Goal: Transaction & Acquisition: Purchase product/service

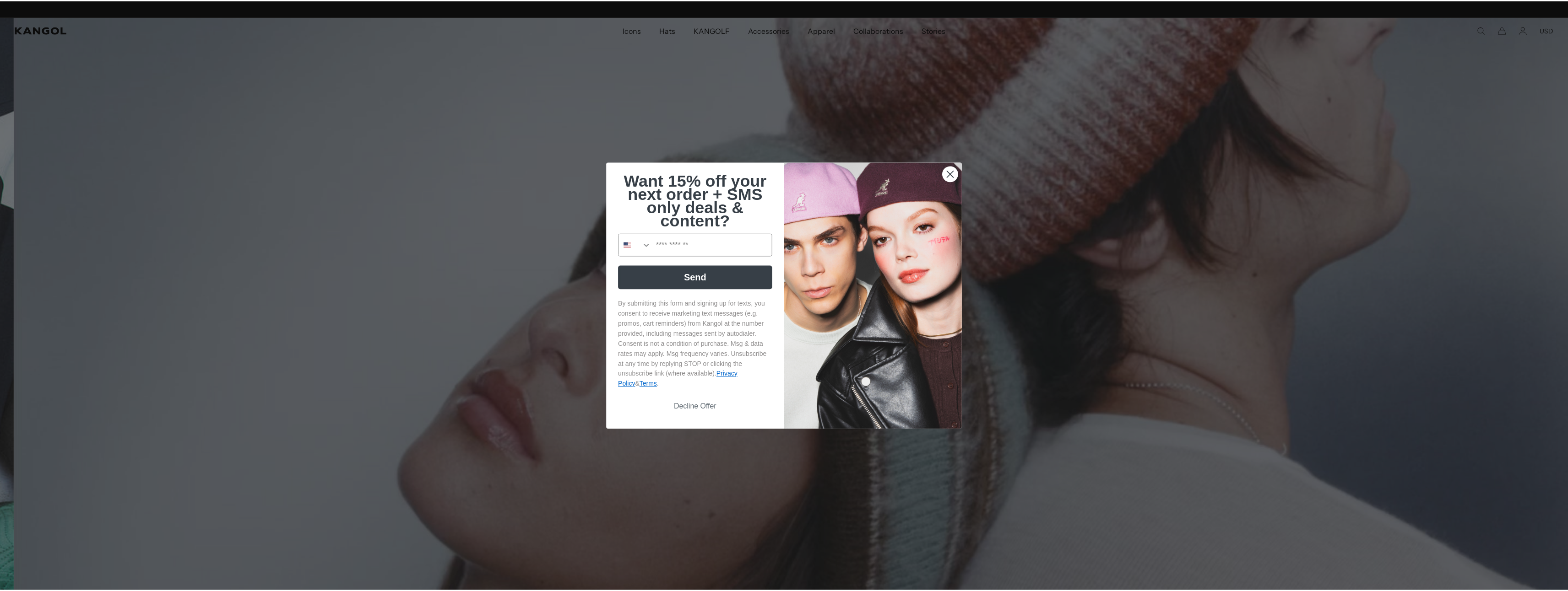
scroll to position [0, 189]
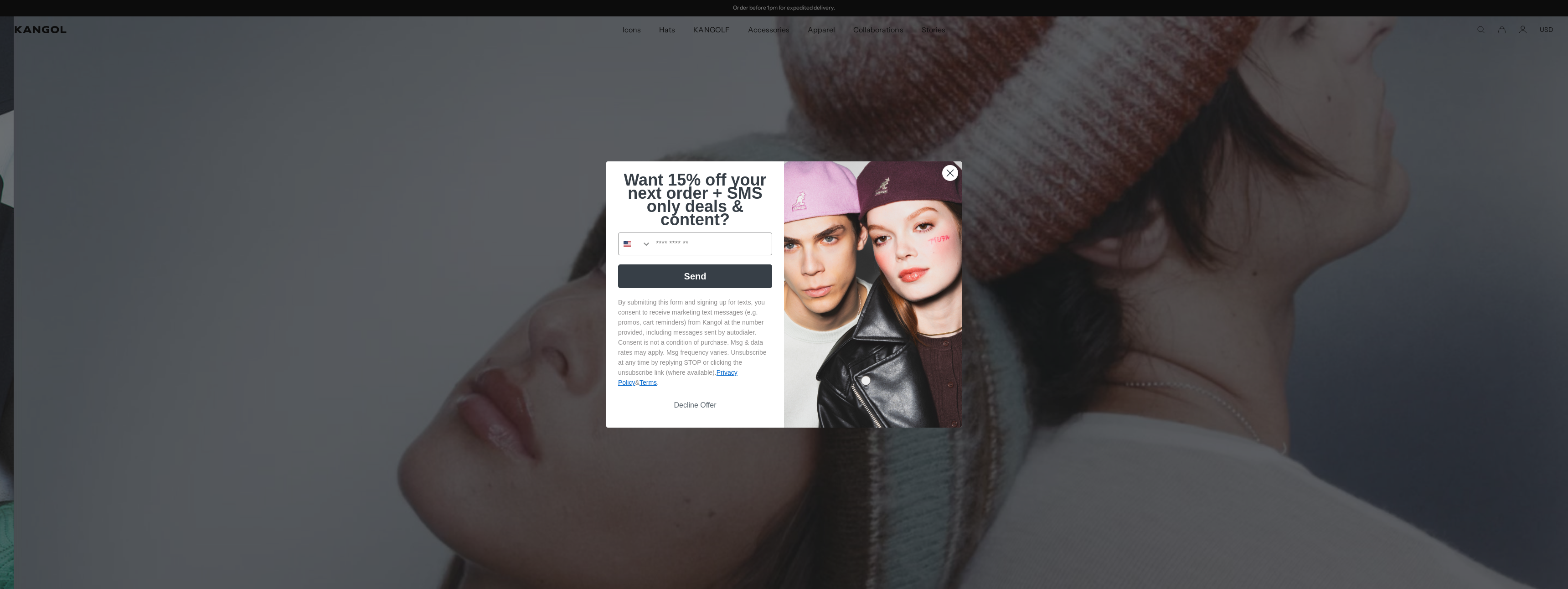
click at [947, 172] on icon "Close dialog" at bounding box center [950, 173] width 6 height 6
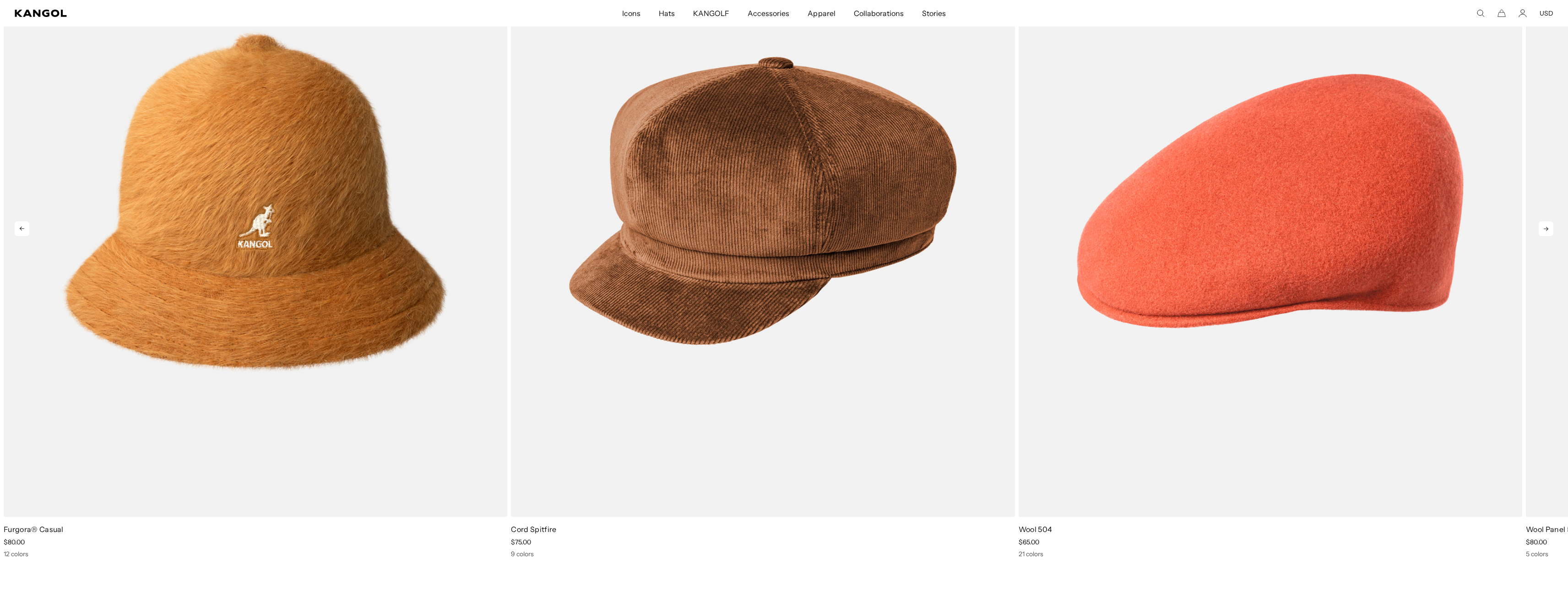
click at [1547, 224] on icon at bounding box center [1546, 229] width 15 height 15
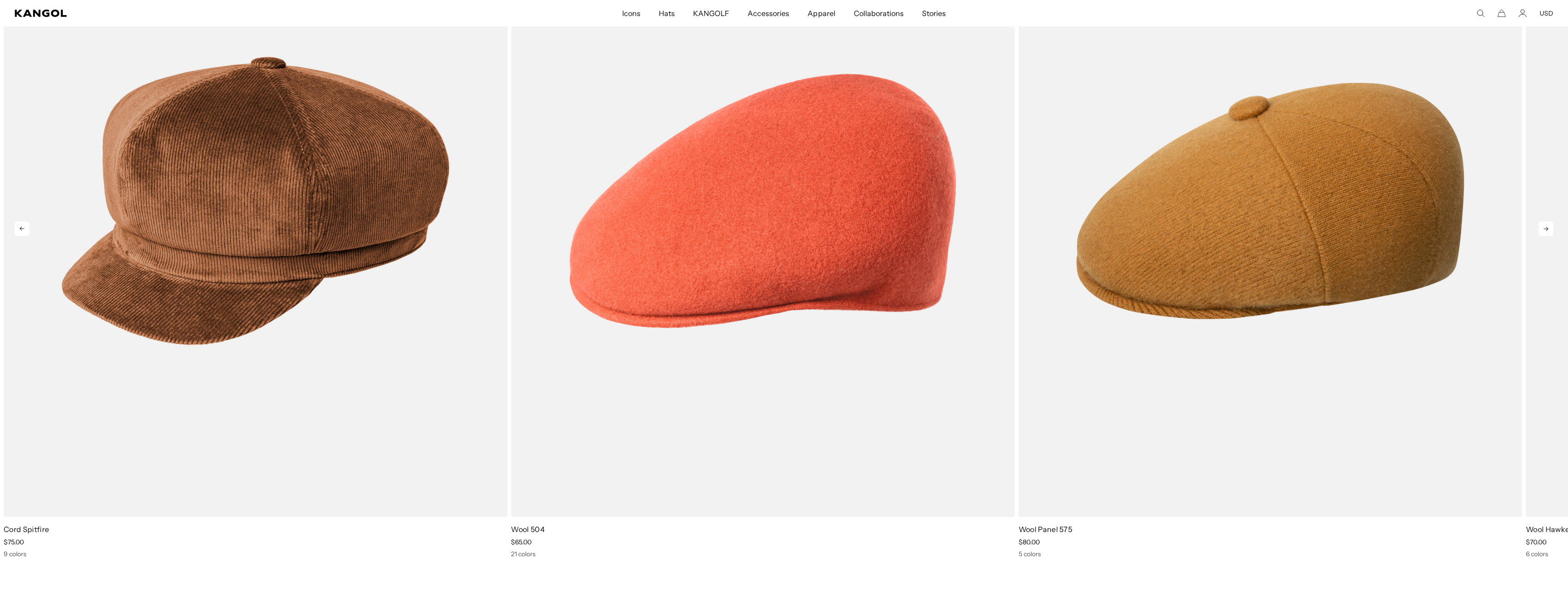
scroll to position [0, 0]
click at [1545, 232] on icon at bounding box center [1546, 229] width 15 height 15
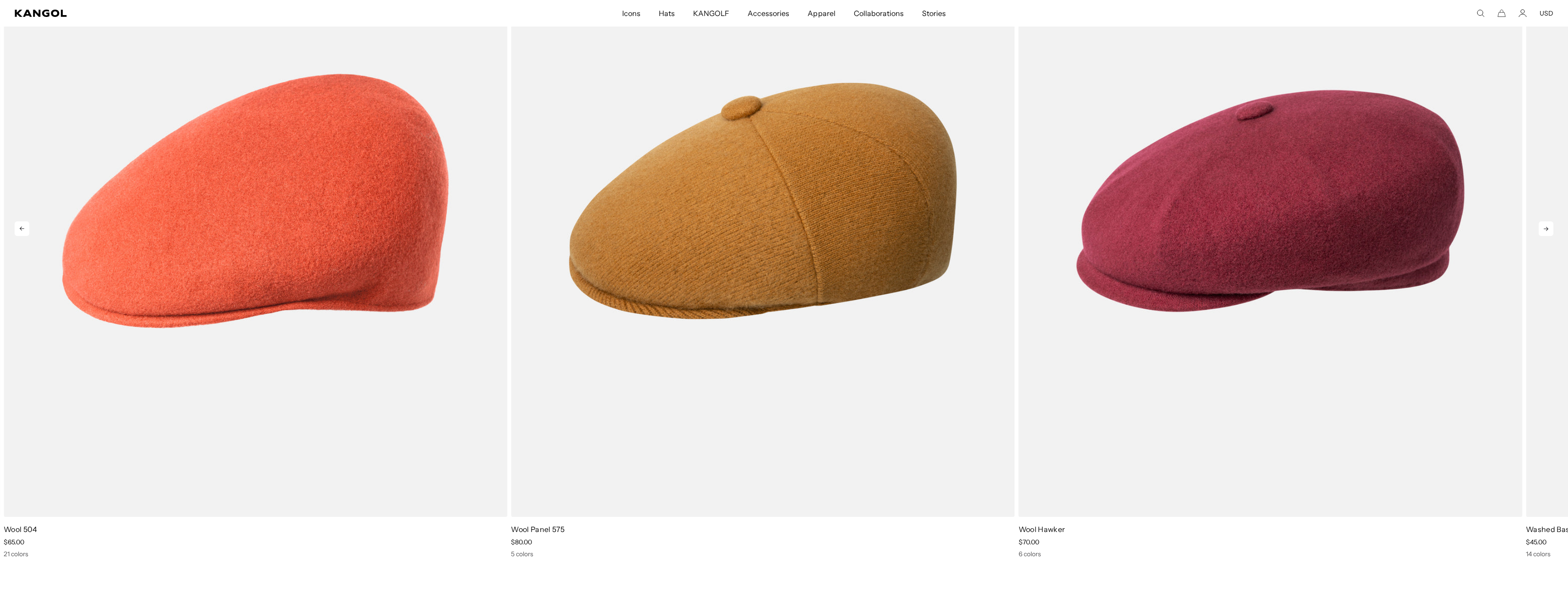
click at [1545, 232] on icon at bounding box center [1546, 229] width 15 height 15
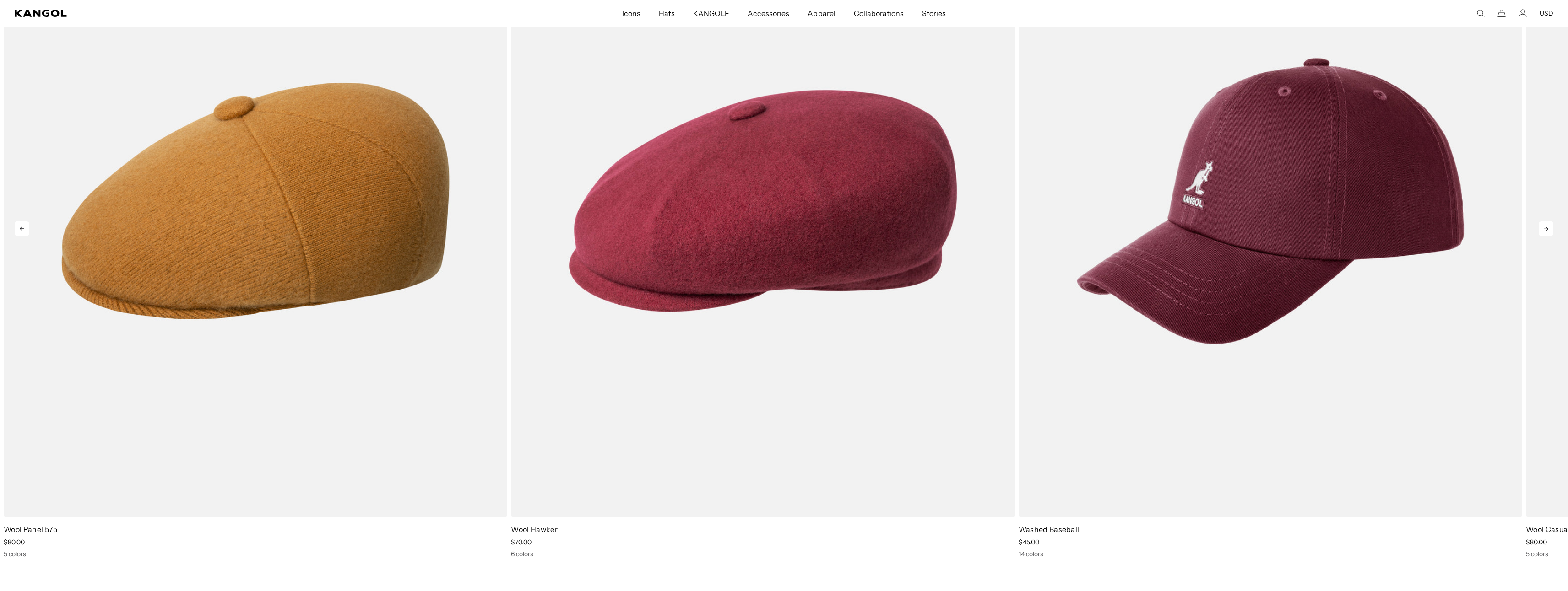
scroll to position [0, 189]
click at [1544, 232] on icon at bounding box center [1546, 229] width 15 height 15
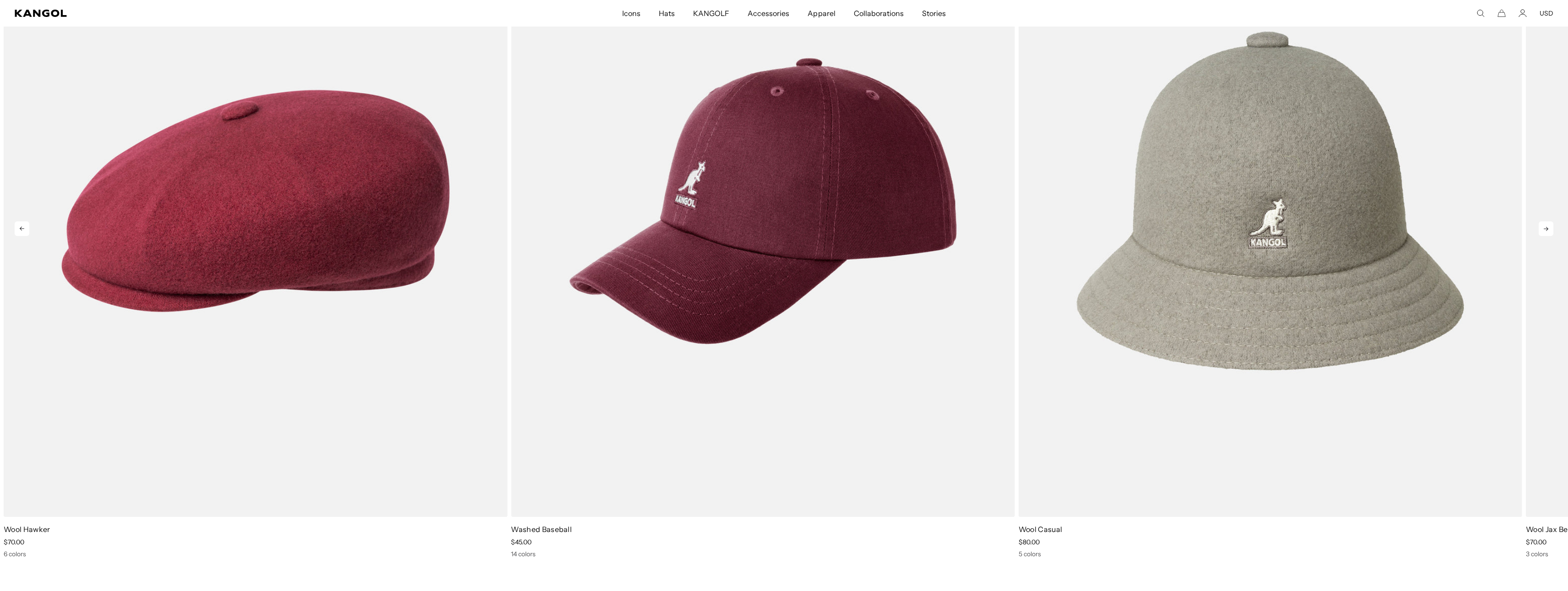
click at [1544, 232] on icon at bounding box center [1546, 229] width 15 height 15
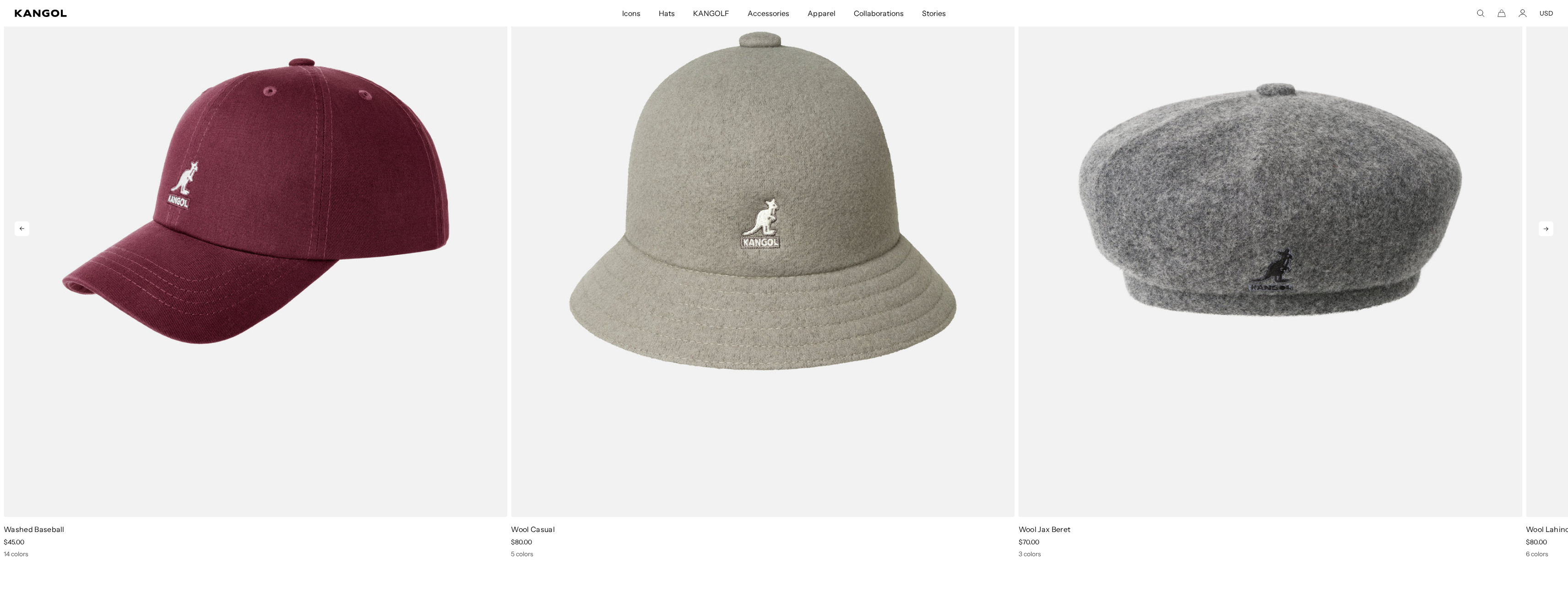
scroll to position [0, 0]
click at [1544, 232] on icon at bounding box center [1546, 229] width 15 height 15
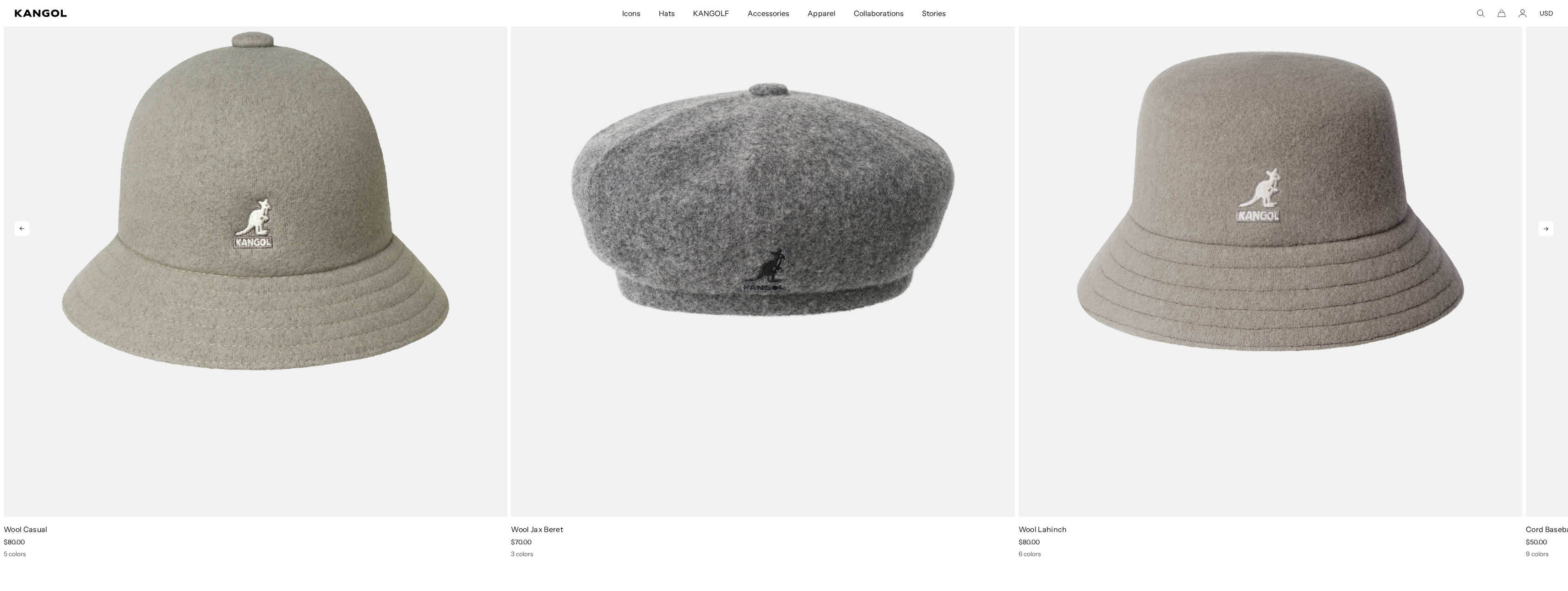
click at [1544, 232] on icon at bounding box center [1546, 229] width 15 height 15
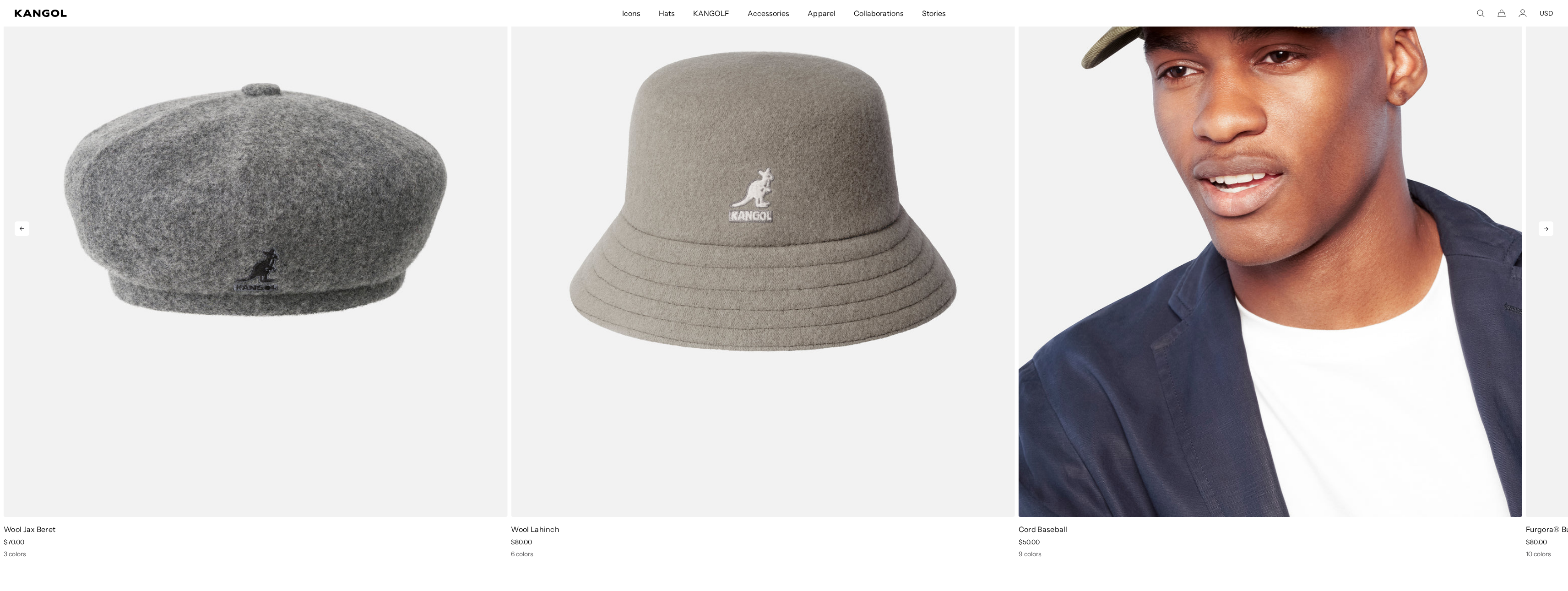
scroll to position [0, 189]
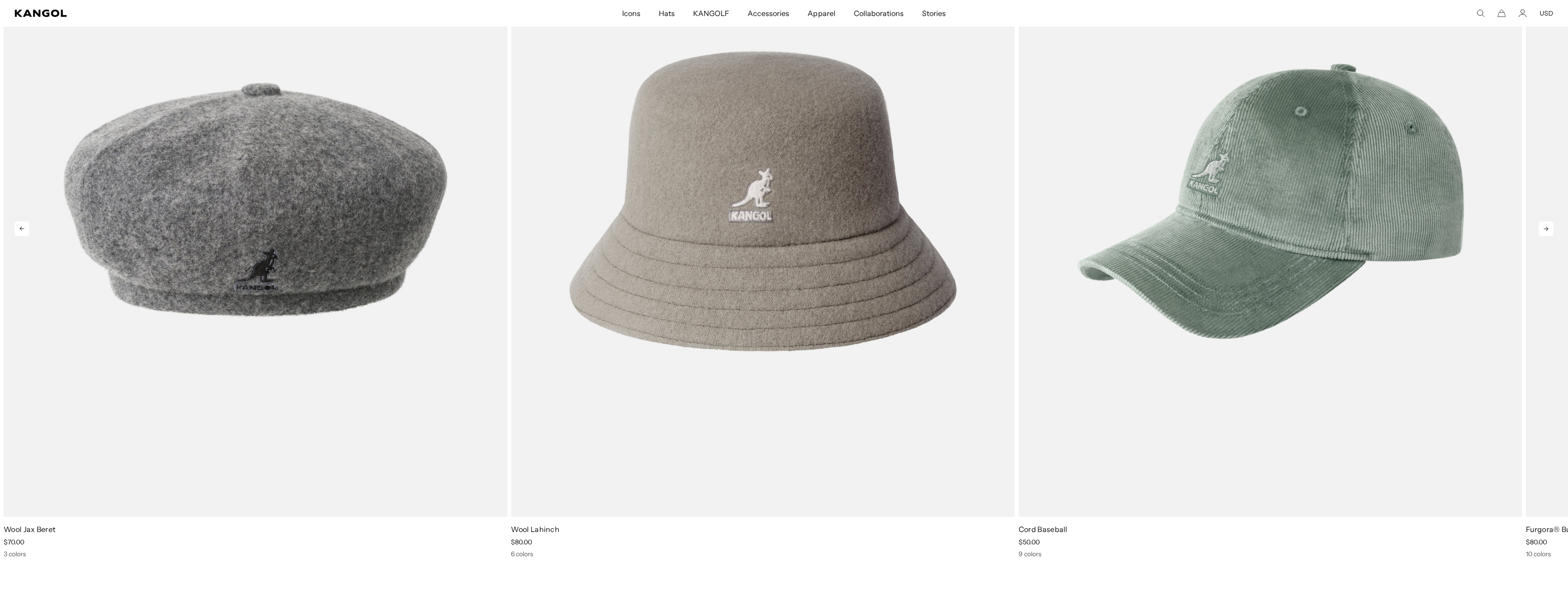
click at [1545, 229] on icon at bounding box center [1545, 229] width 4 height 4
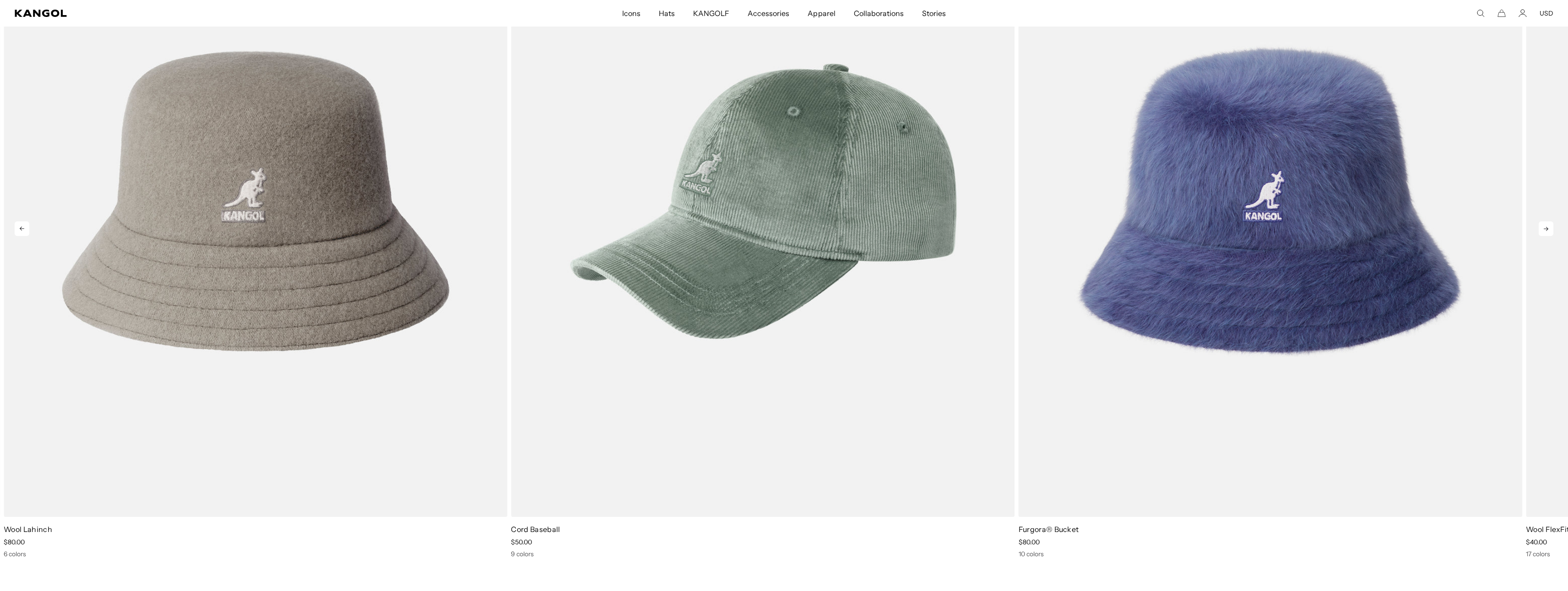
click at [1544, 229] on icon at bounding box center [1545, 229] width 4 height 4
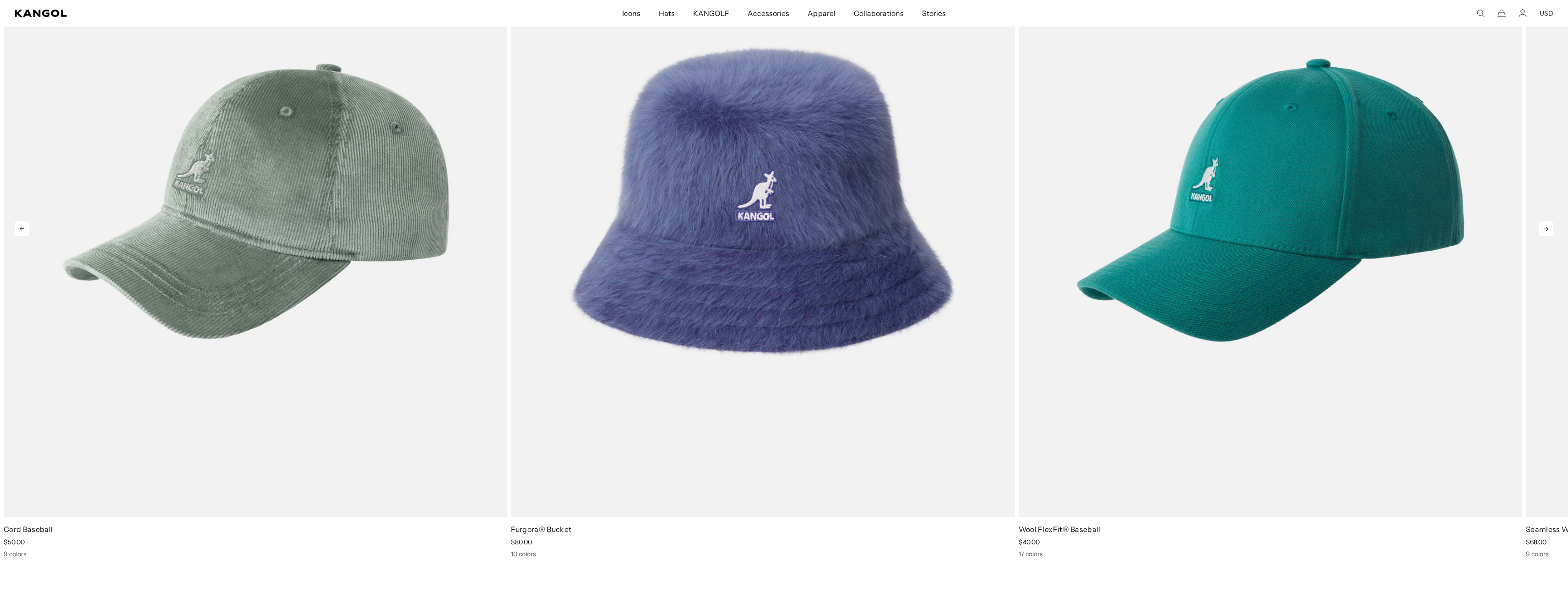
click at [1544, 229] on icon at bounding box center [1545, 229] width 4 height 4
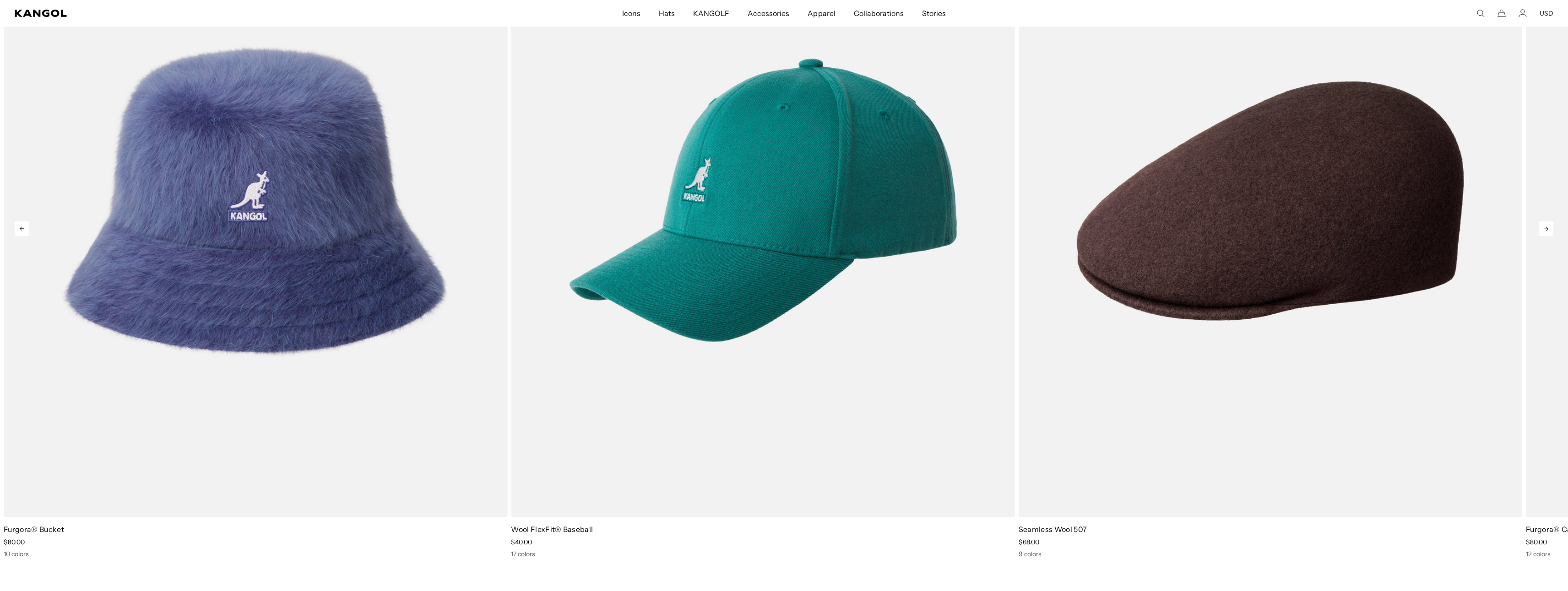
scroll to position [0, 0]
click at [1544, 229] on icon at bounding box center [1545, 229] width 4 height 4
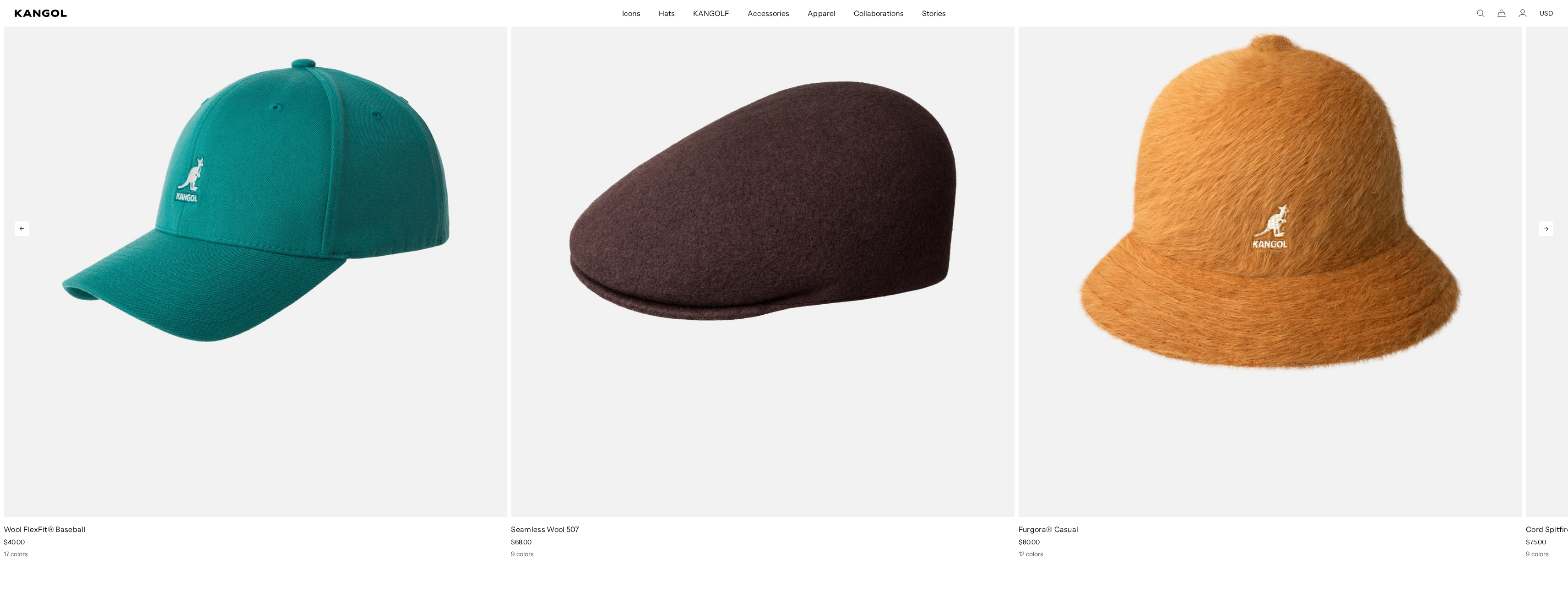
click at [1544, 229] on icon at bounding box center [1545, 229] width 4 height 4
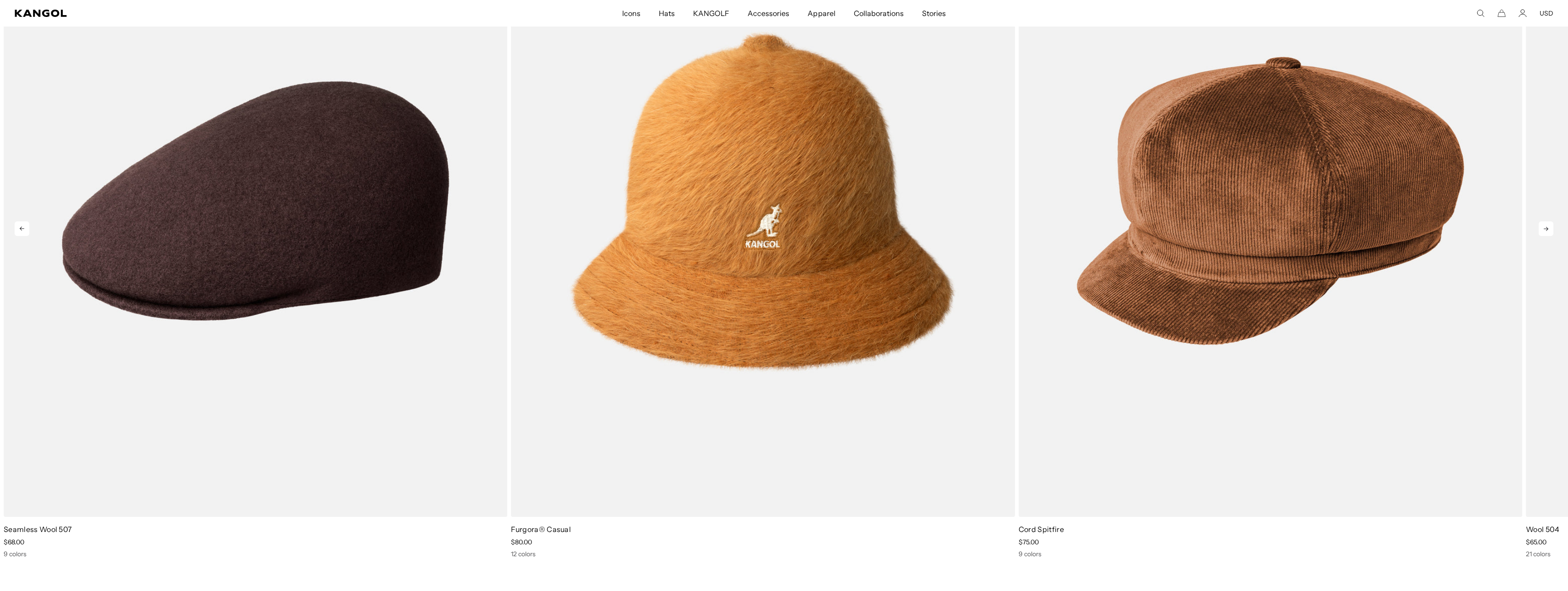
click at [1544, 229] on icon at bounding box center [1545, 229] width 4 height 4
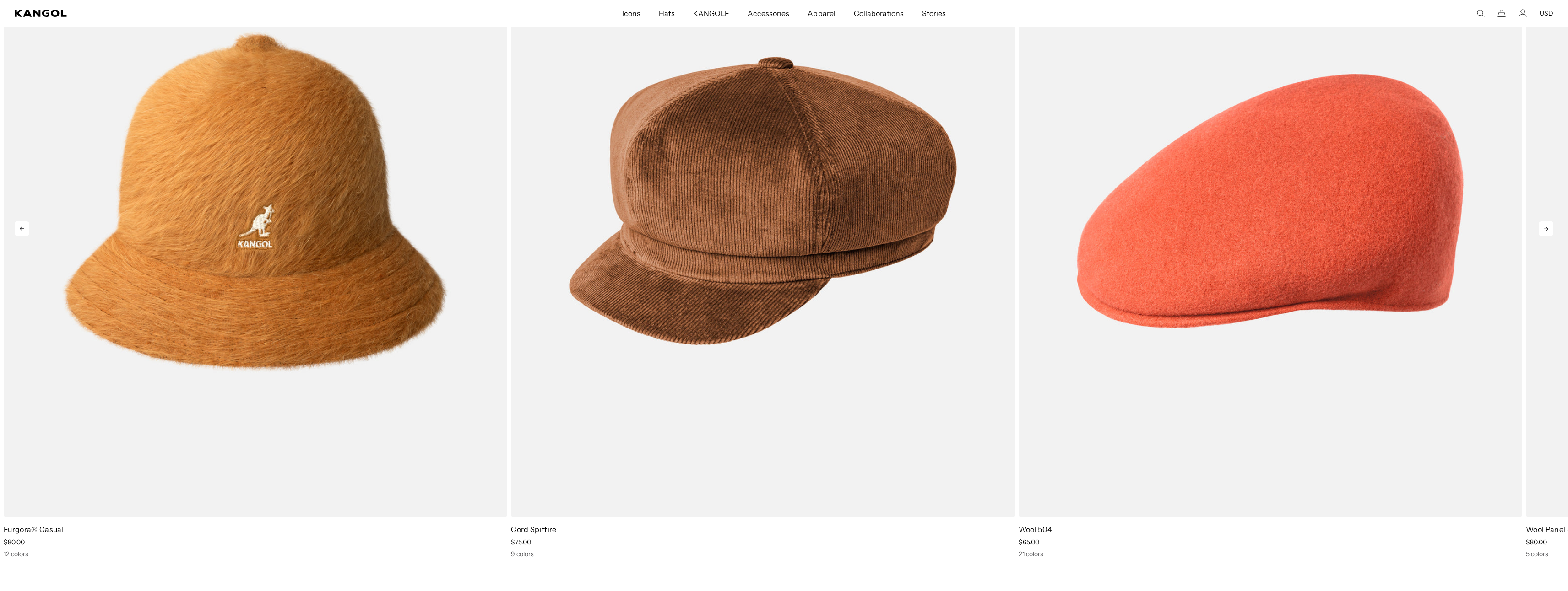
click at [1544, 229] on icon at bounding box center [1545, 229] width 4 height 4
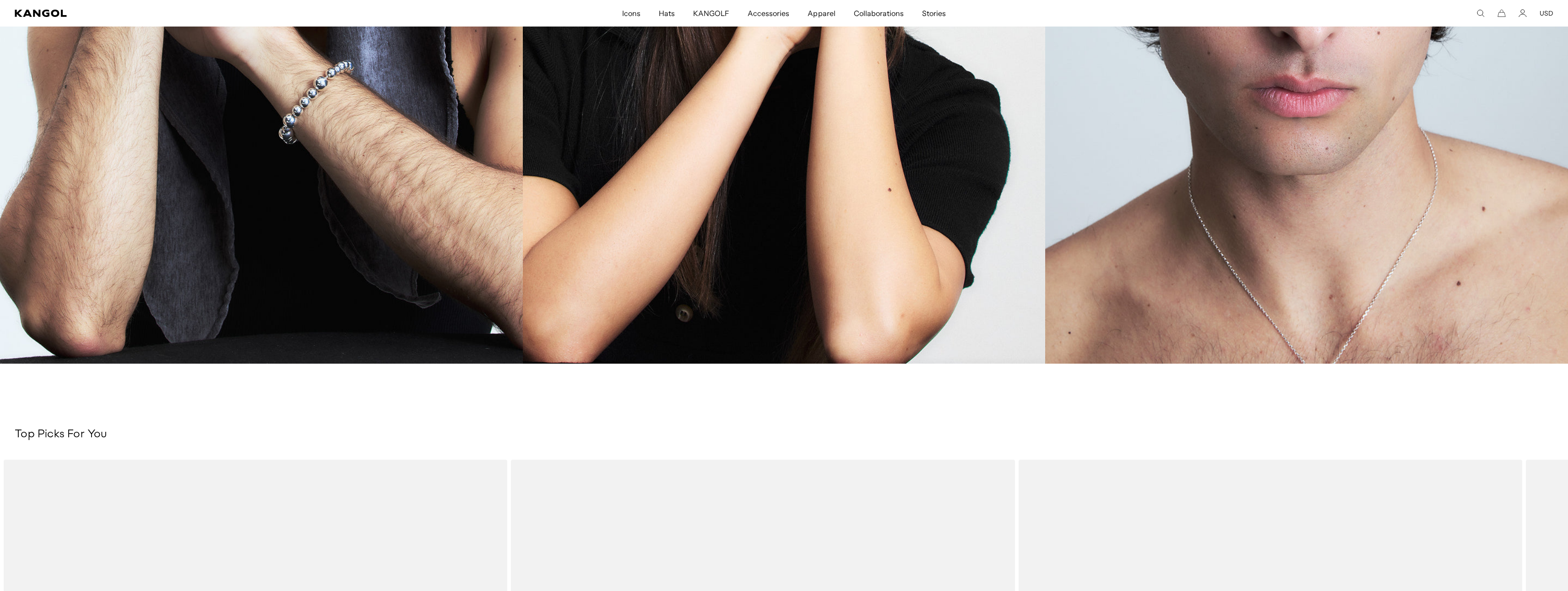
scroll to position [0, 189]
drag, startPoint x: 1562, startPoint y: 398, endPoint x: 1574, endPoint y: 385, distance: 17.7
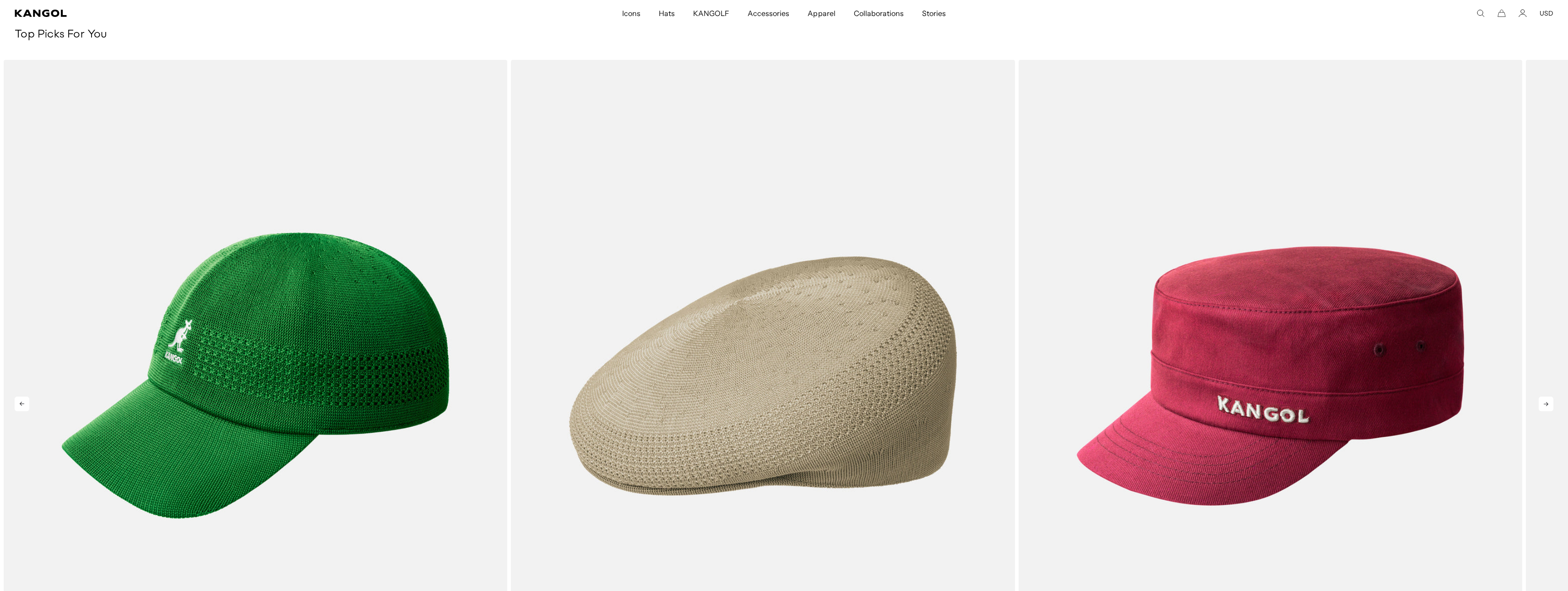
scroll to position [0, 0]
click at [1544, 398] on icon at bounding box center [1546, 404] width 15 height 15
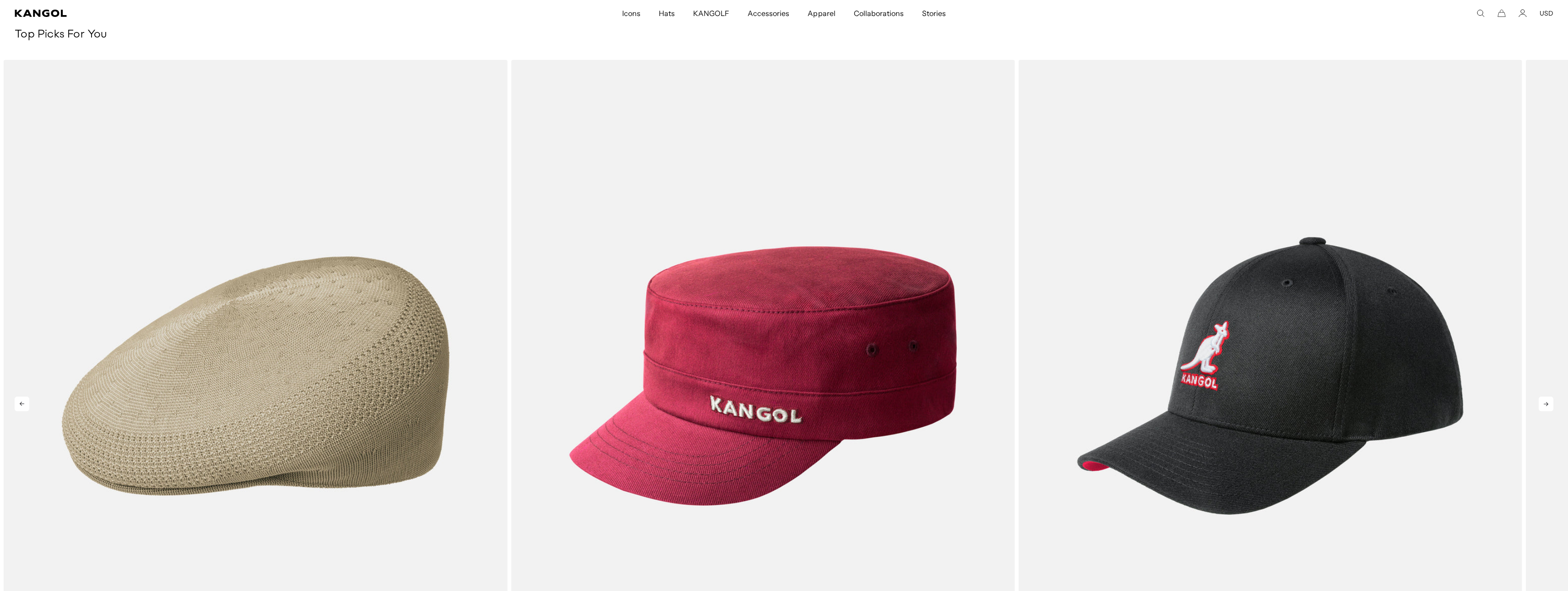
click at [1545, 402] on icon at bounding box center [1546, 404] width 15 height 15
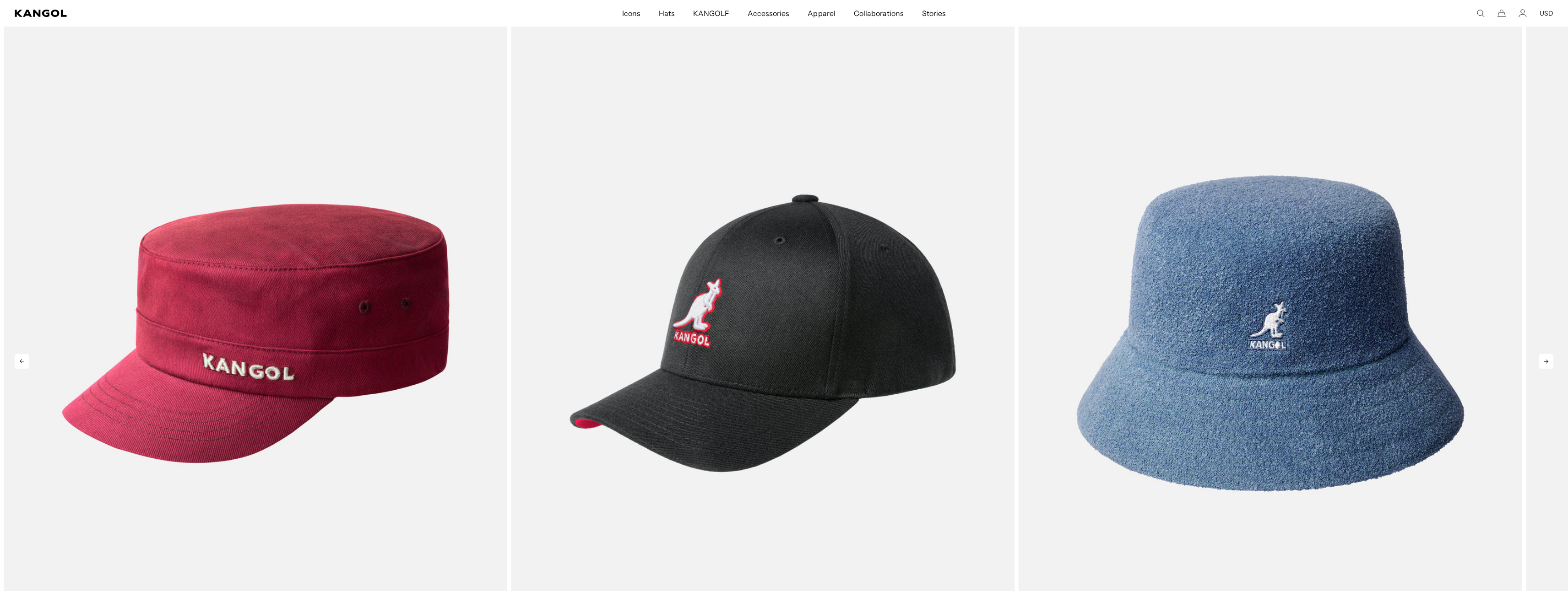
scroll to position [3078, 0]
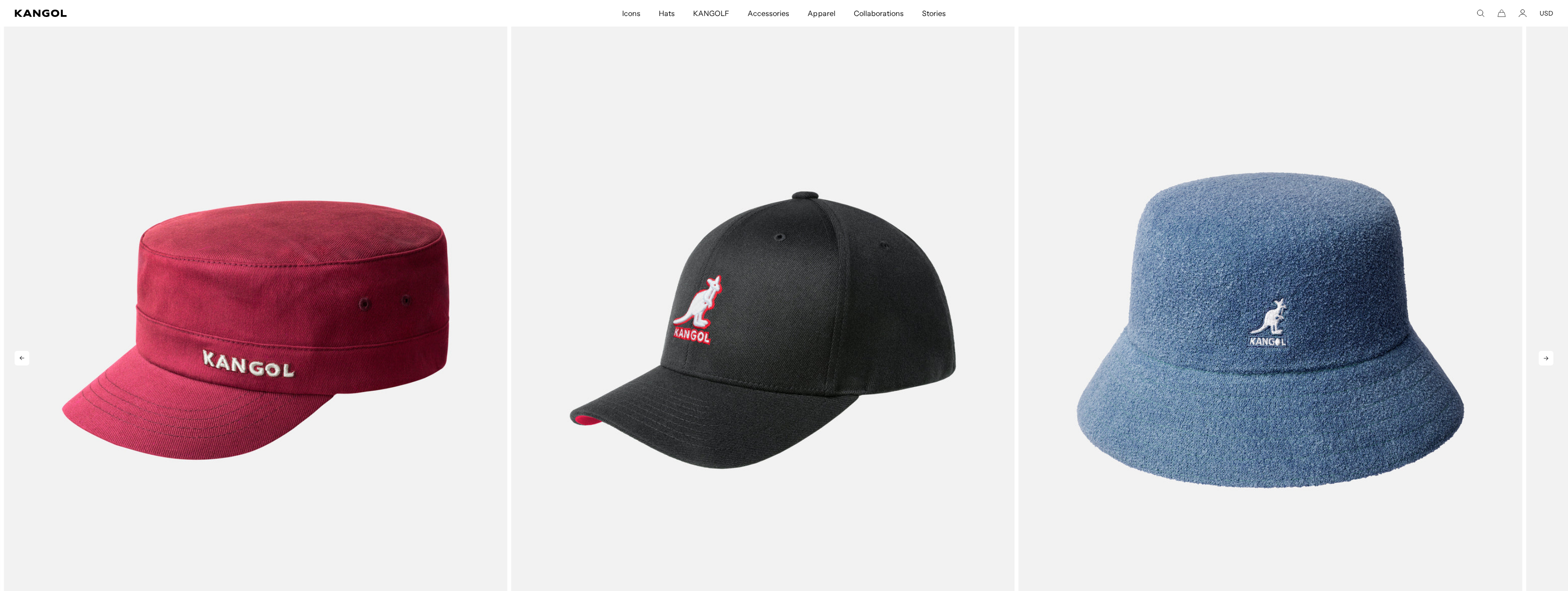
click at [1542, 360] on icon at bounding box center [1546, 358] width 15 height 15
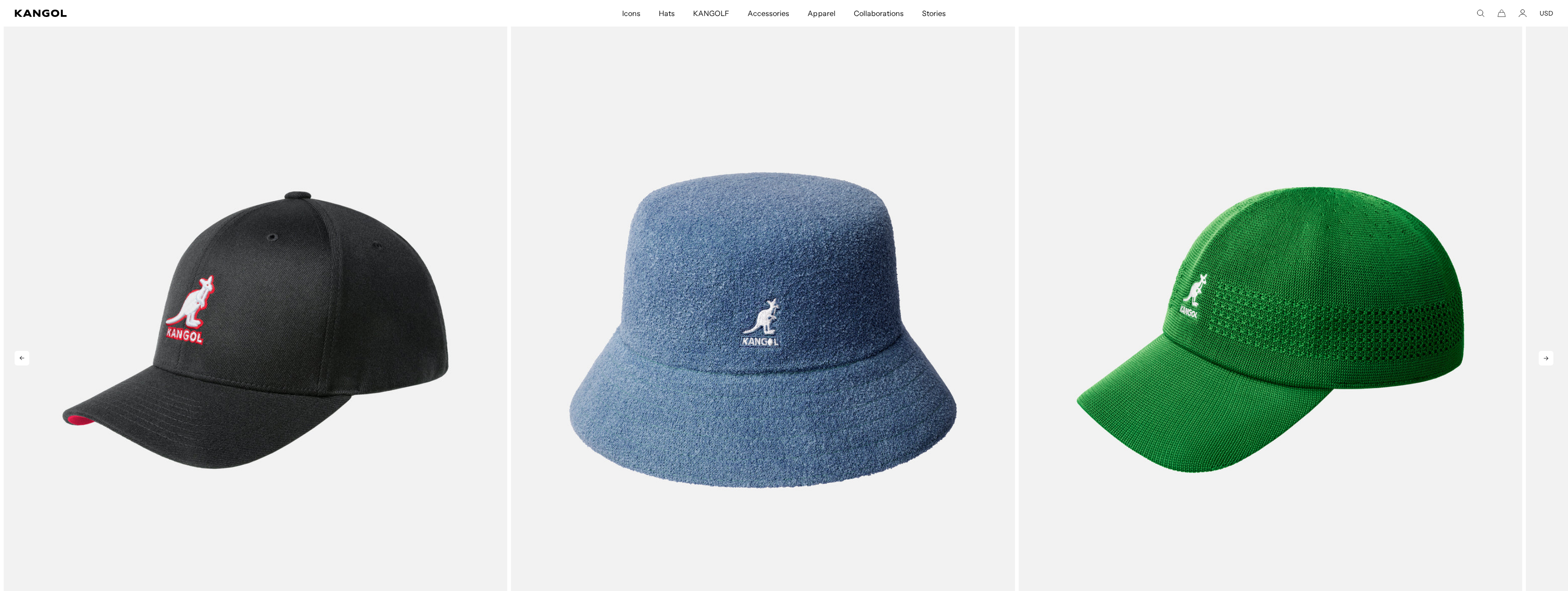
click at [1542, 360] on icon at bounding box center [1546, 358] width 15 height 15
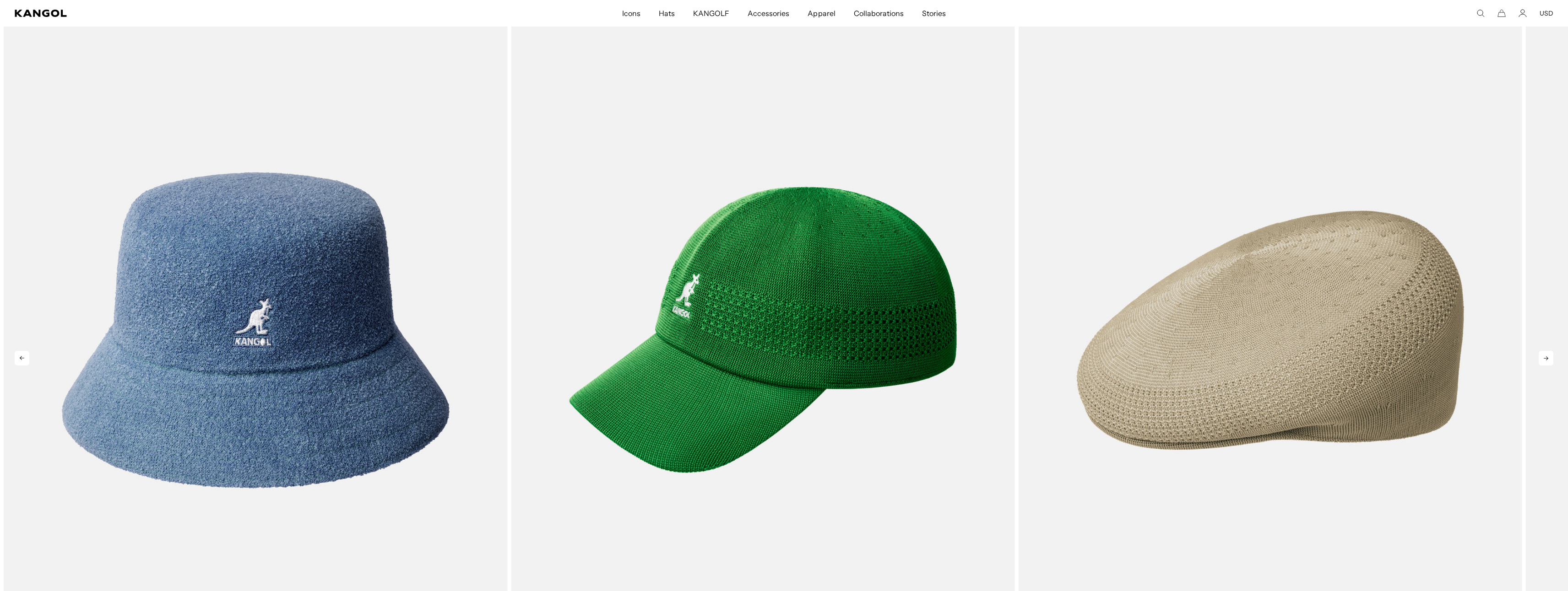
scroll to position [0, 0]
click at [1542, 360] on icon at bounding box center [1546, 358] width 15 height 15
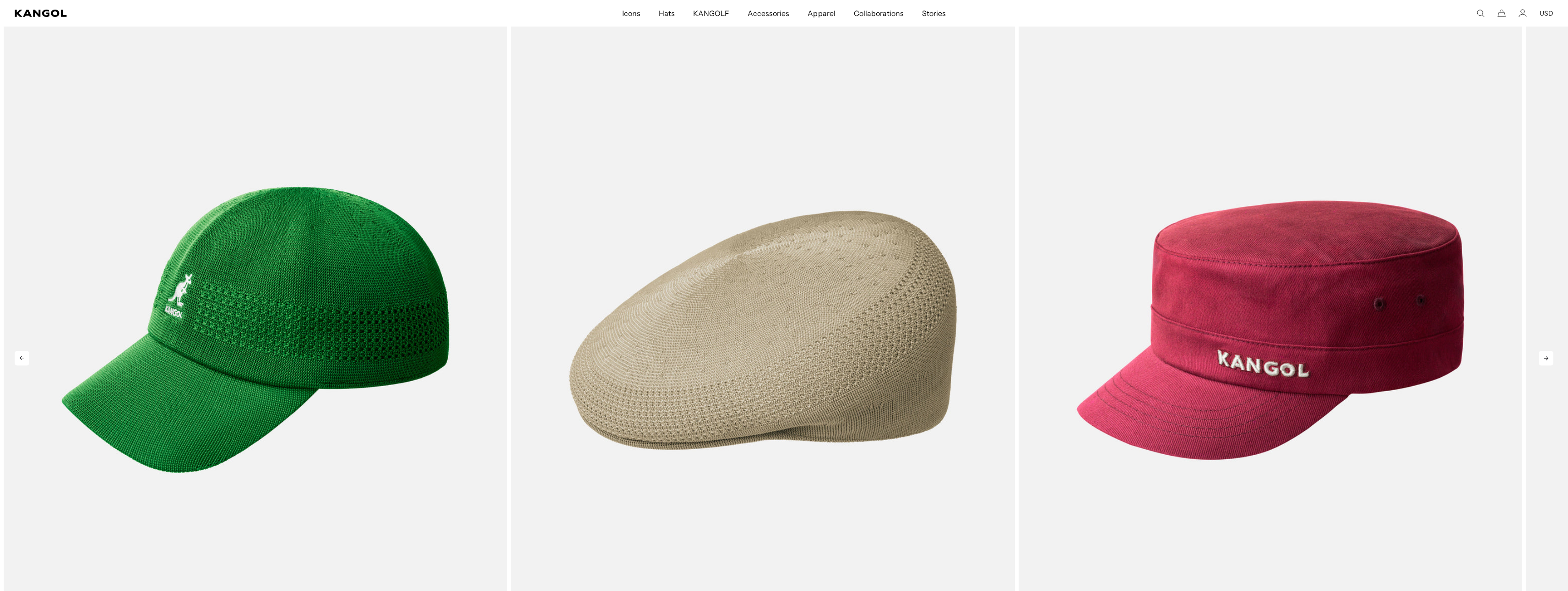
click at [1542, 360] on icon at bounding box center [1546, 358] width 15 height 15
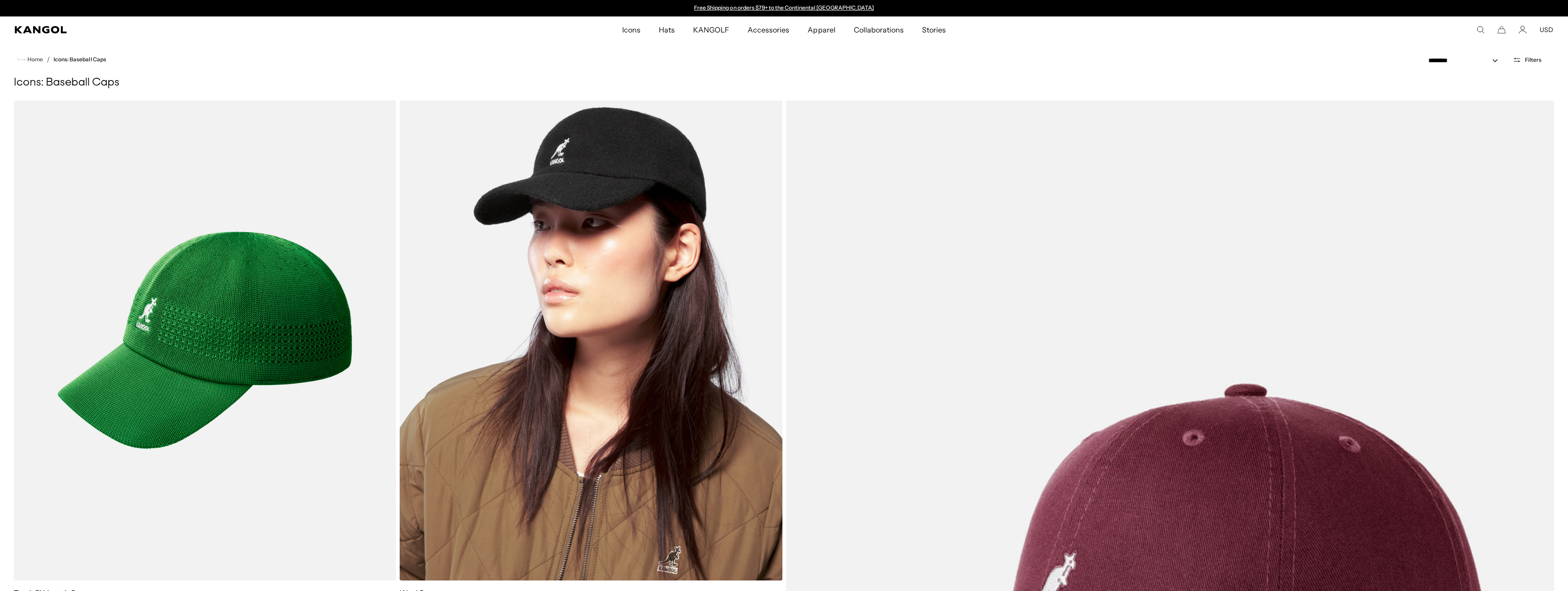
click at [608, 310] on img at bounding box center [591, 341] width 382 height 480
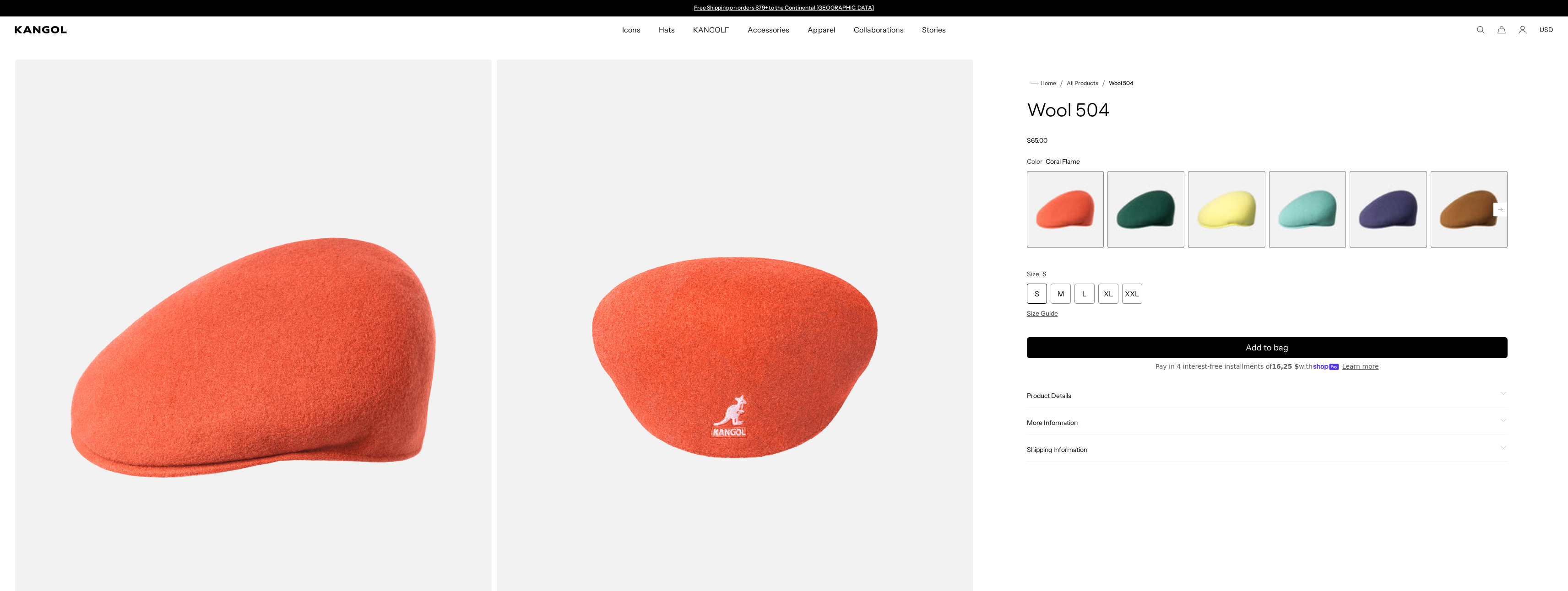
click at [1485, 219] on span "6 of 21" at bounding box center [1469, 210] width 77 height 77
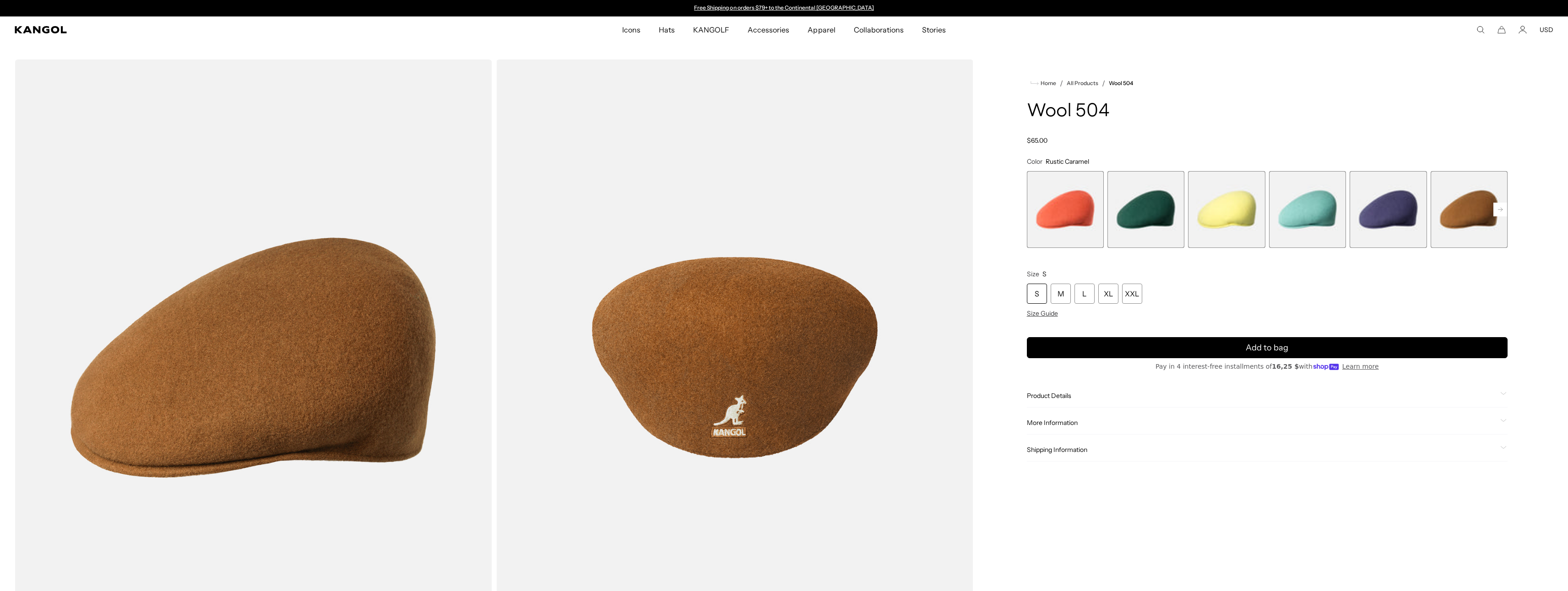
click at [1498, 210] on icon at bounding box center [1500, 210] width 4 height 4
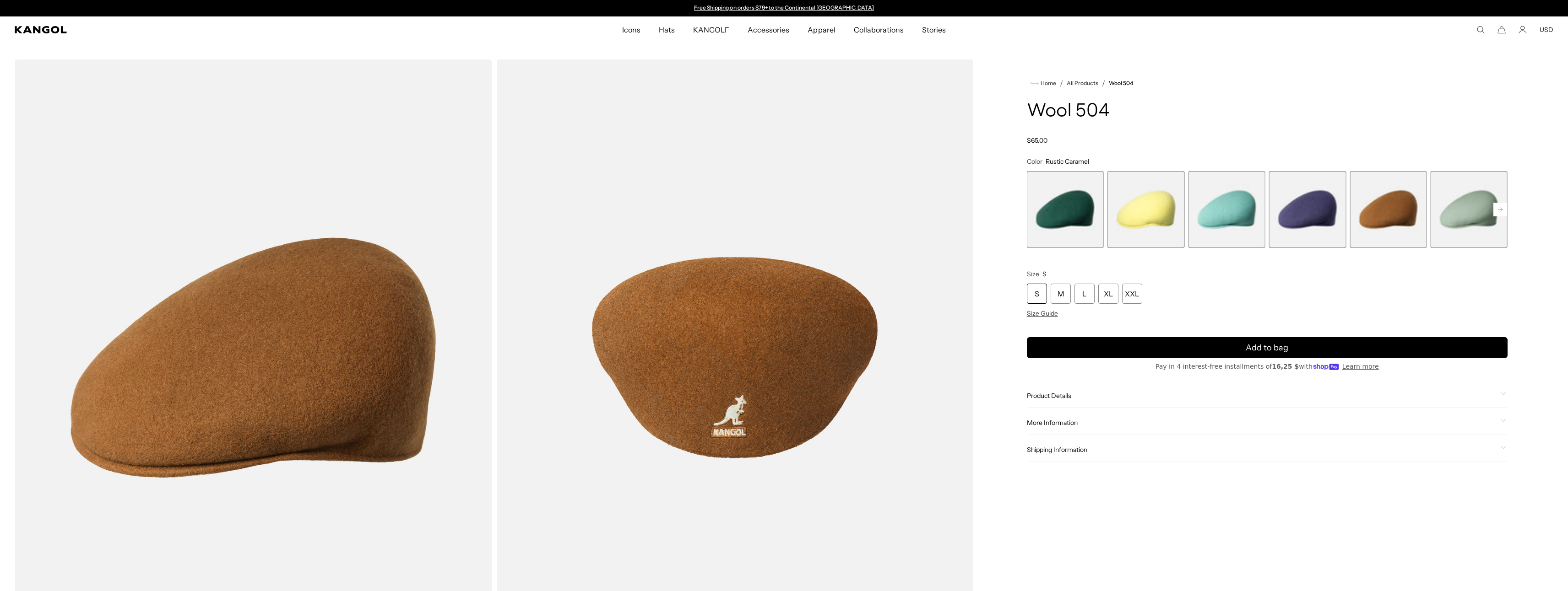
click at [1498, 210] on icon at bounding box center [1500, 210] width 4 height 4
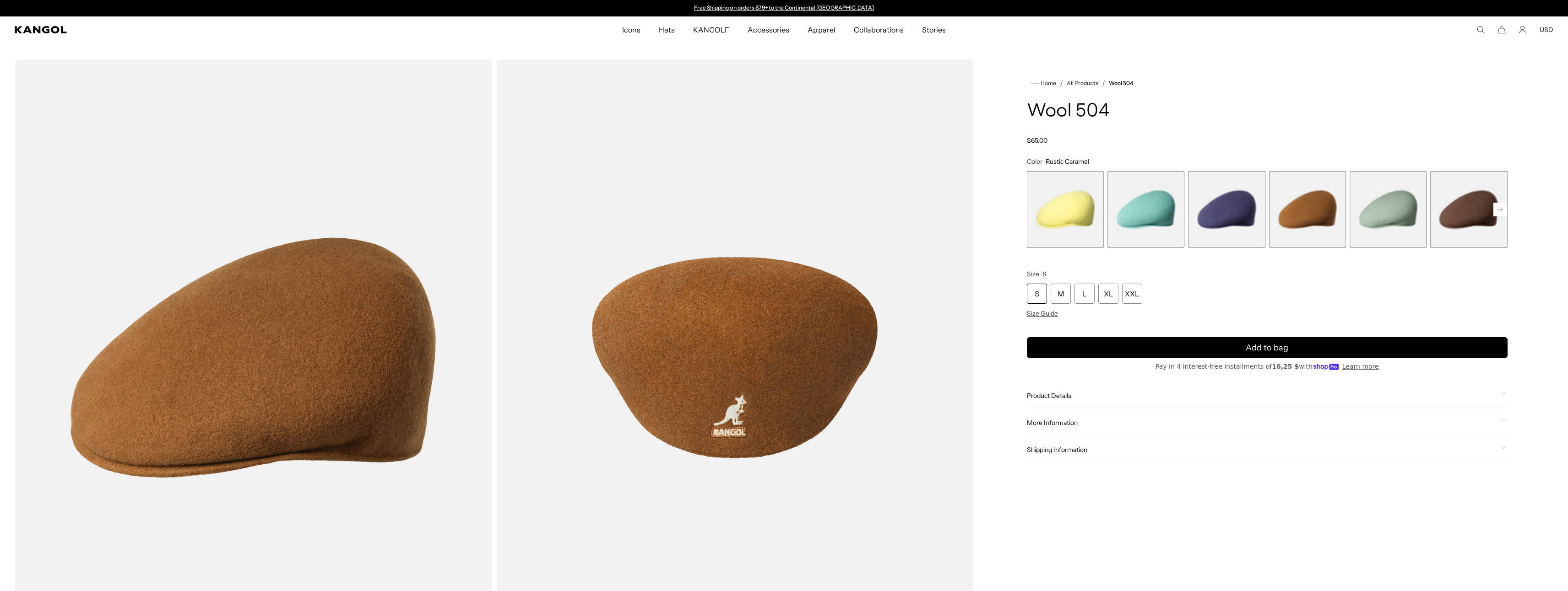
click at [1498, 210] on icon at bounding box center [1500, 210] width 4 height 4
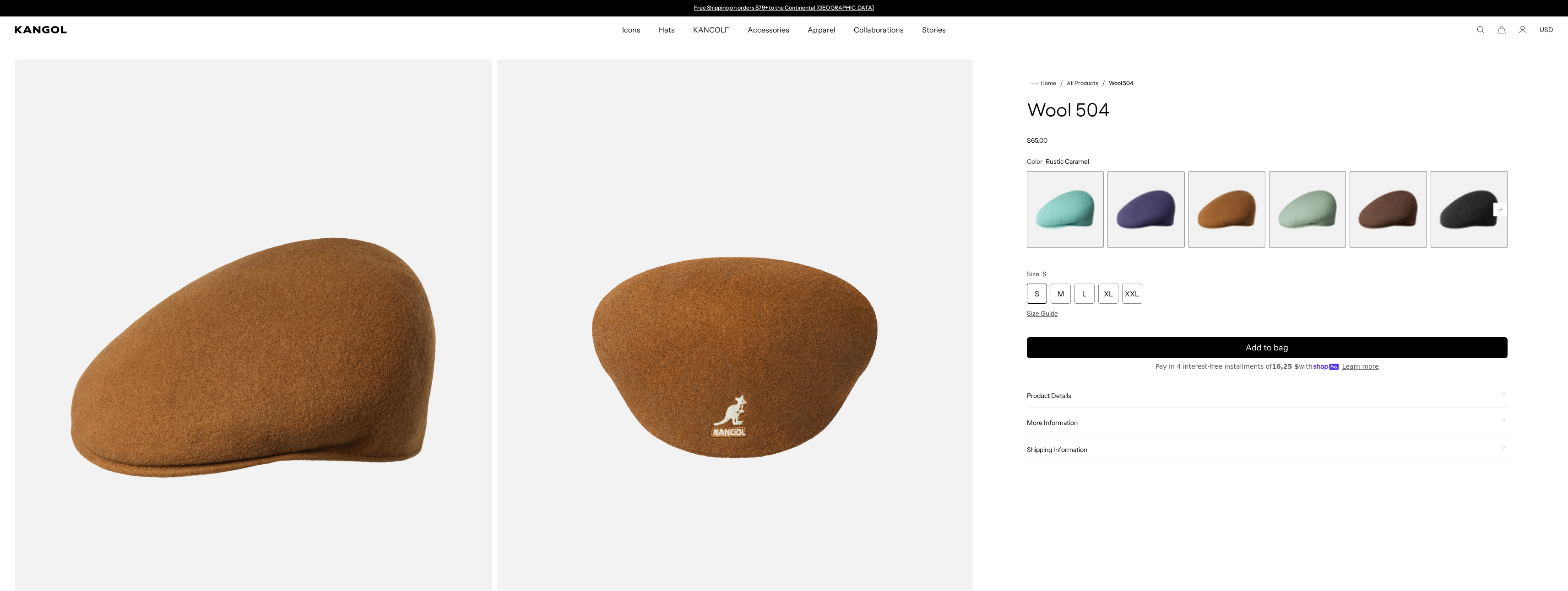
click at [1498, 210] on icon at bounding box center [1500, 210] width 4 height 4
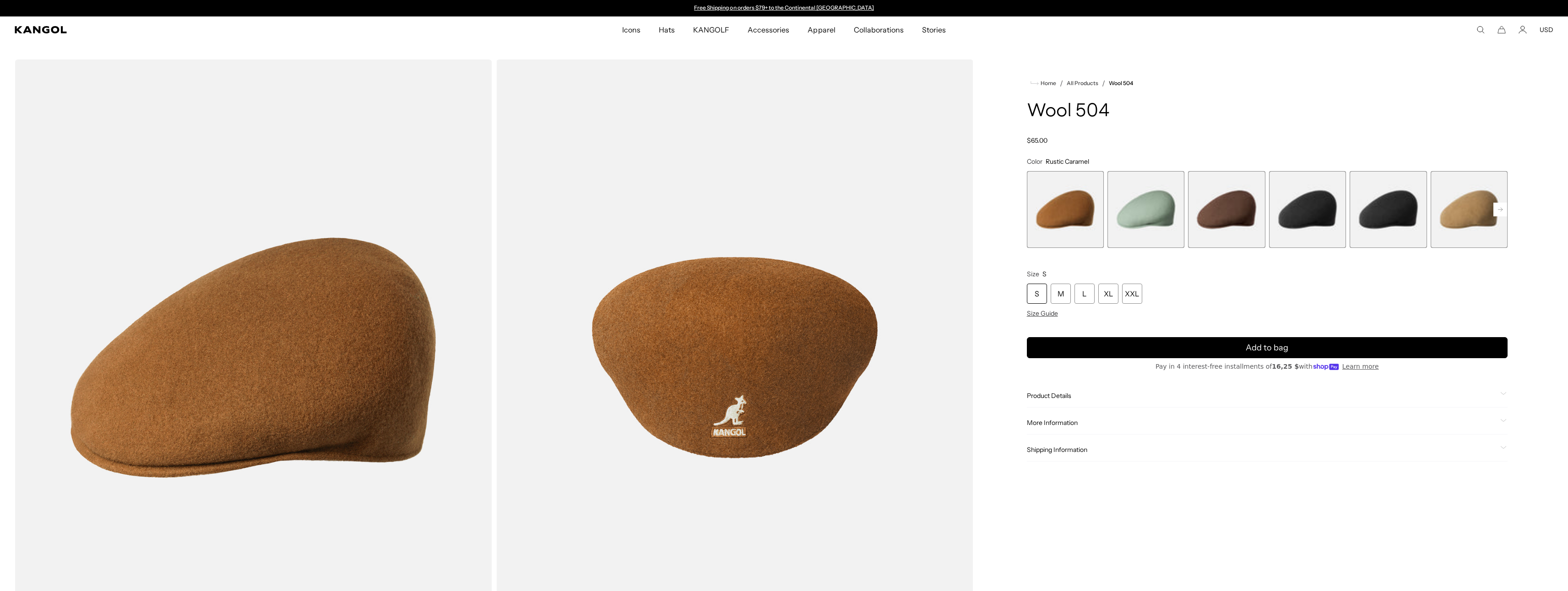
click at [1498, 210] on icon at bounding box center [1500, 210] width 4 height 4
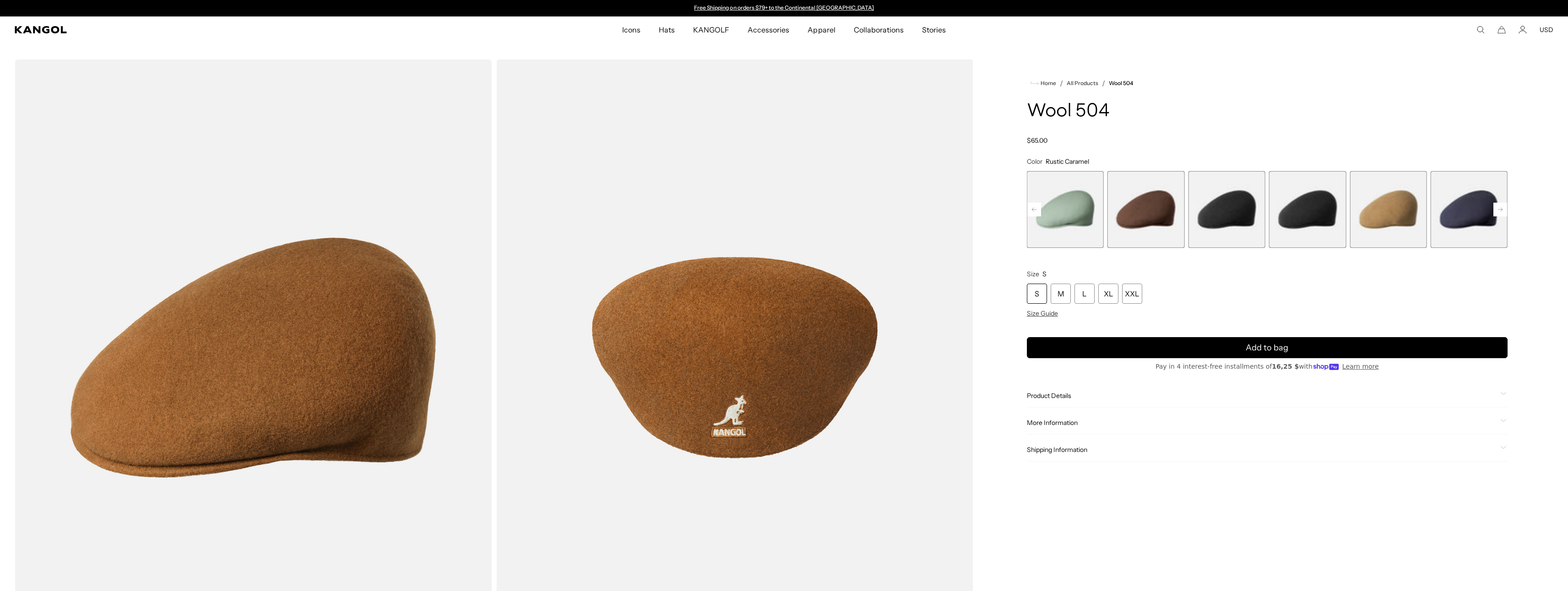
click at [1251, 213] on span "9 of 21" at bounding box center [1226, 210] width 77 height 77
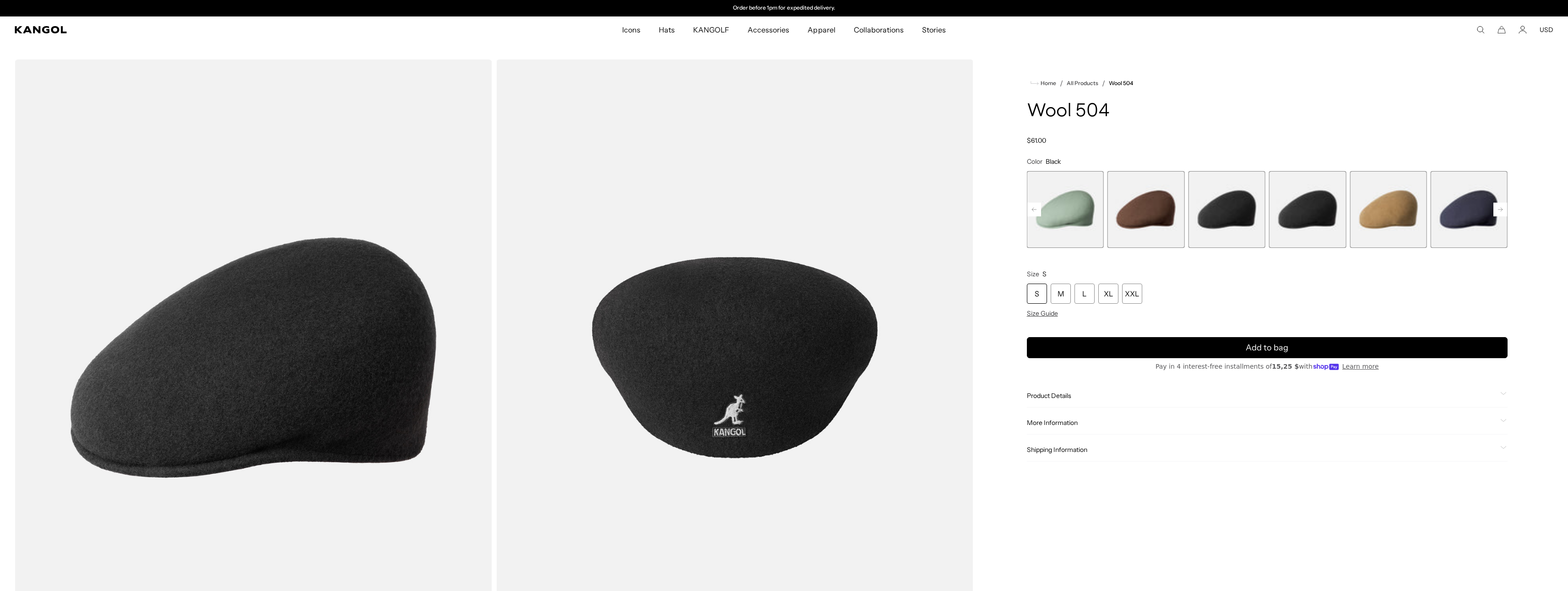
click at [1474, 219] on span "12 of 21" at bounding box center [1469, 210] width 77 height 77
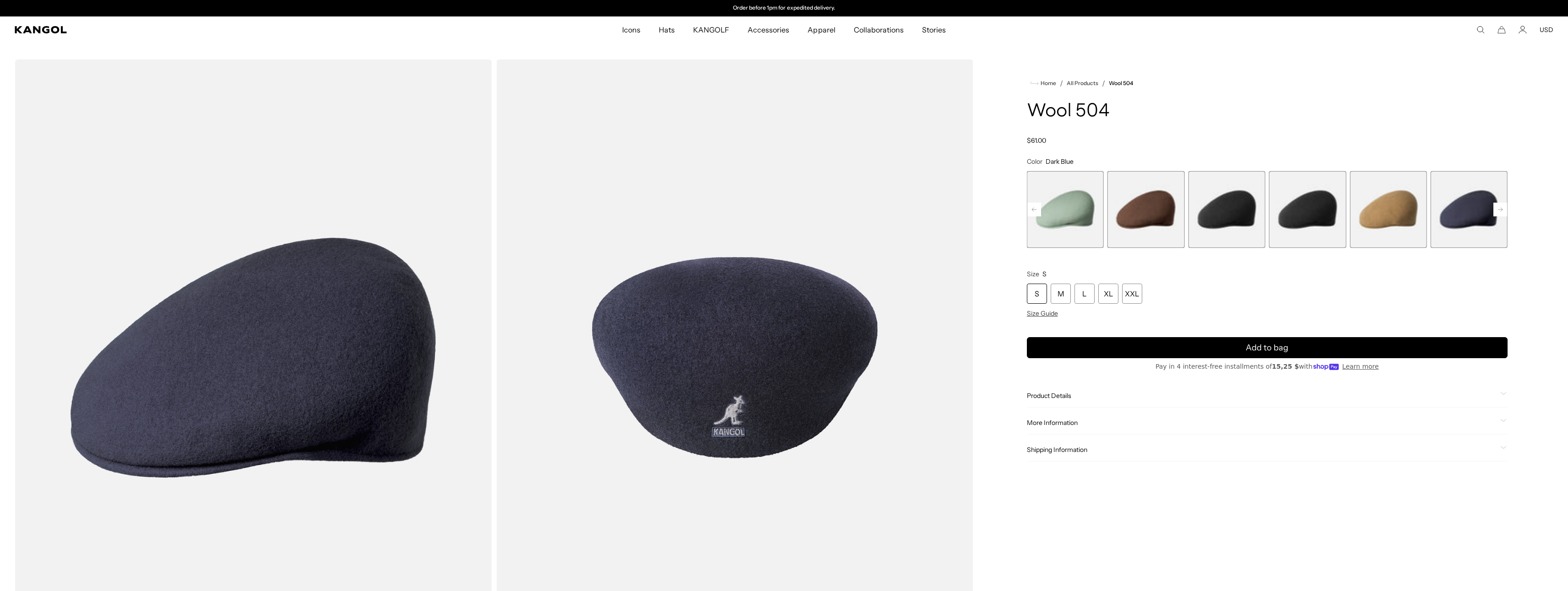
click at [1320, 227] on span "10 of 21" at bounding box center [1308, 210] width 77 height 77
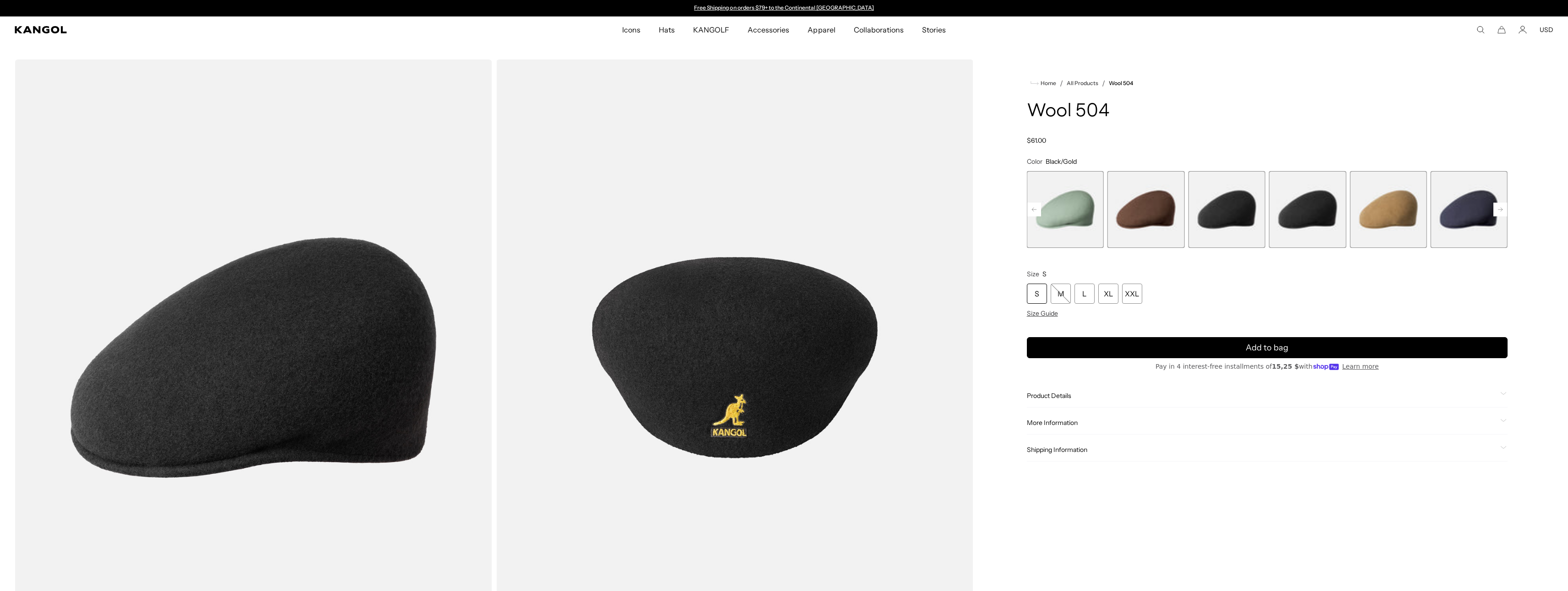
click at [1402, 203] on span "11 of 21" at bounding box center [1388, 210] width 77 height 77
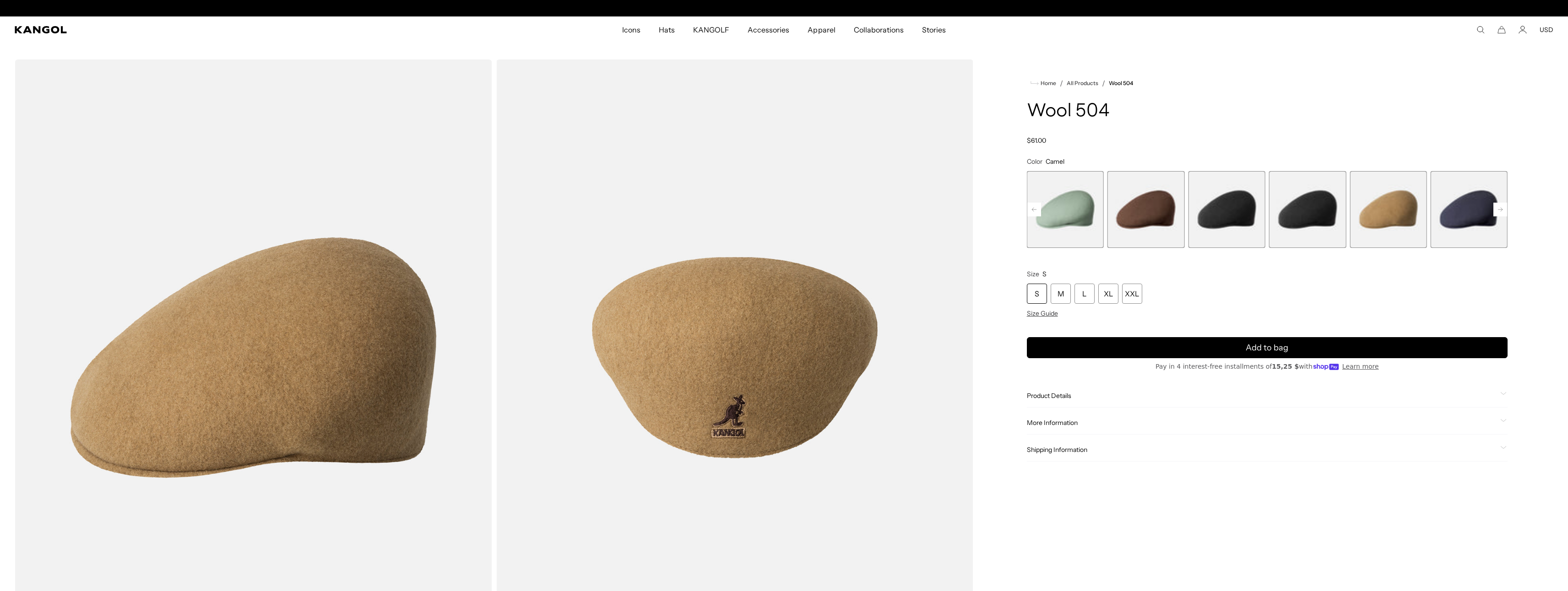
scroll to position [0, 189]
click at [1503, 209] on rect at bounding box center [1500, 210] width 13 height 13
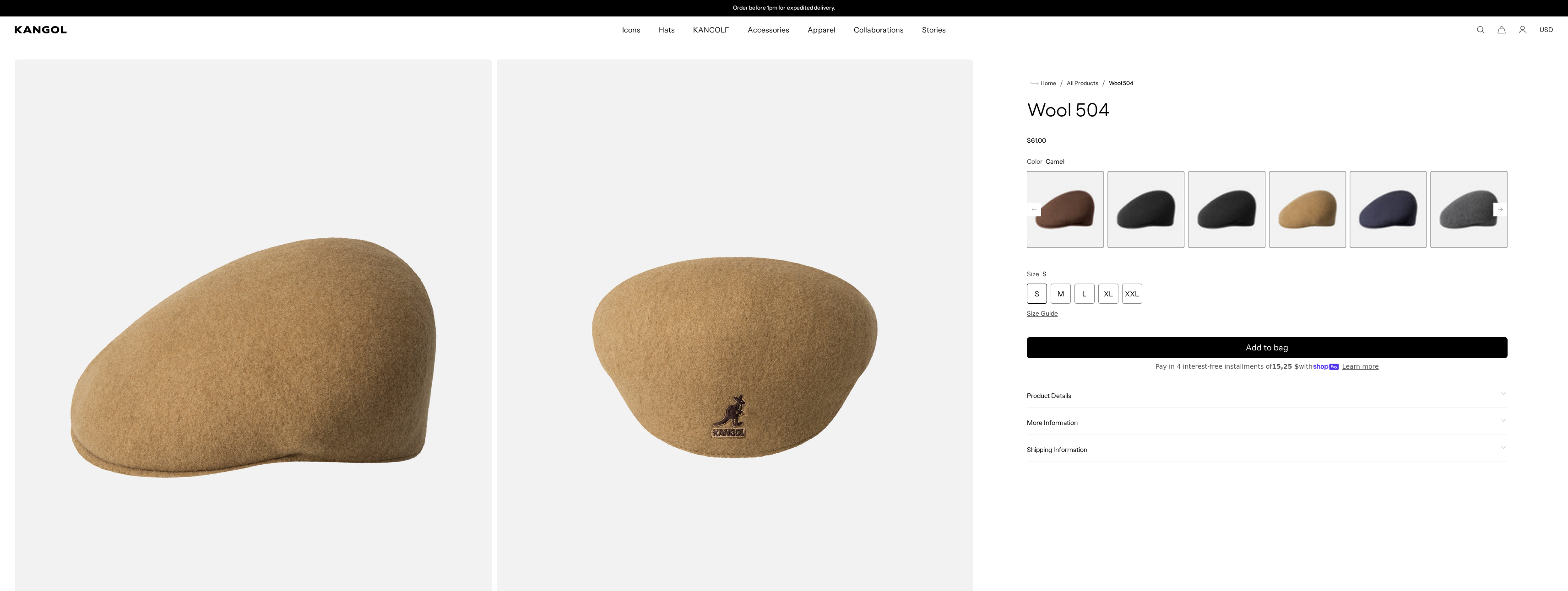
click at [1503, 209] on rect at bounding box center [1500, 210] width 13 height 13
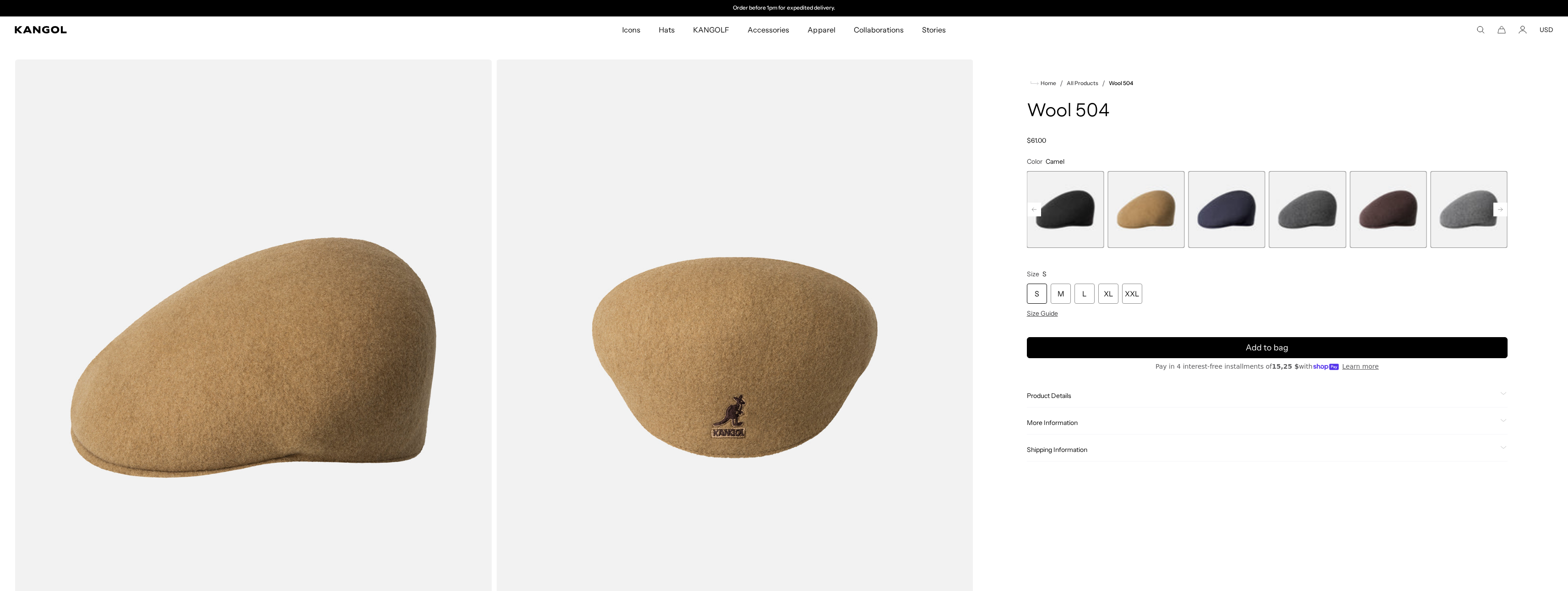
click at [1334, 213] on span "13 of 21" at bounding box center [1308, 210] width 77 height 77
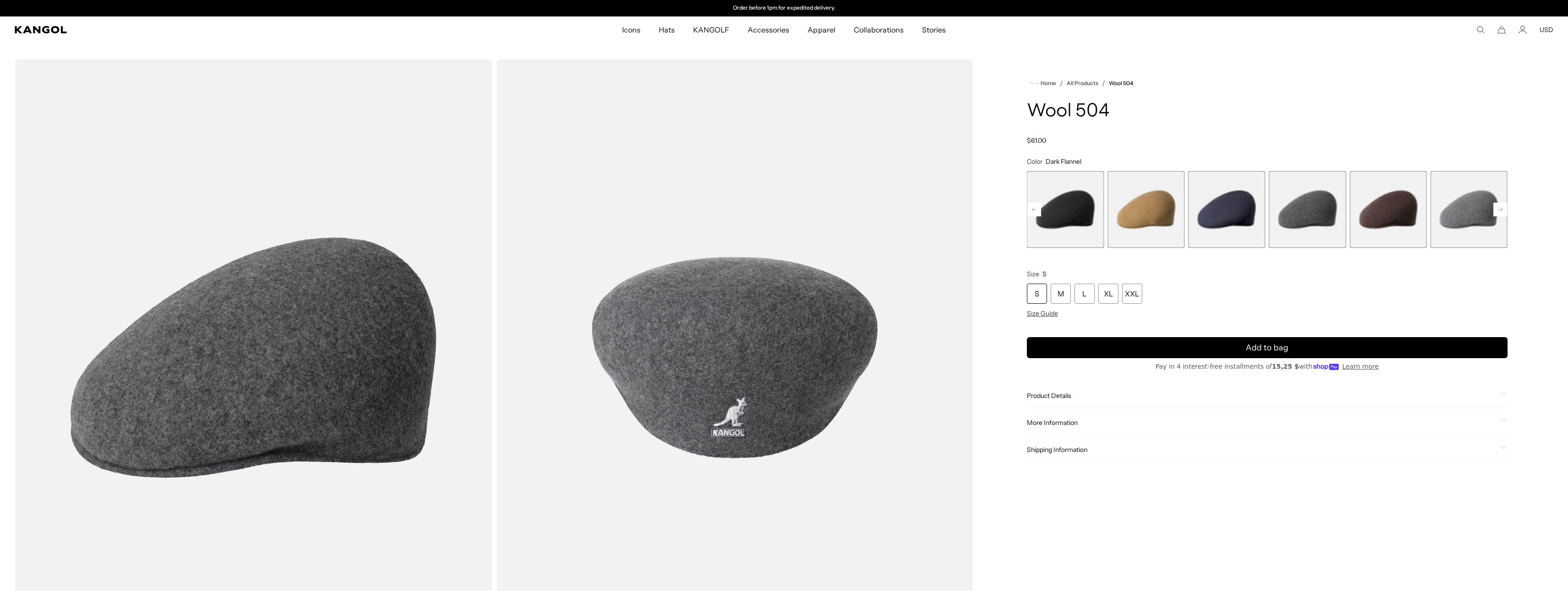
click at [1459, 210] on span "15 of 21" at bounding box center [1469, 210] width 77 height 77
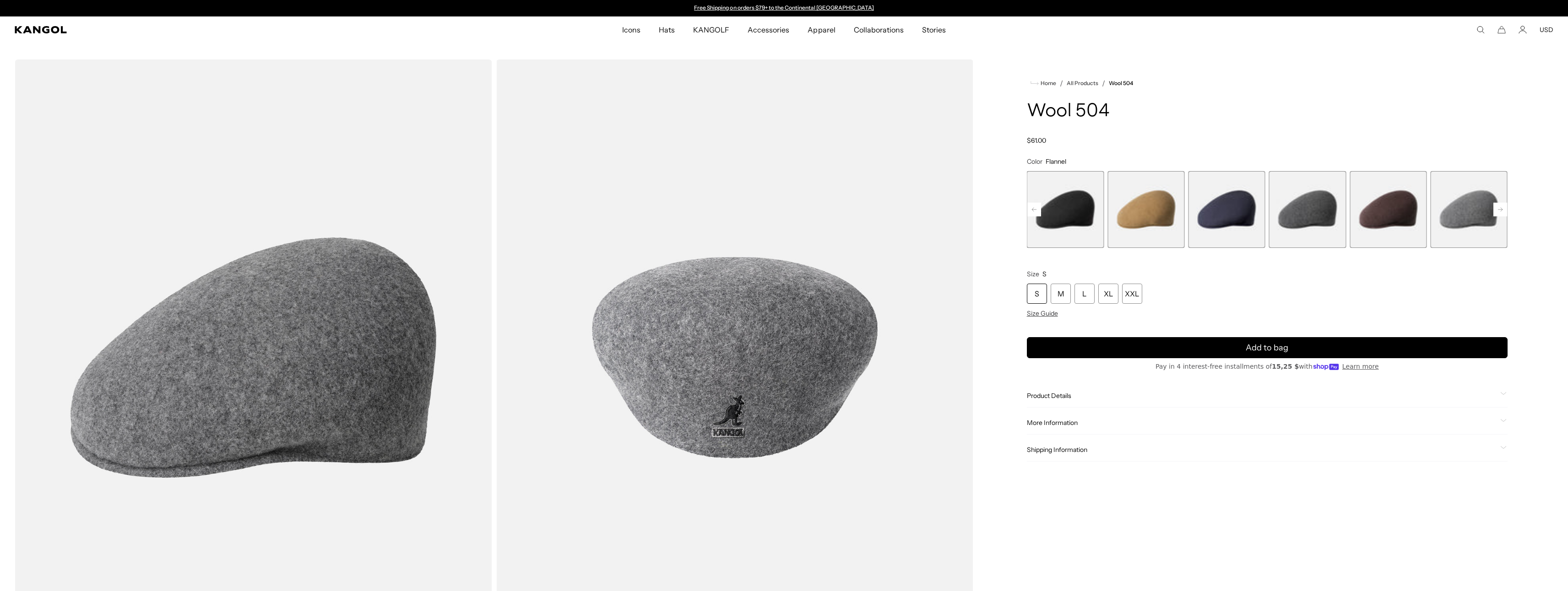
click at [1311, 203] on span "13 of 21" at bounding box center [1308, 210] width 77 height 77
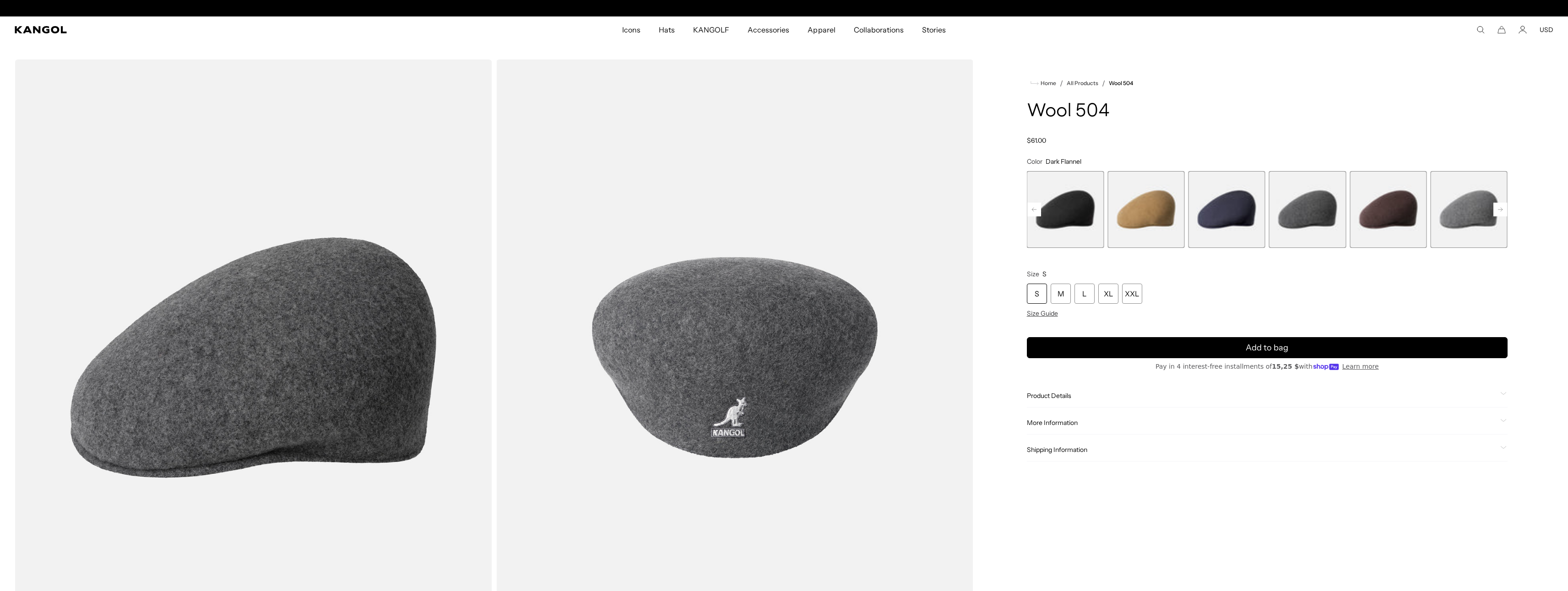
scroll to position [0, 189]
click at [1455, 210] on span "15 of 21" at bounding box center [1469, 210] width 77 height 77
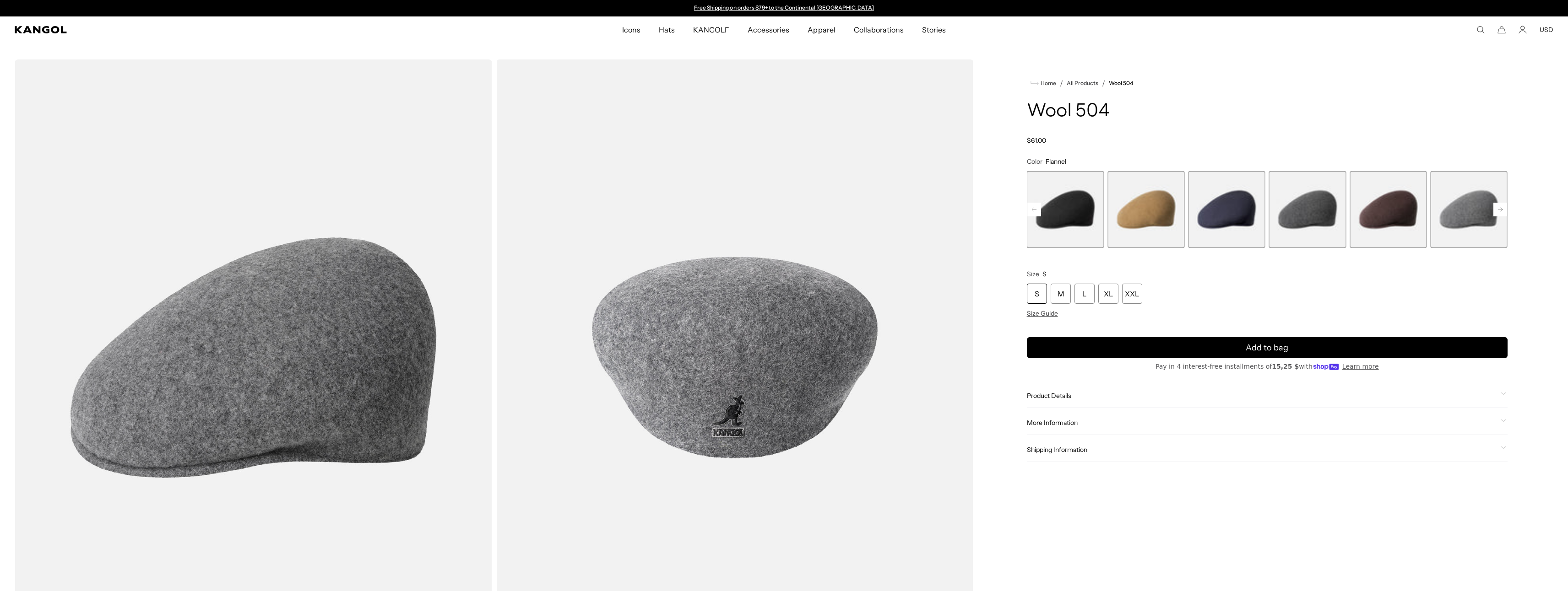
click at [1305, 219] on span "13 of 21" at bounding box center [1308, 210] width 77 height 77
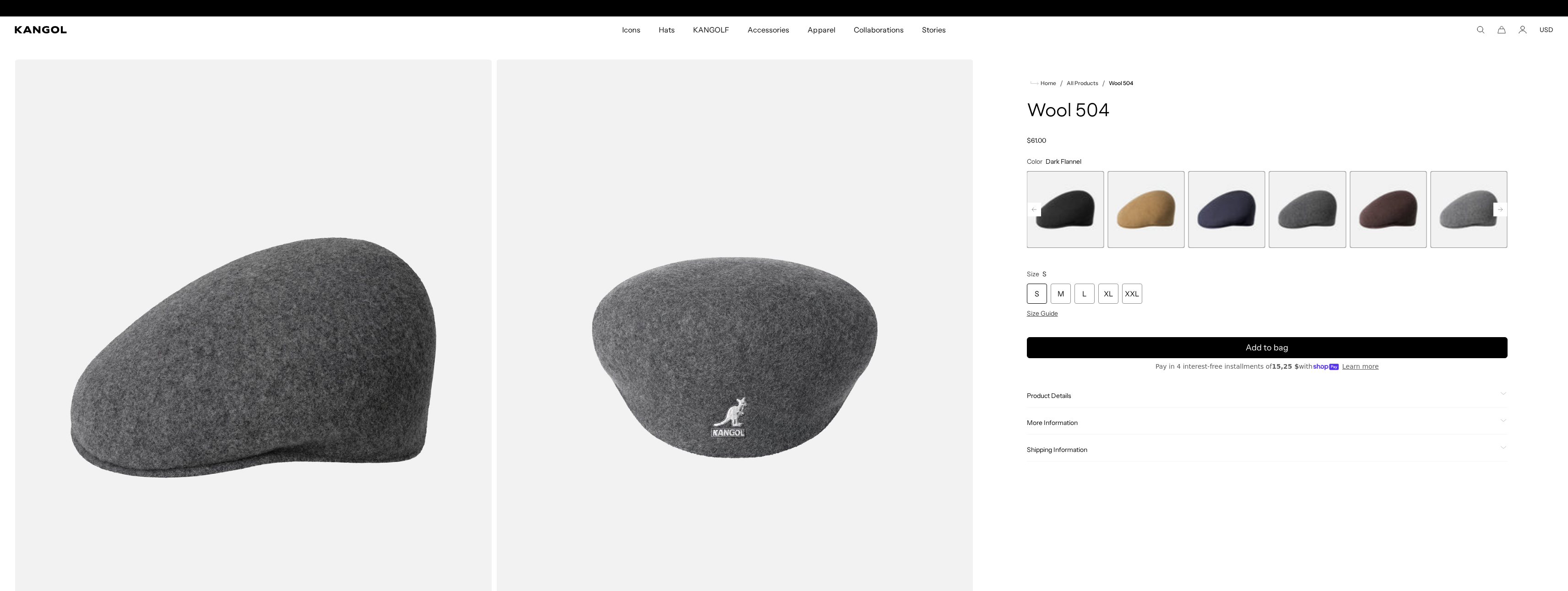
click at [1495, 210] on rect at bounding box center [1500, 210] width 13 height 13
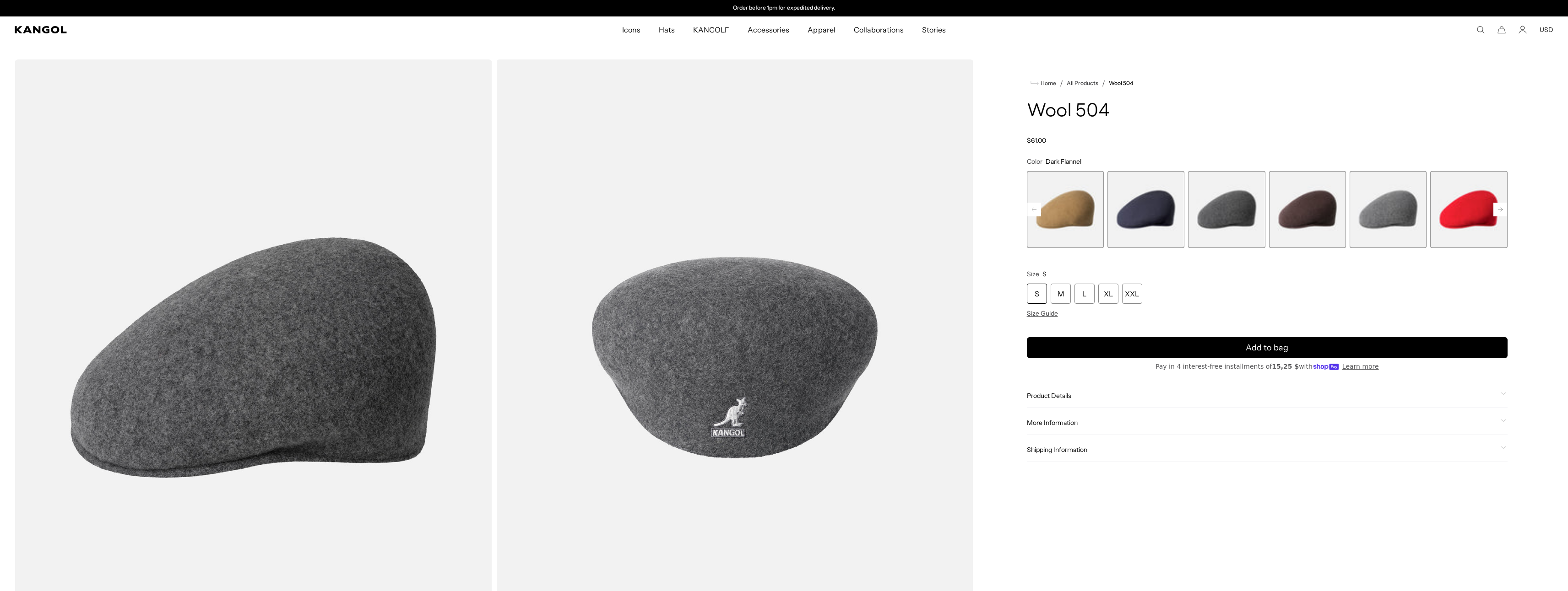
click at [1495, 210] on rect at bounding box center [1500, 210] width 13 height 13
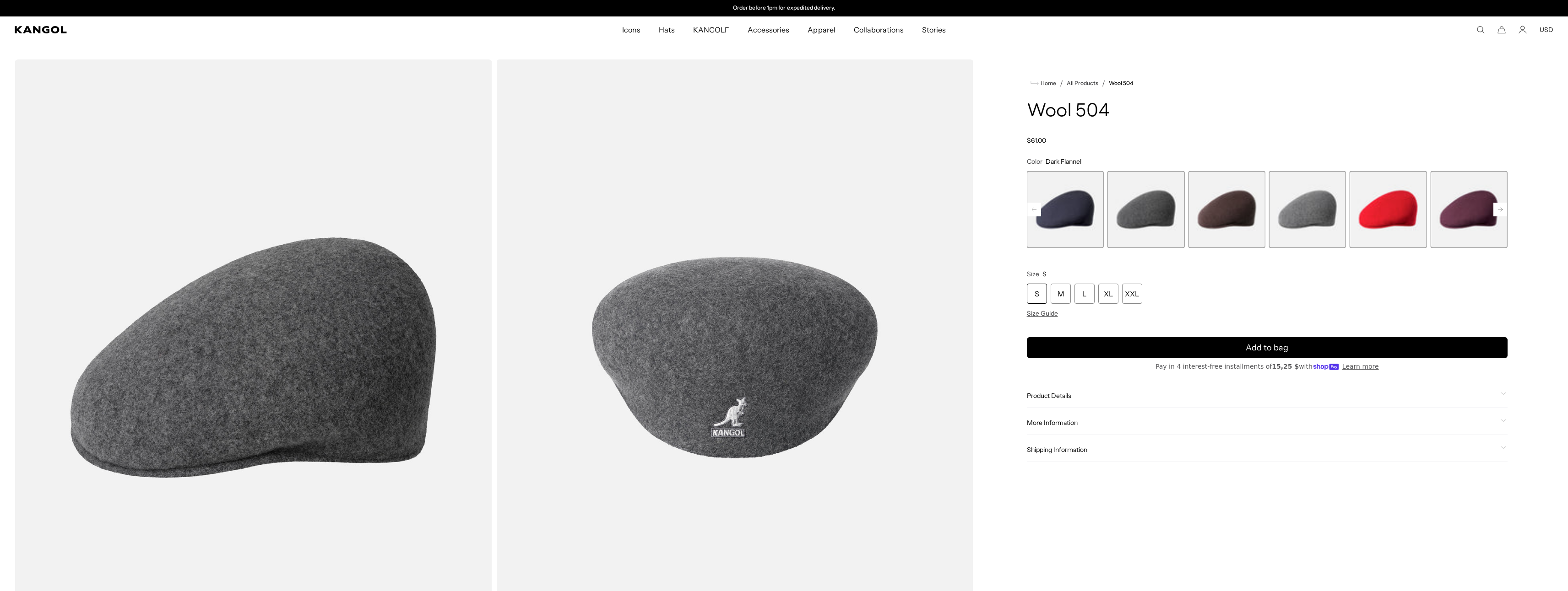
click at [1495, 210] on rect at bounding box center [1500, 210] width 13 height 13
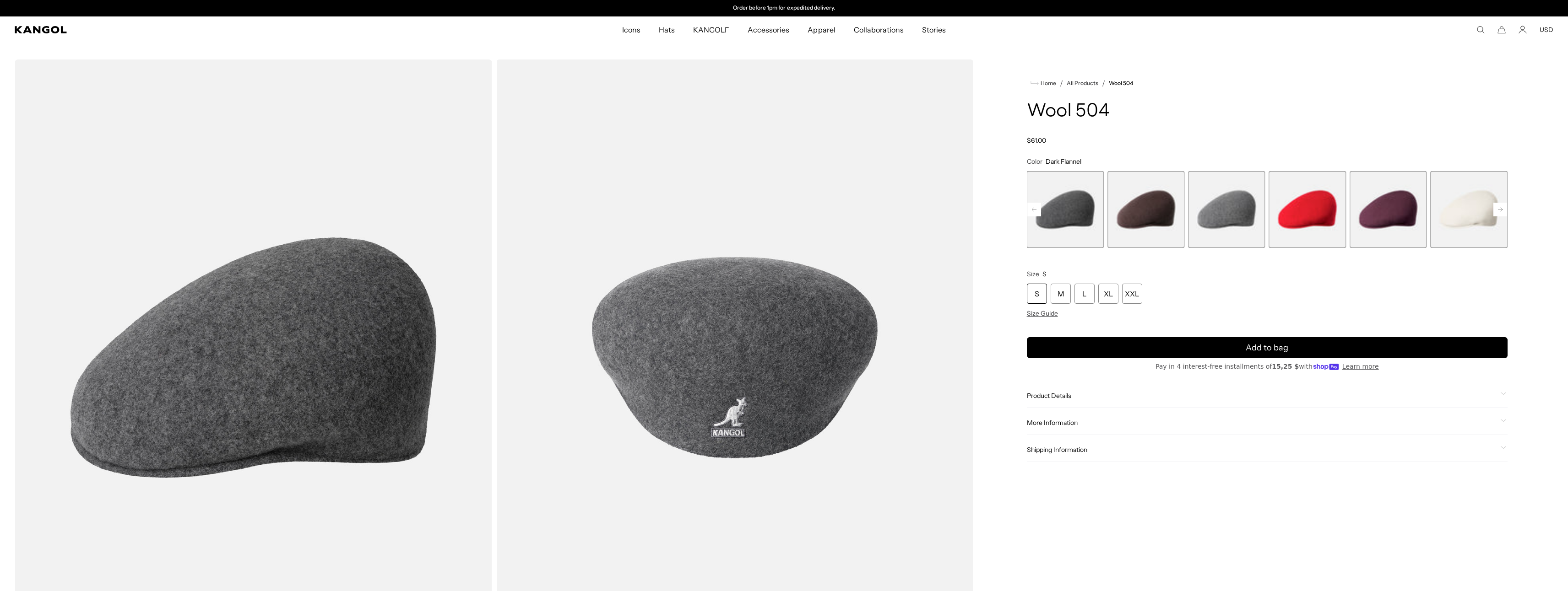
click at [1495, 210] on rect at bounding box center [1500, 210] width 13 height 13
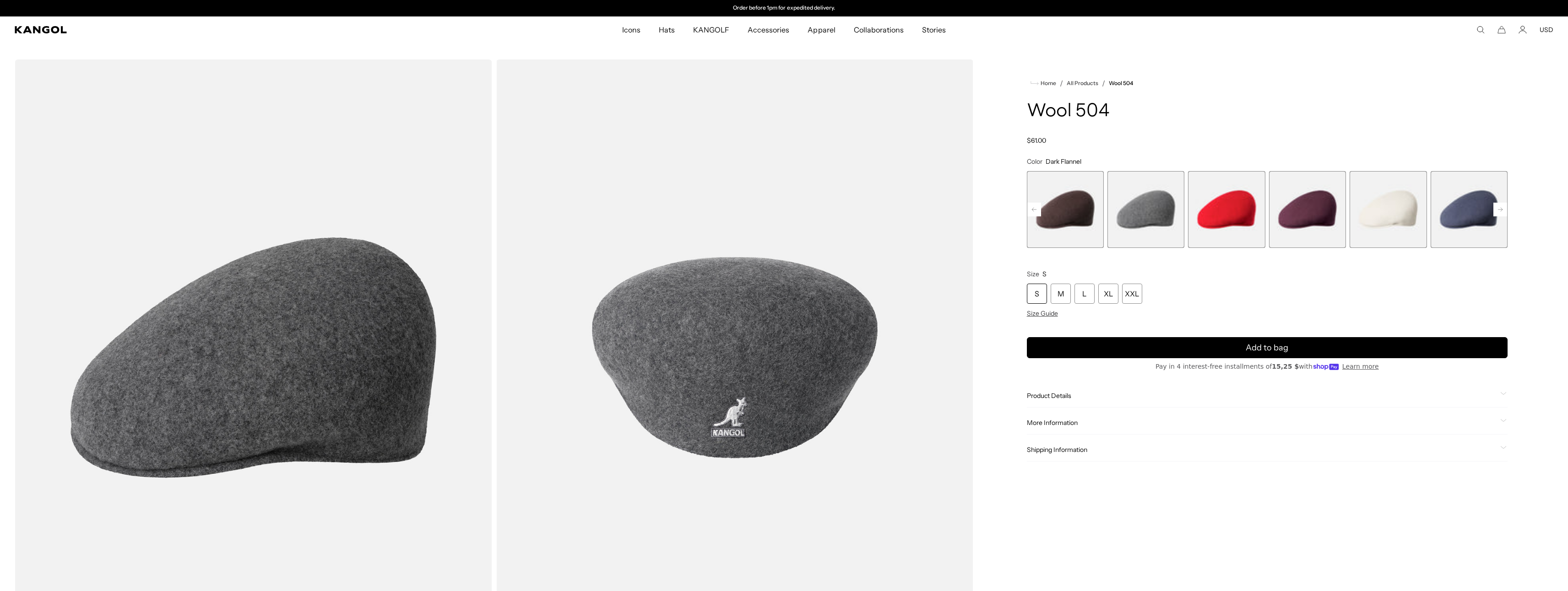
click at [1495, 210] on rect at bounding box center [1500, 210] width 13 height 13
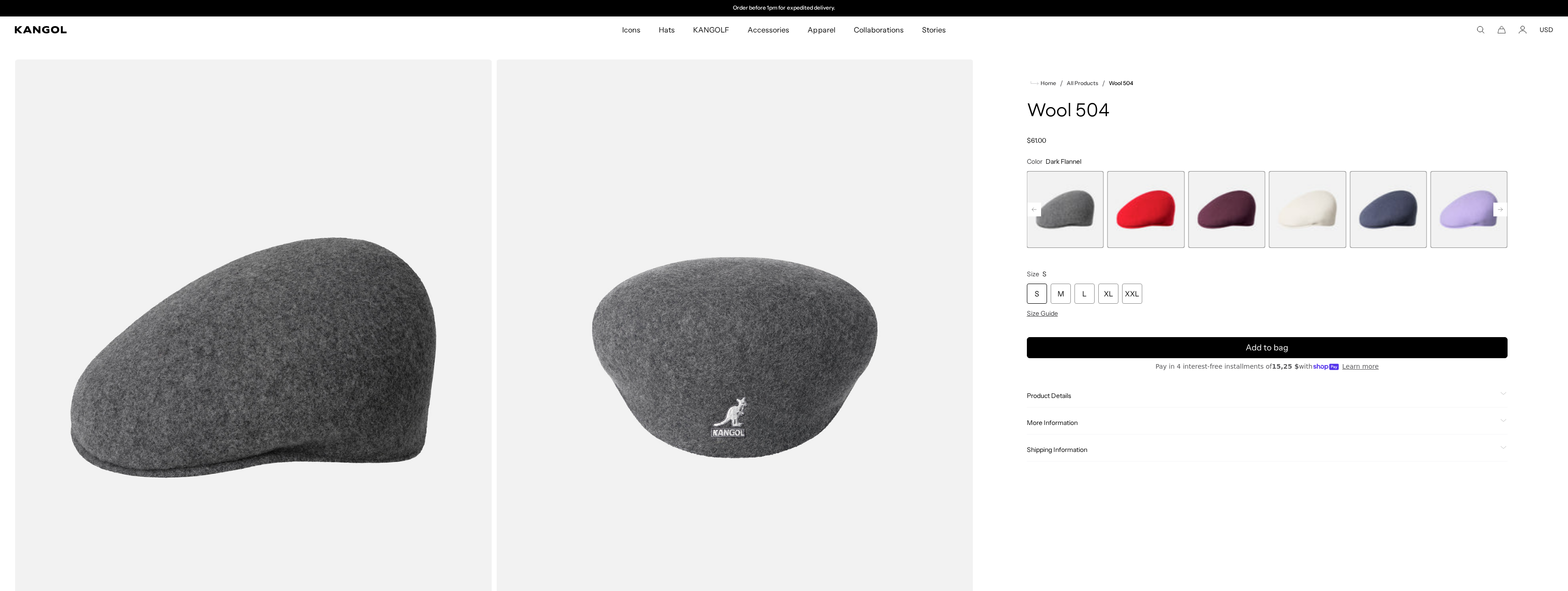
click at [1412, 210] on span "19 of 21" at bounding box center [1388, 210] width 77 height 77
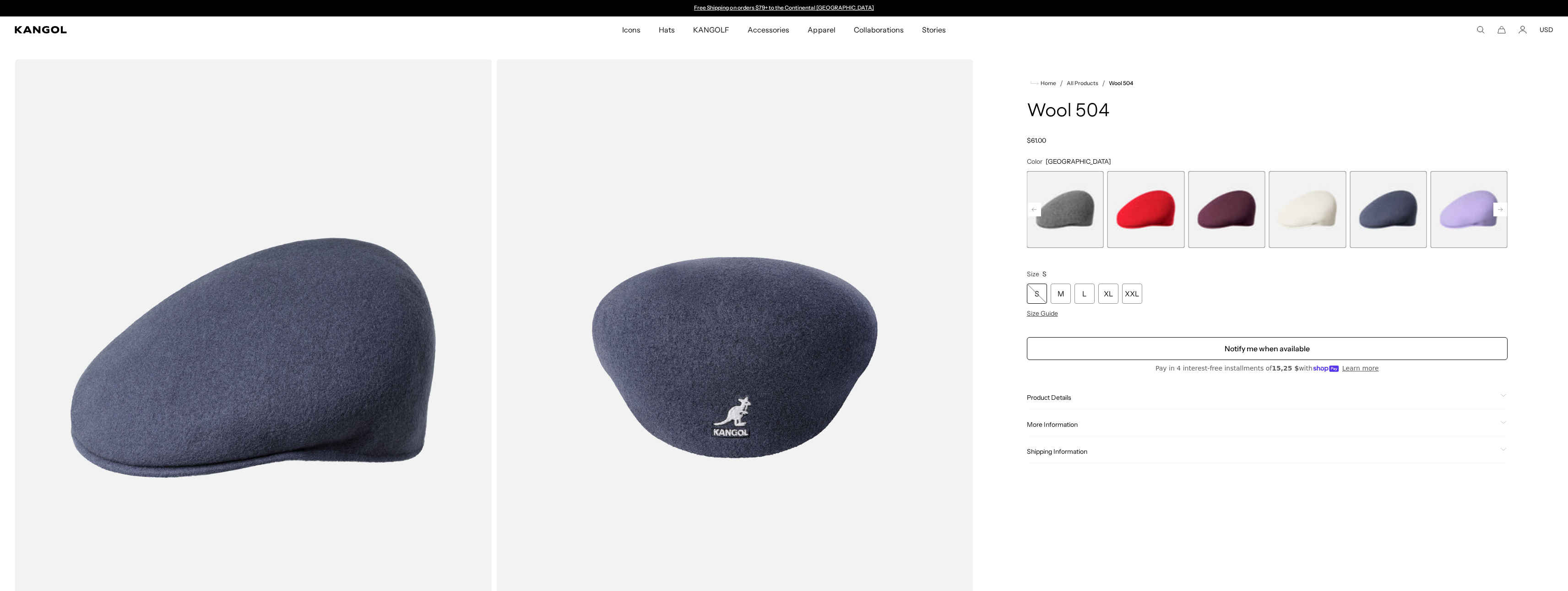
click at [1446, 216] on span "20 of 21" at bounding box center [1469, 210] width 77 height 77
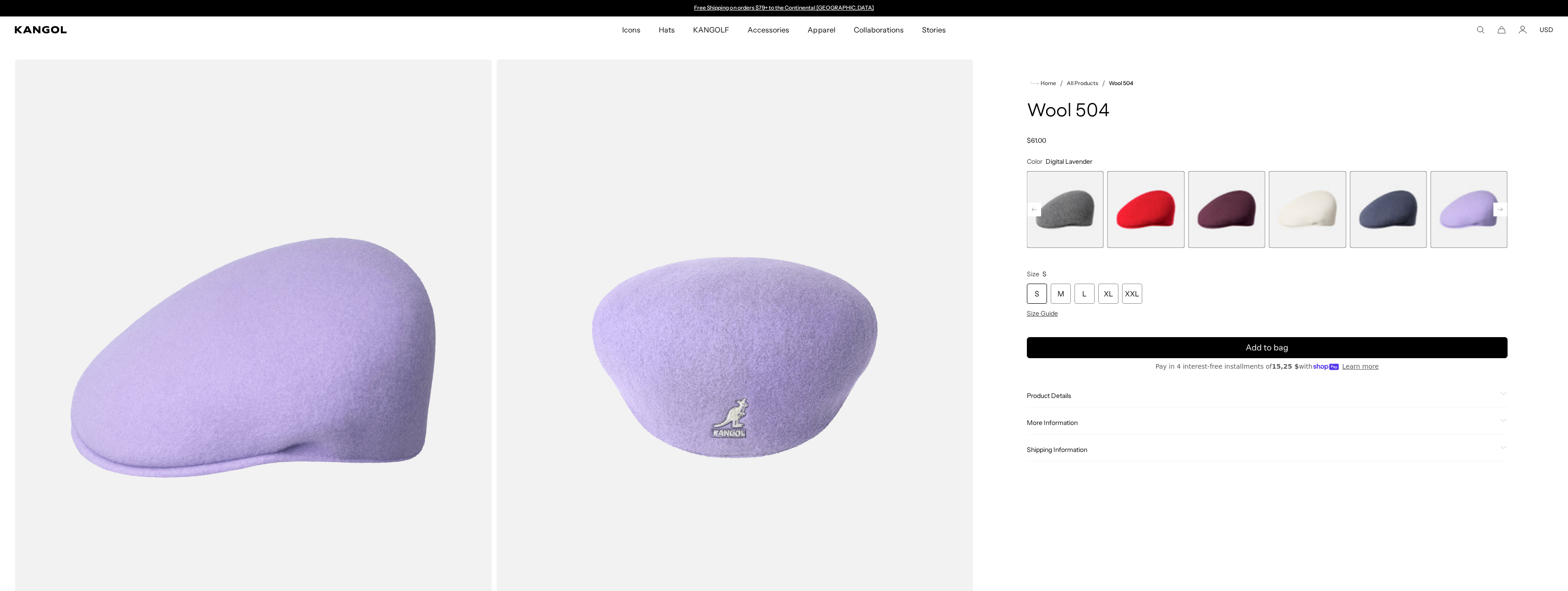
click at [1503, 209] on rect at bounding box center [1500, 210] width 13 height 13
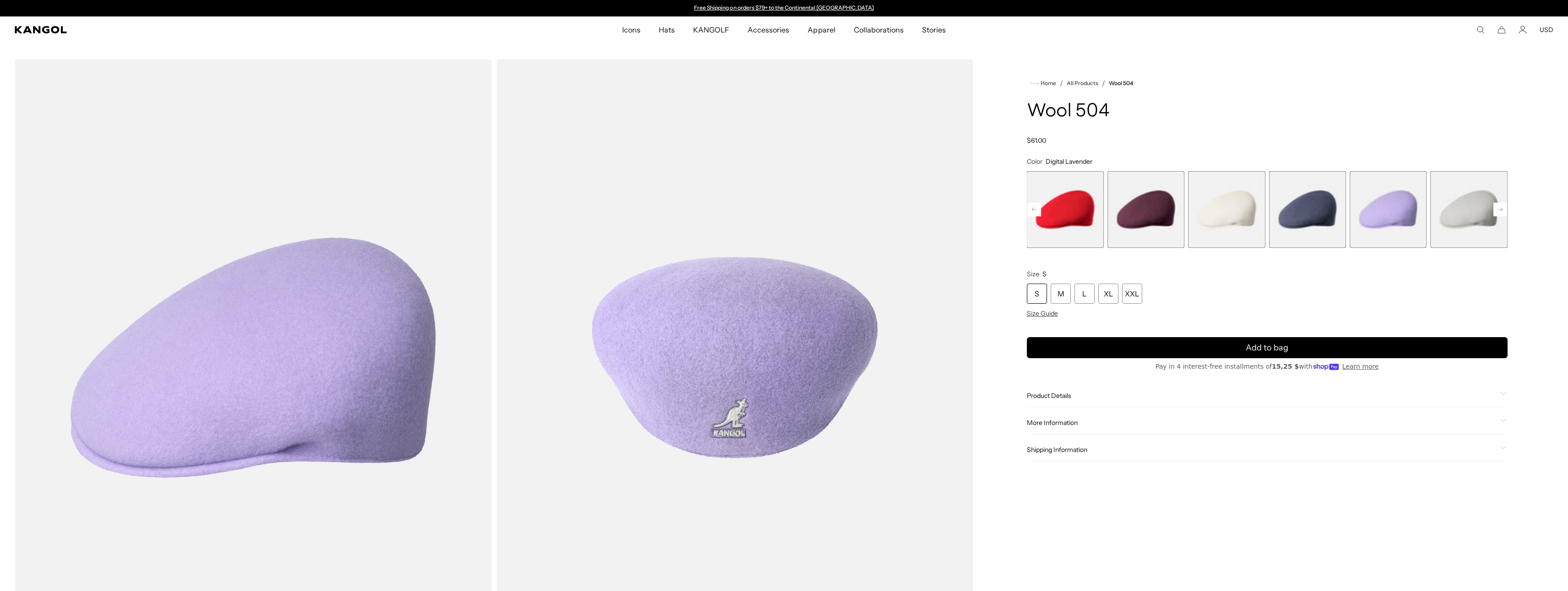
click at [1503, 209] on rect at bounding box center [1500, 210] width 13 height 13
click at [1503, 209] on span "21 of 21" at bounding box center [1469, 210] width 77 height 77
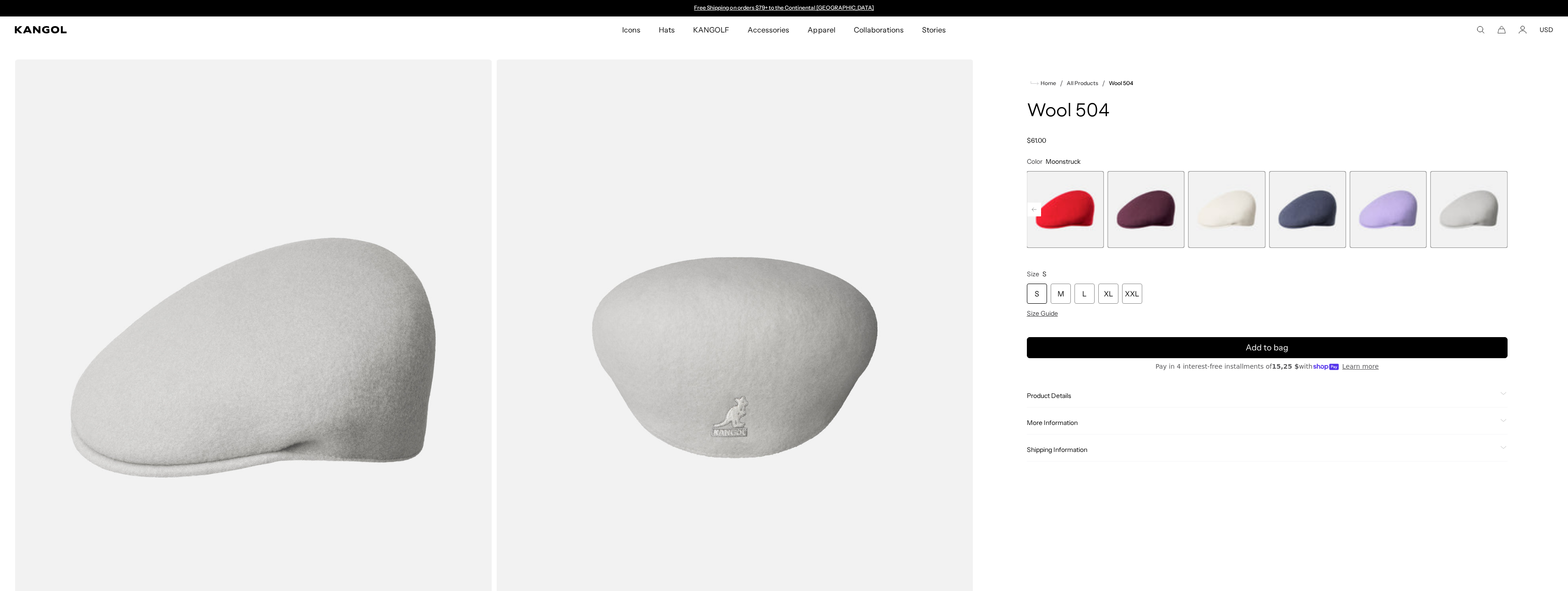
click at [1269, 204] on span "19 of 21" at bounding box center [1308, 210] width 77 height 77
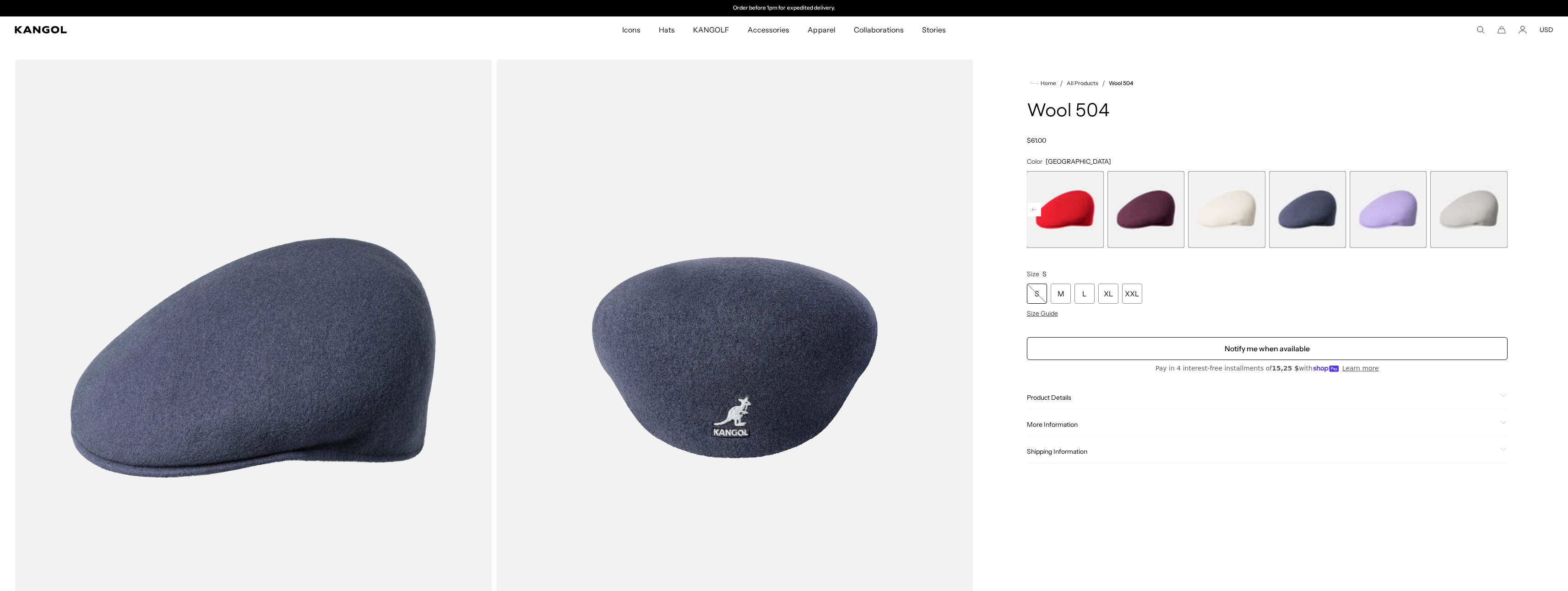
click at [1158, 207] on span "17 of 21" at bounding box center [1146, 210] width 77 height 77
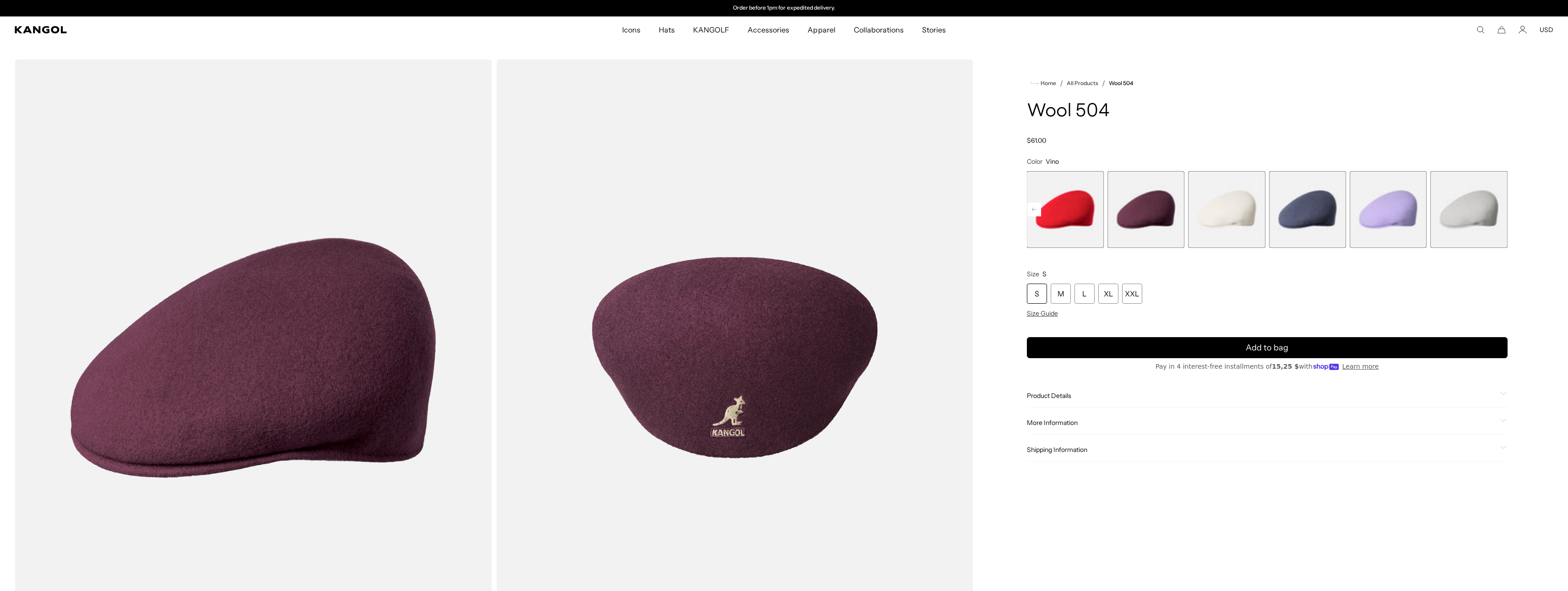
click at [1036, 214] on rect at bounding box center [1034, 210] width 13 height 13
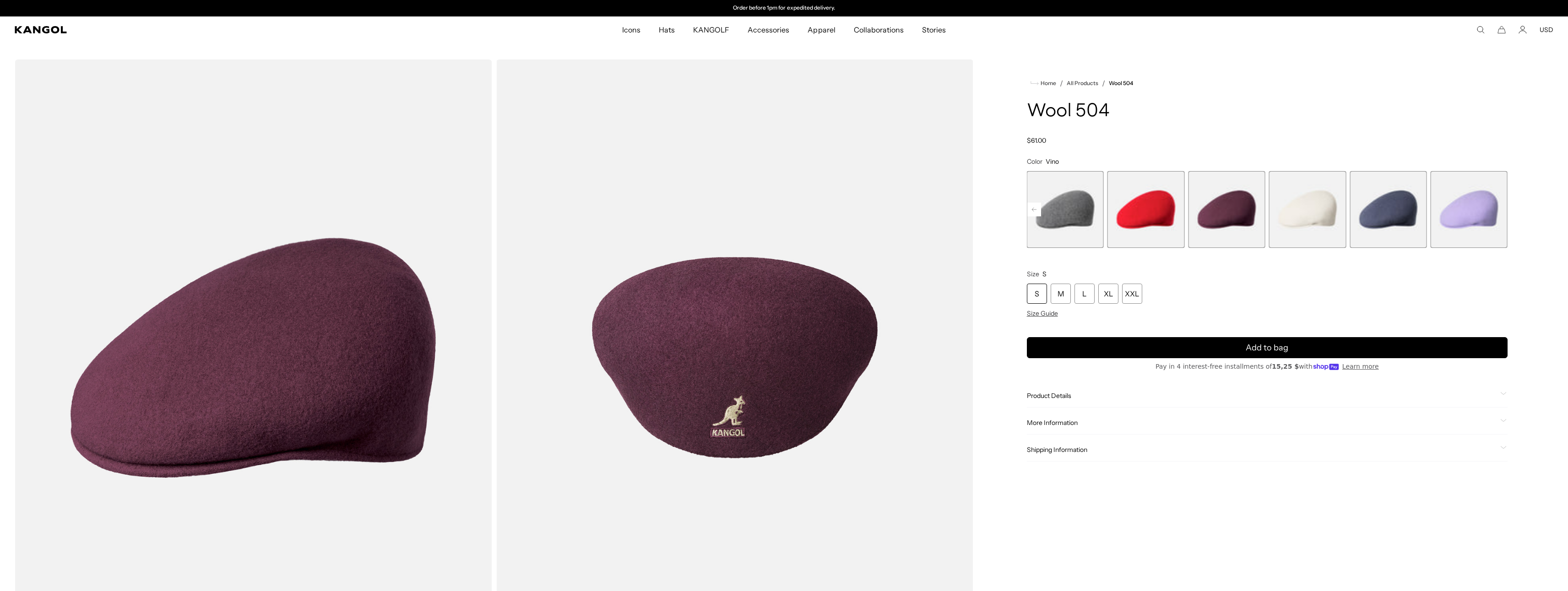
click at [1067, 213] on span "15 of 21" at bounding box center [1066, 210] width 77 height 77
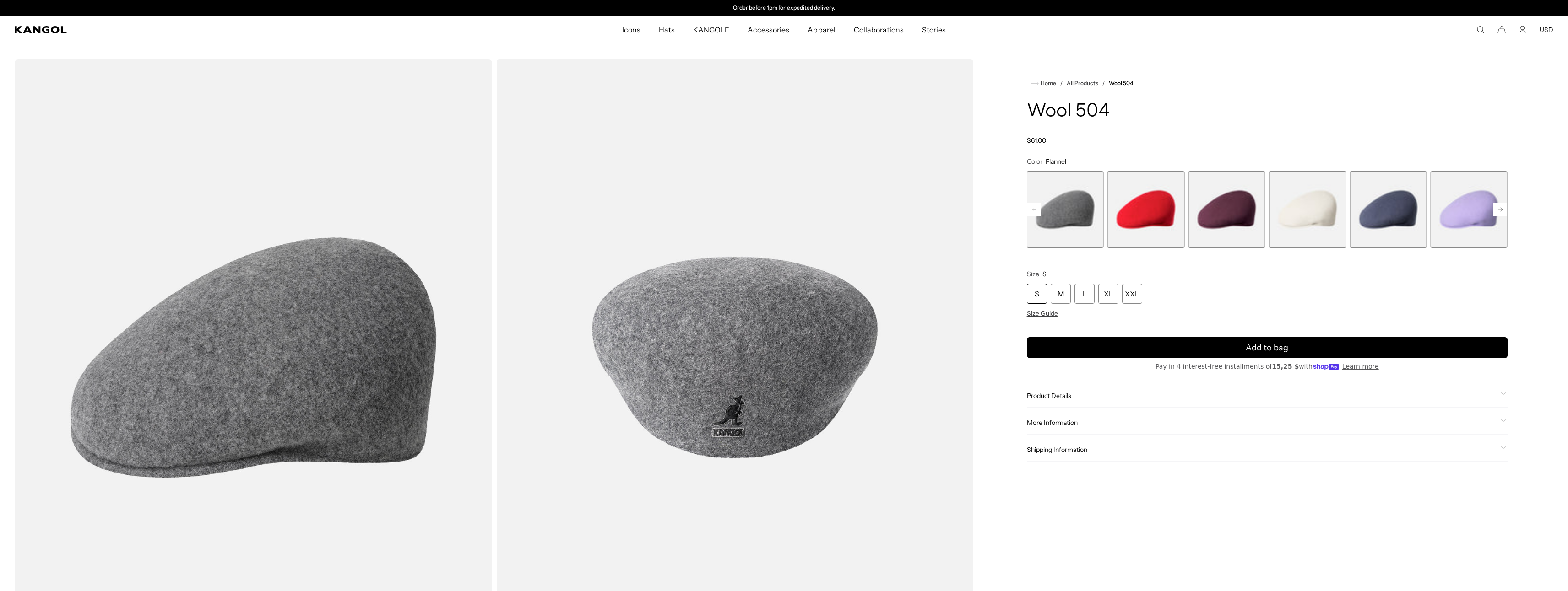
click at [1032, 208] on rect at bounding box center [1034, 210] width 13 height 13
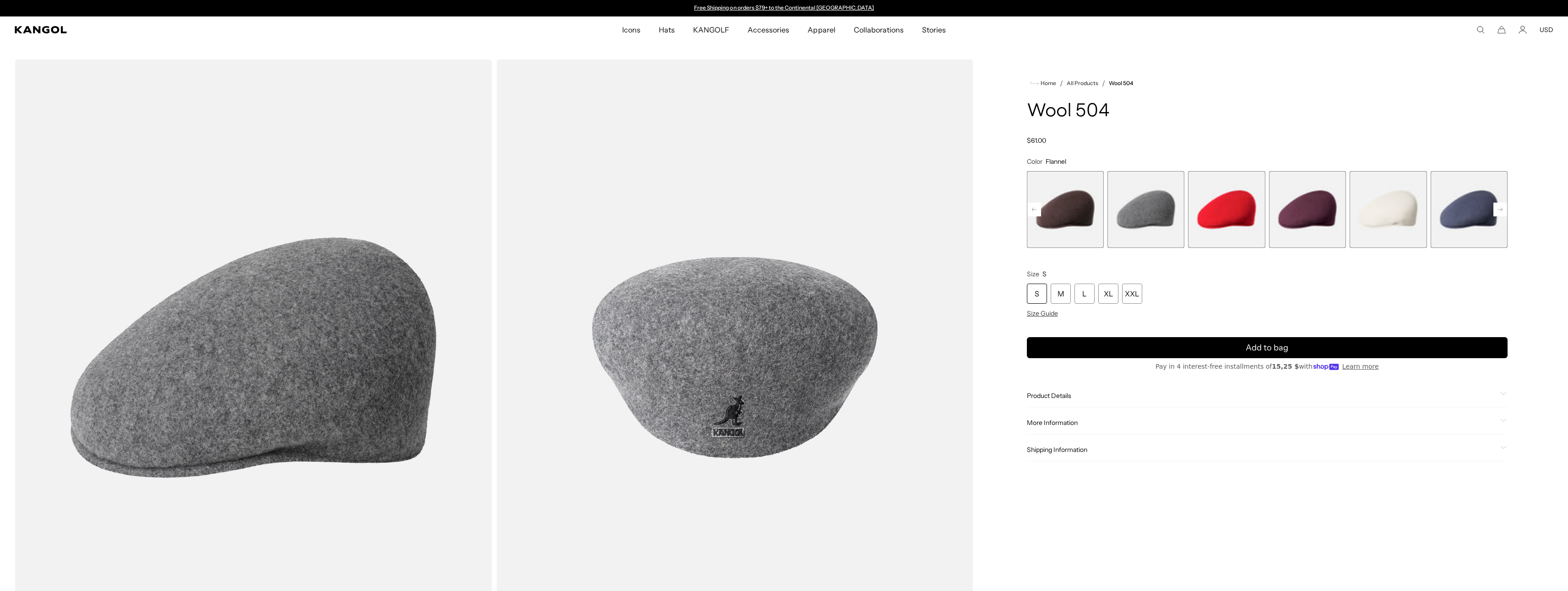
click at [1032, 208] on rect at bounding box center [1034, 210] width 13 height 13
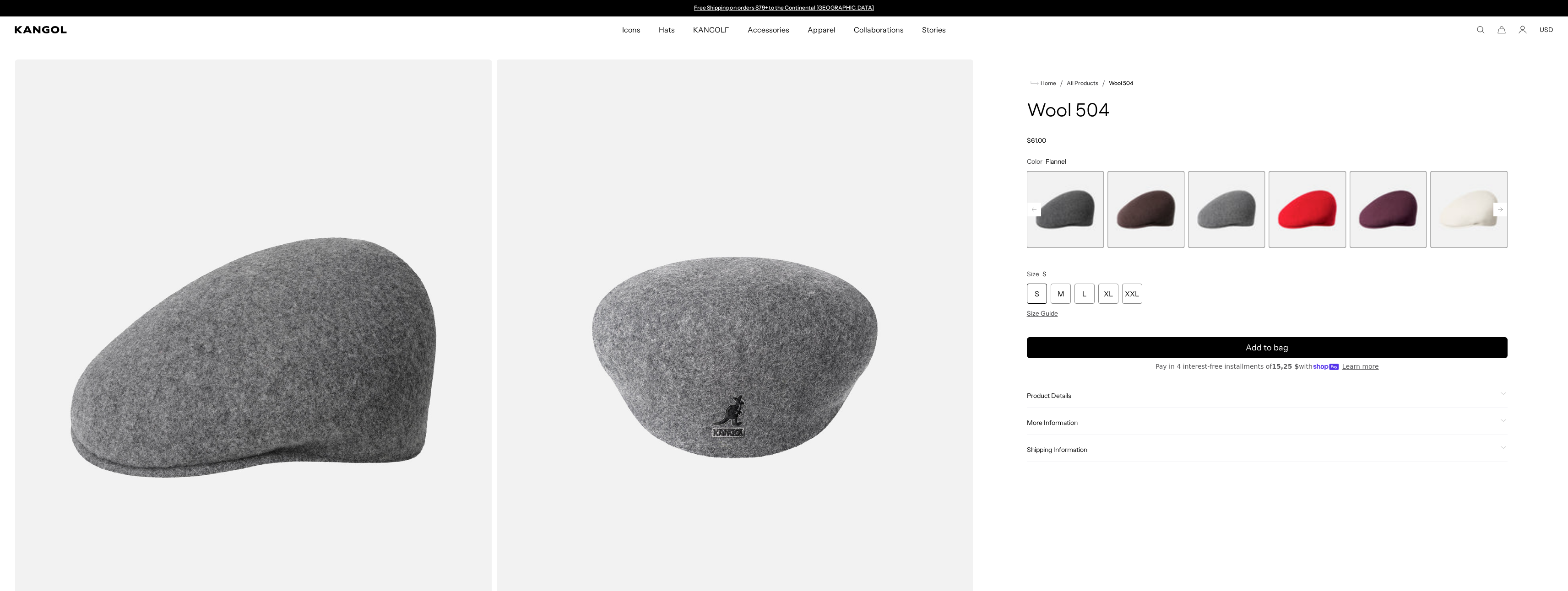
click at [1032, 208] on rect at bounding box center [1034, 210] width 13 height 13
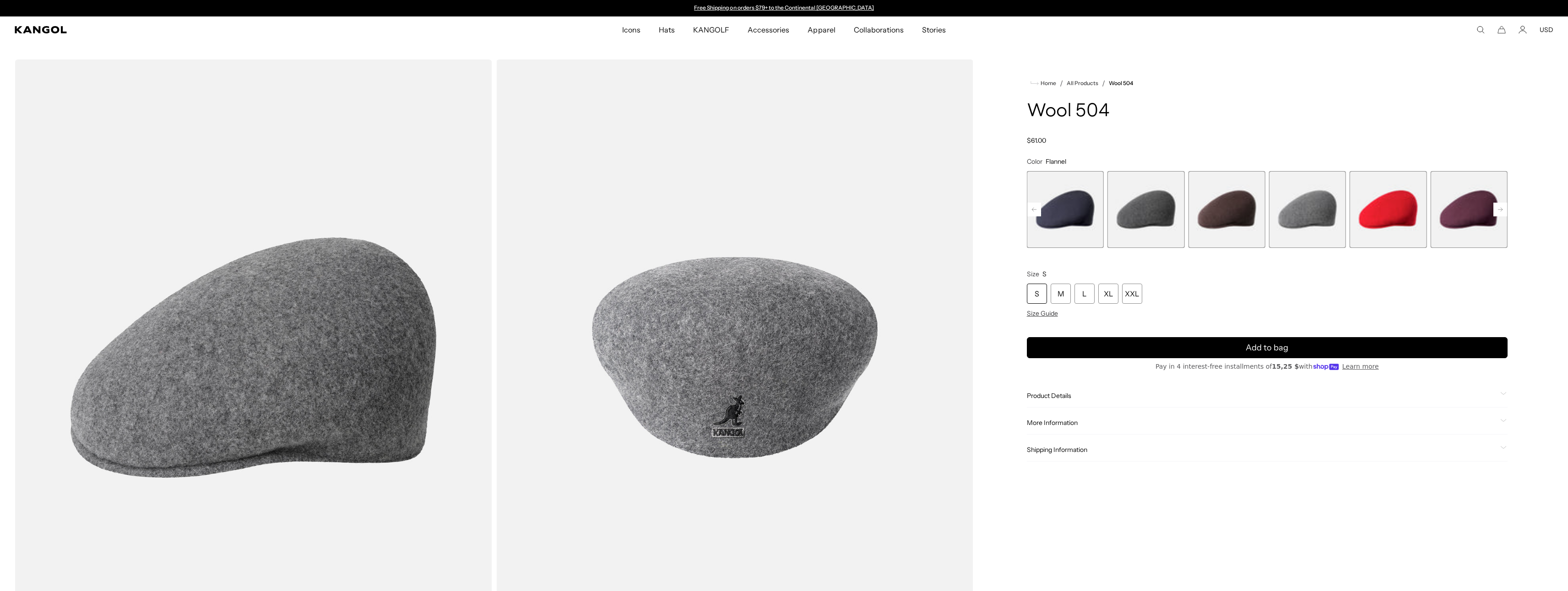
click at [1229, 212] on span "14 of 21" at bounding box center [1226, 210] width 77 height 77
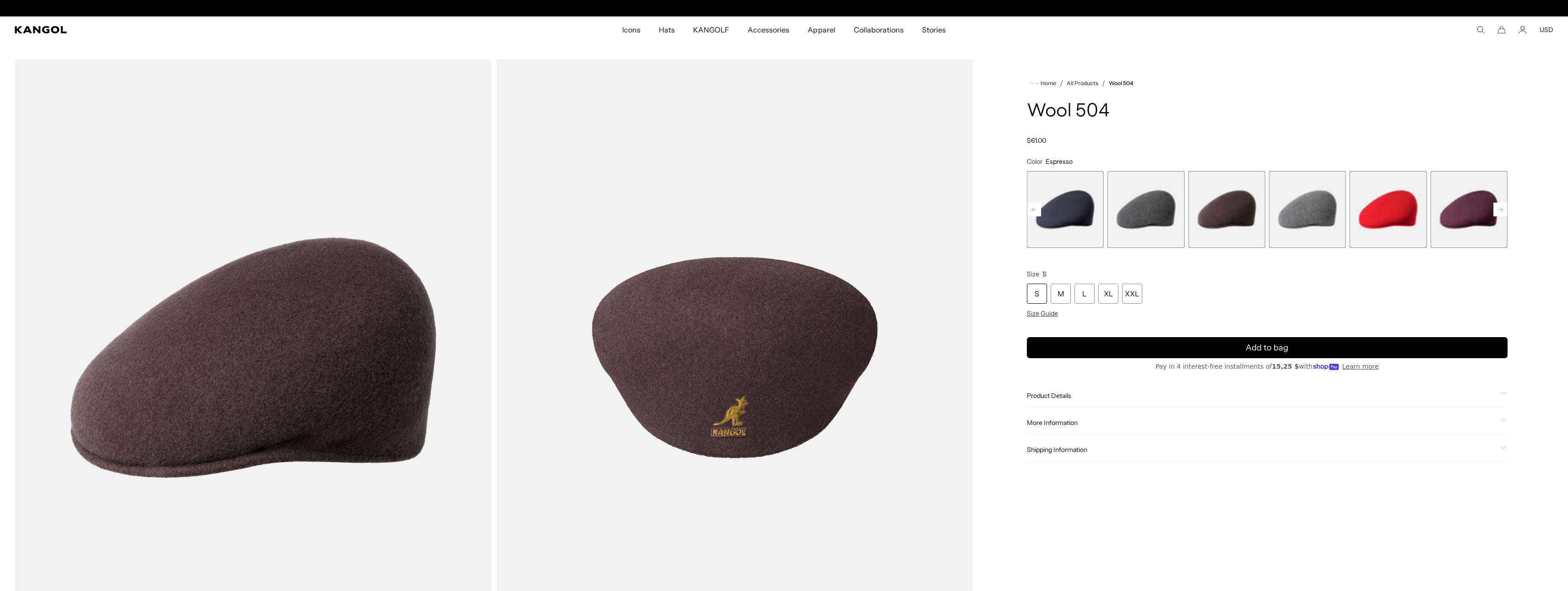
scroll to position [0, 189]
click at [1164, 213] on span "13 of 21" at bounding box center [1146, 210] width 77 height 77
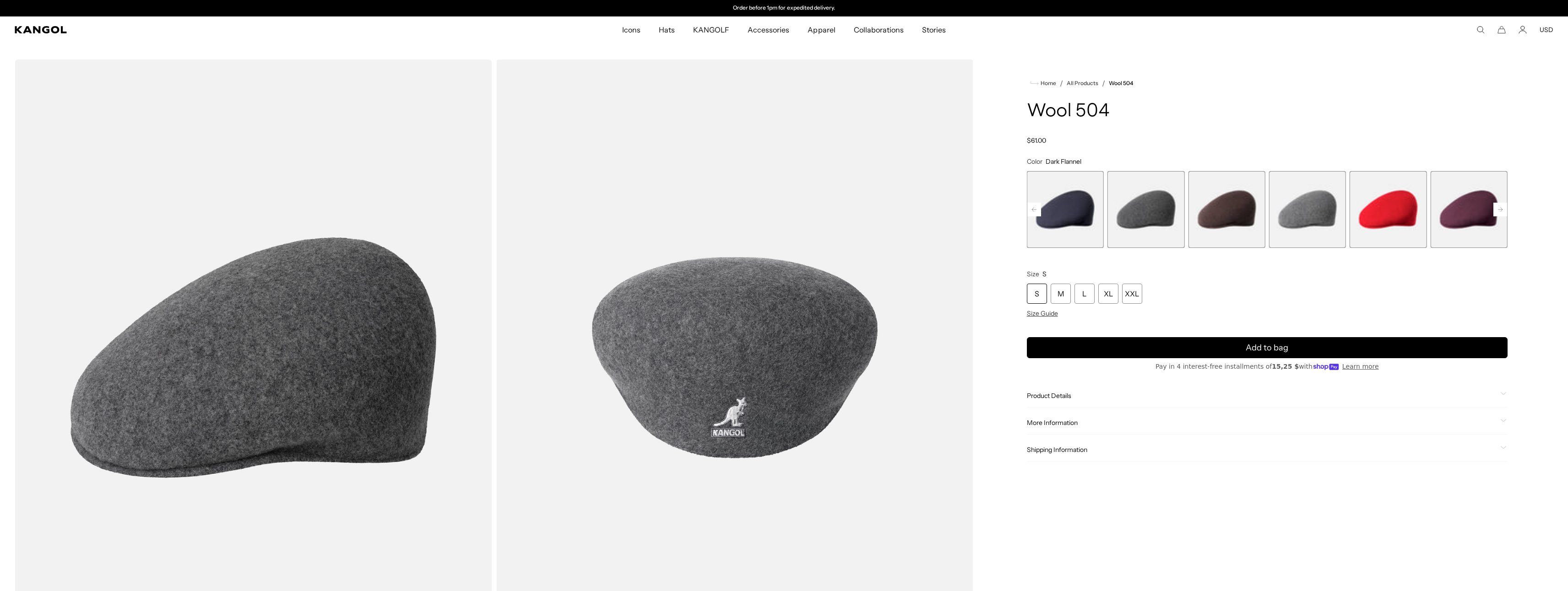
click at [1039, 211] on rect at bounding box center [1034, 210] width 13 height 13
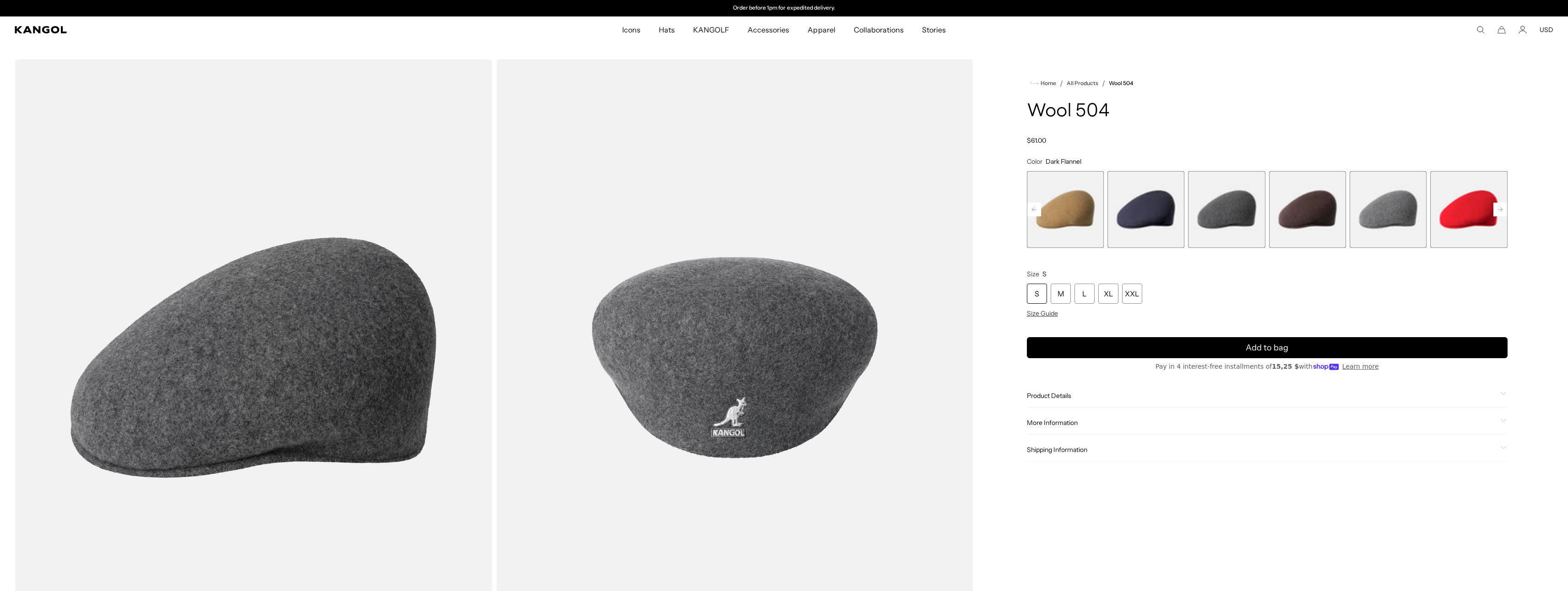
click at [1040, 210] on rect at bounding box center [1034, 210] width 13 height 13
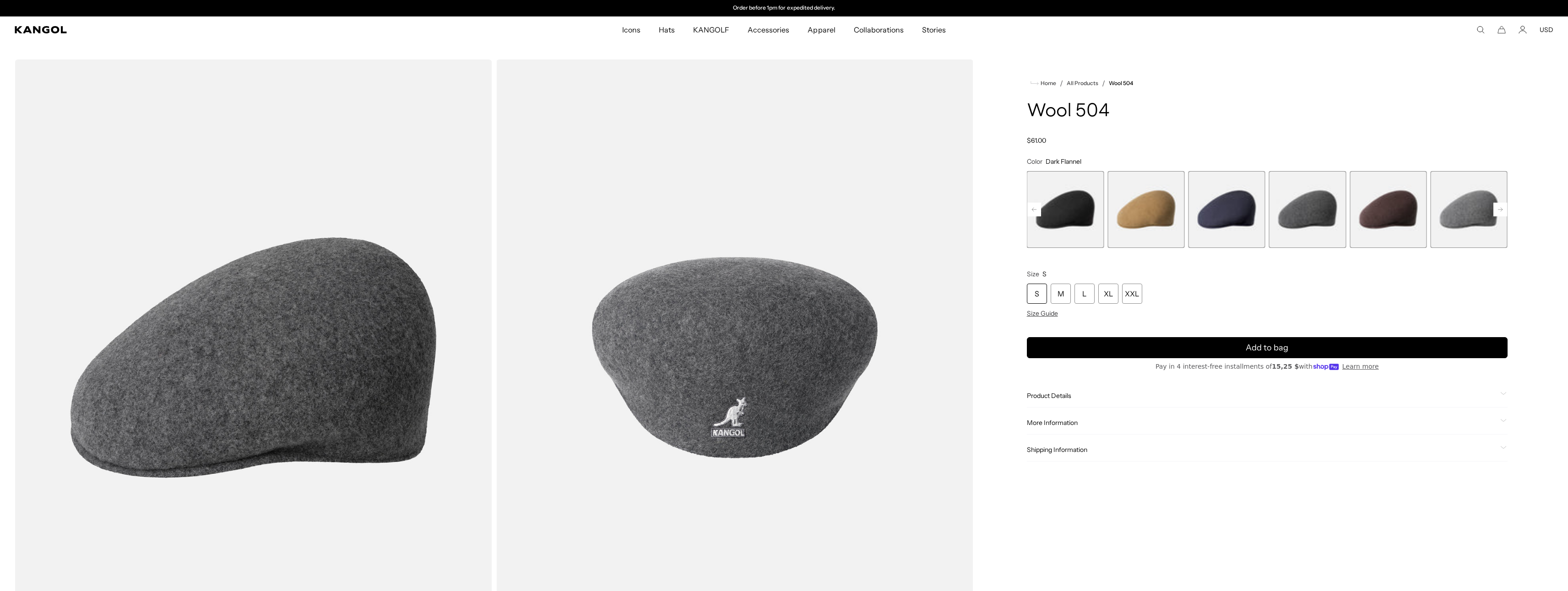
click at [1033, 210] on icon at bounding box center [1034, 210] width 4 height 4
click at [1145, 204] on span "10 of 21" at bounding box center [1146, 210] width 77 height 77
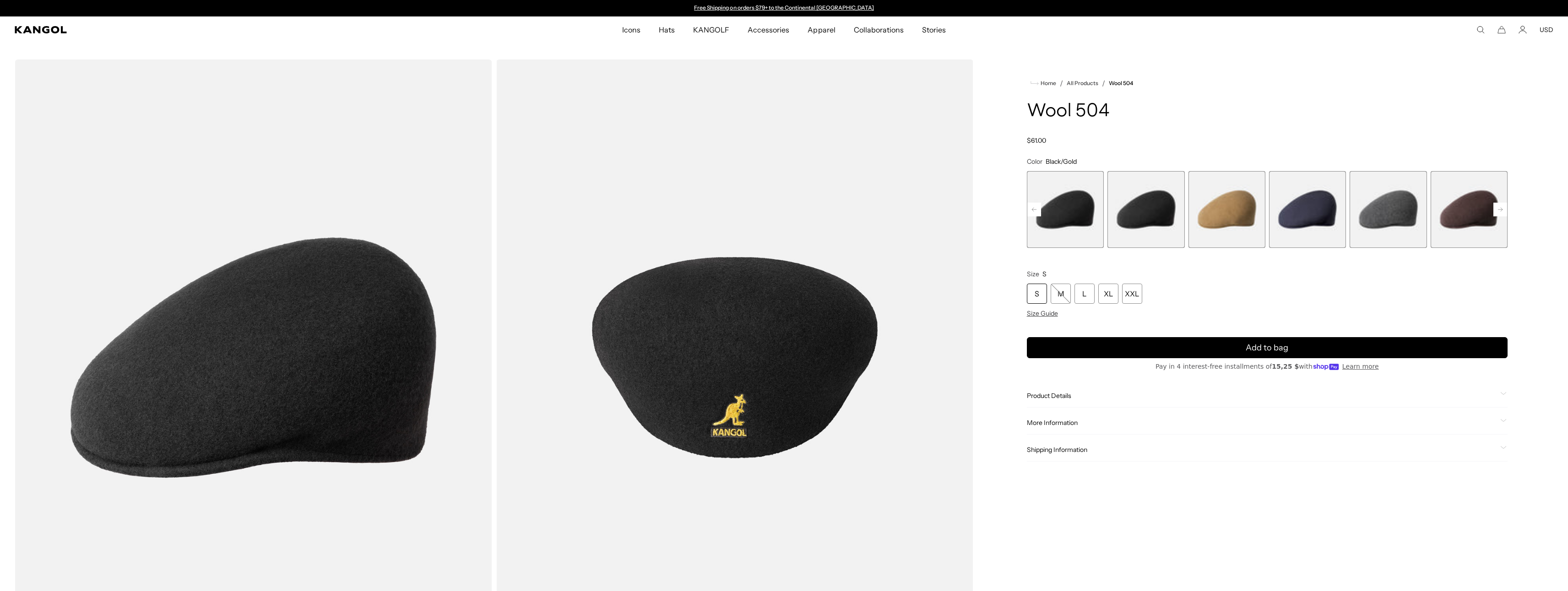
click at [1083, 202] on span "9 of 21" at bounding box center [1066, 210] width 77 height 77
click at [1036, 207] on rect at bounding box center [1034, 210] width 13 height 13
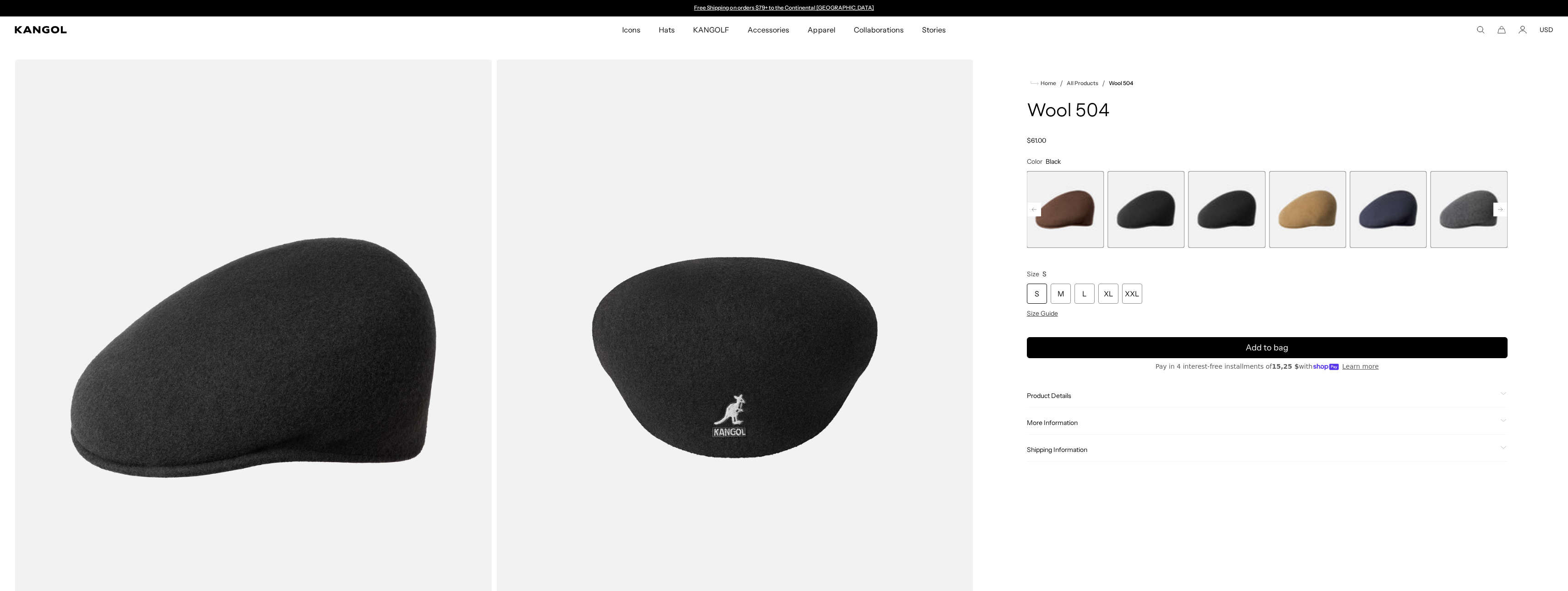
click at [1096, 206] on span "8 of 21" at bounding box center [1066, 210] width 77 height 77
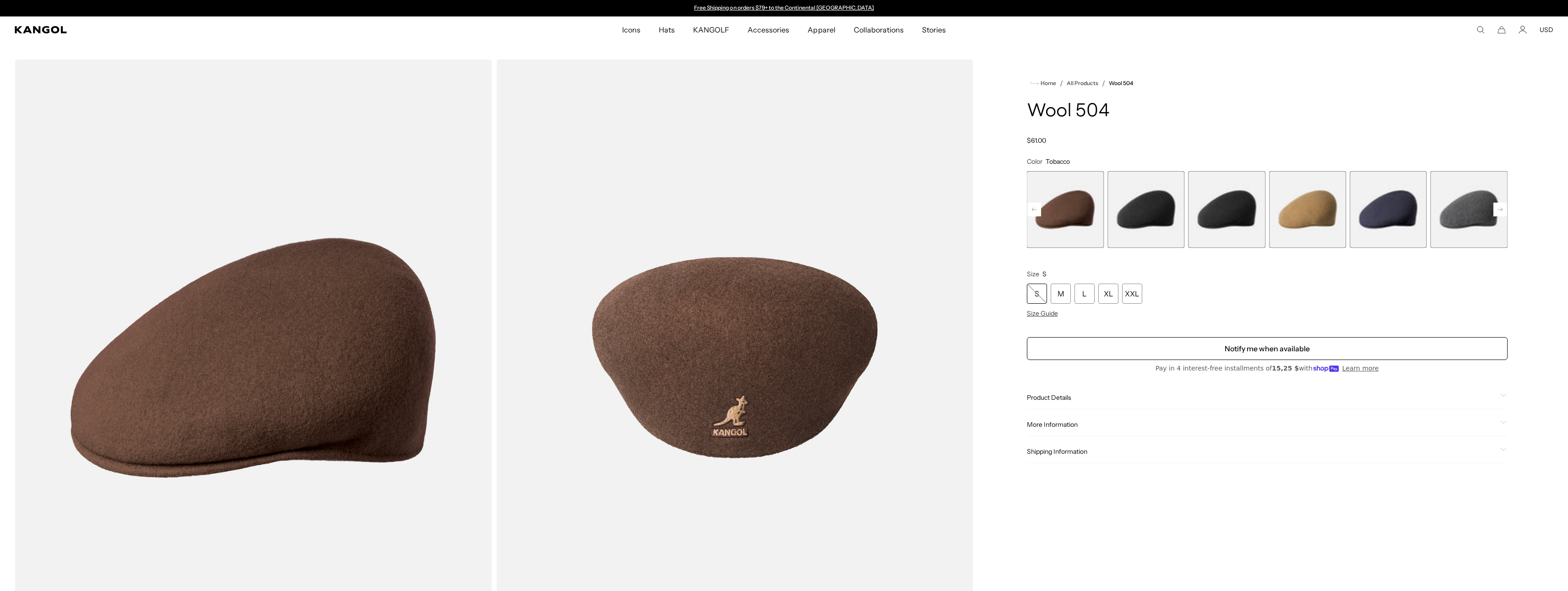
click at [1033, 204] on rect at bounding box center [1034, 210] width 13 height 13
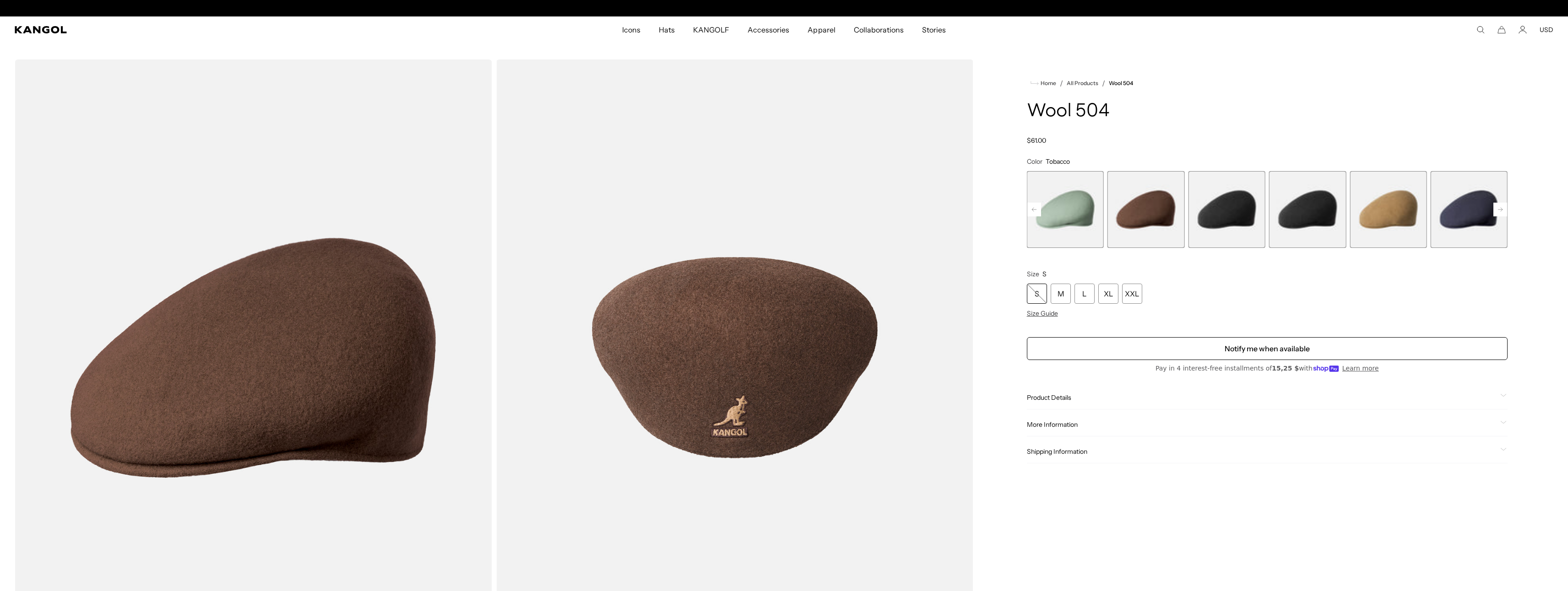
click at [1033, 204] on rect at bounding box center [1034, 210] width 13 height 13
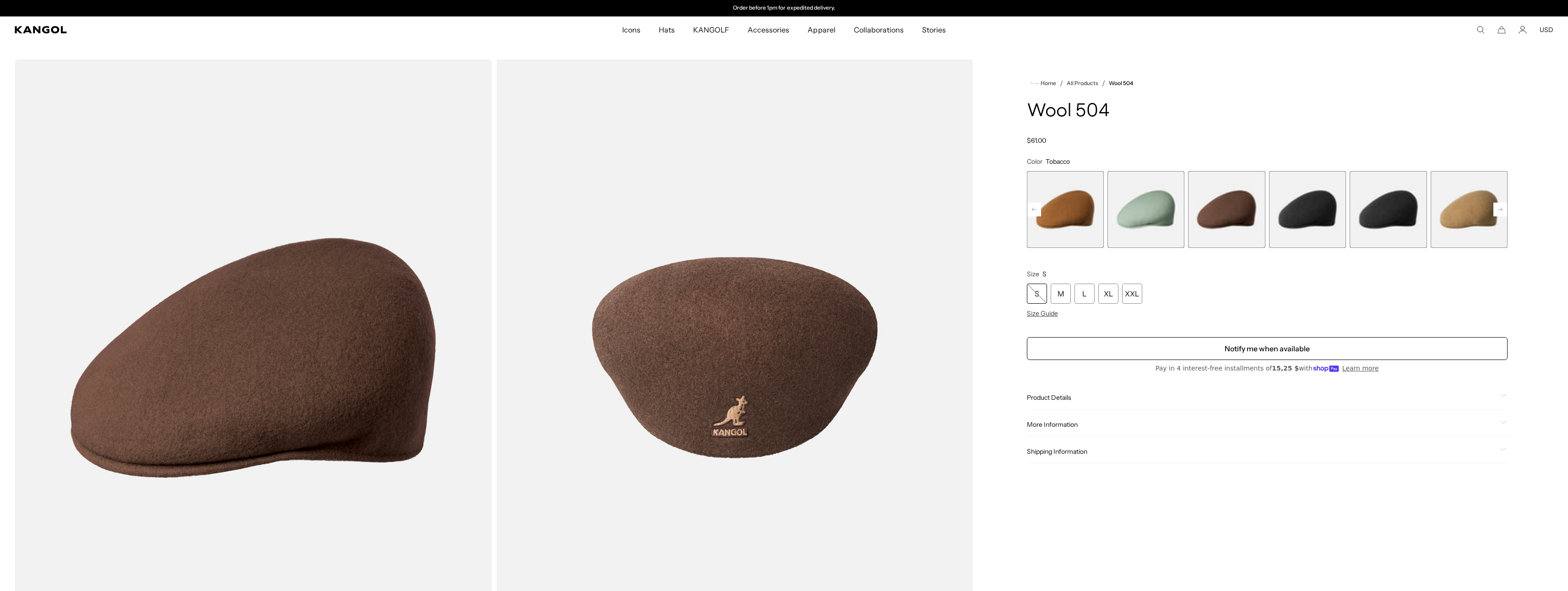
click at [1124, 210] on span "7 of 21" at bounding box center [1146, 210] width 77 height 77
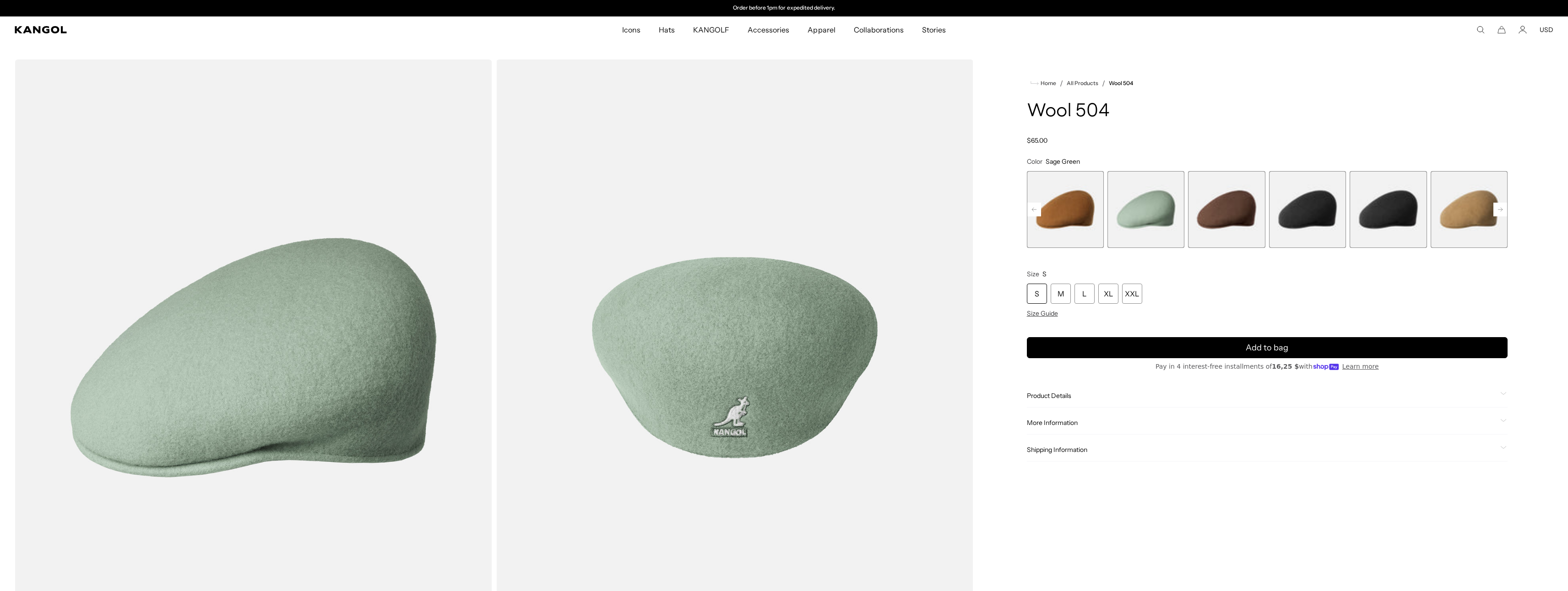
click at [1088, 208] on span "6 of 21" at bounding box center [1066, 210] width 77 height 77
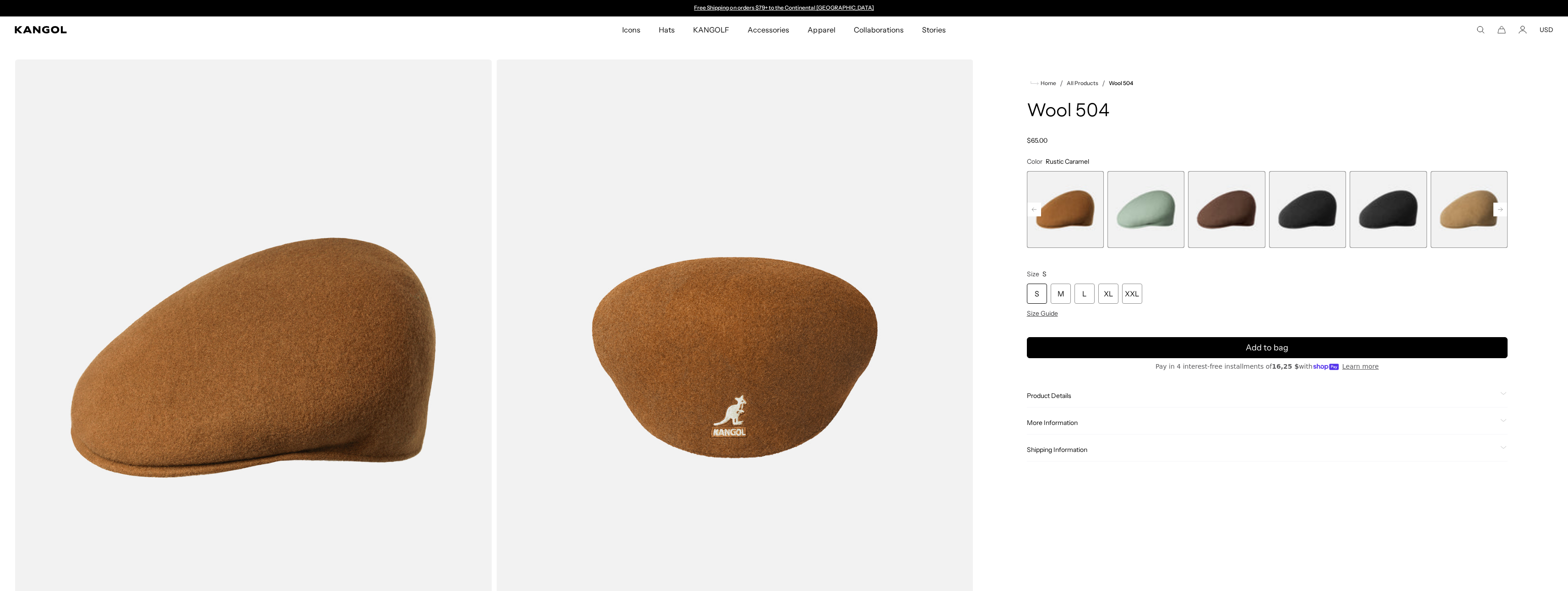
click at [1042, 210] on span "6 of 21" at bounding box center [1066, 210] width 77 height 77
click at [1031, 209] on rect at bounding box center [1034, 210] width 13 height 13
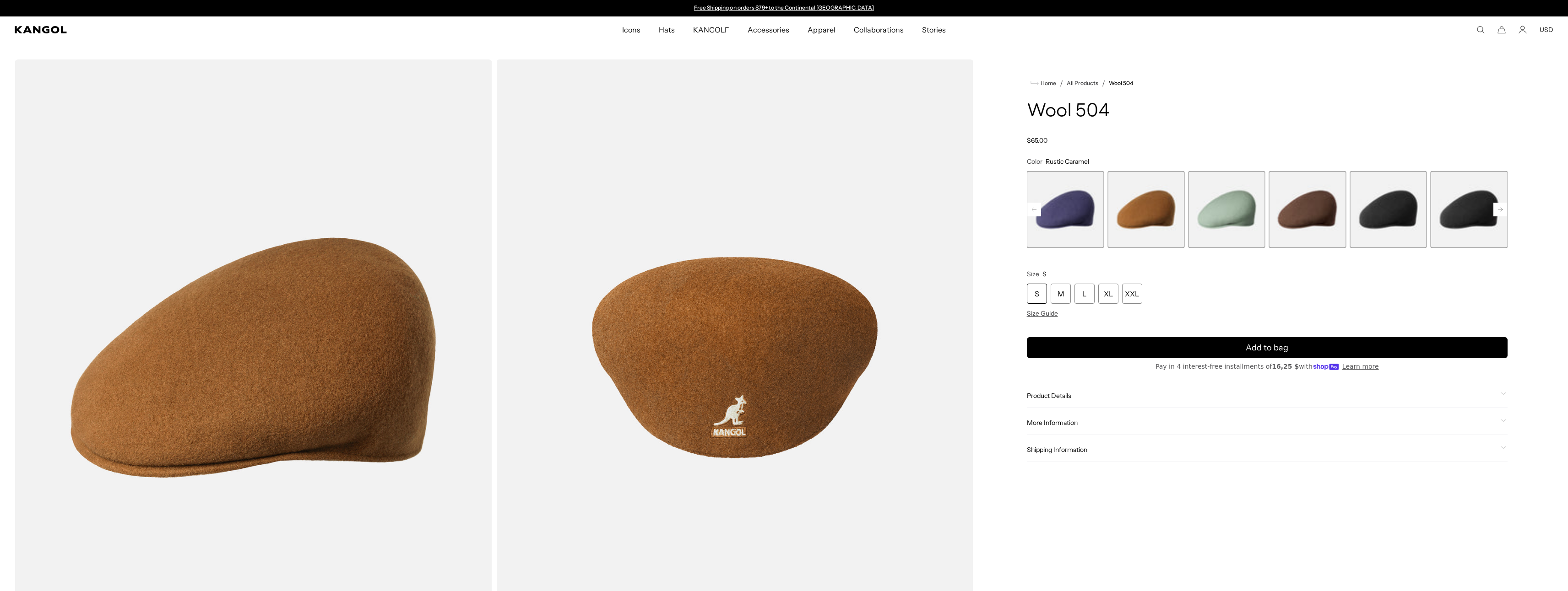
click at [1052, 209] on span "5 of 21" at bounding box center [1066, 210] width 77 height 77
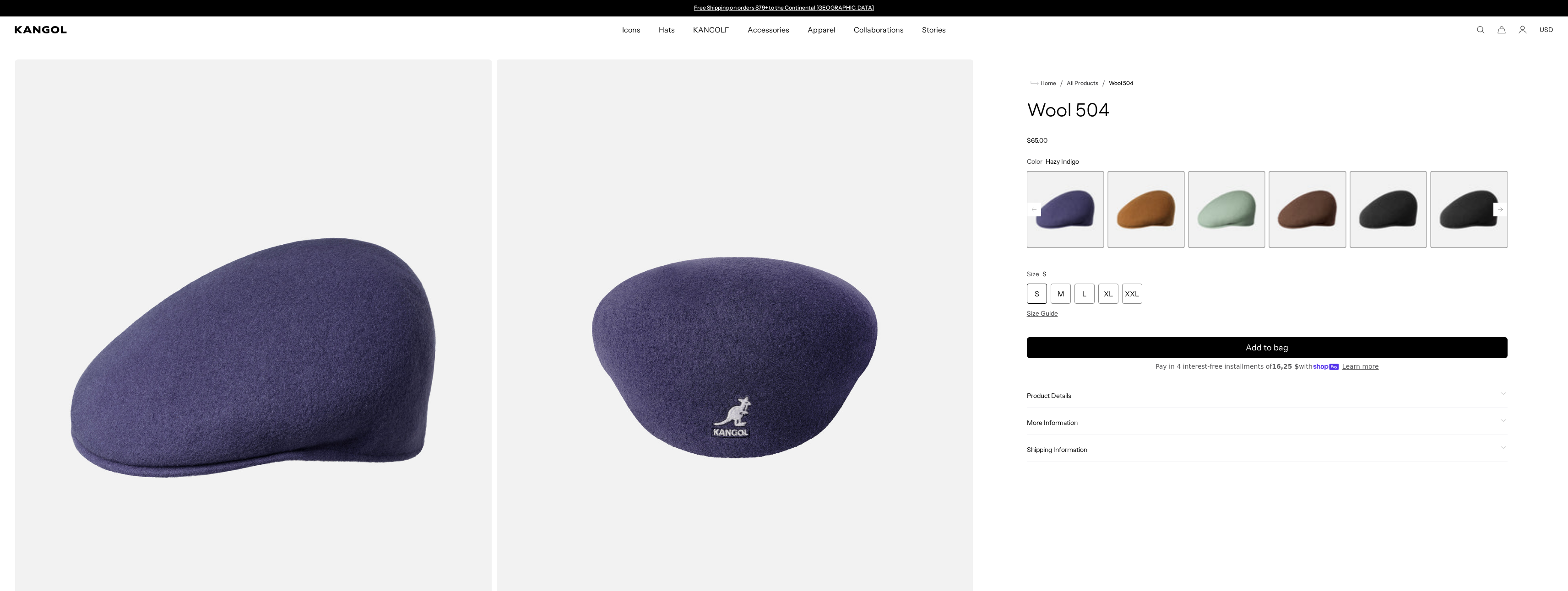
click at [1042, 208] on span "5 of 21" at bounding box center [1066, 210] width 77 height 77
click at [1035, 208] on rect at bounding box center [1034, 210] width 13 height 13
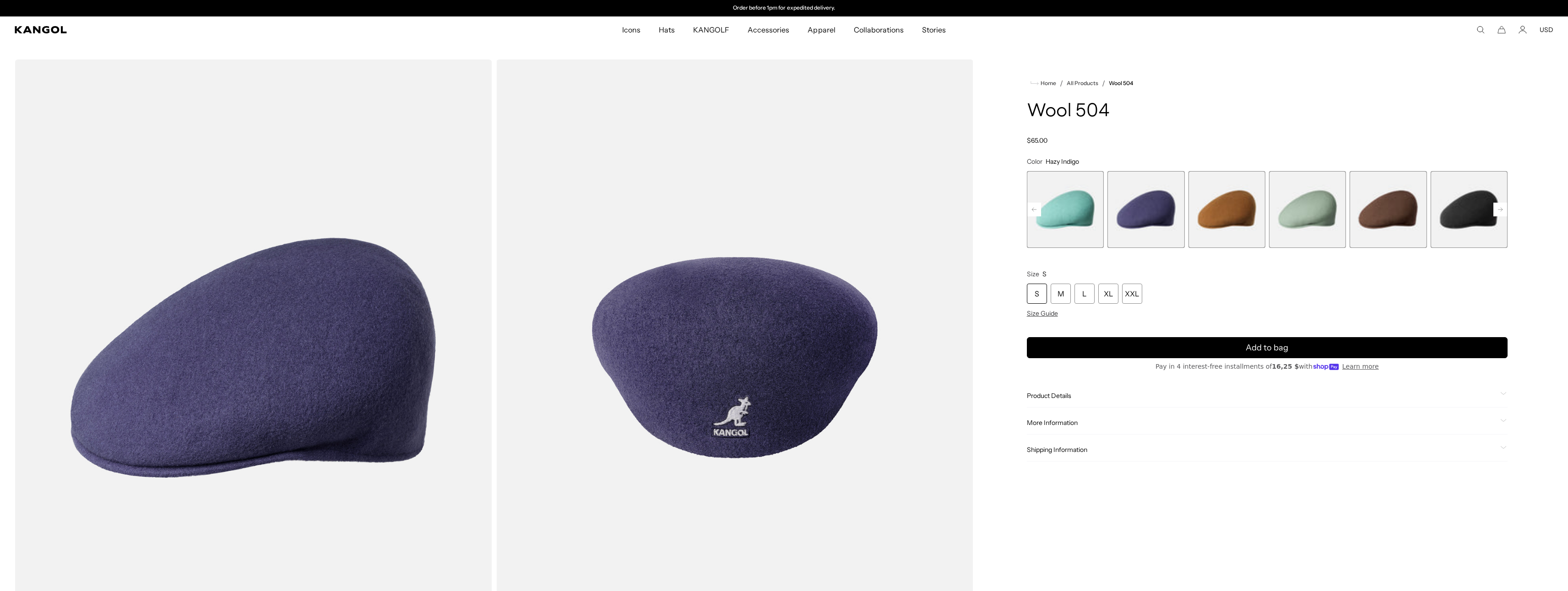
click at [1035, 208] on rect at bounding box center [1034, 210] width 13 height 13
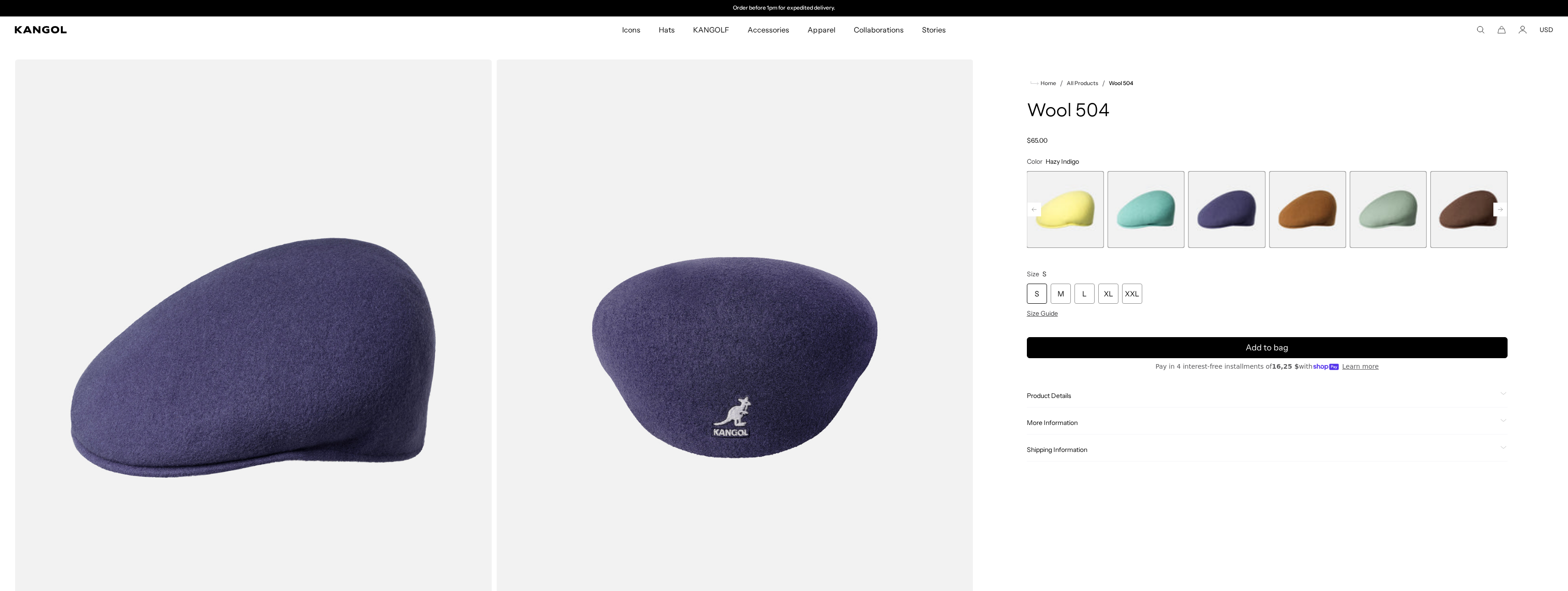
click at [1035, 208] on rect at bounding box center [1034, 210] width 13 height 13
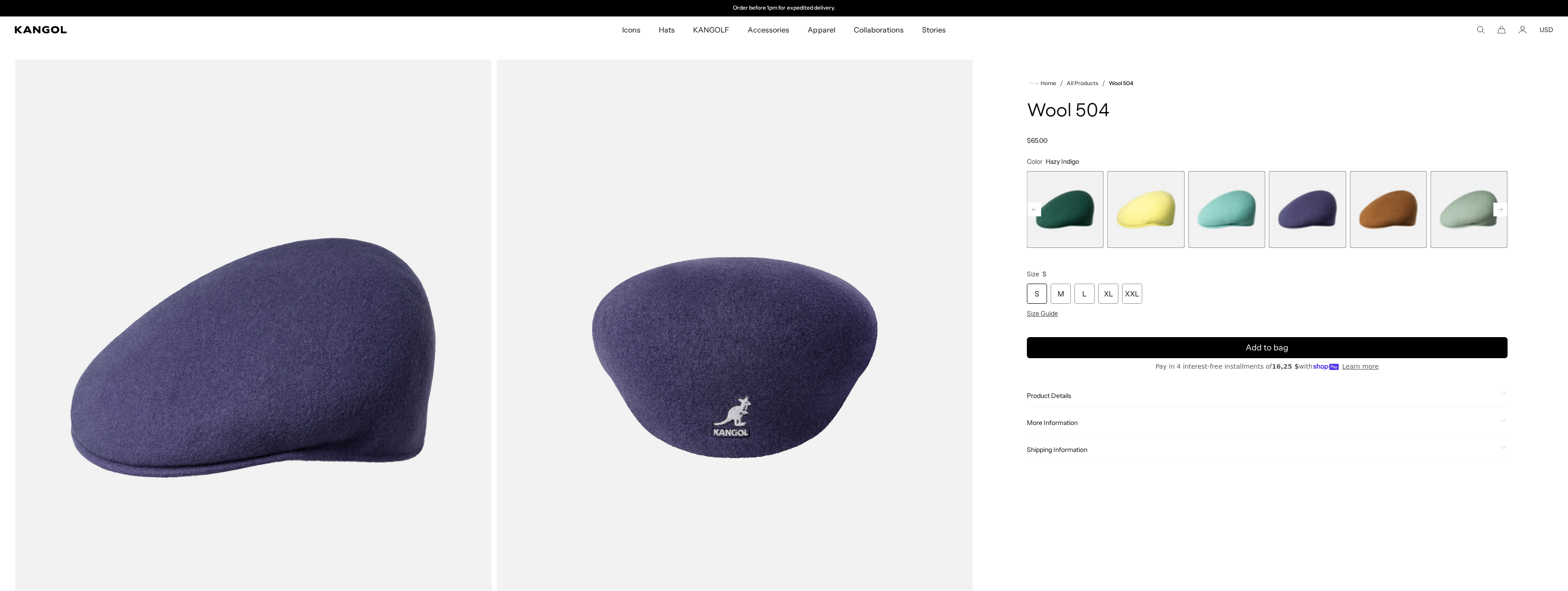
click at [1034, 208] on rect at bounding box center [1034, 210] width 13 height 13
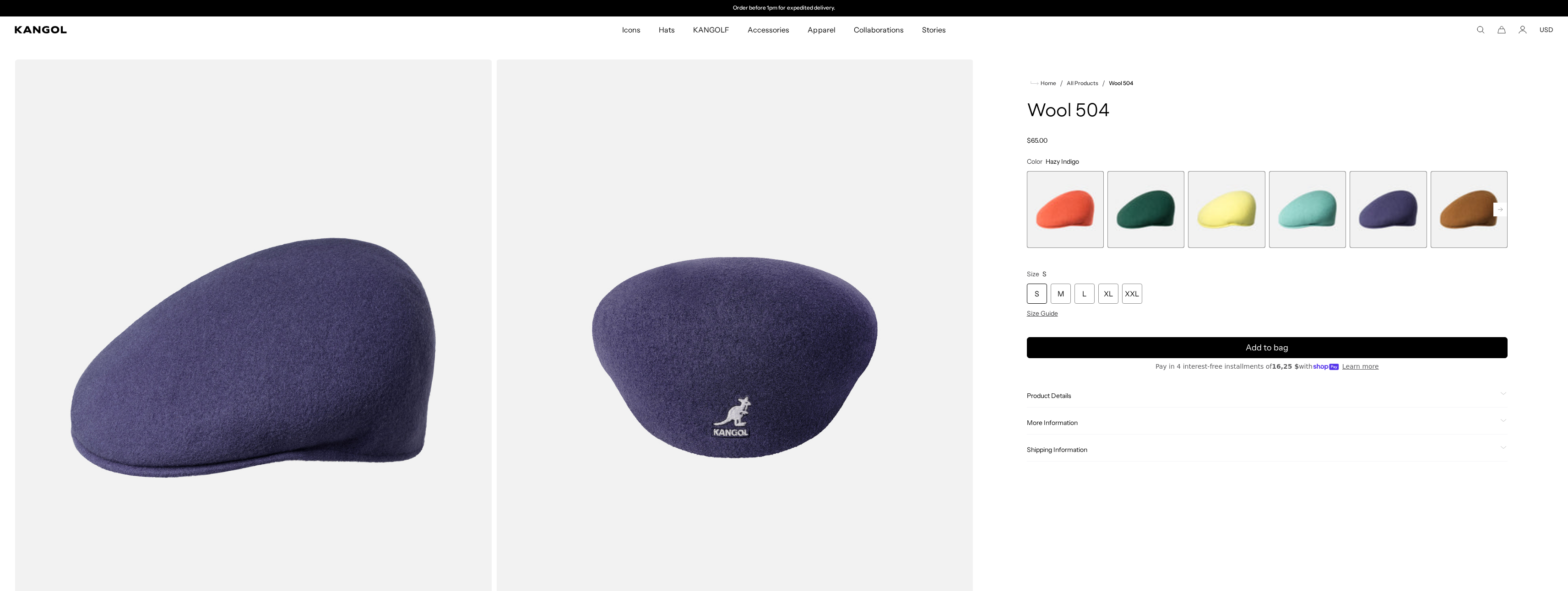
click at [1139, 211] on span "2 of 21" at bounding box center [1146, 210] width 77 height 77
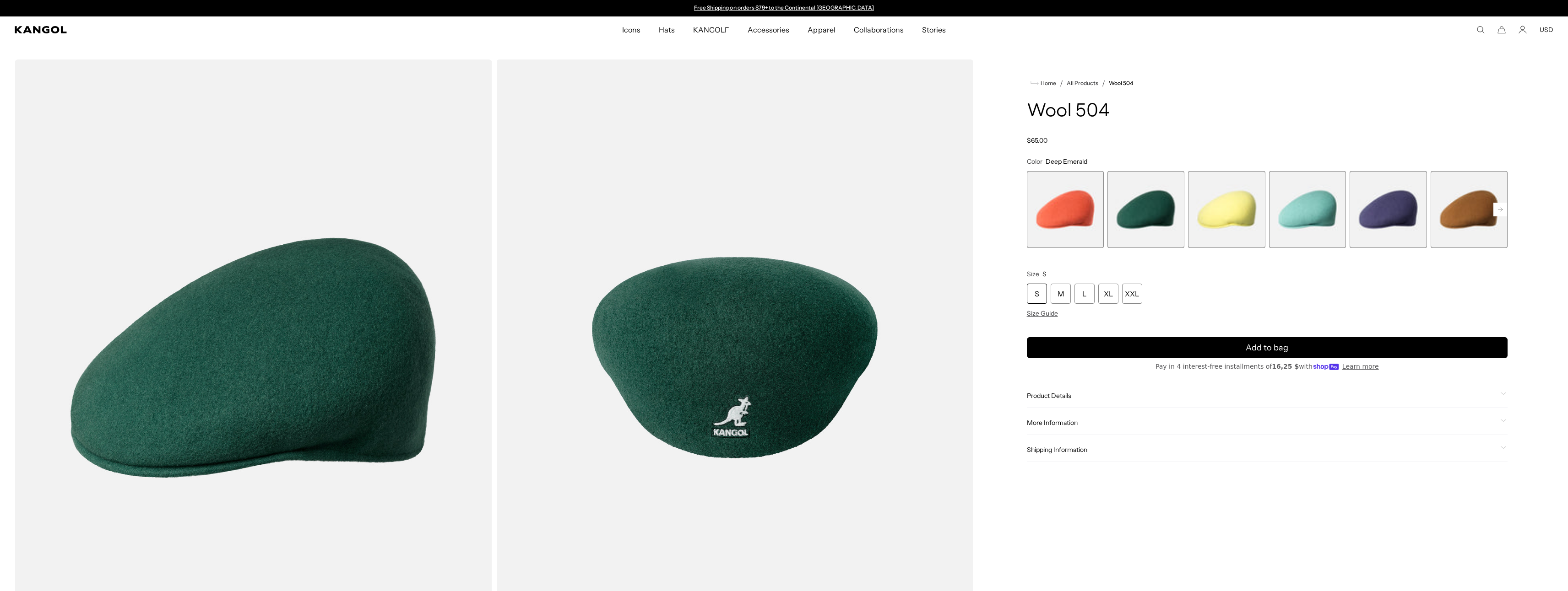
click at [1081, 210] on span "1 of 21" at bounding box center [1066, 210] width 77 height 77
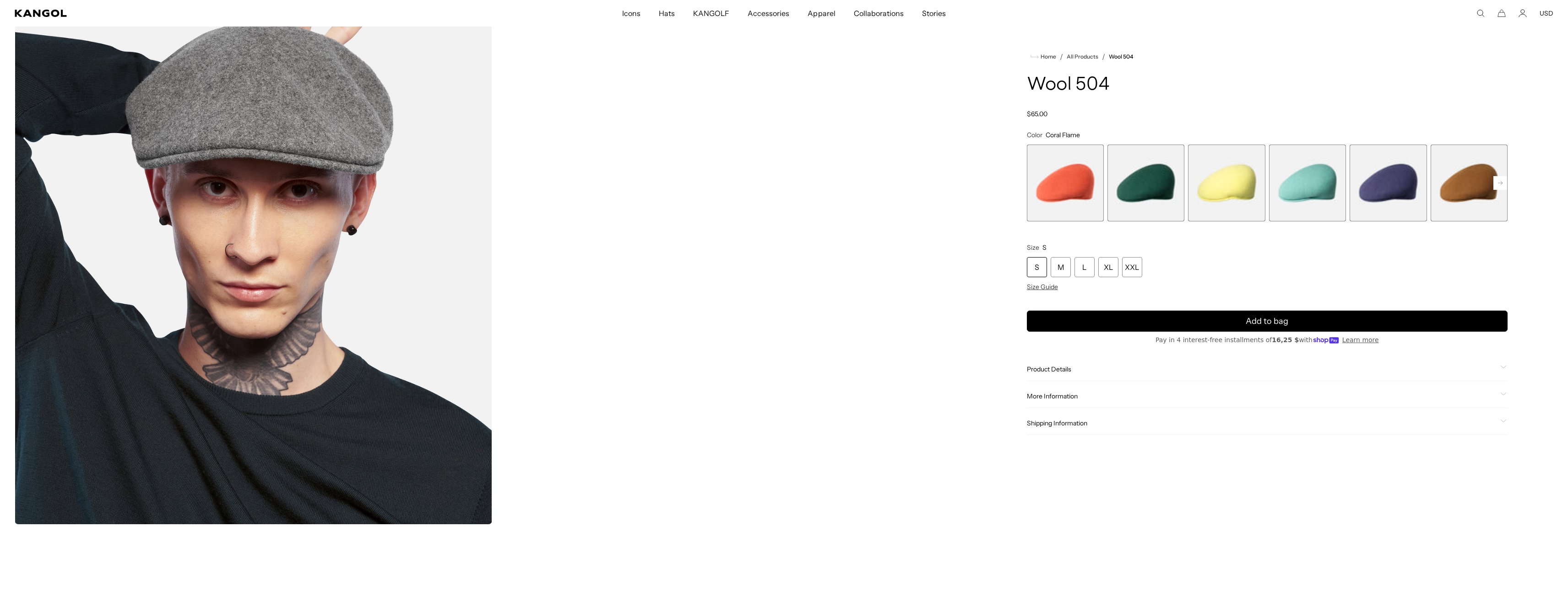
scroll to position [0, 189]
click at [1501, 185] on rect at bounding box center [1500, 183] width 13 height 13
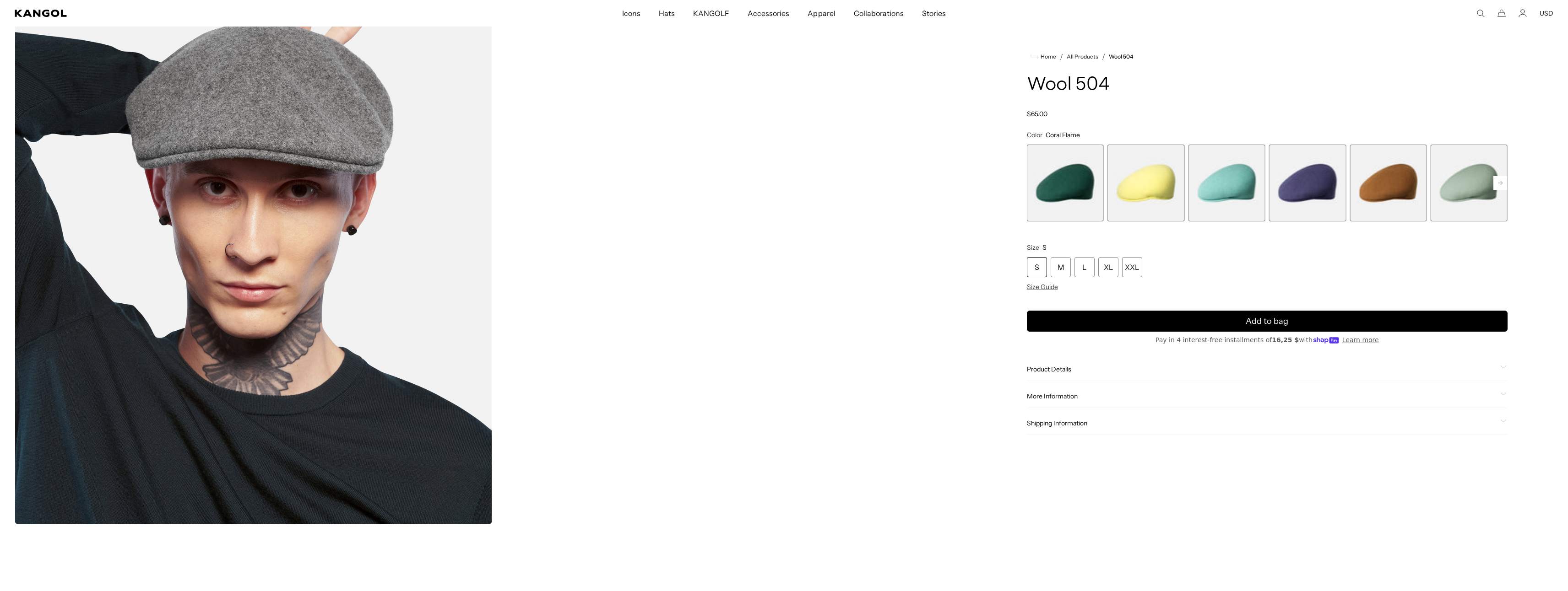
click at [1501, 185] on rect at bounding box center [1500, 183] width 13 height 13
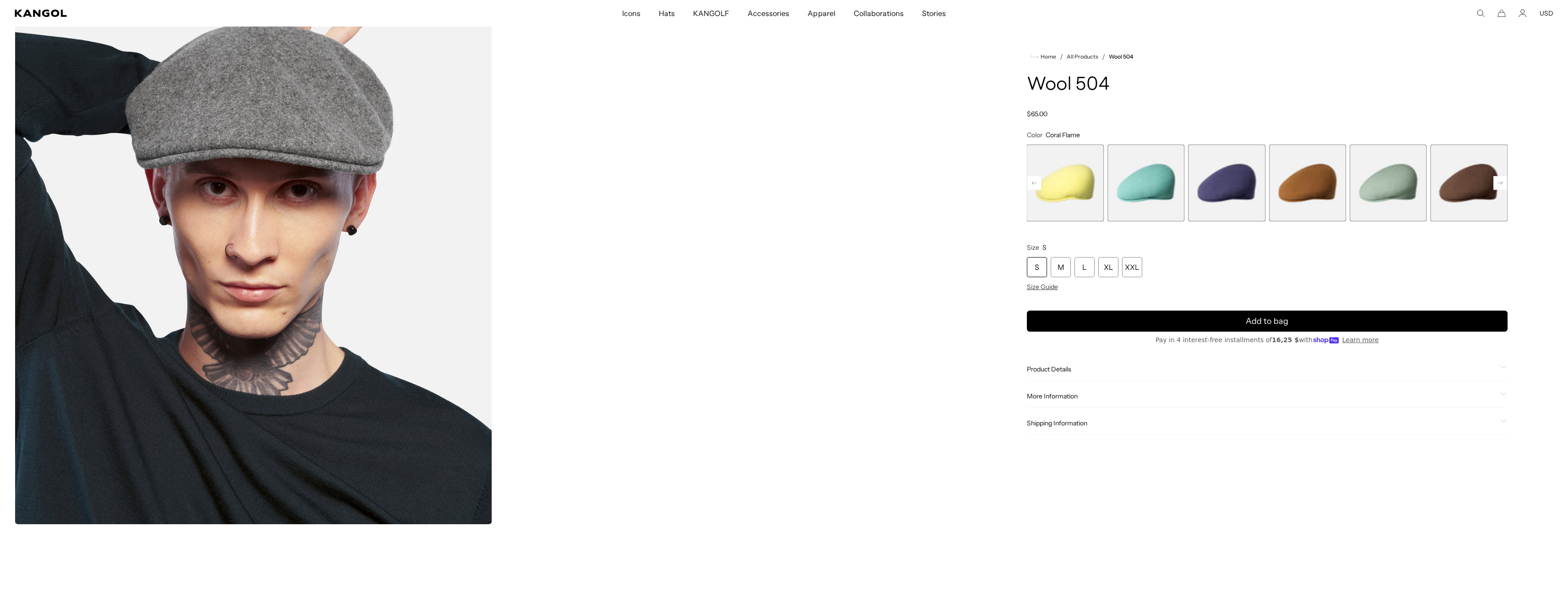
click at [1501, 185] on rect at bounding box center [1500, 183] width 13 height 13
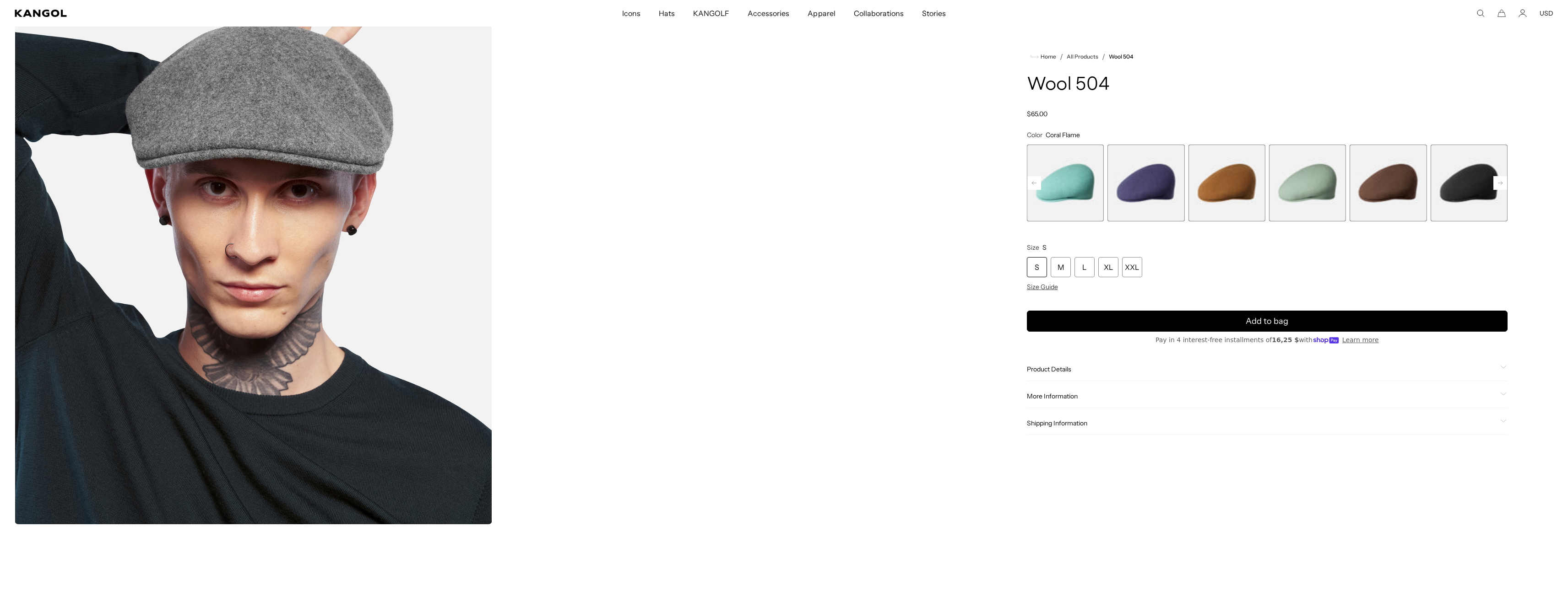
click at [1501, 185] on rect at bounding box center [1500, 183] width 13 height 13
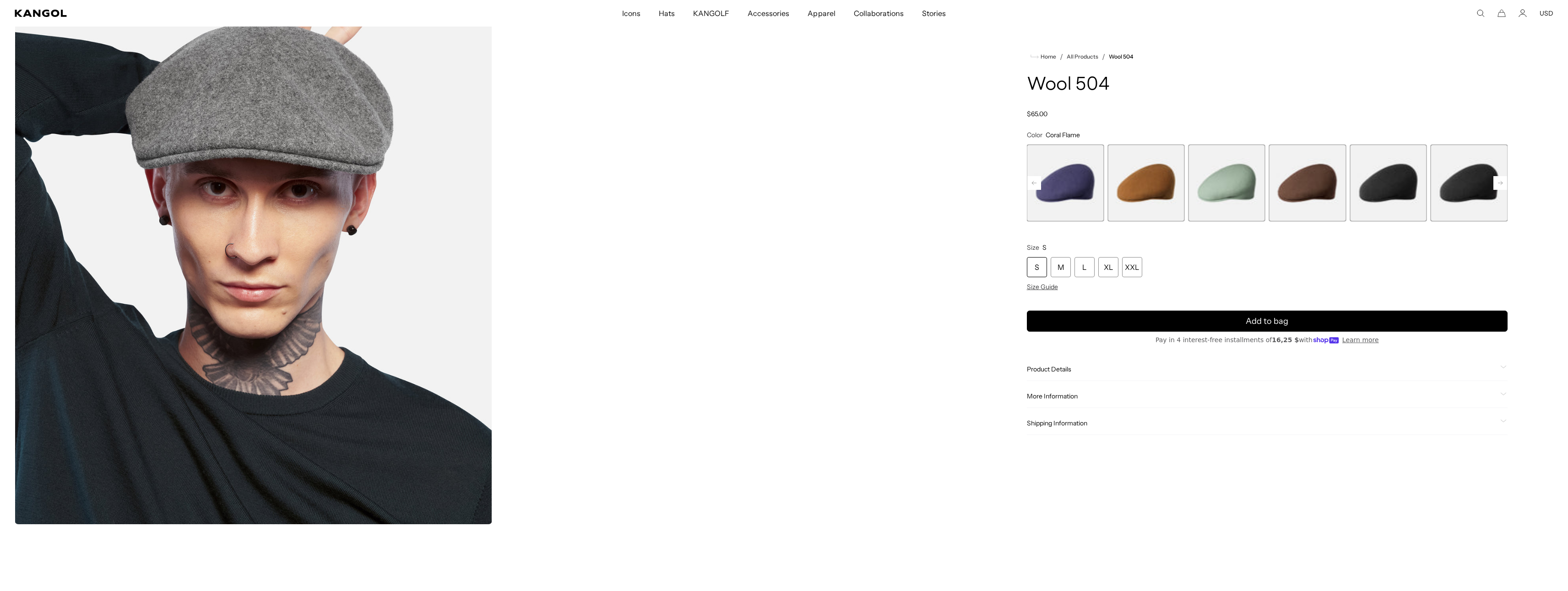
click at [1501, 185] on rect at bounding box center [1500, 183] width 13 height 13
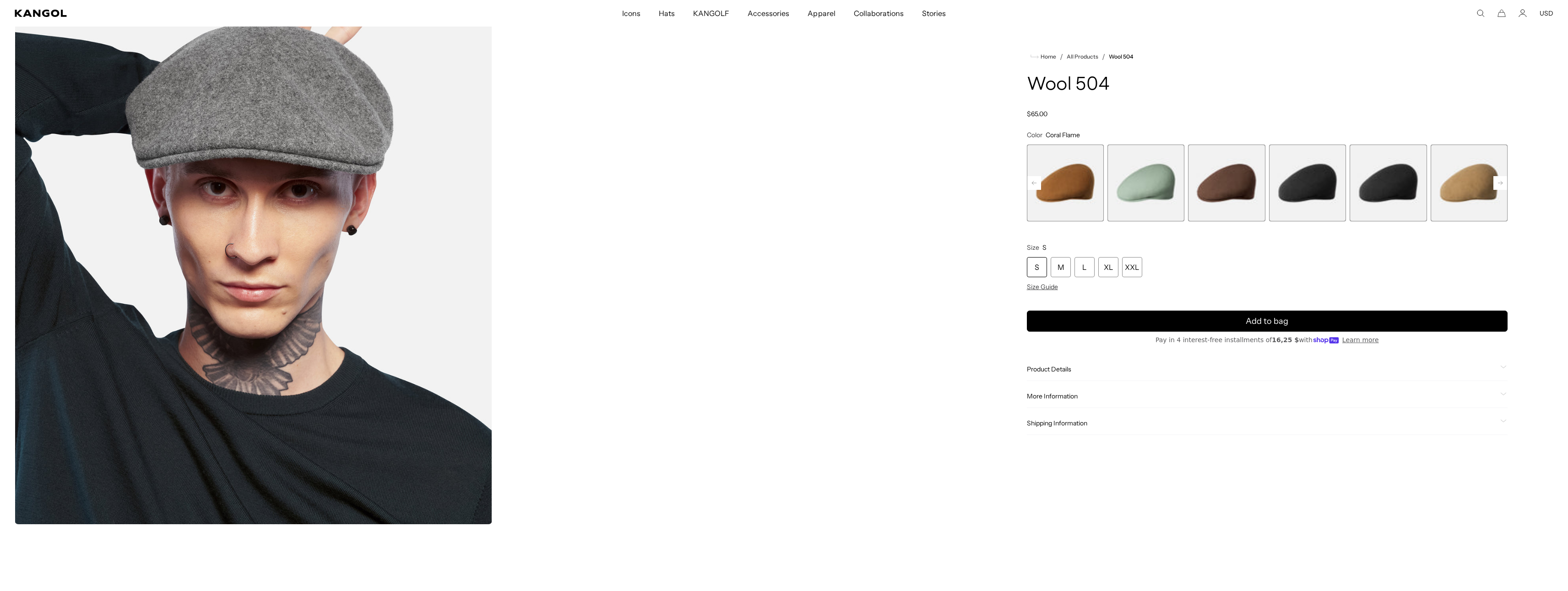
click at [1501, 185] on rect at bounding box center [1500, 183] width 13 height 13
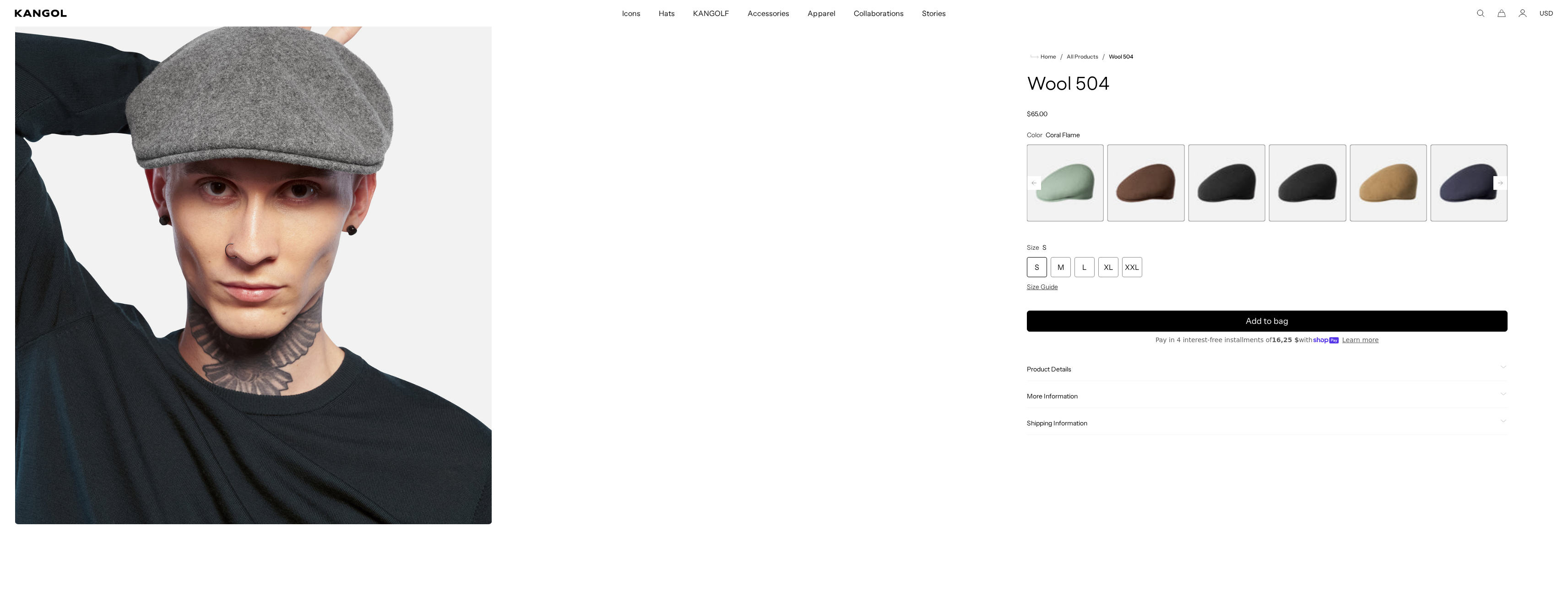
click at [1501, 185] on rect at bounding box center [1500, 183] width 13 height 13
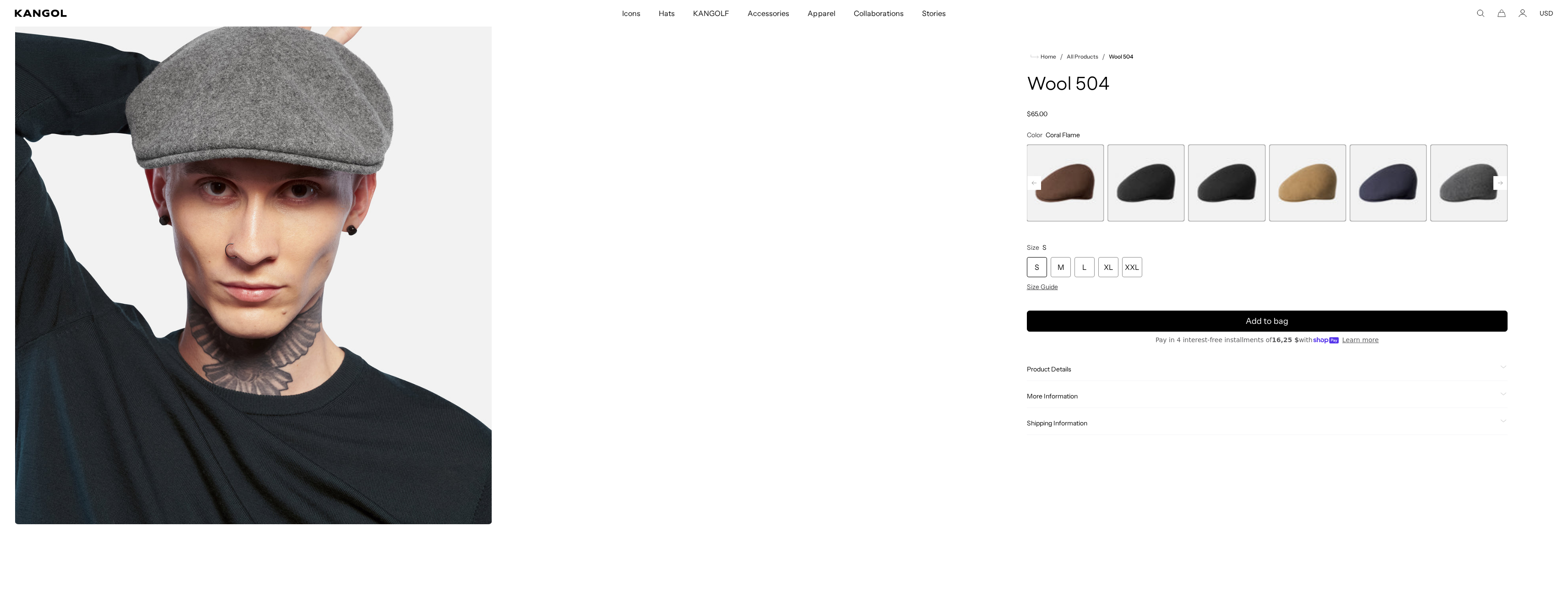
click at [1501, 185] on rect at bounding box center [1500, 183] width 13 height 13
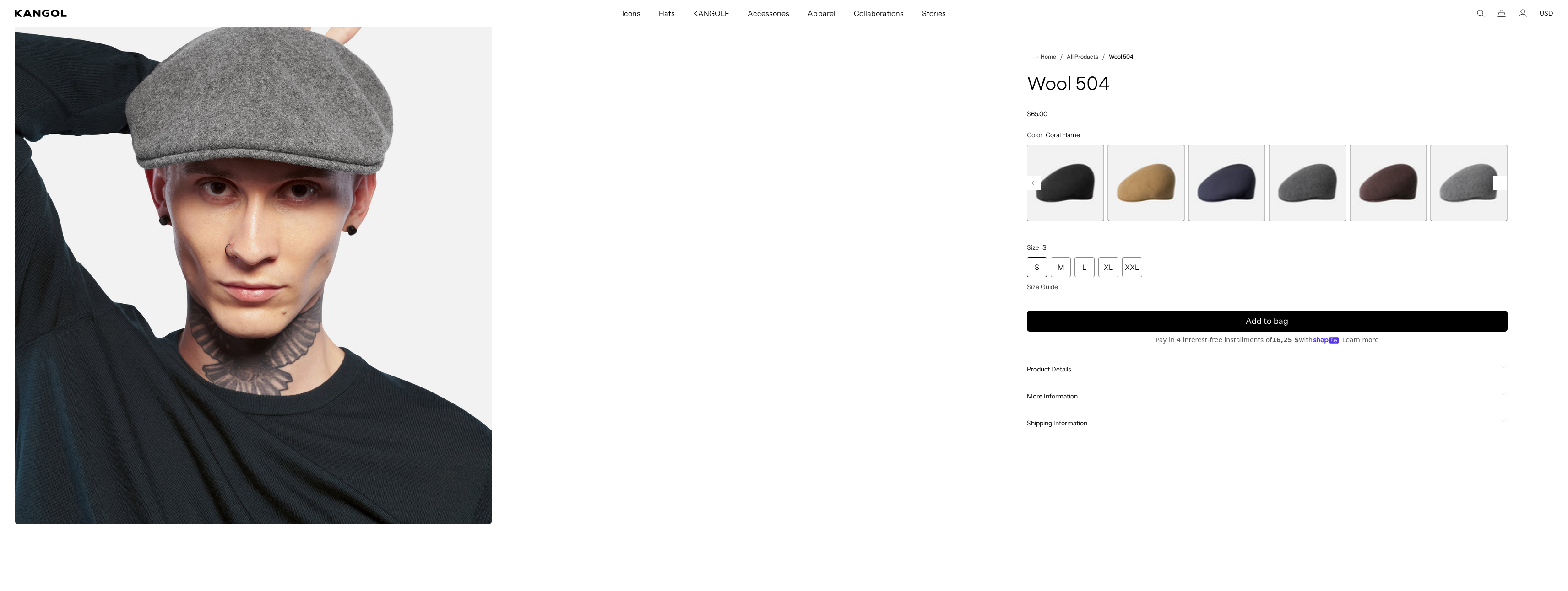
click at [1501, 185] on rect at bounding box center [1500, 183] width 13 height 13
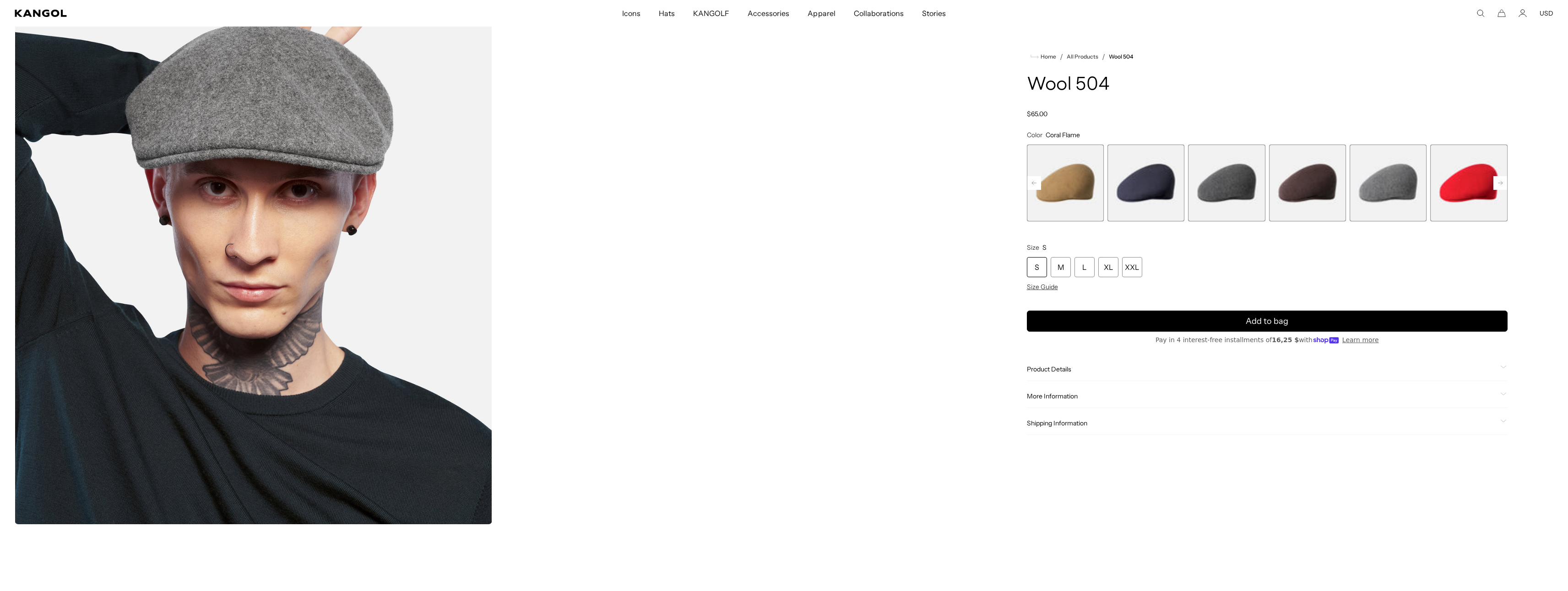
click at [1297, 176] on span "14 of 21" at bounding box center [1308, 183] width 77 height 77
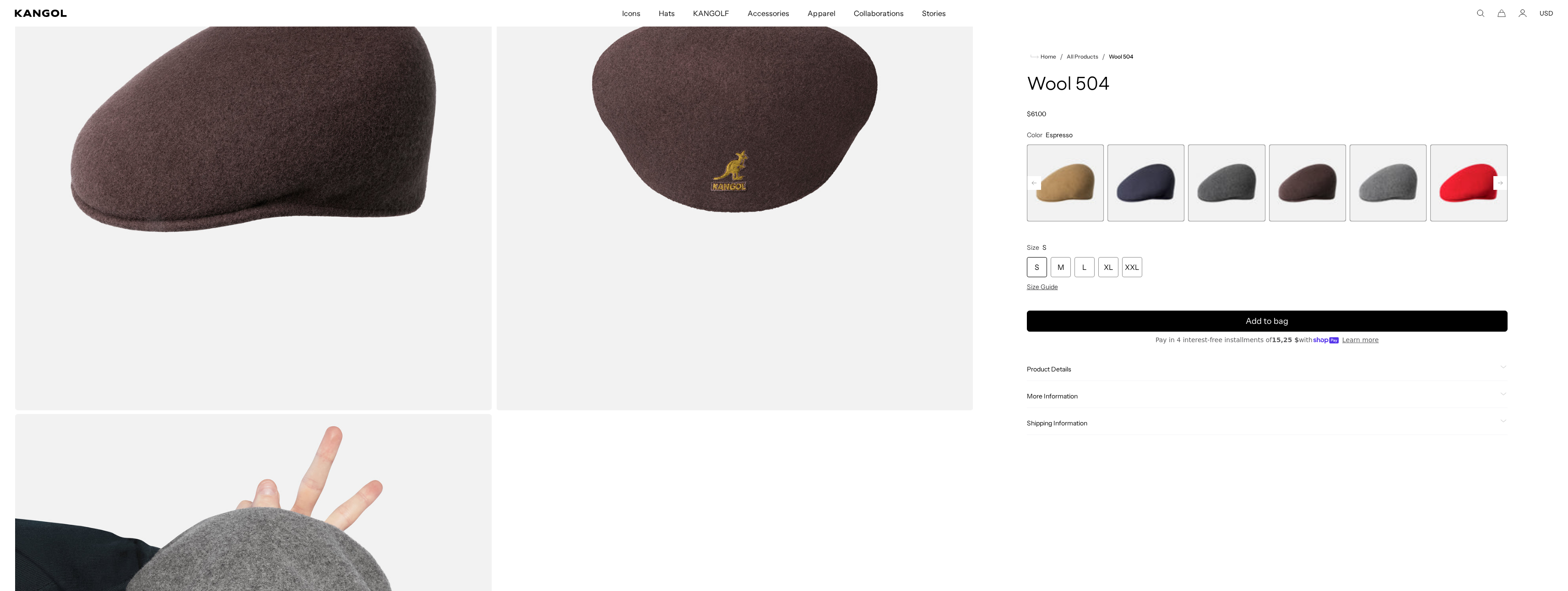
scroll to position [183, 0]
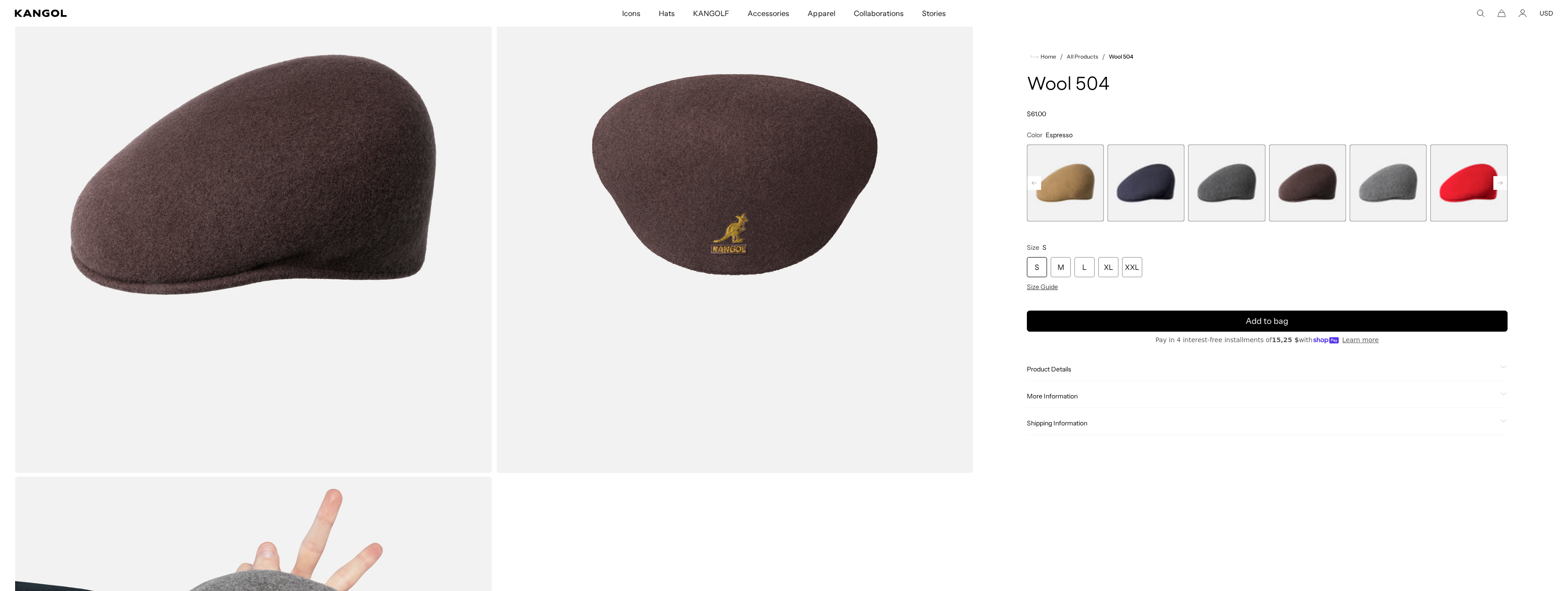
click at [1503, 182] on rect at bounding box center [1500, 183] width 13 height 13
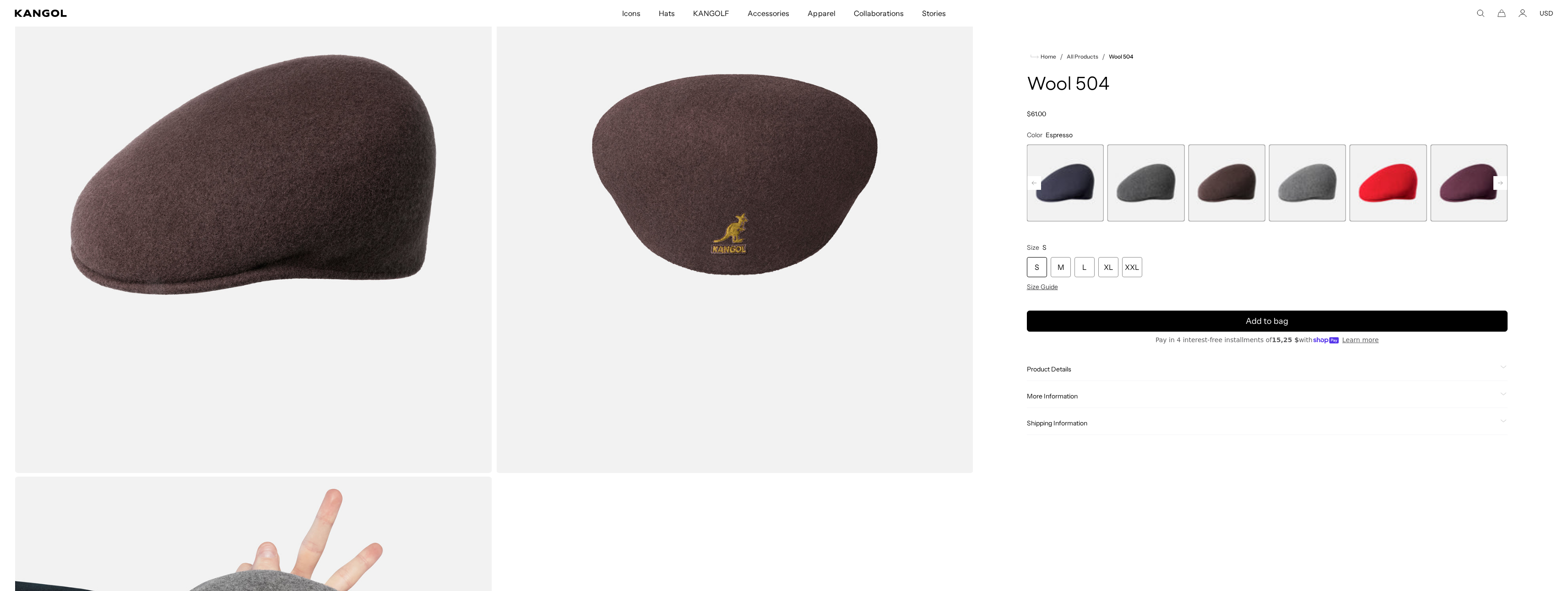
click at [1503, 182] on rect at bounding box center [1500, 183] width 13 height 13
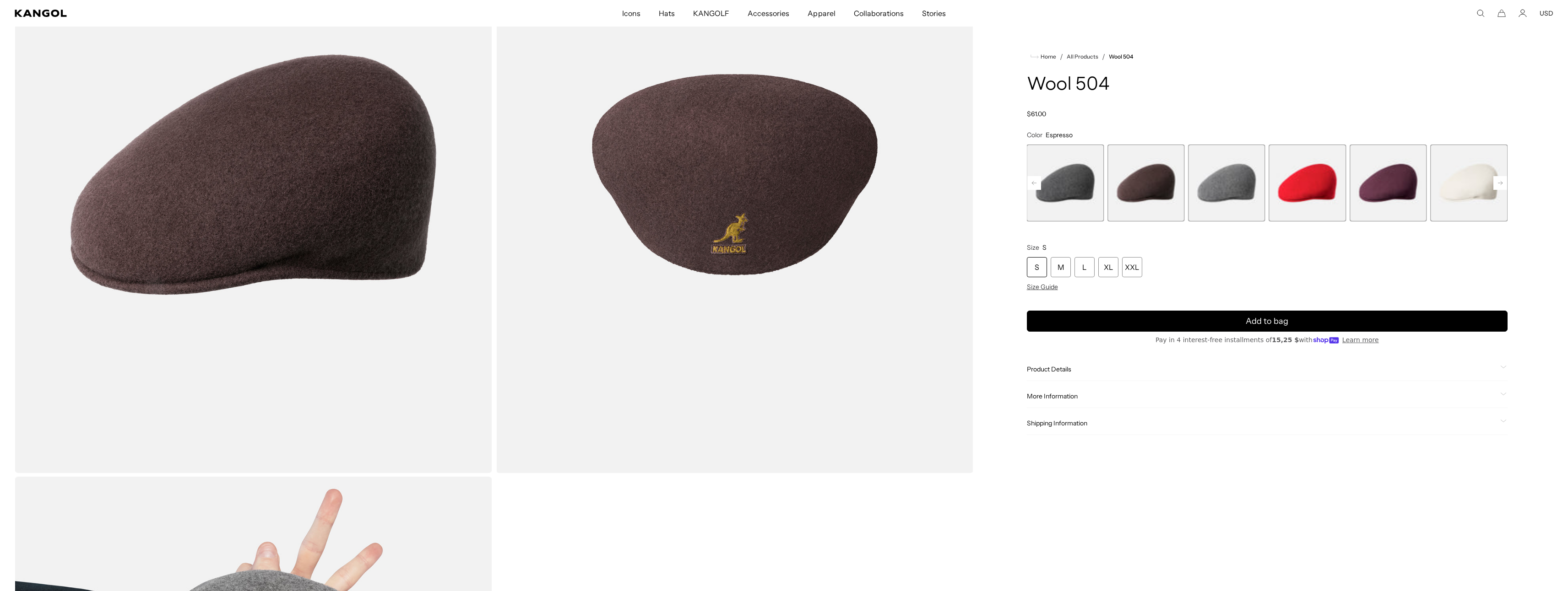
click at [1418, 182] on span "17 of 21" at bounding box center [1388, 183] width 77 height 77
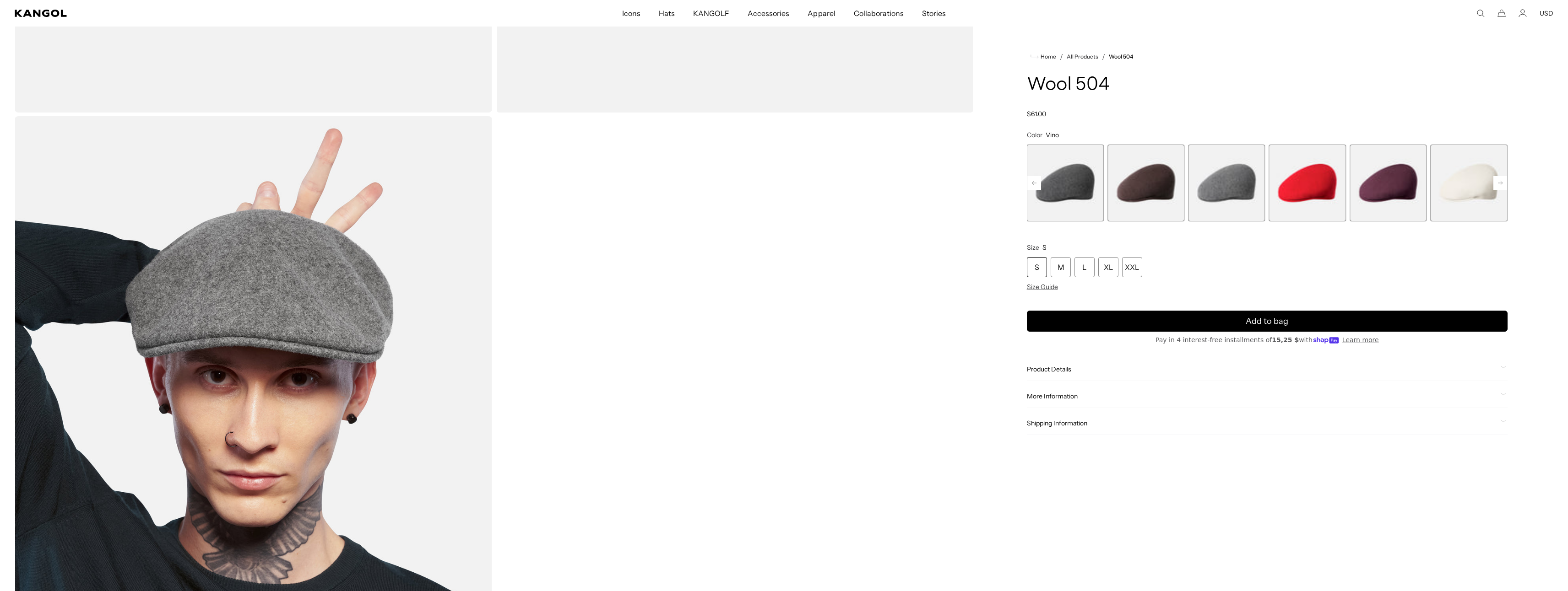
click at [1467, 107] on div "Wool 504 Regular price $61.00 Regular price Sale price $61.00" at bounding box center [1267, 97] width 480 height 43
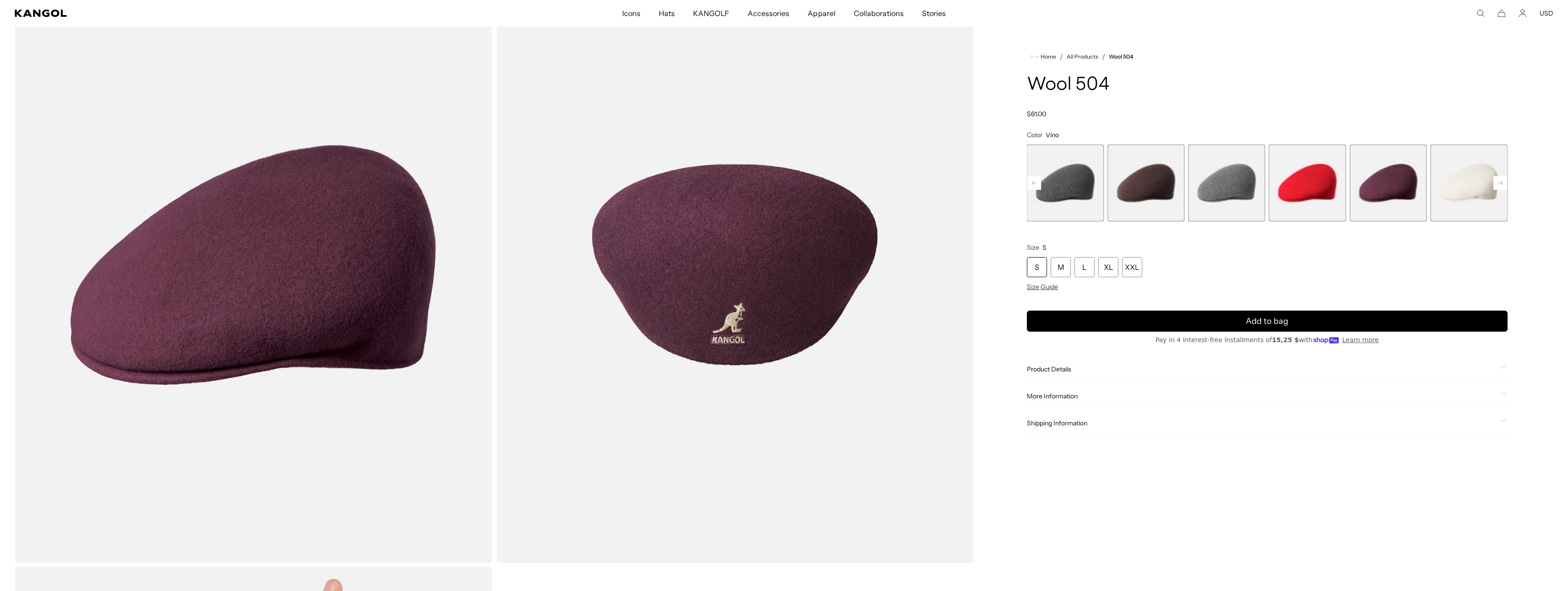
scroll to position [25, 0]
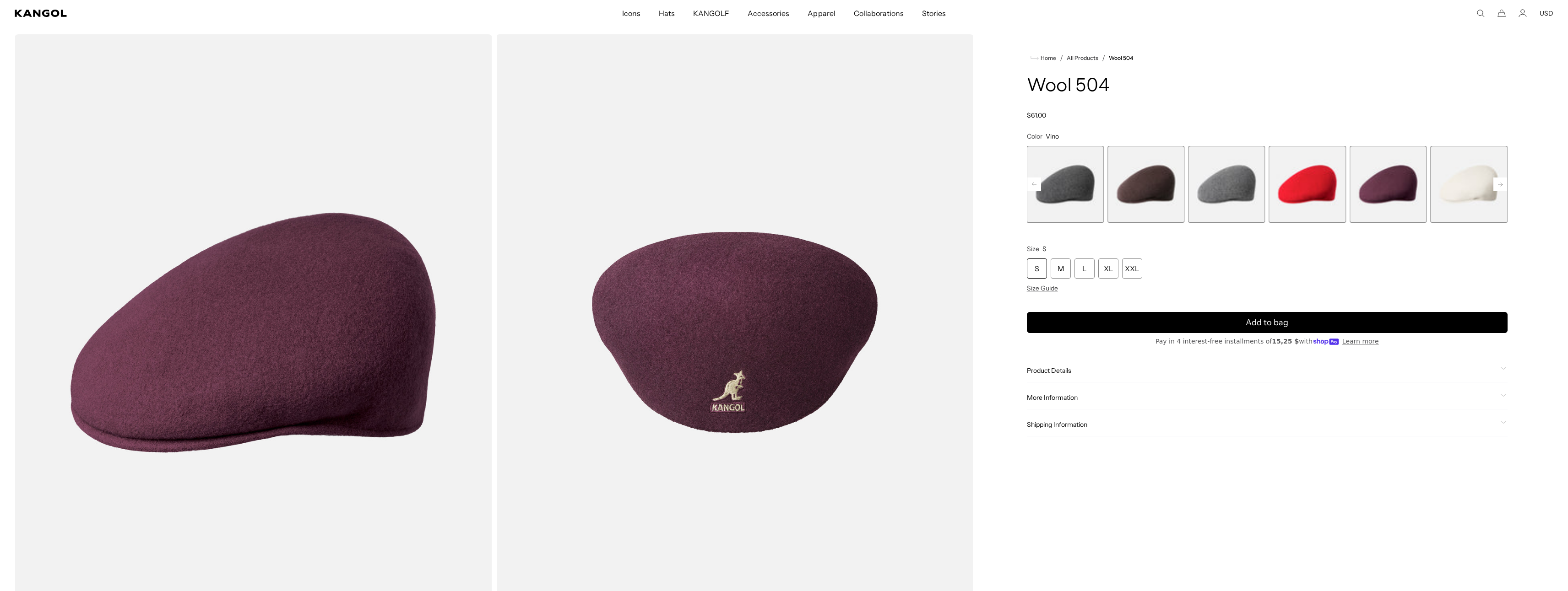
click at [1501, 185] on rect at bounding box center [1500, 185] width 13 height 13
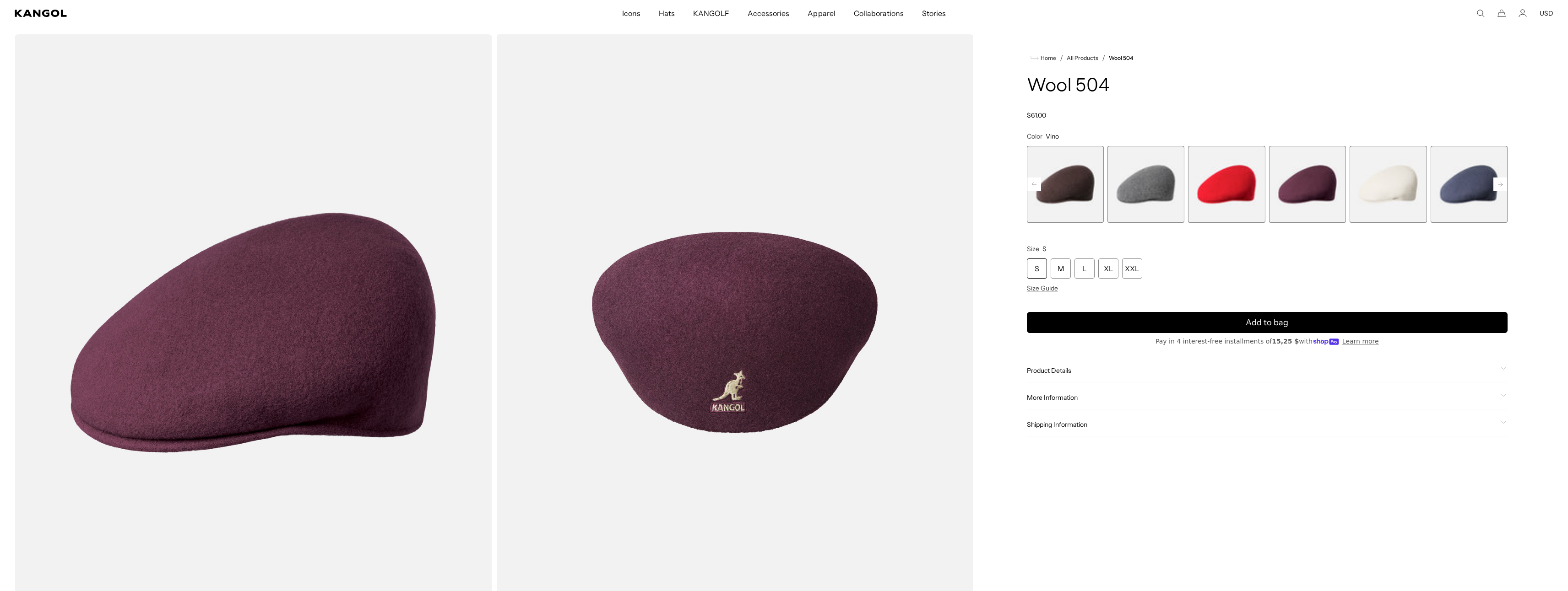
click at [1498, 185] on rect at bounding box center [1500, 185] width 13 height 13
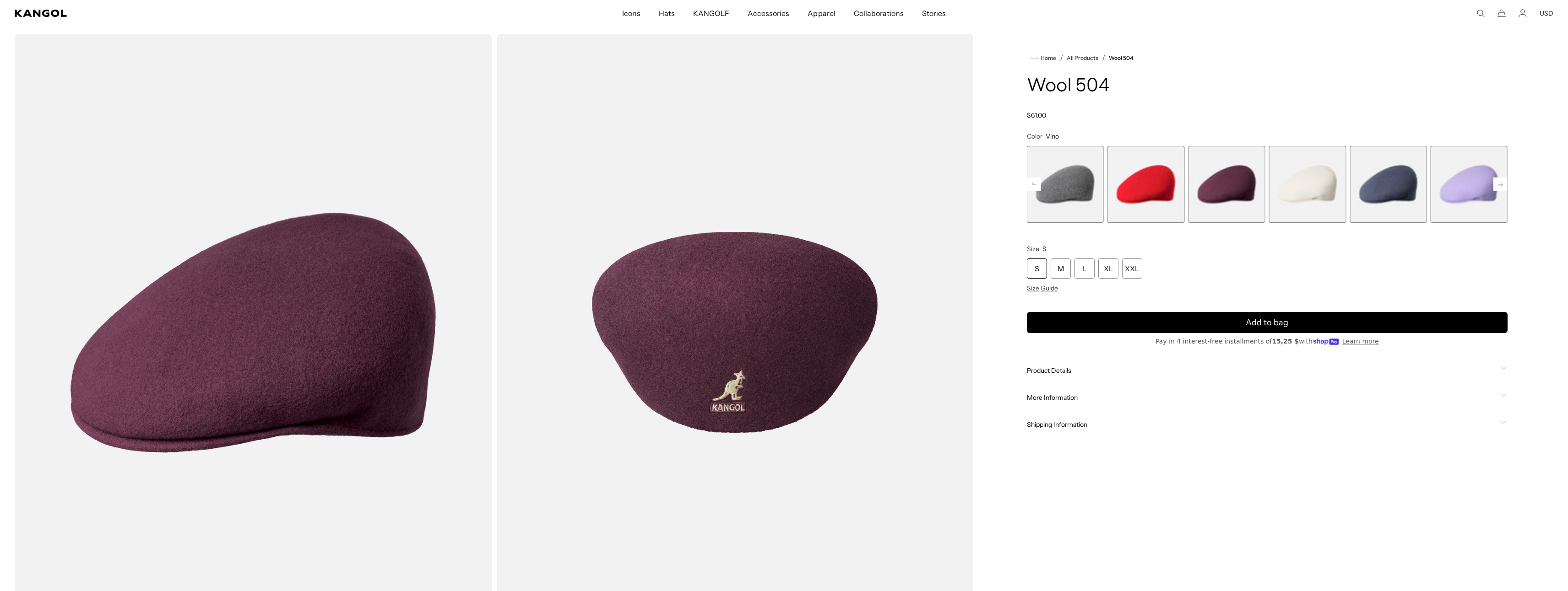
click at [1498, 185] on rect at bounding box center [1500, 185] width 13 height 13
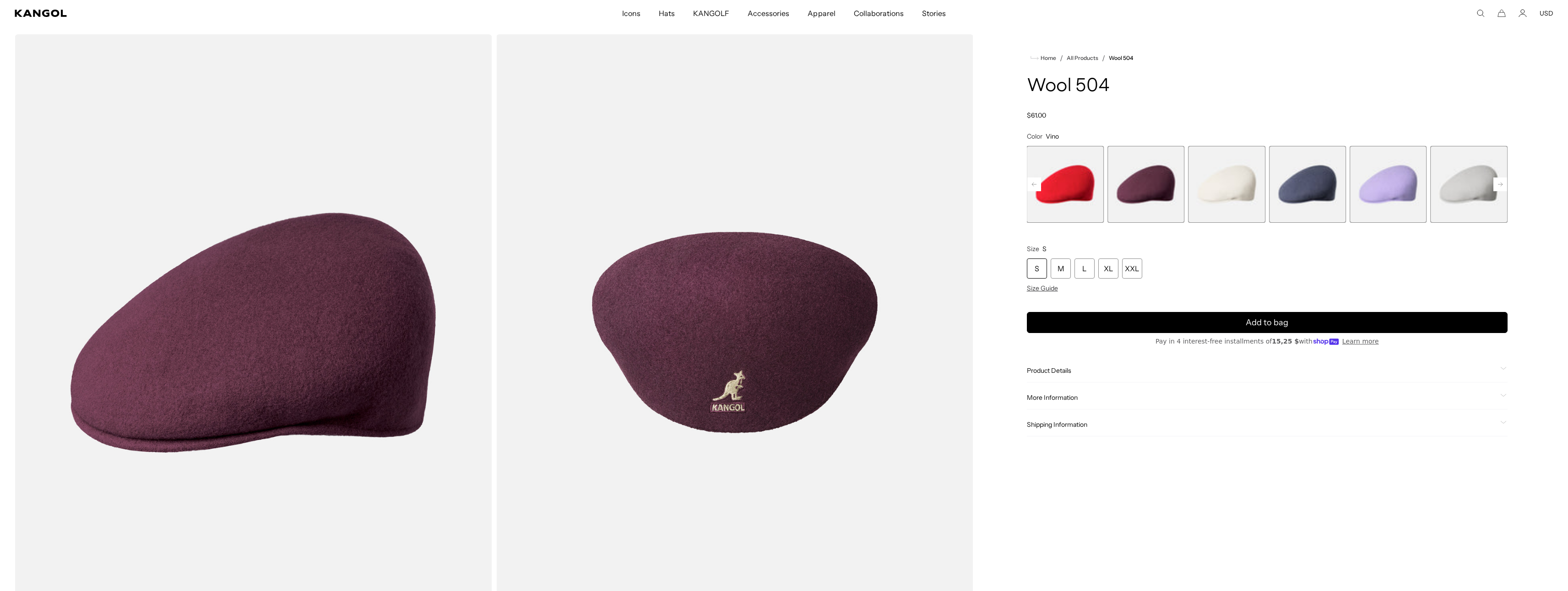
click at [1498, 185] on rect at bounding box center [1500, 185] width 13 height 13
click at [1481, 185] on span "21 of 21" at bounding box center [1469, 185] width 77 height 77
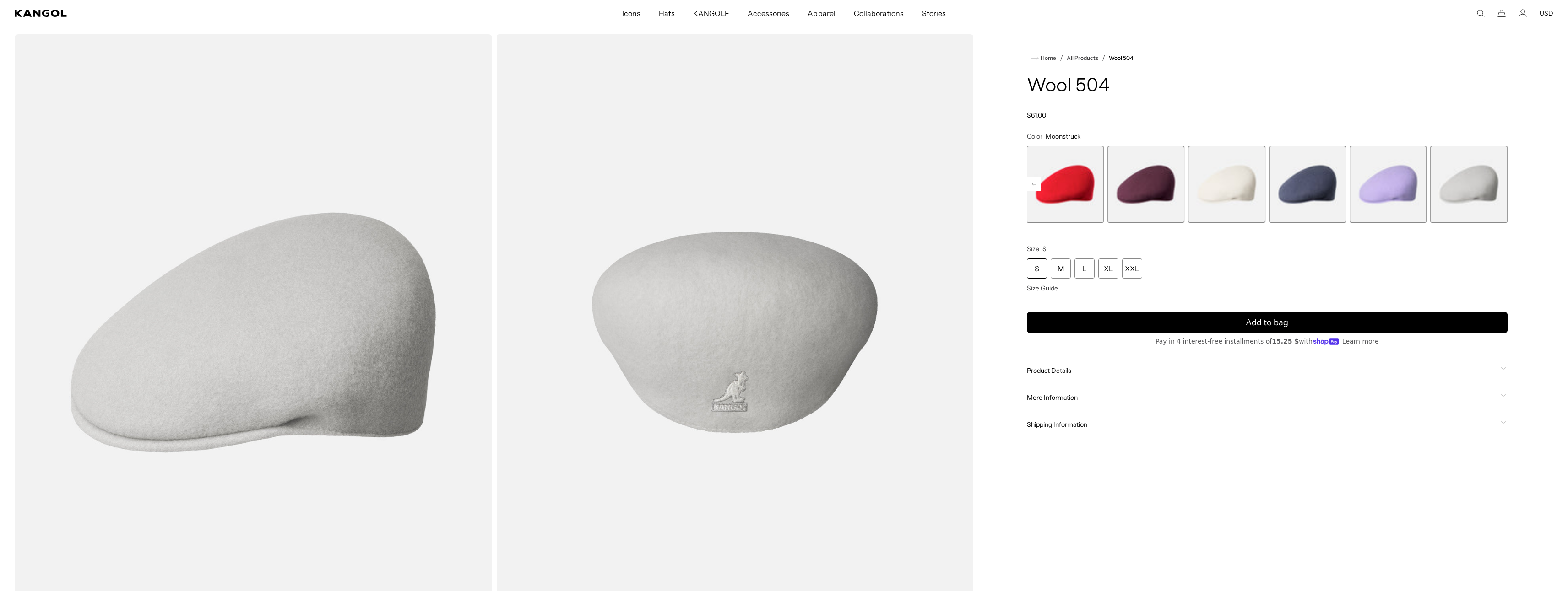
click at [1158, 189] on span "17 of 21" at bounding box center [1146, 185] width 77 height 77
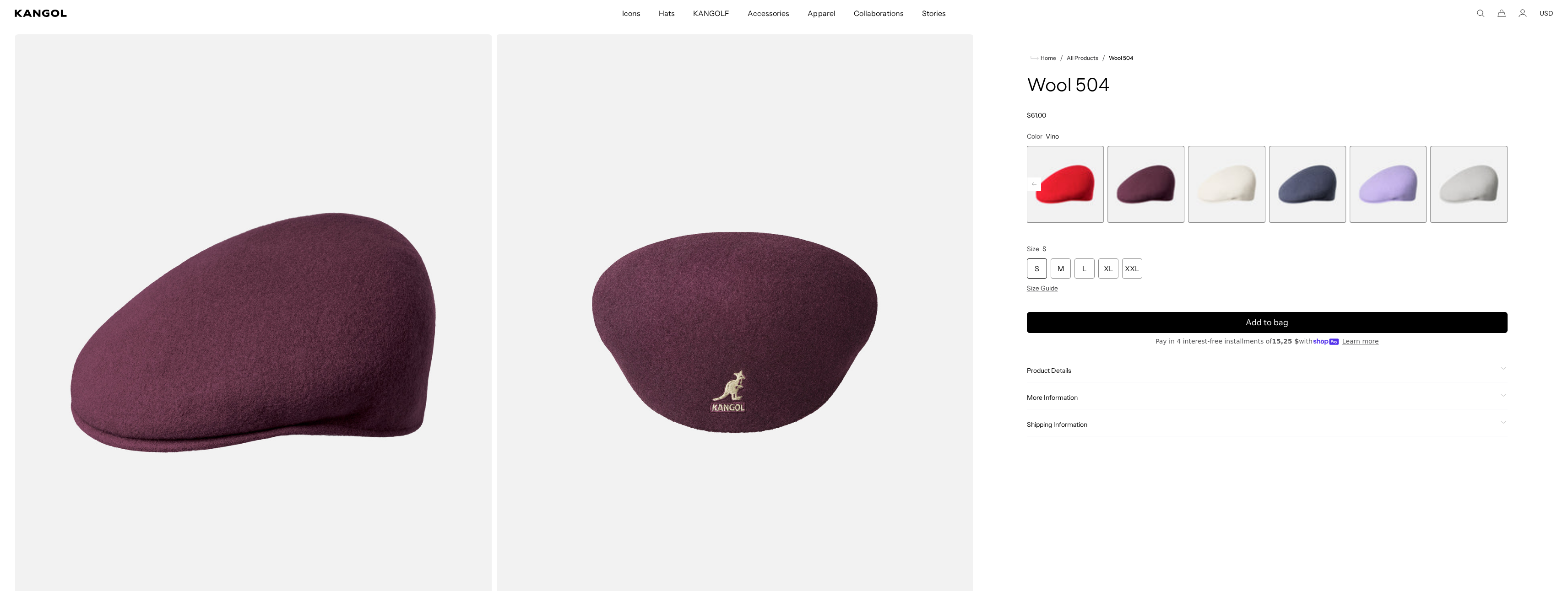
click at [1036, 183] on rect at bounding box center [1034, 185] width 13 height 13
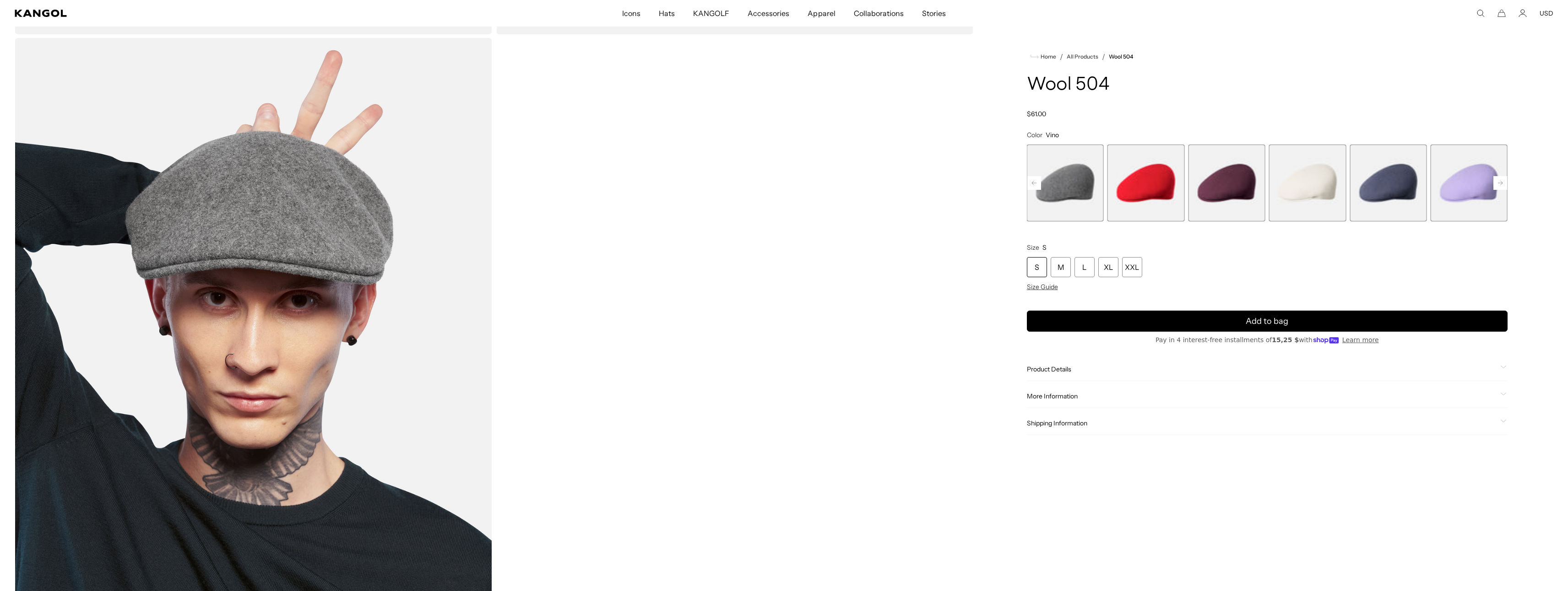
scroll to position [394, 0]
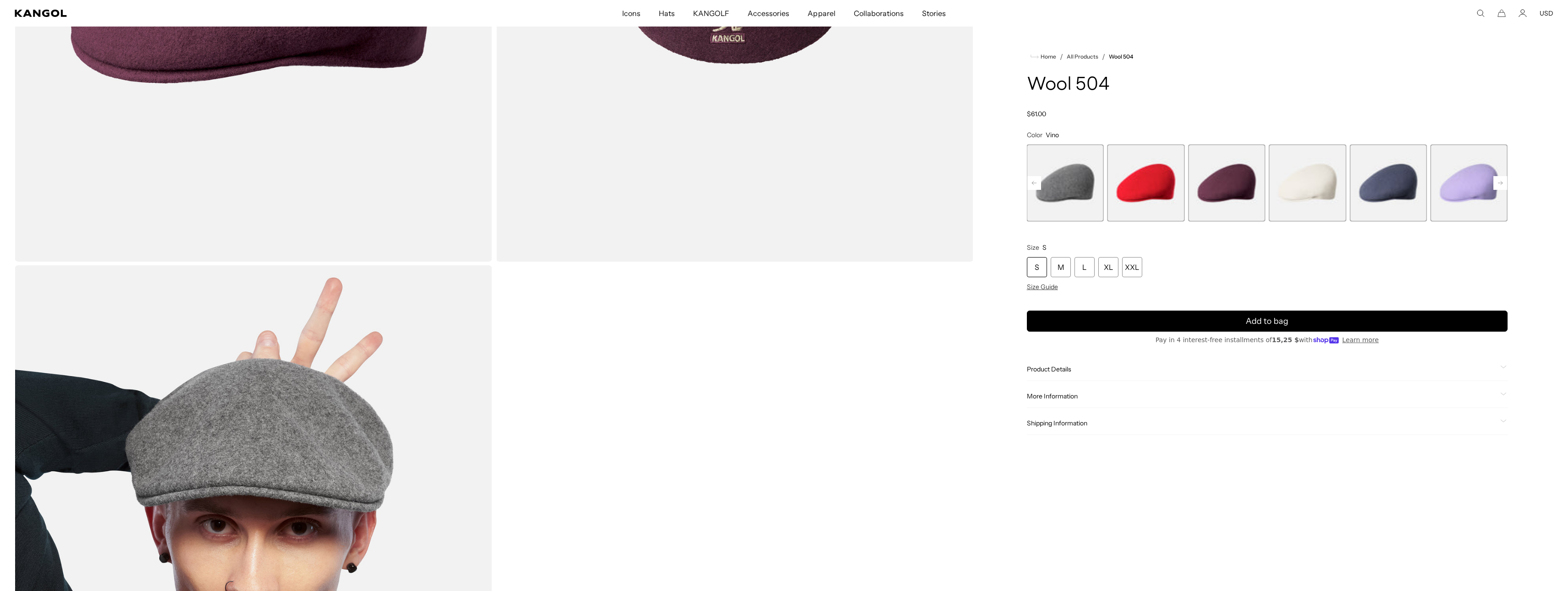
click at [1253, 83] on h1 "Wool 504" at bounding box center [1267, 85] width 480 height 20
click at [1031, 185] on rect at bounding box center [1034, 183] width 13 height 13
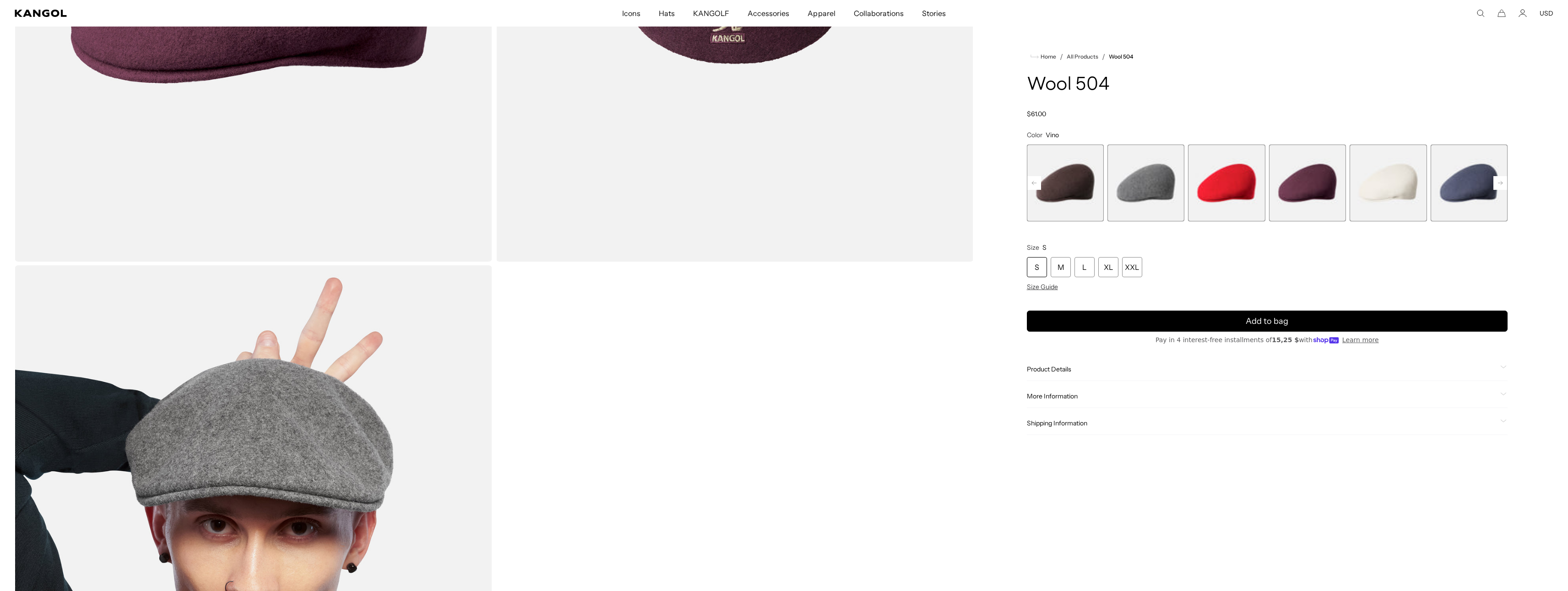
click at [1035, 182] on rect at bounding box center [1034, 183] width 13 height 13
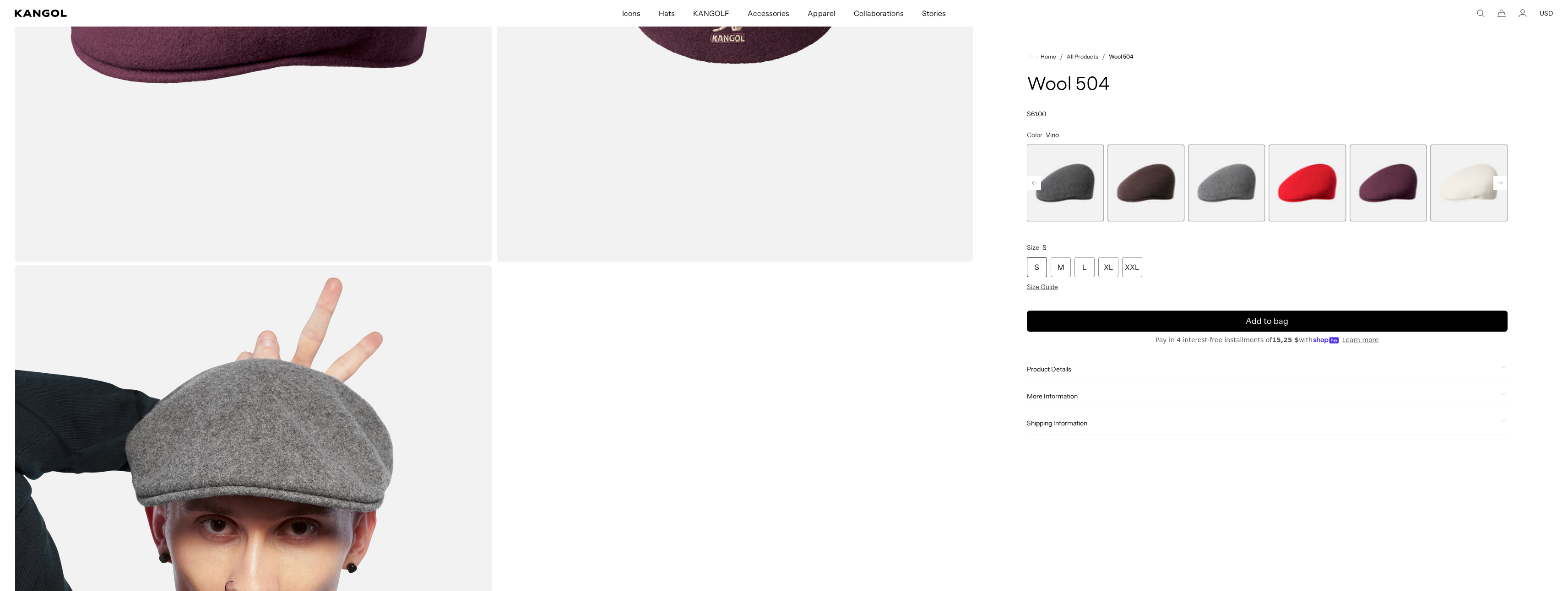
click at [1035, 182] on rect at bounding box center [1034, 183] width 13 height 13
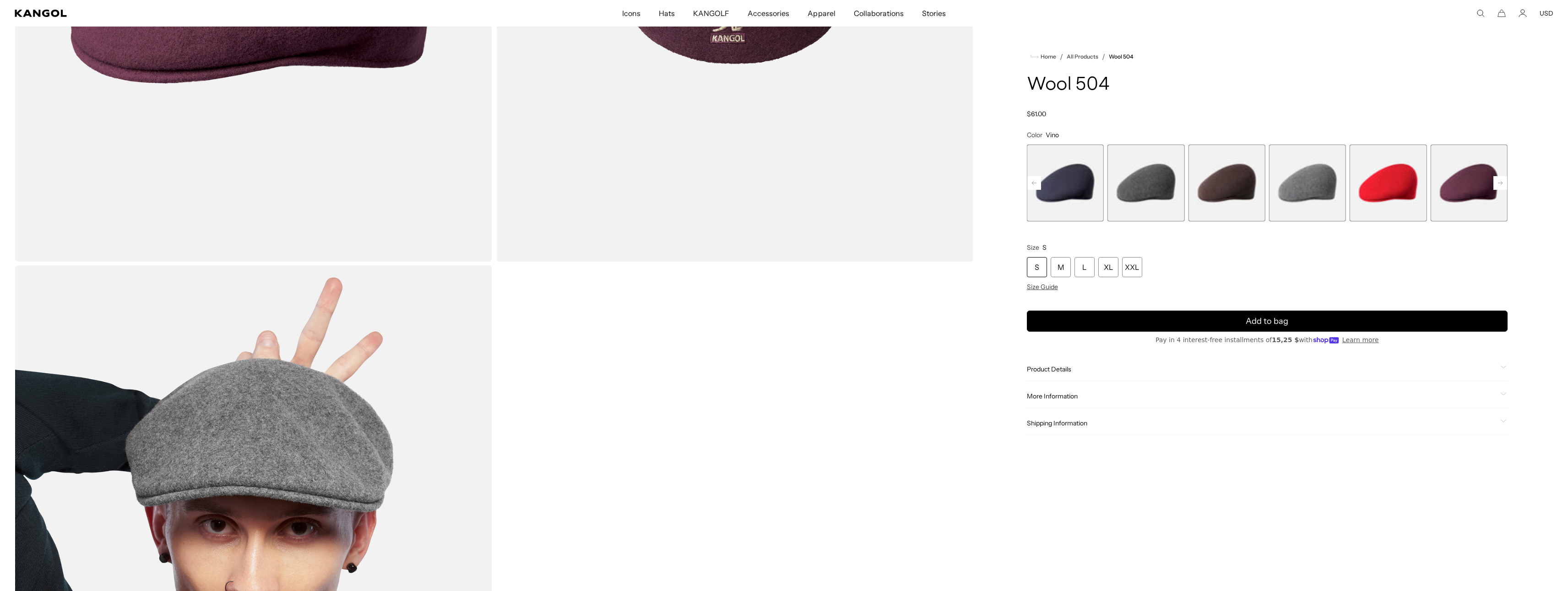
click at [1278, 186] on span "15 of 21" at bounding box center [1308, 183] width 77 height 77
click at [1221, 186] on span "14 of 21" at bounding box center [1226, 183] width 77 height 77
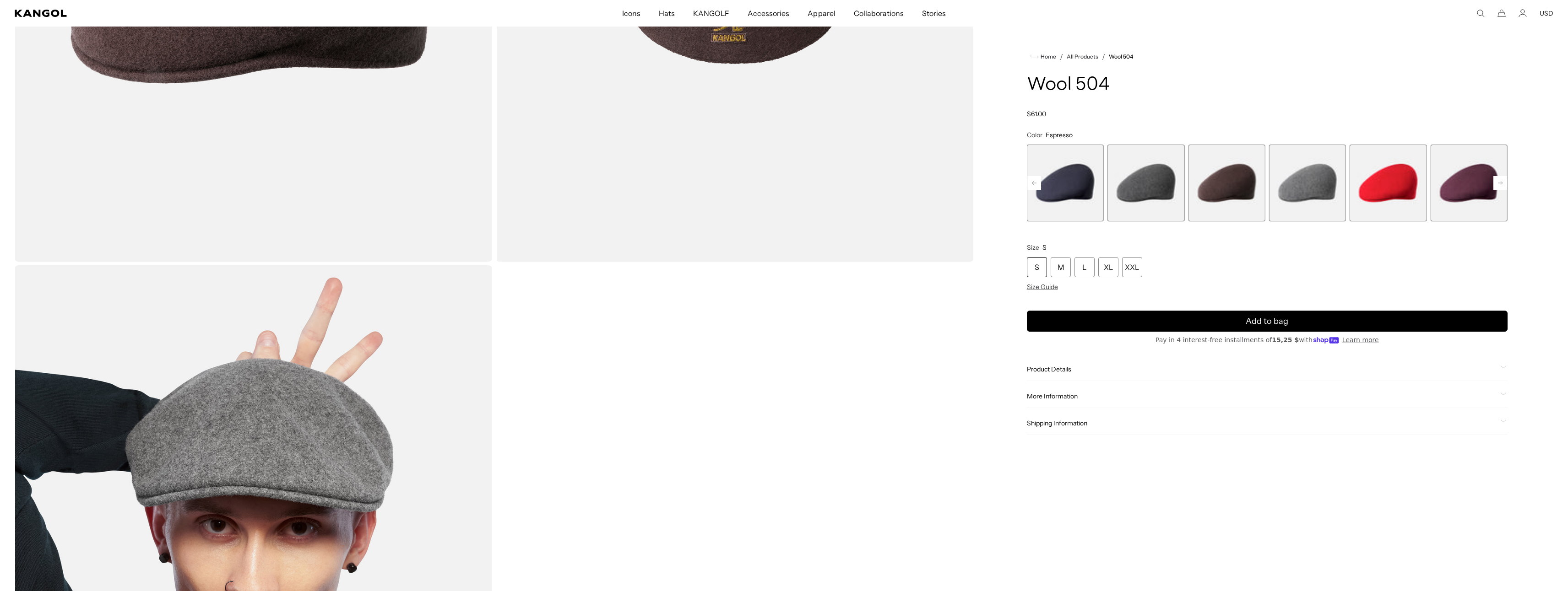
click at [1094, 187] on span "12 of 21" at bounding box center [1066, 183] width 77 height 77
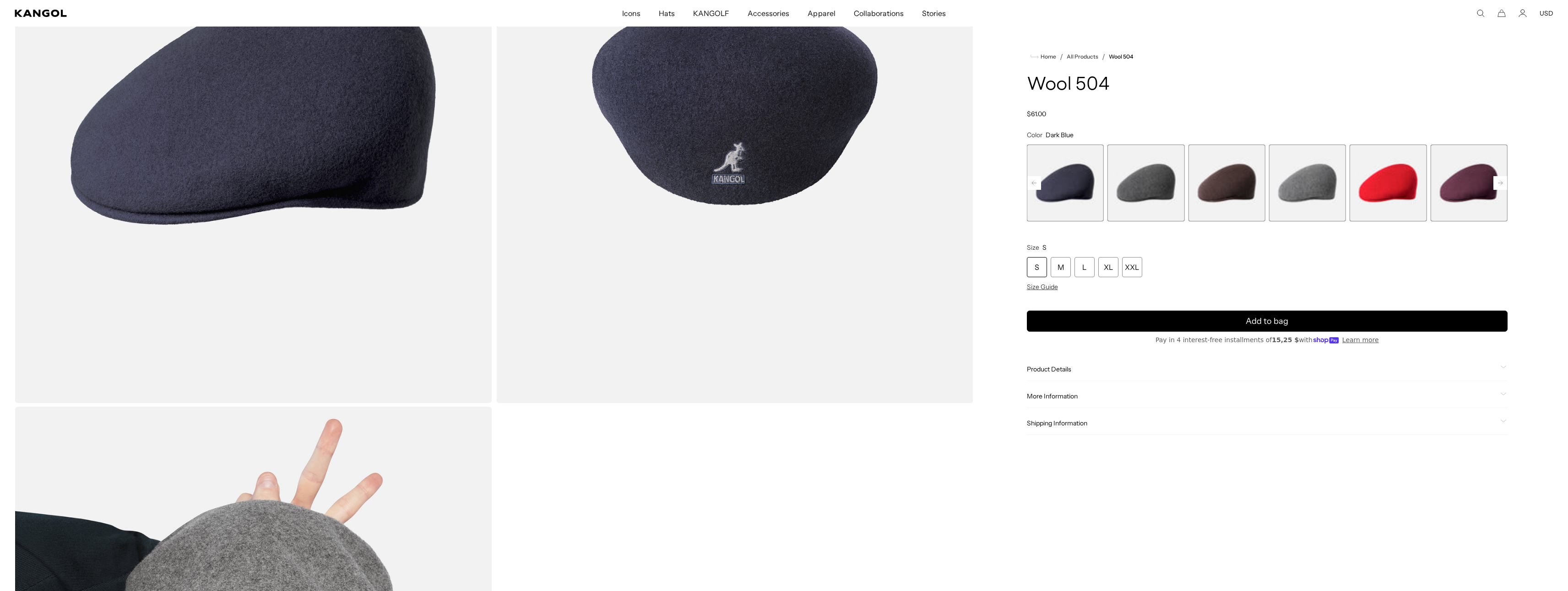
scroll to position [211, 0]
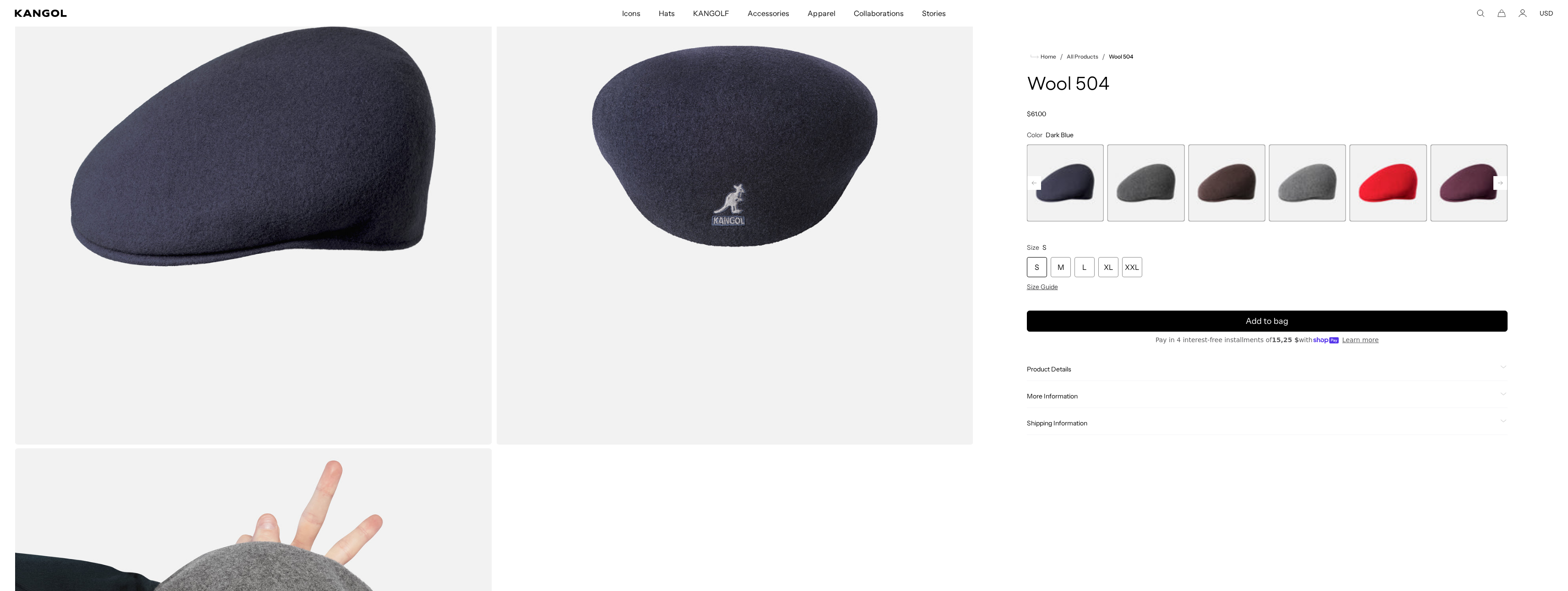
click at [1033, 183] on icon at bounding box center [1034, 183] width 4 height 4
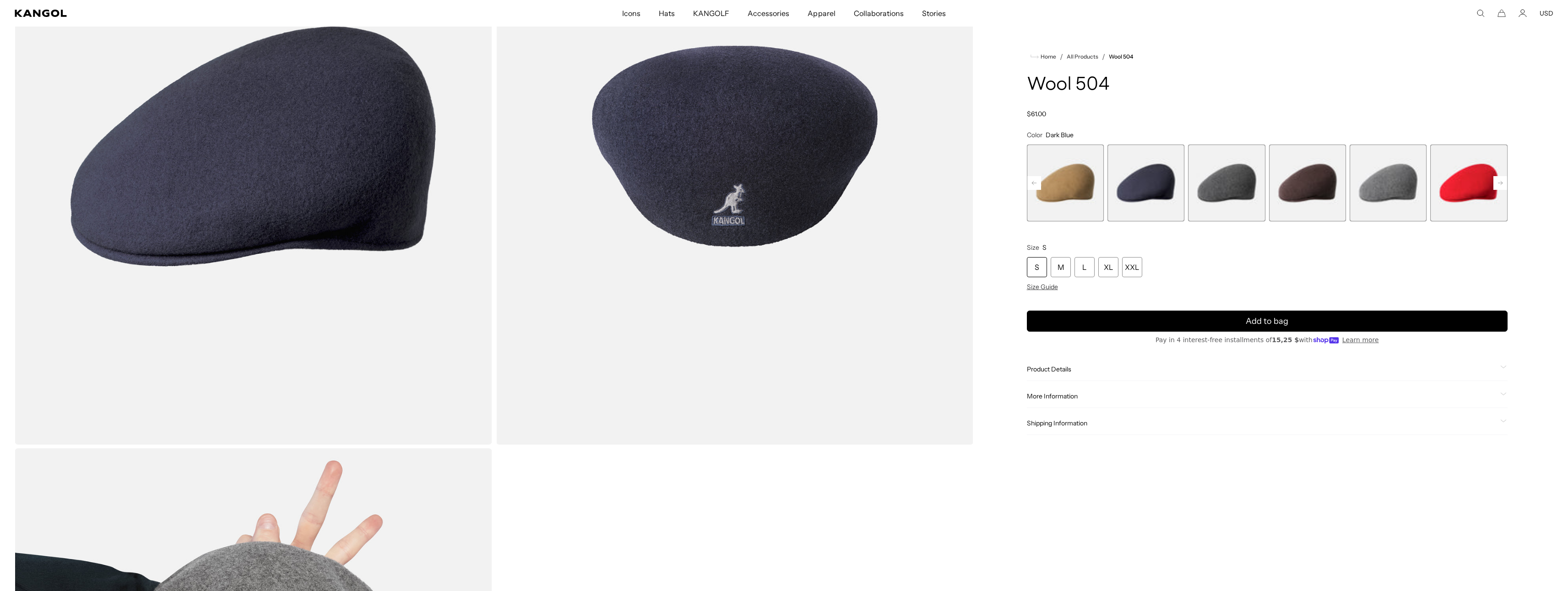
click at [1033, 183] on icon at bounding box center [1034, 183] width 4 height 4
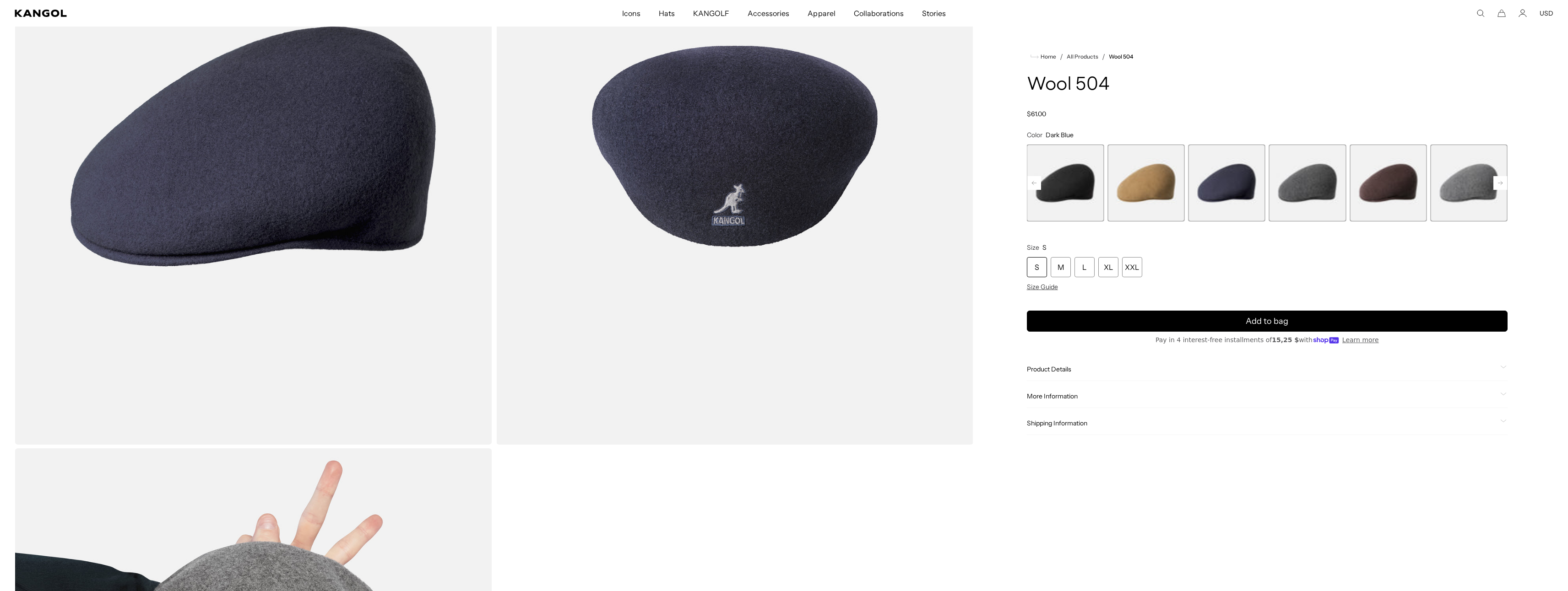
scroll to position [0, 189]
click at [1033, 183] on icon at bounding box center [1034, 183] width 4 height 4
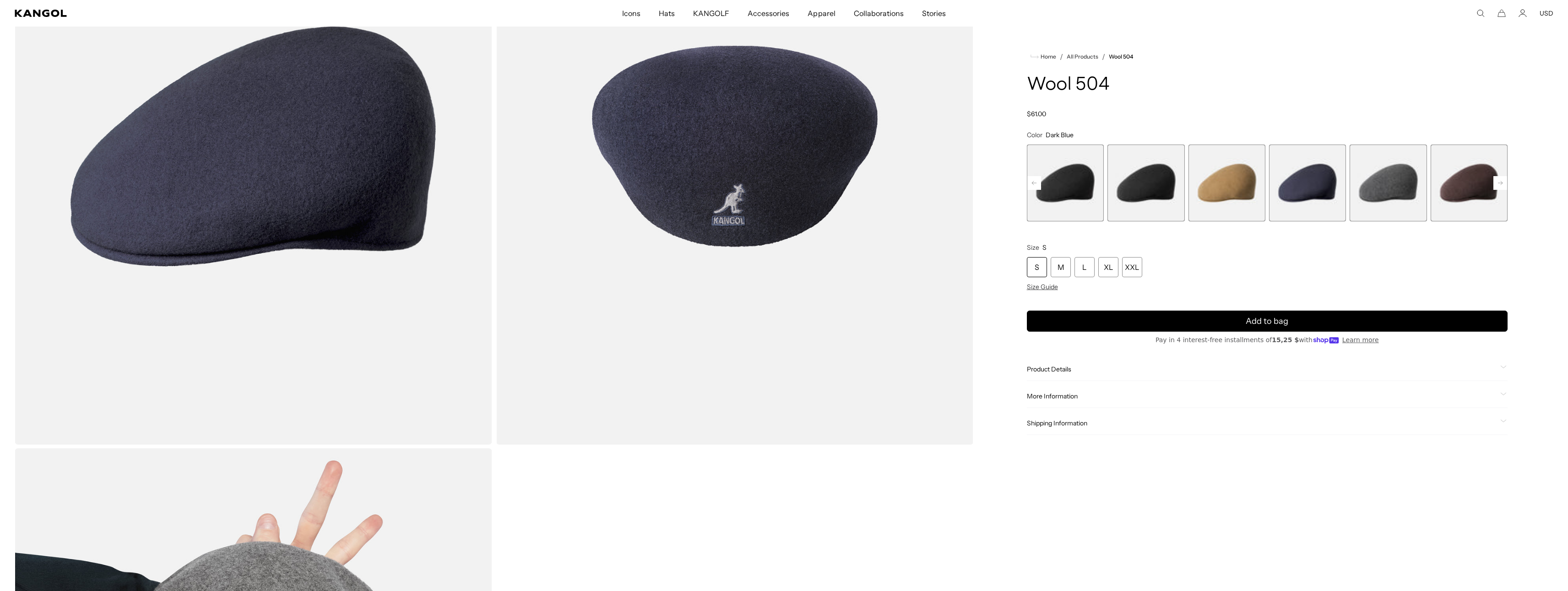
click at [1132, 183] on span "10 of 21" at bounding box center [1146, 183] width 77 height 77
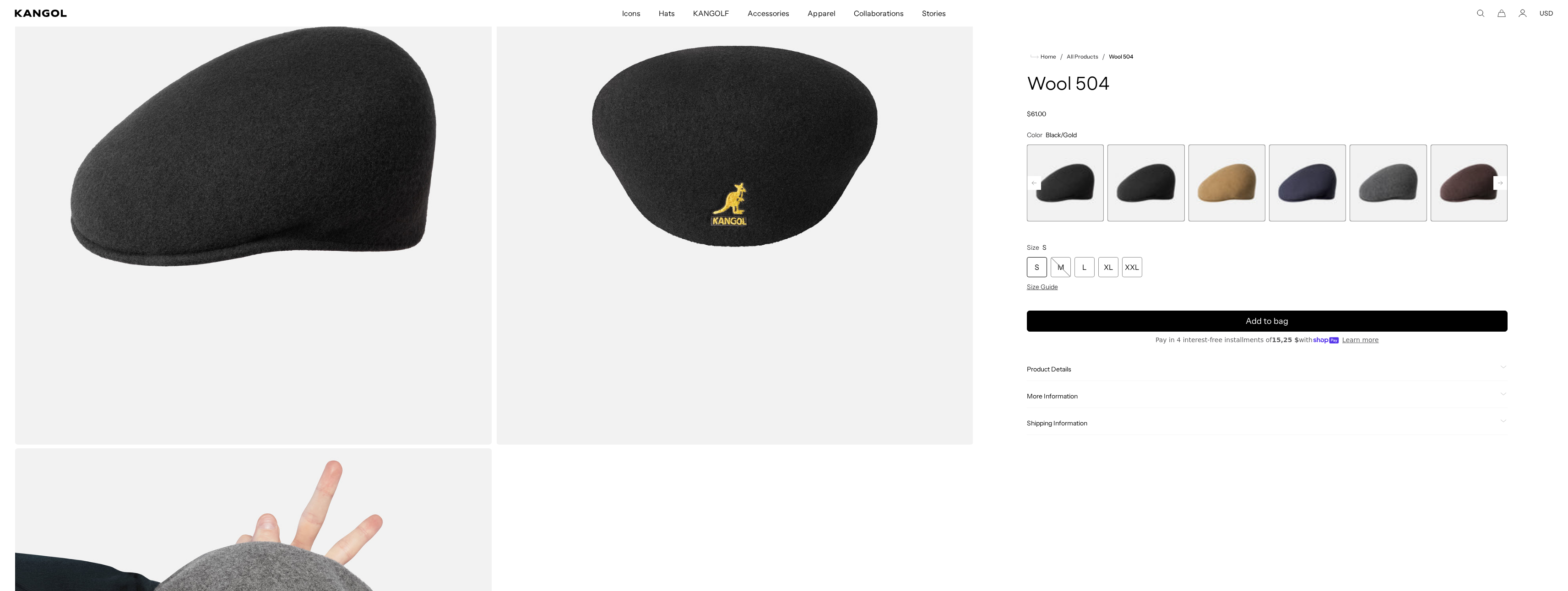
click at [1073, 183] on span "9 of 21" at bounding box center [1066, 183] width 77 height 77
click at [1129, 185] on span "10 of 21" at bounding box center [1146, 183] width 77 height 77
click at [1066, 189] on span "9 of 21" at bounding box center [1066, 183] width 77 height 77
click at [1131, 182] on span "10 of 21" at bounding box center [1146, 183] width 77 height 77
click at [1037, 183] on rect at bounding box center [1034, 183] width 13 height 13
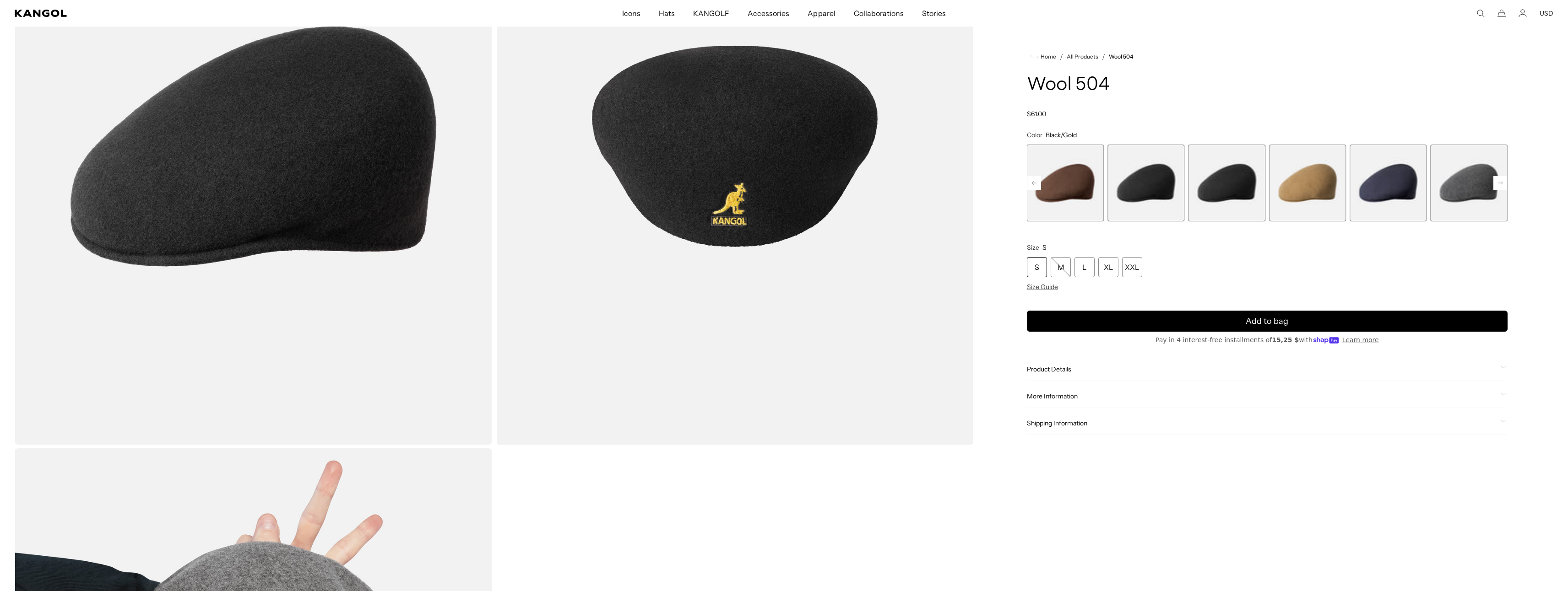
click at [1037, 183] on rect at bounding box center [1034, 183] width 13 height 13
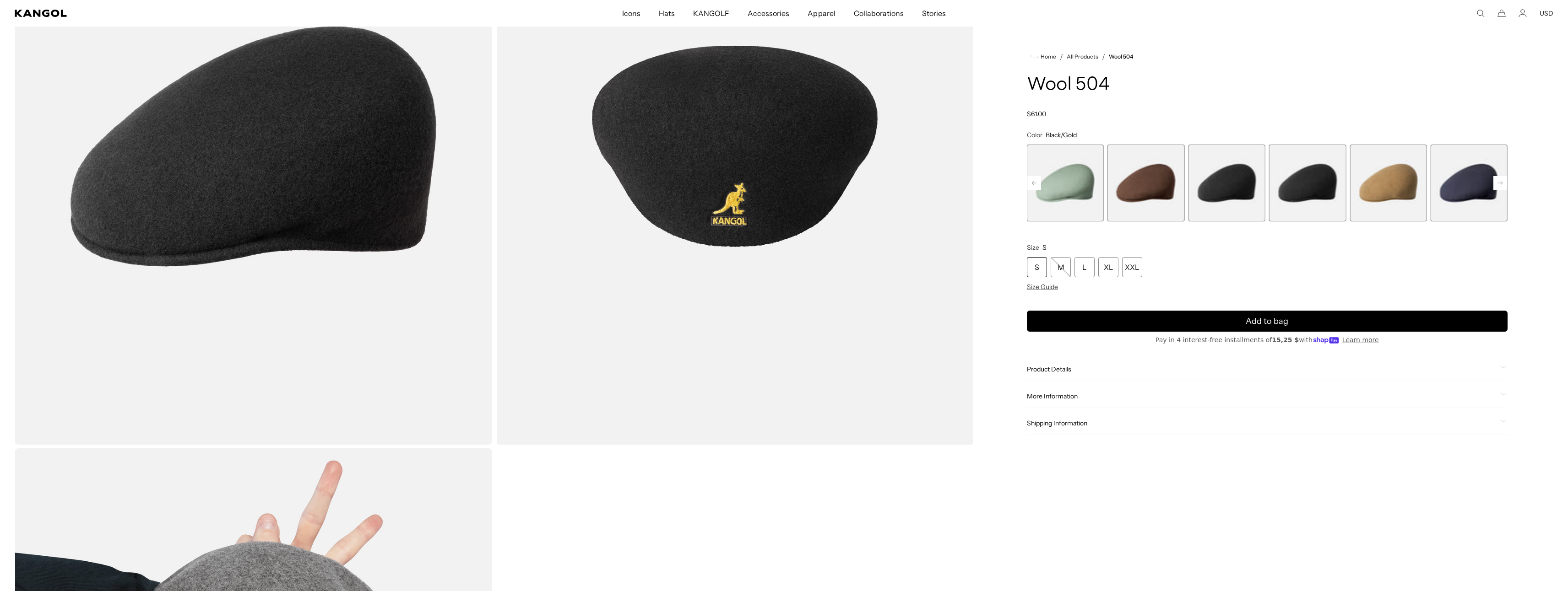
click at [1122, 185] on span "8 of 21" at bounding box center [1146, 183] width 77 height 77
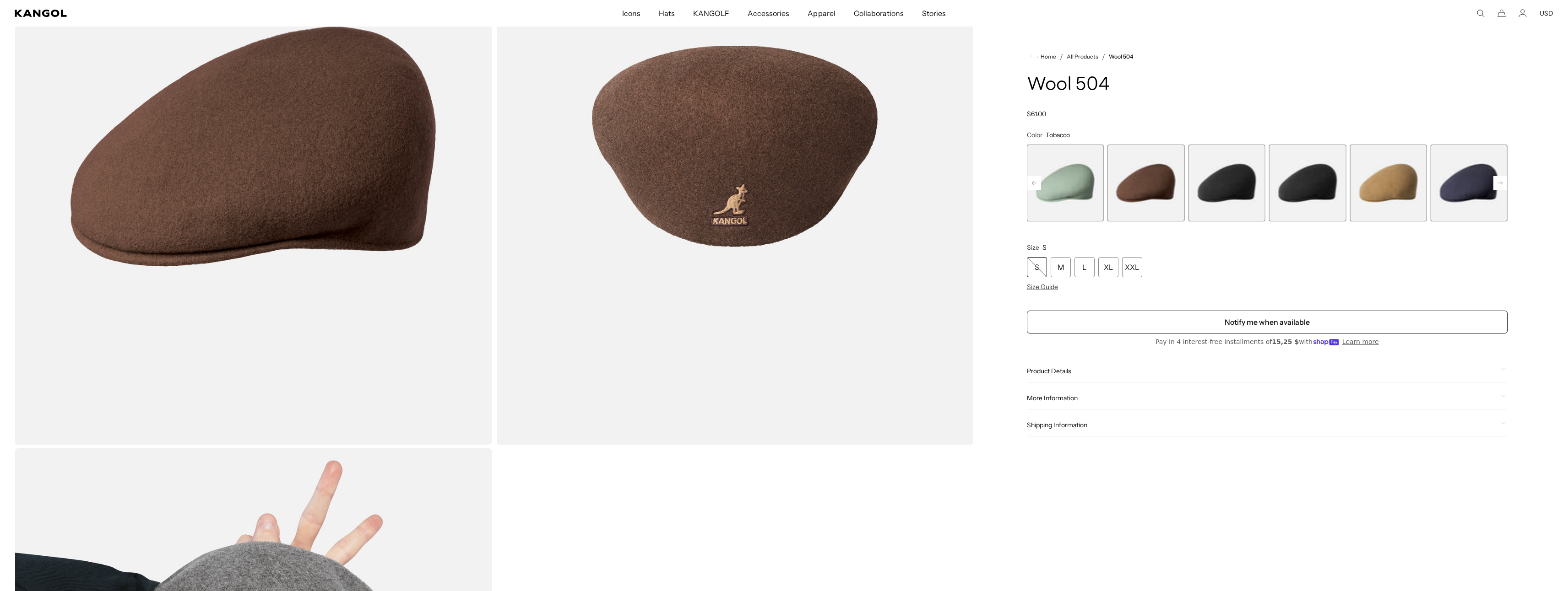
click at [1038, 186] on rect at bounding box center [1034, 183] width 13 height 13
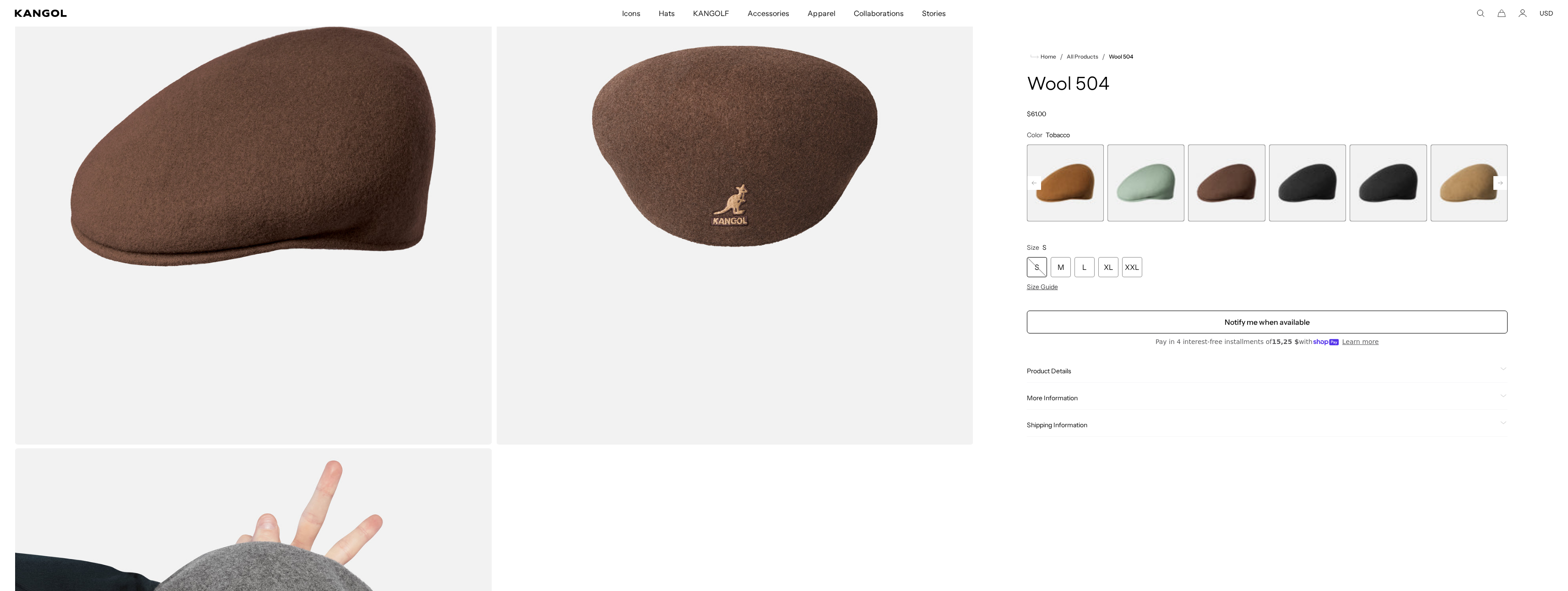
click at [1038, 186] on rect at bounding box center [1034, 183] width 13 height 13
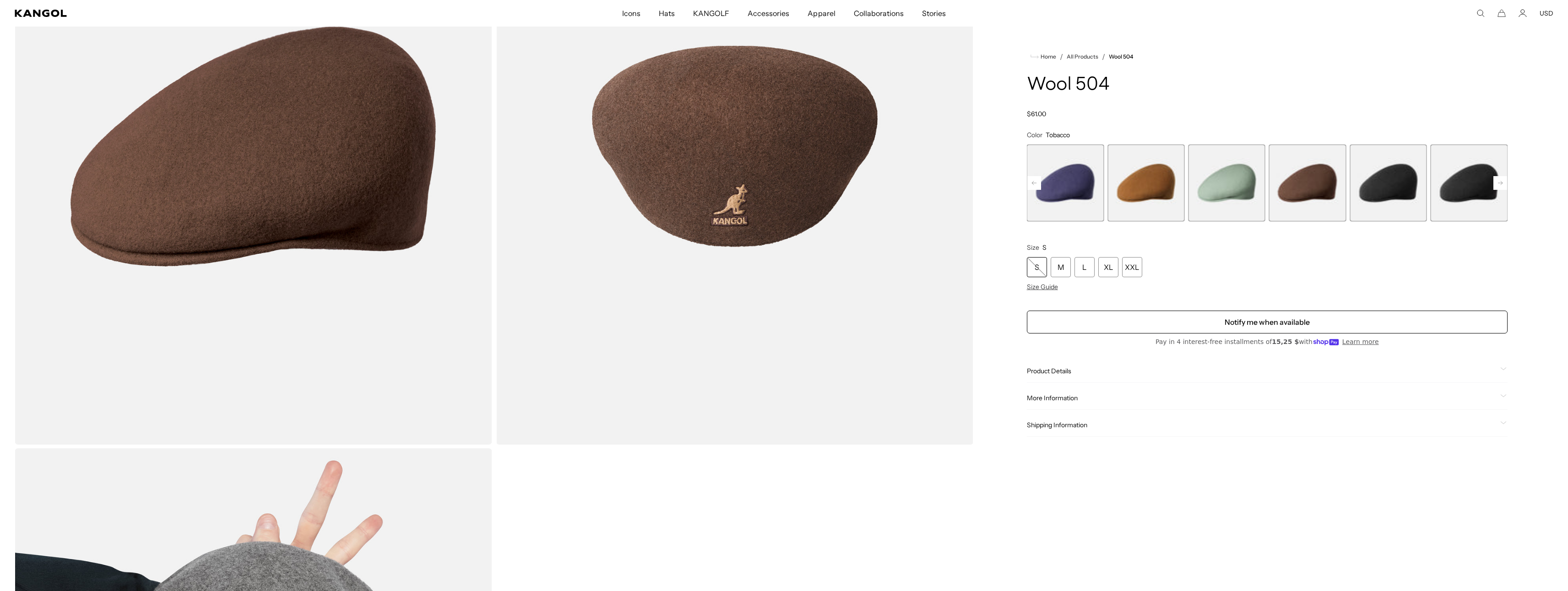
click at [1038, 186] on rect at bounding box center [1034, 183] width 13 height 13
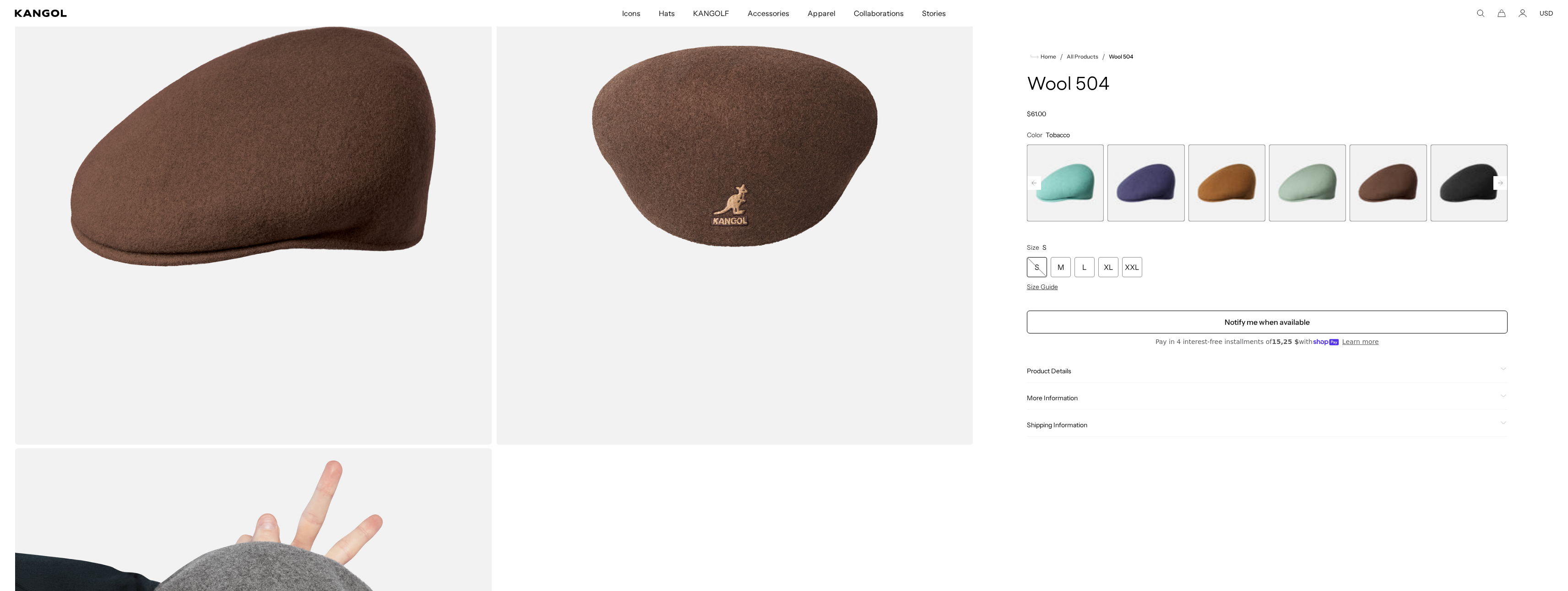
click at [1038, 186] on rect at bounding box center [1034, 183] width 13 height 13
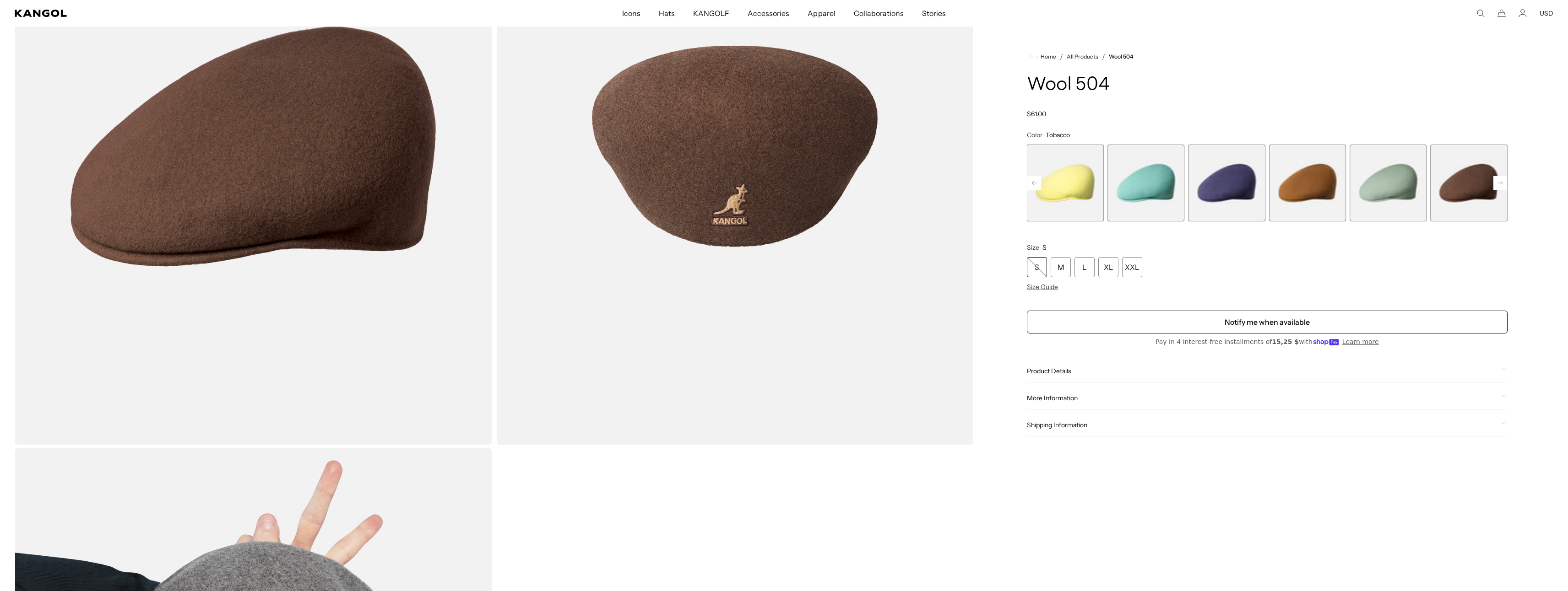
click at [1038, 186] on rect at bounding box center [1034, 183] width 13 height 13
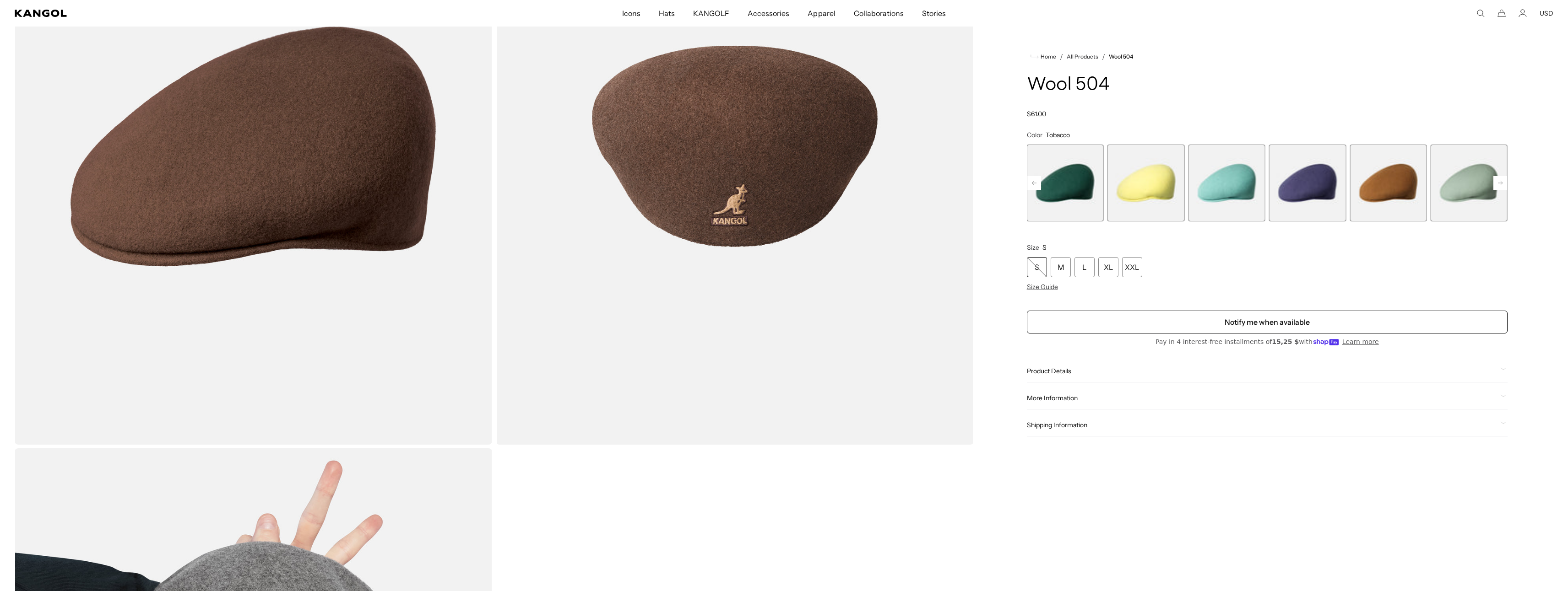
click at [1038, 186] on rect at bounding box center [1034, 183] width 13 height 13
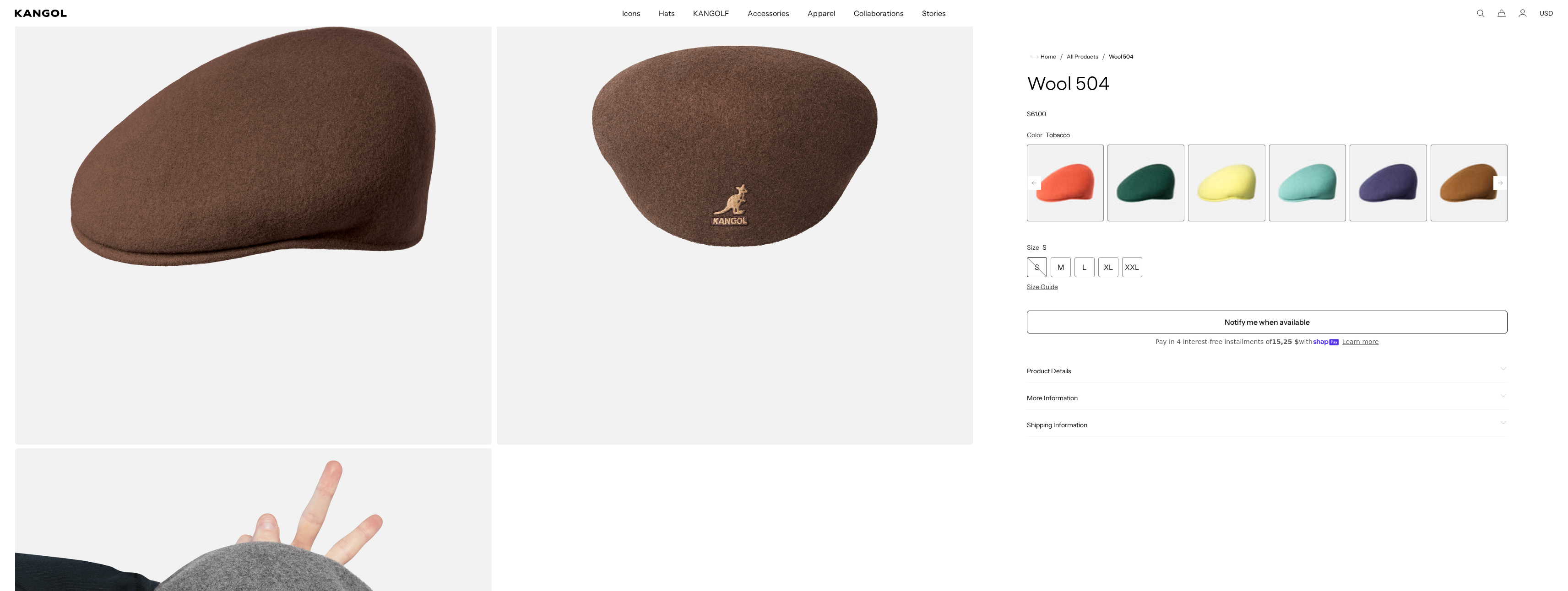
click at [1038, 186] on rect at bounding box center [1034, 183] width 13 height 13
click at [1038, 186] on span "1 of 21" at bounding box center [1066, 183] width 77 height 77
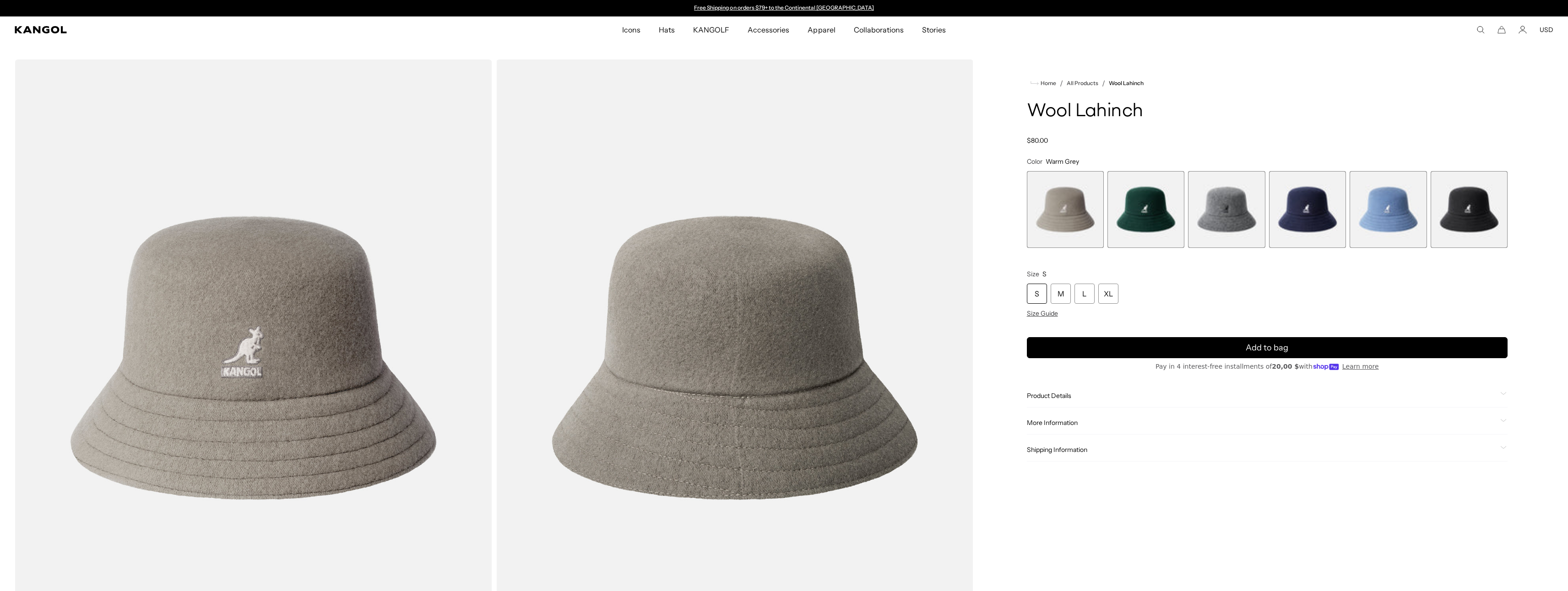
click at [1200, 216] on span "3 of 6" at bounding box center [1226, 210] width 77 height 77
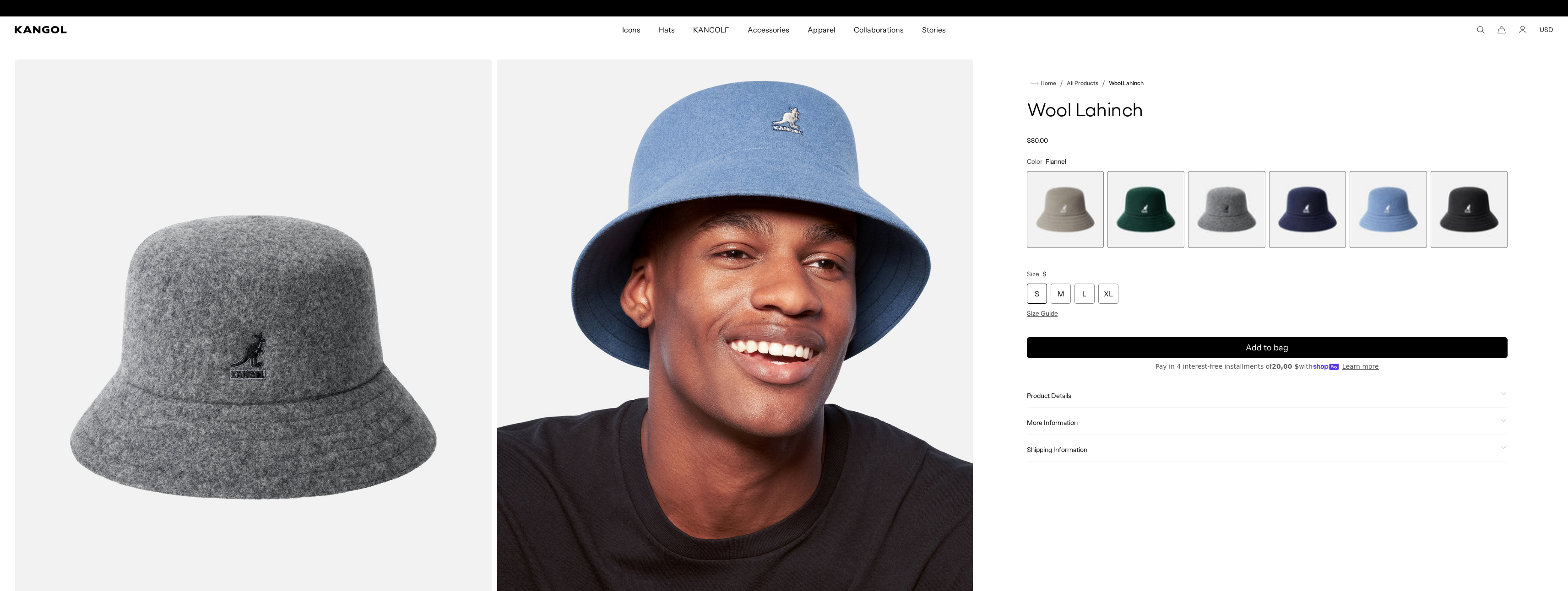
click at [1050, 206] on span "1 of 6" at bounding box center [1066, 210] width 77 height 77
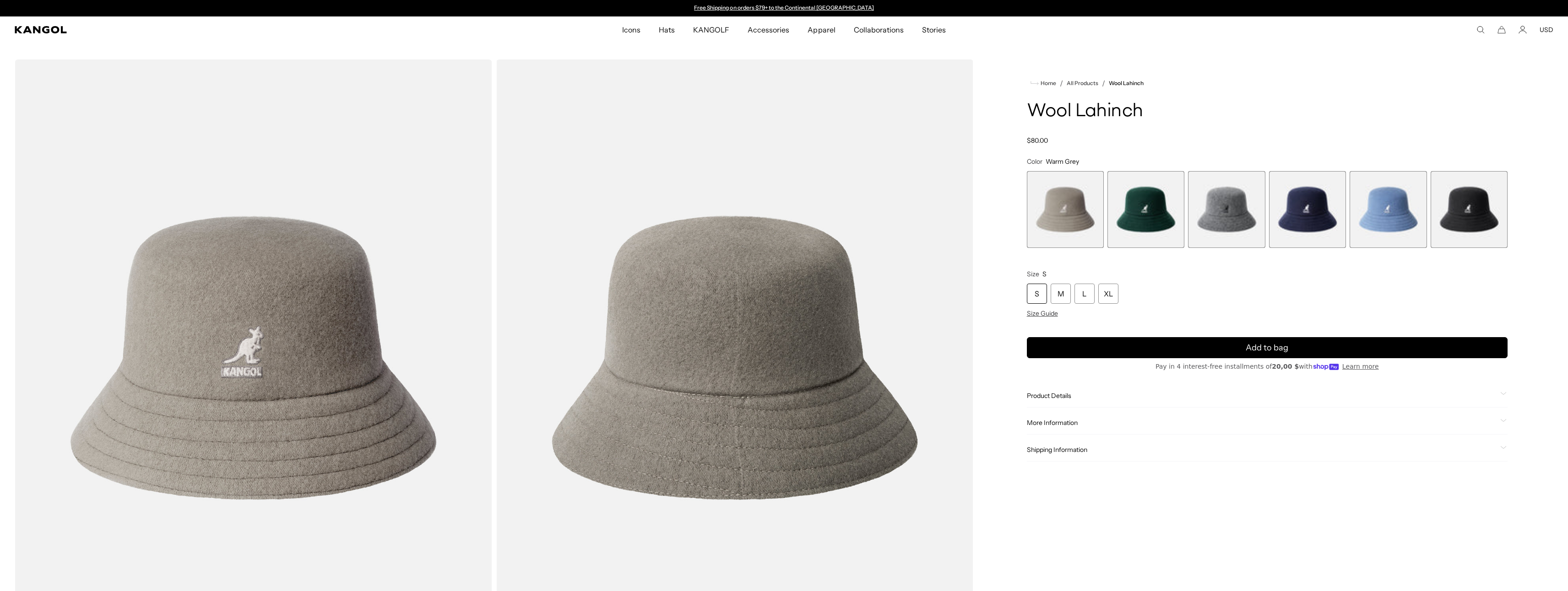
click at [1222, 210] on span "3 of 6" at bounding box center [1226, 210] width 77 height 77
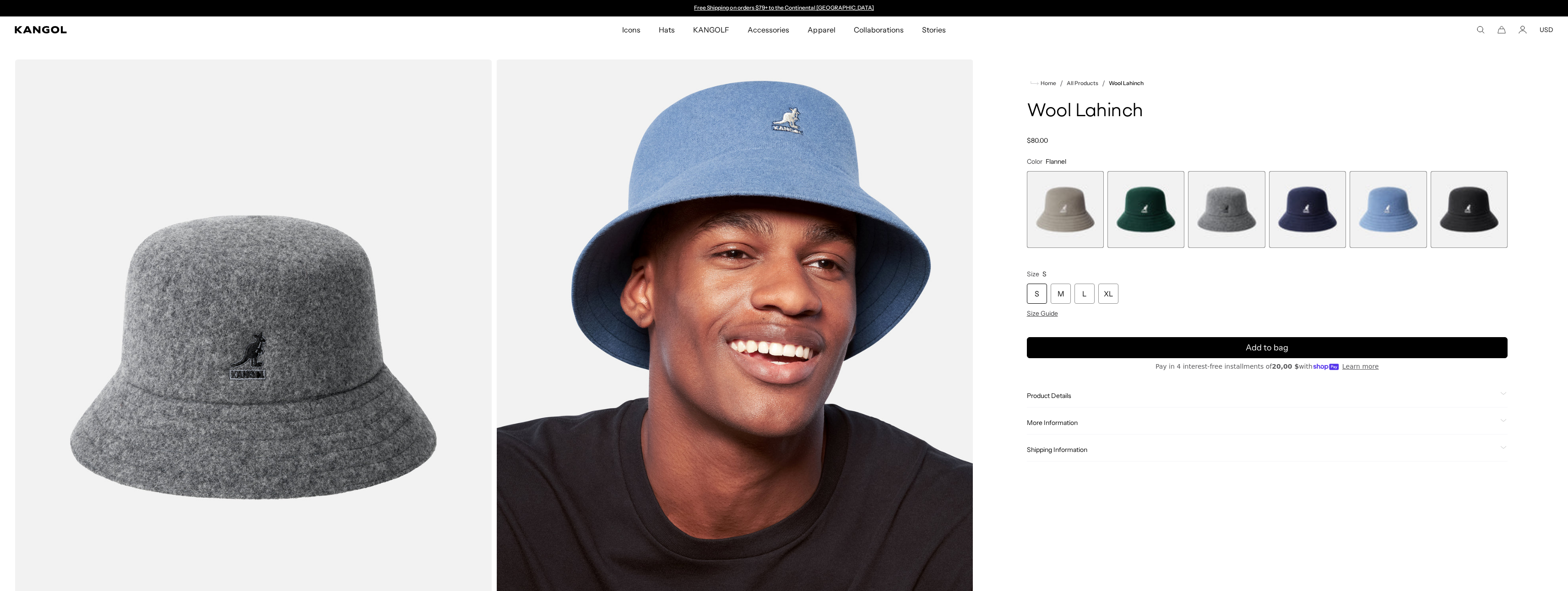
click at [1067, 209] on span "1 of 6" at bounding box center [1066, 210] width 77 height 77
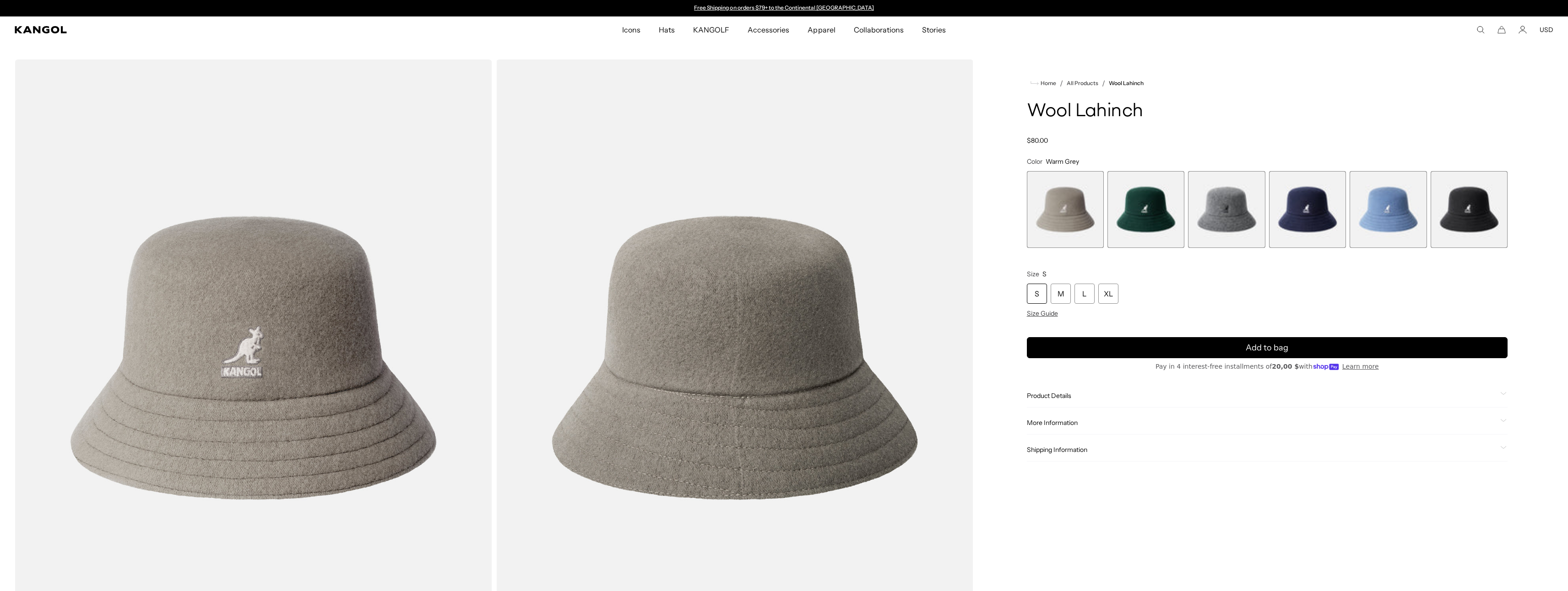
click at [1323, 208] on span "4 of 6" at bounding box center [1308, 210] width 77 height 77
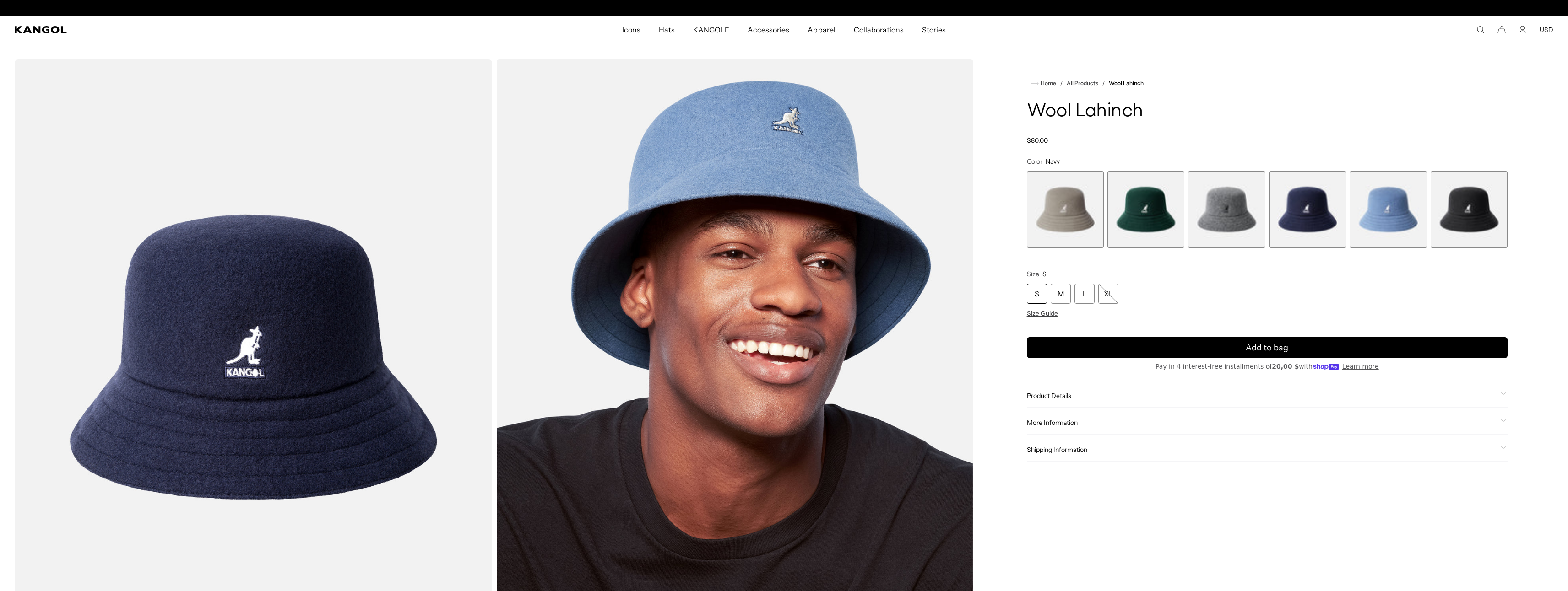
scroll to position [0, 189]
click at [1482, 205] on span "6 of 6" at bounding box center [1469, 210] width 77 height 77
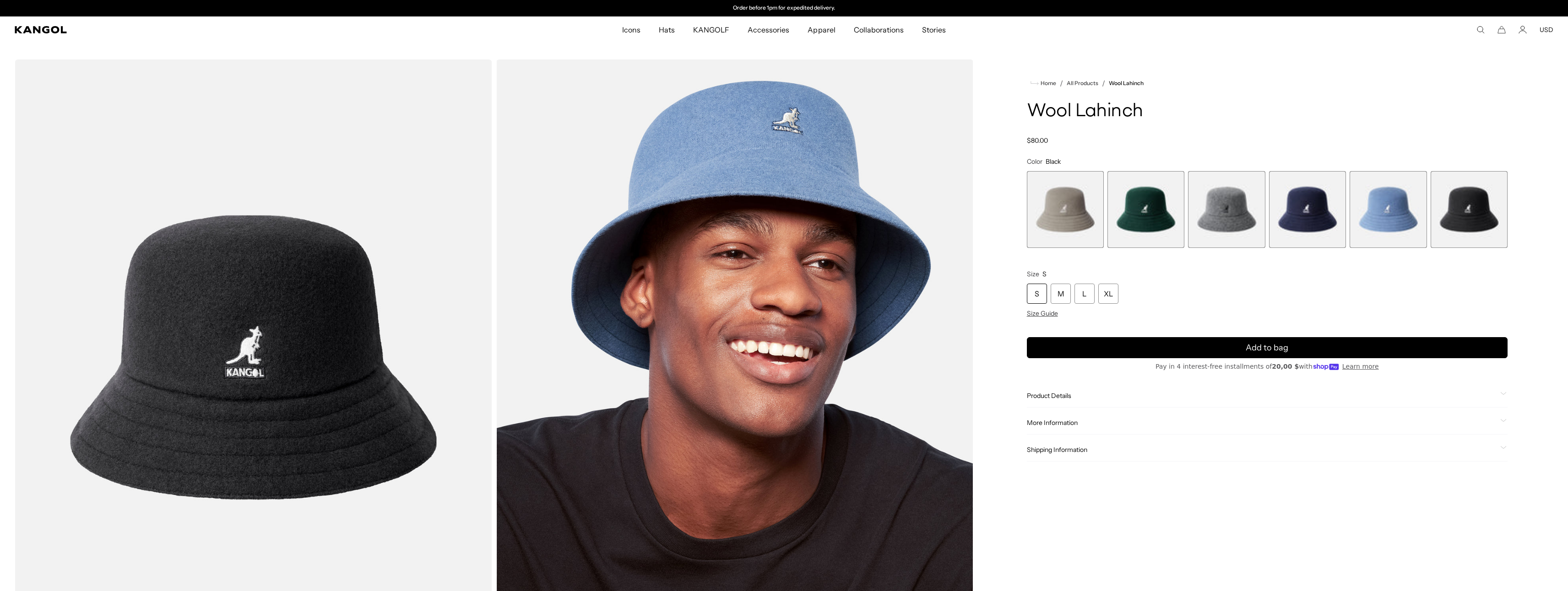
click at [1406, 204] on span "5 of 6" at bounding box center [1388, 210] width 77 height 77
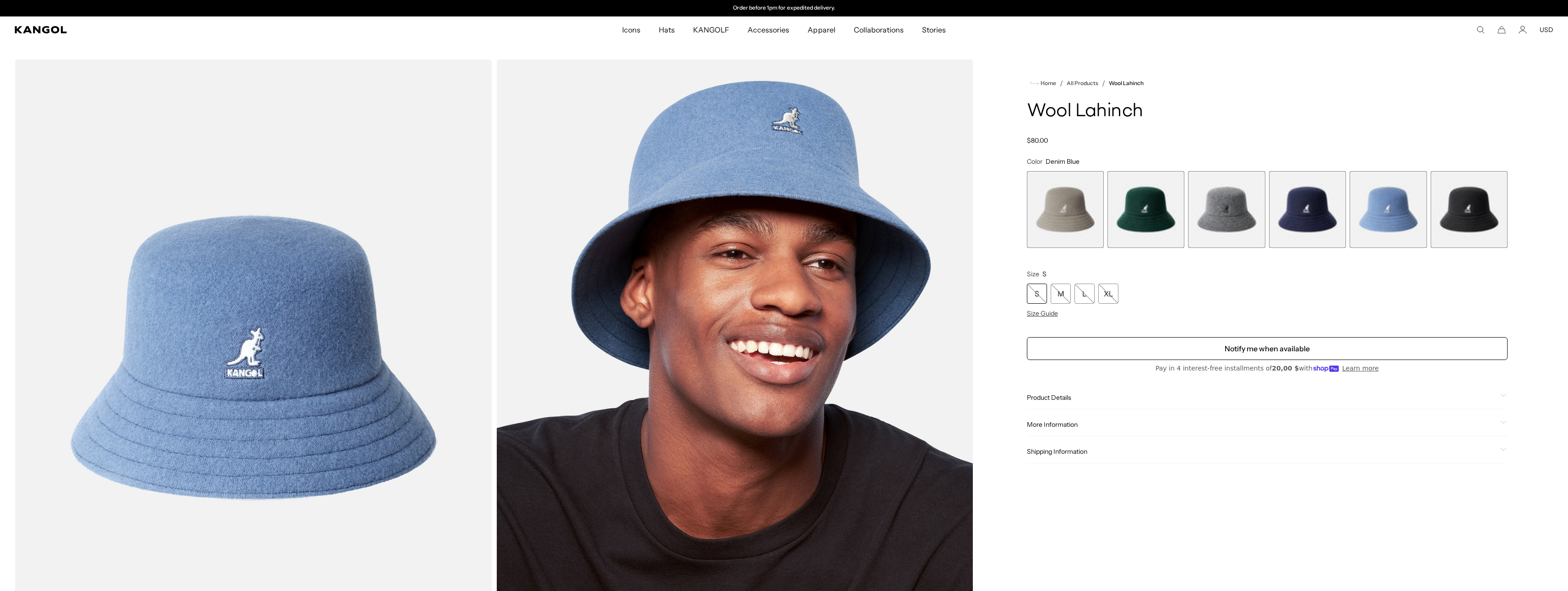
click at [1224, 206] on span "3 of 6" at bounding box center [1226, 210] width 77 height 77
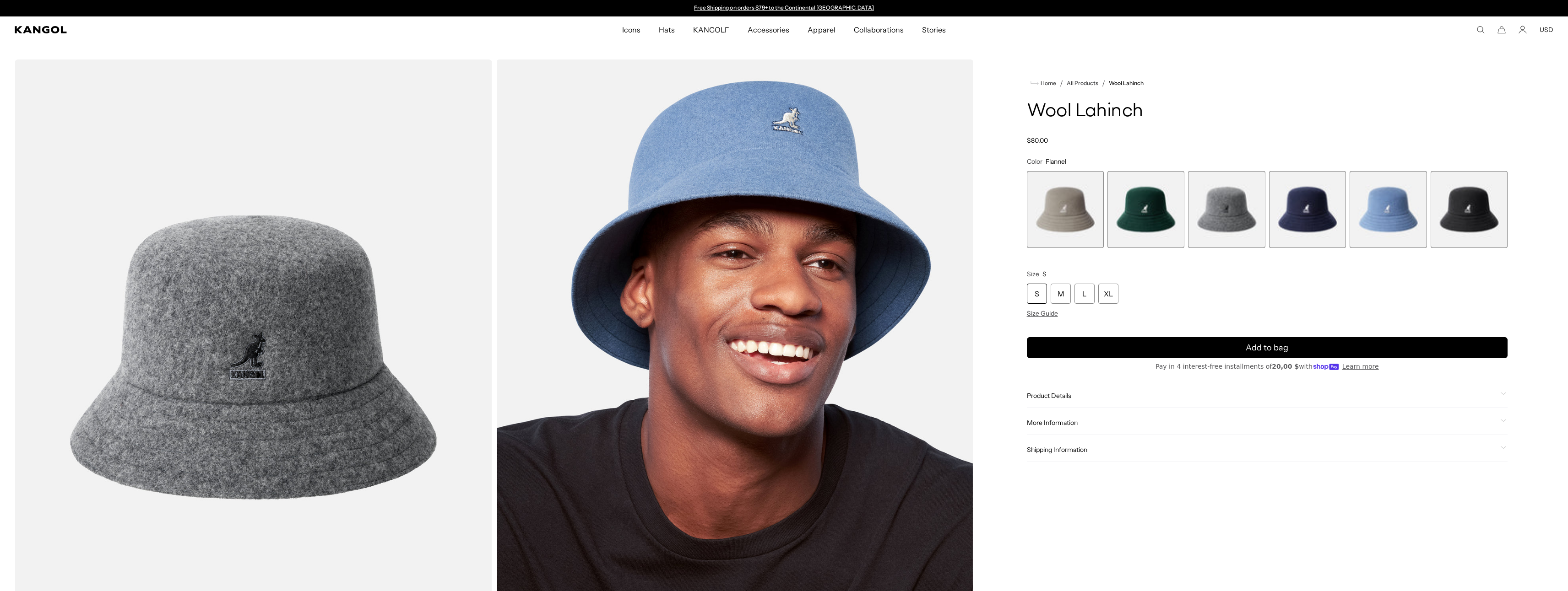
click at [1321, 212] on span "4 of 6" at bounding box center [1308, 210] width 77 height 77
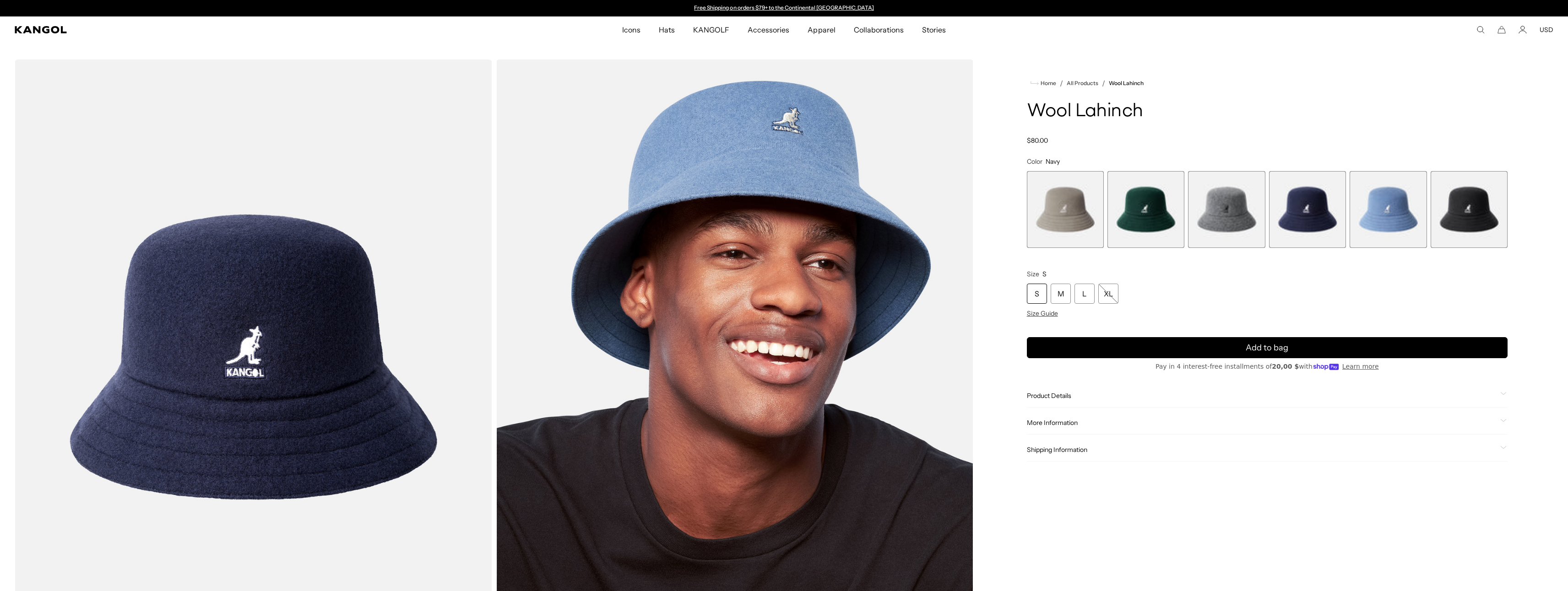
click at [1082, 207] on span "1 of 6" at bounding box center [1066, 210] width 77 height 77
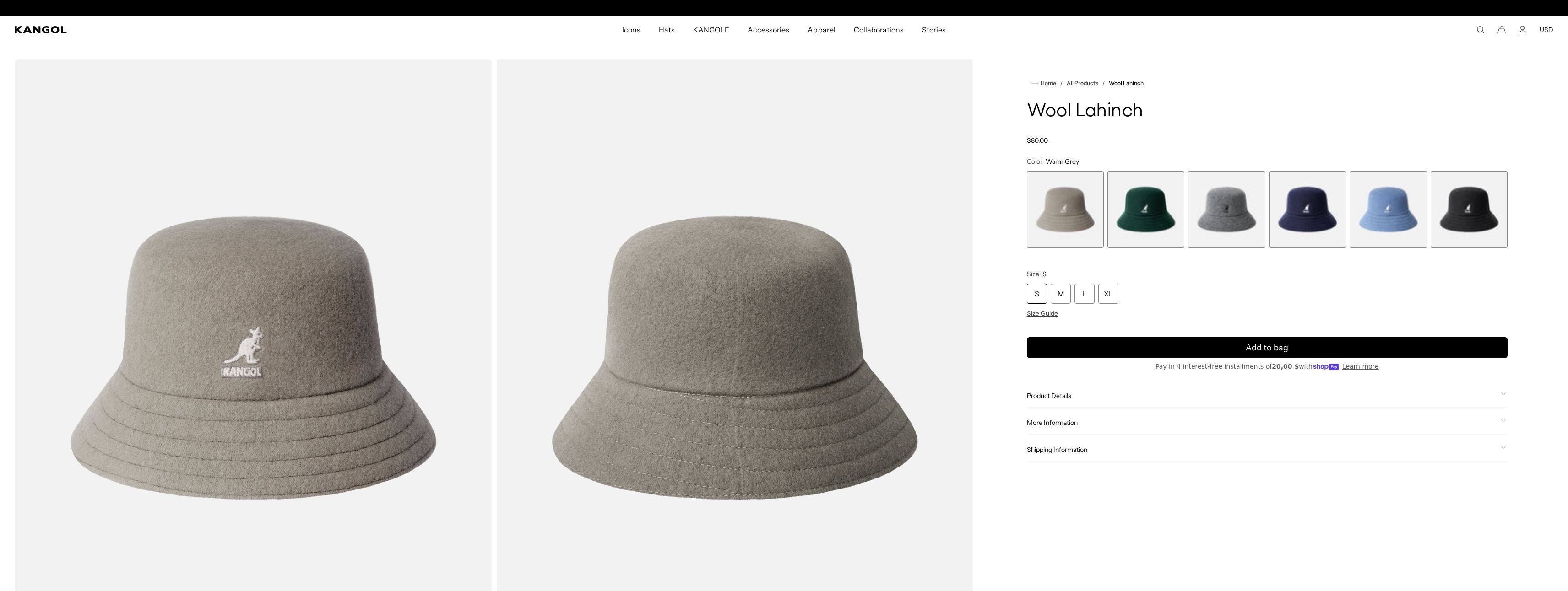
click at [1215, 212] on span "3 of 6" at bounding box center [1226, 210] width 77 height 77
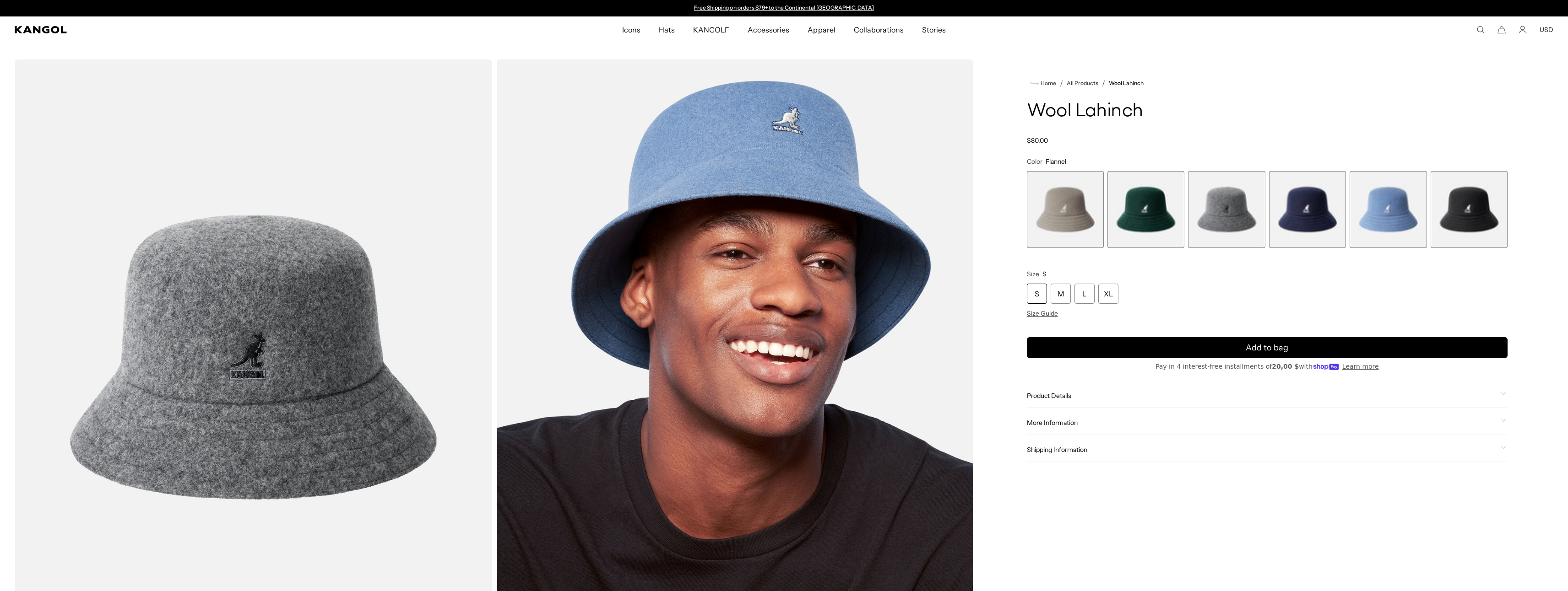
click at [1080, 214] on span "1 of 6" at bounding box center [1066, 210] width 77 height 77
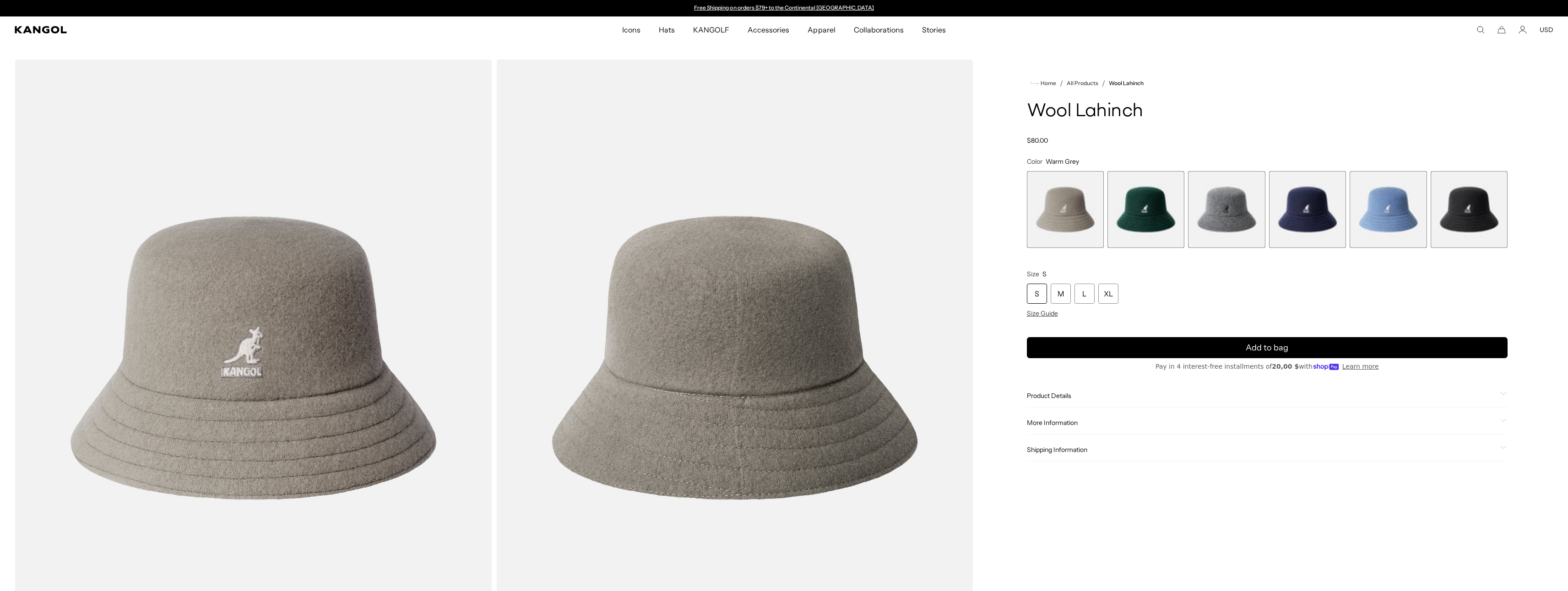
click at [1250, 204] on span "3 of 6" at bounding box center [1226, 210] width 77 height 77
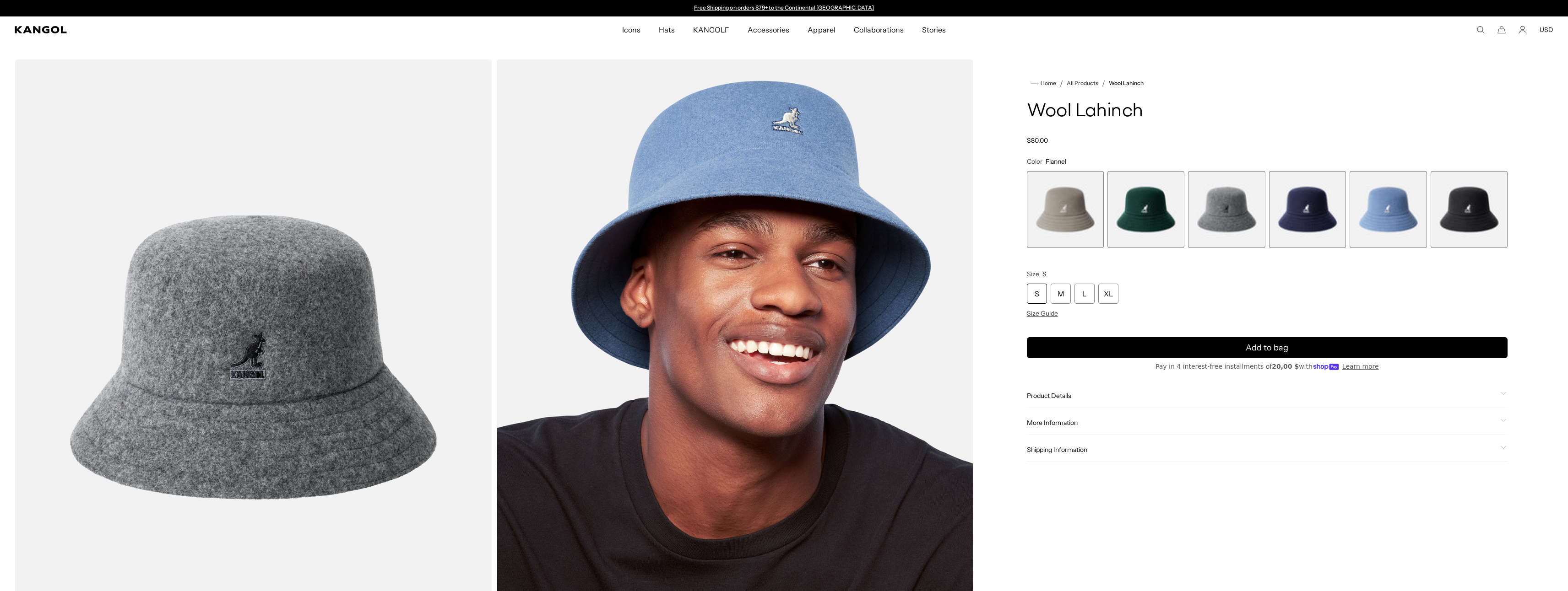
click at [1071, 207] on span "1 of 6" at bounding box center [1066, 210] width 77 height 77
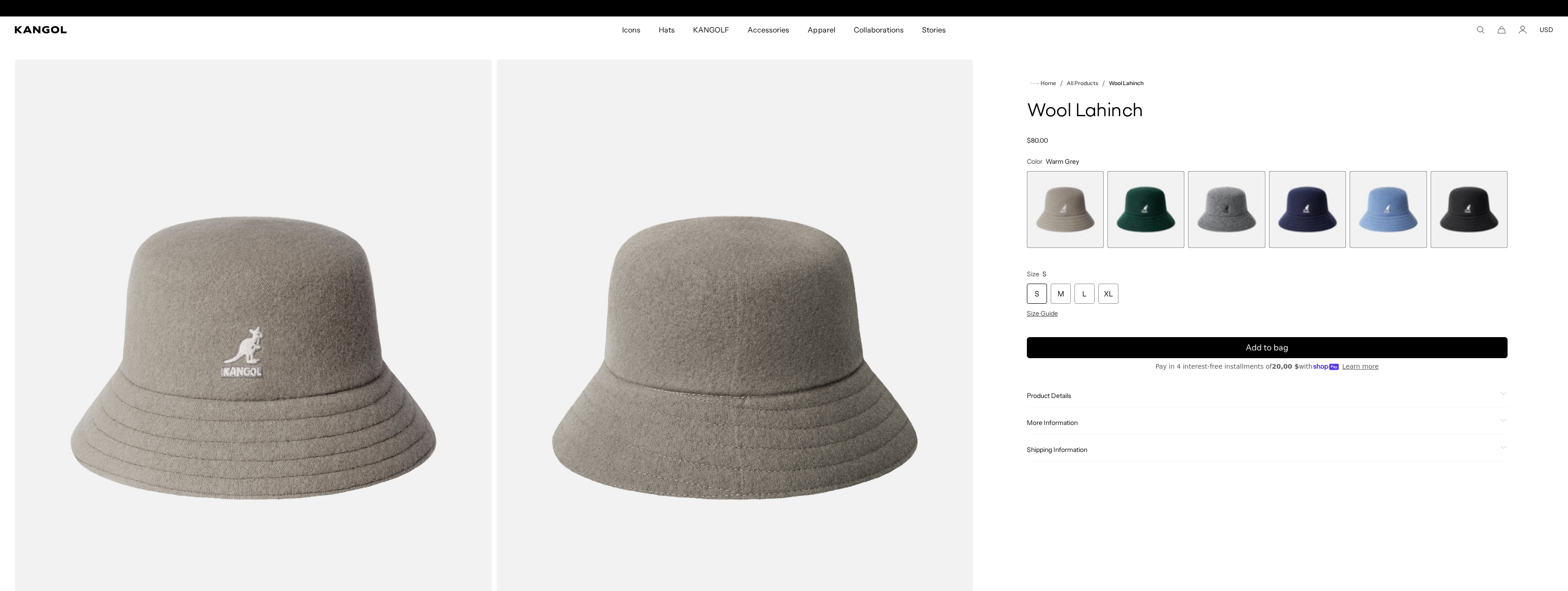
scroll to position [0, 189]
click at [1212, 208] on span "3 of 6" at bounding box center [1226, 210] width 77 height 77
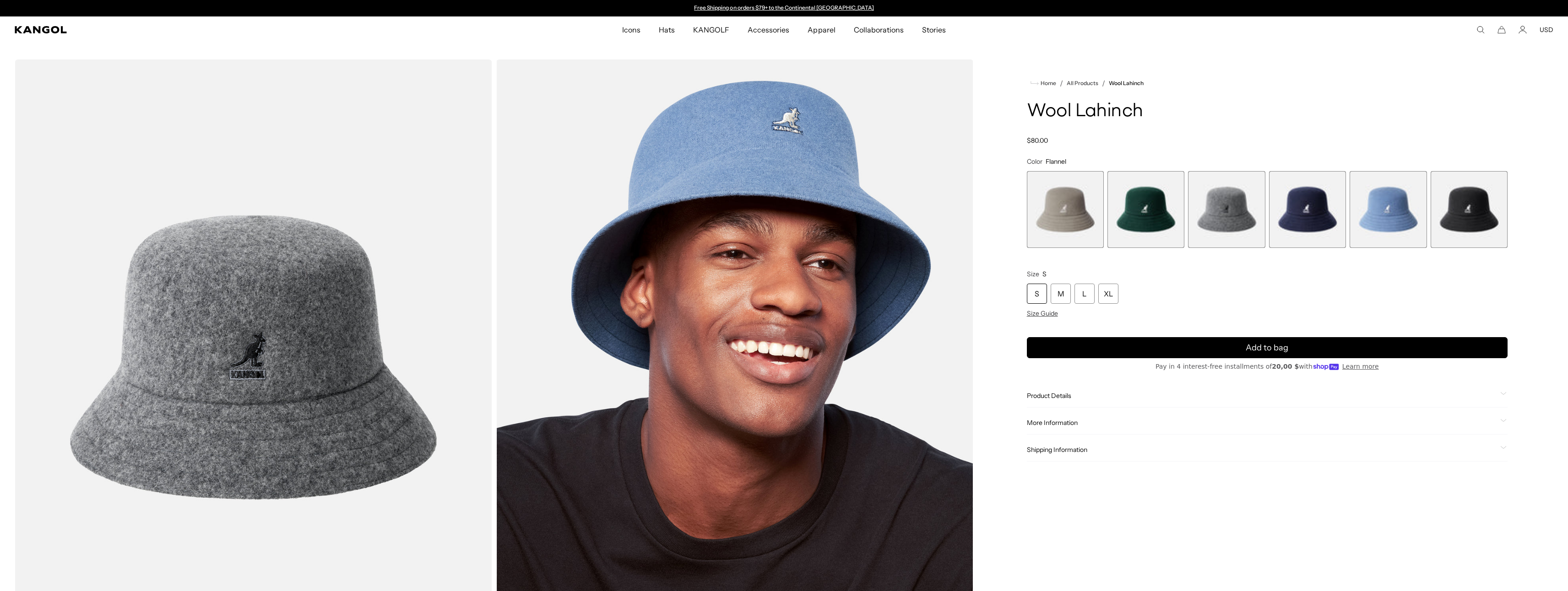
click at [1096, 211] on span "1 of 6" at bounding box center [1066, 210] width 77 height 77
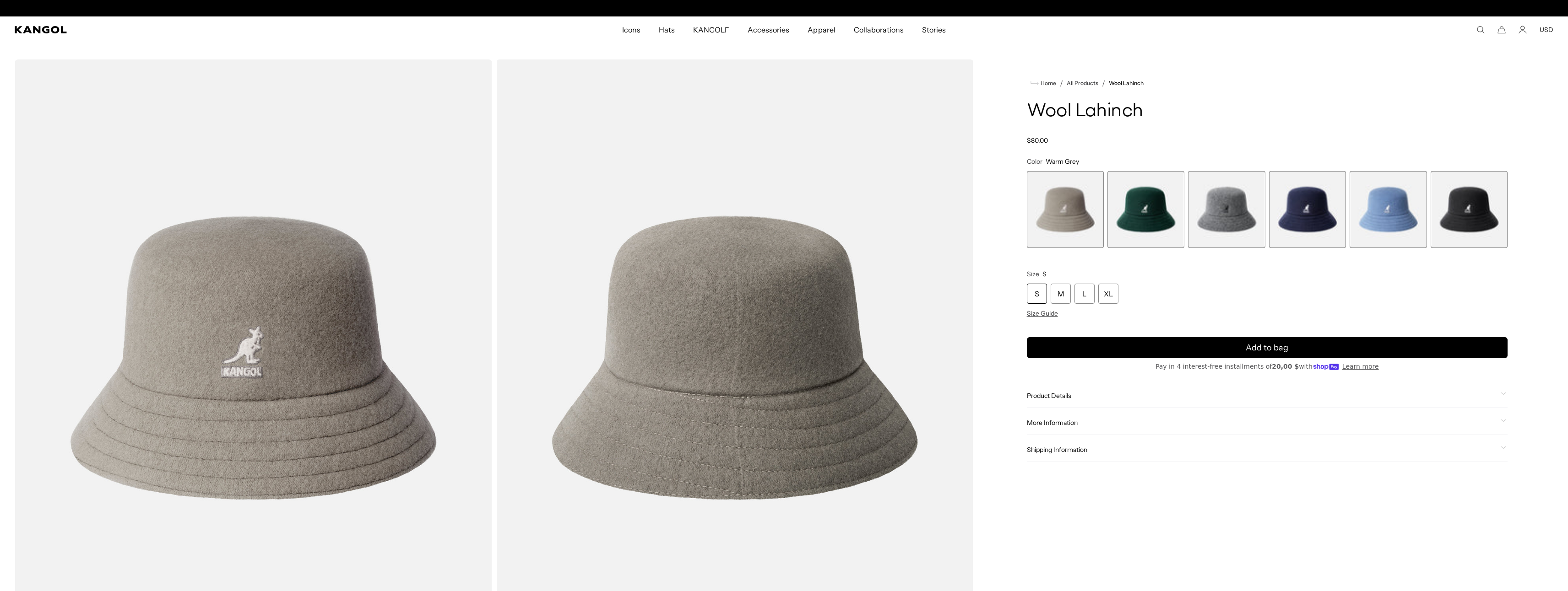
scroll to position [0, 189]
click at [1248, 138] on div "Regular price $80.00 Regular price Sale price $80.00" at bounding box center [1267, 140] width 480 height 8
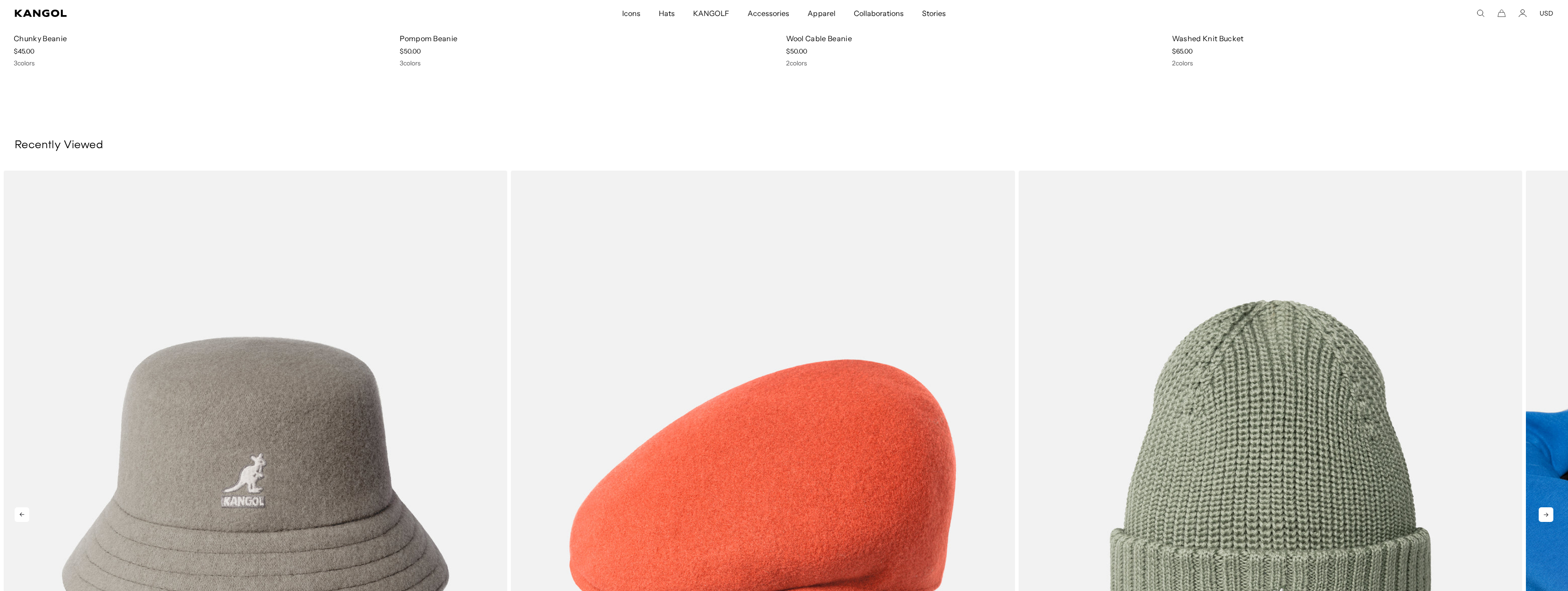
scroll to position [2745, 0]
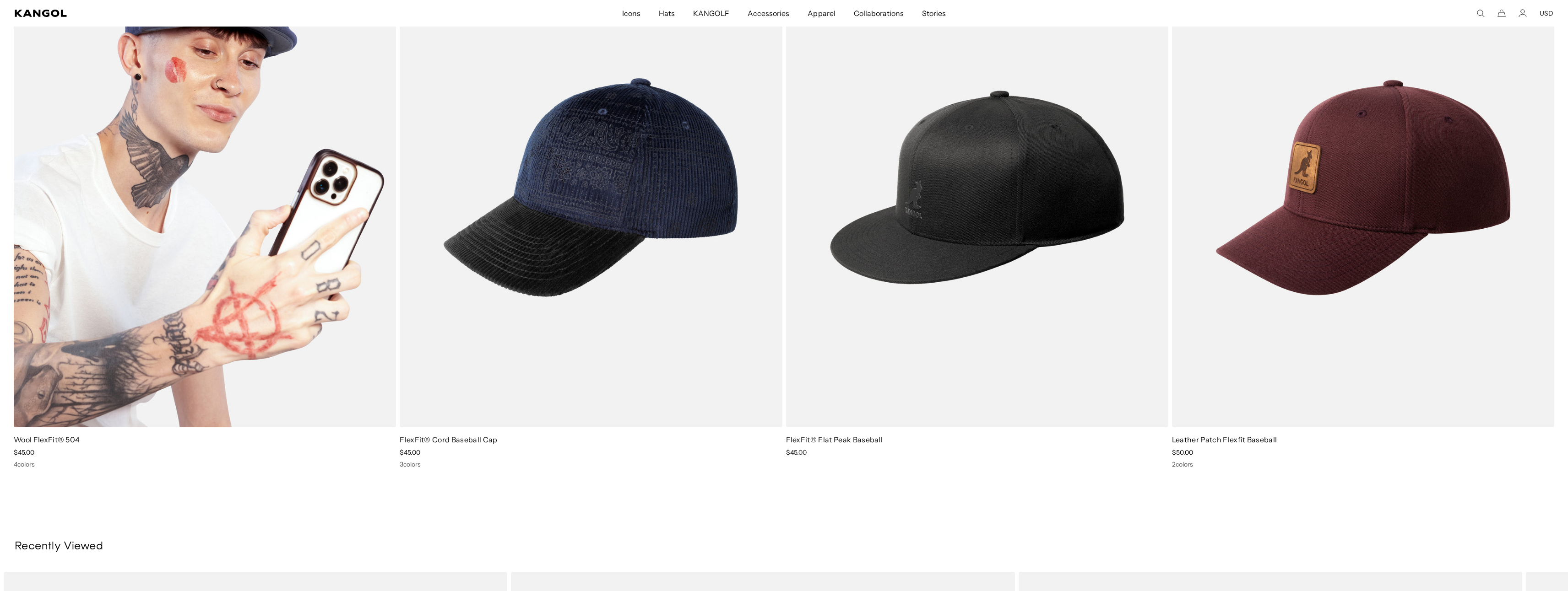
scroll to position [1257, 0]
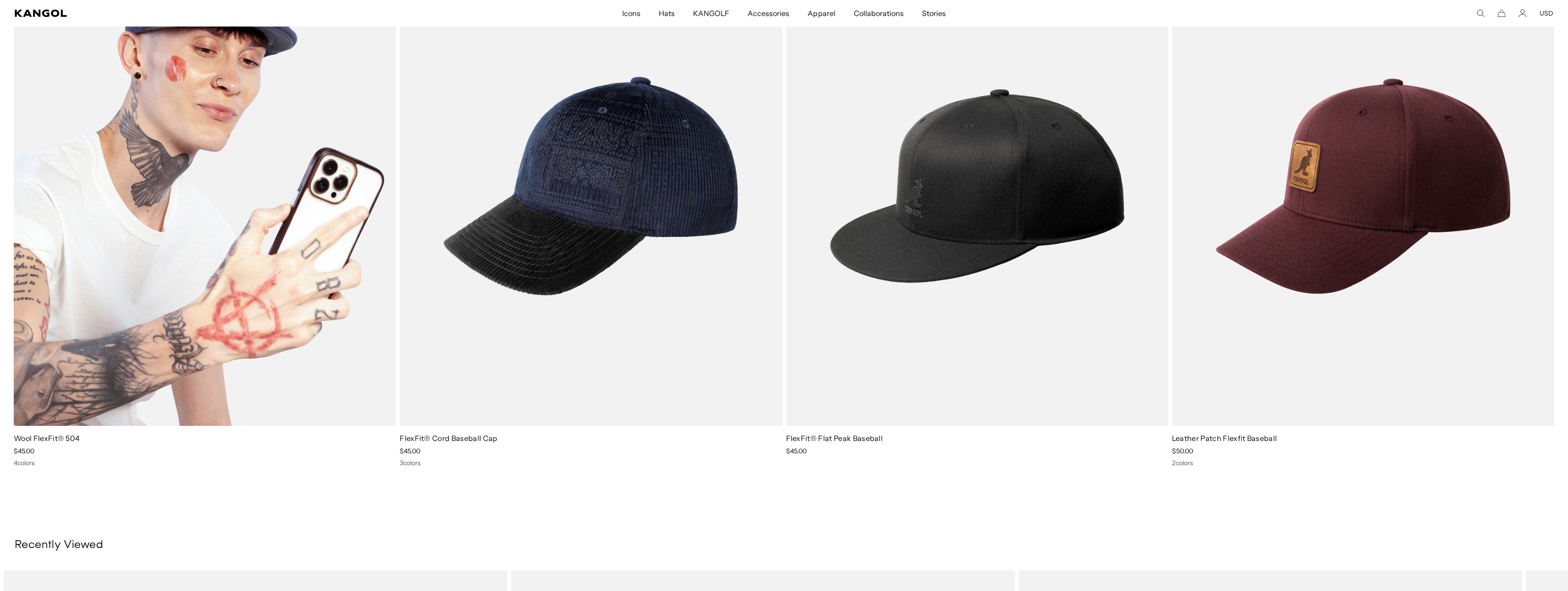
click at [281, 251] on img at bounding box center [204, 186] width 382 height 480
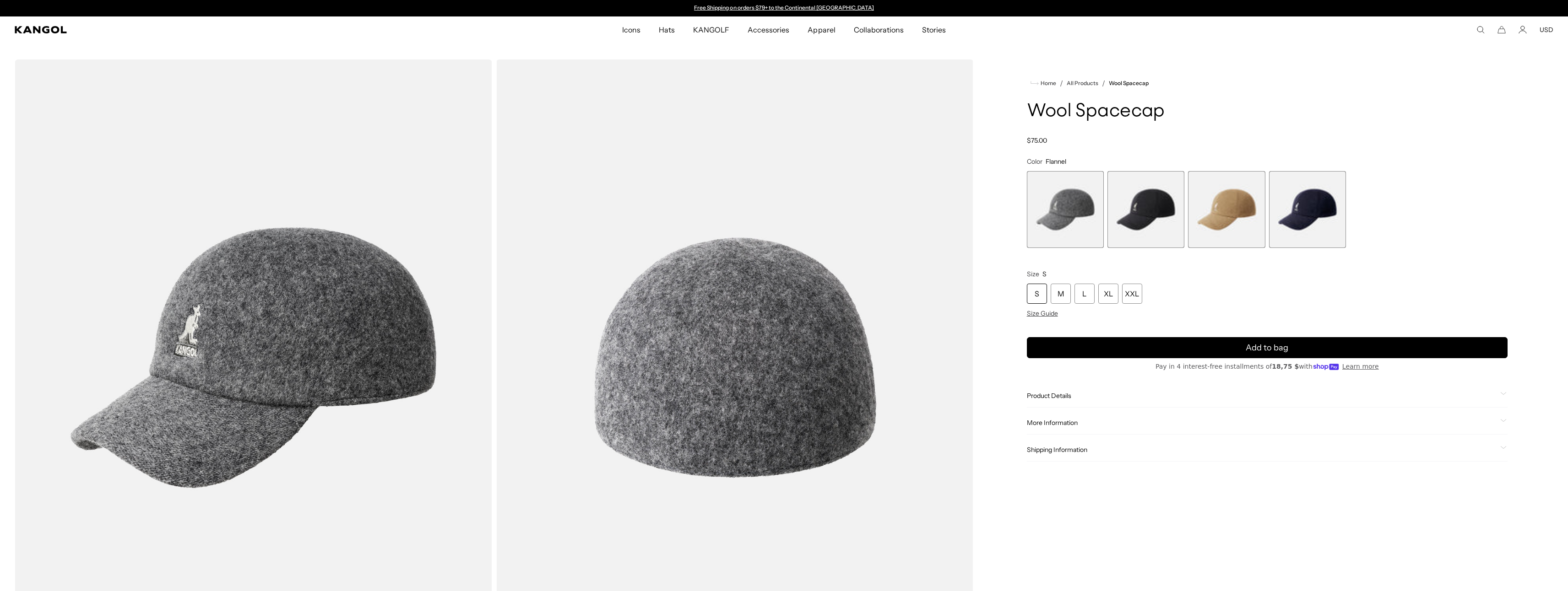
click at [1224, 204] on span "3 of 4" at bounding box center [1226, 210] width 77 height 77
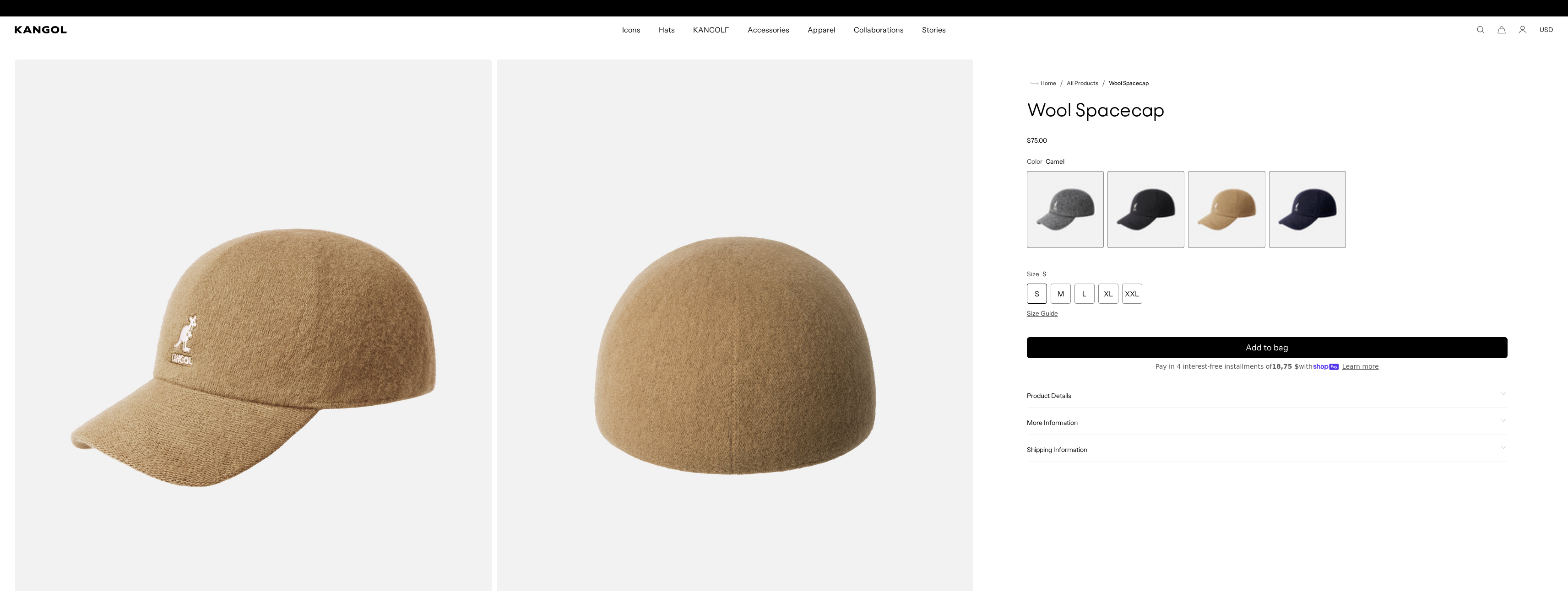
click at [1437, 118] on h1 "Wool Spacecap" at bounding box center [1267, 111] width 480 height 20
click at [1146, 194] on span "2 of 4" at bounding box center [1146, 210] width 77 height 77
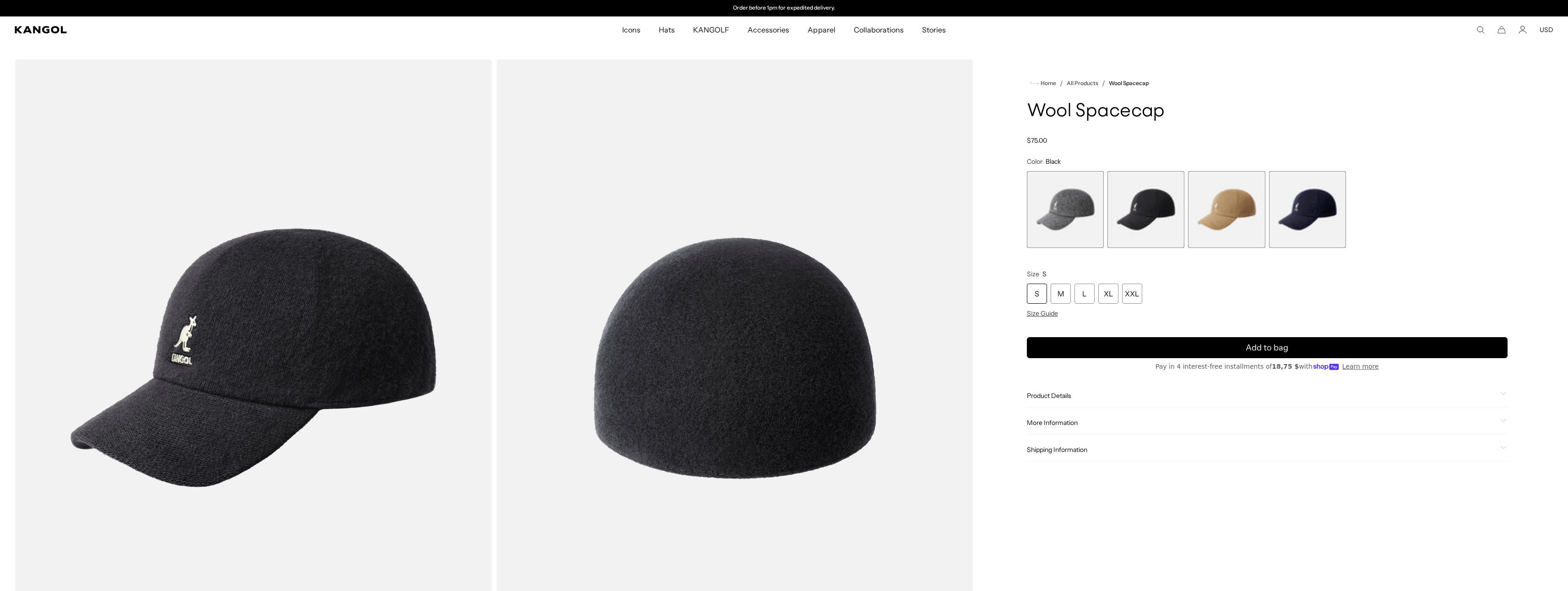
click at [1320, 204] on span "4 of 4" at bounding box center [1308, 210] width 77 height 77
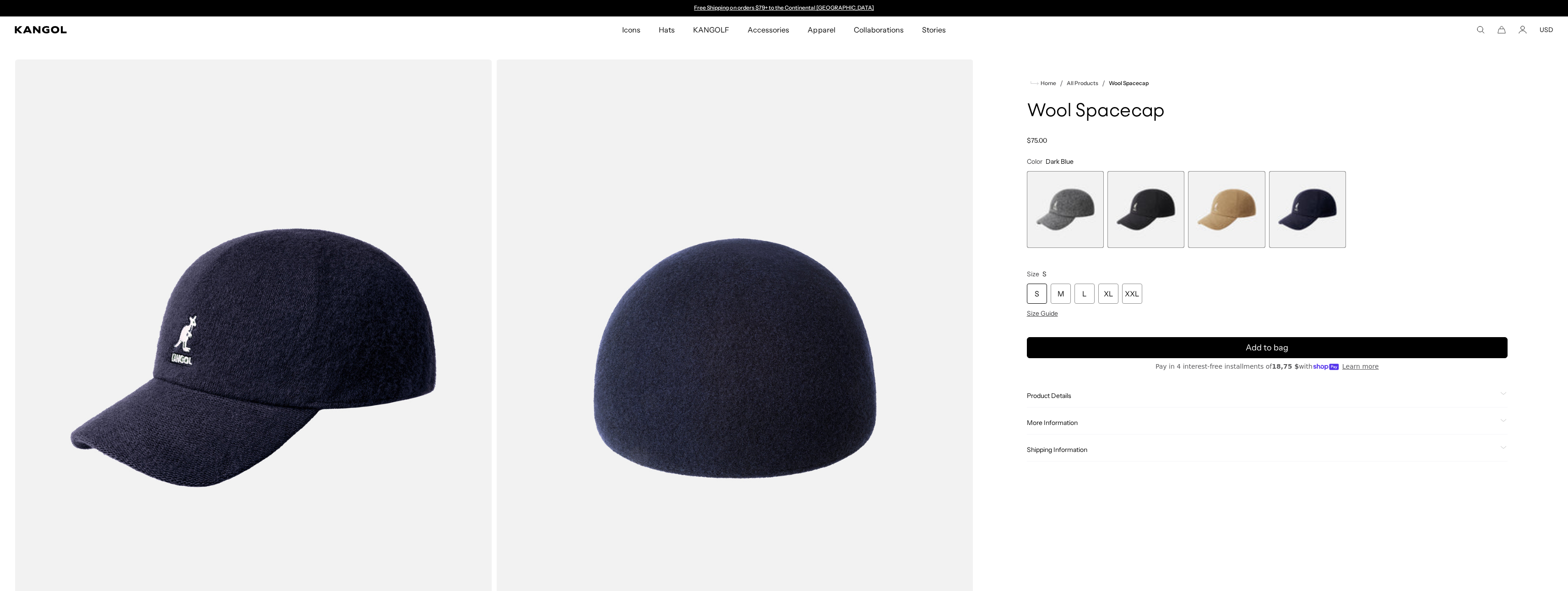
click at [1223, 139] on div "Regular price $75.00 Regular price Sale price $75.00" at bounding box center [1267, 140] width 480 height 8
click at [1069, 210] on span "1 of 4" at bounding box center [1066, 210] width 77 height 77
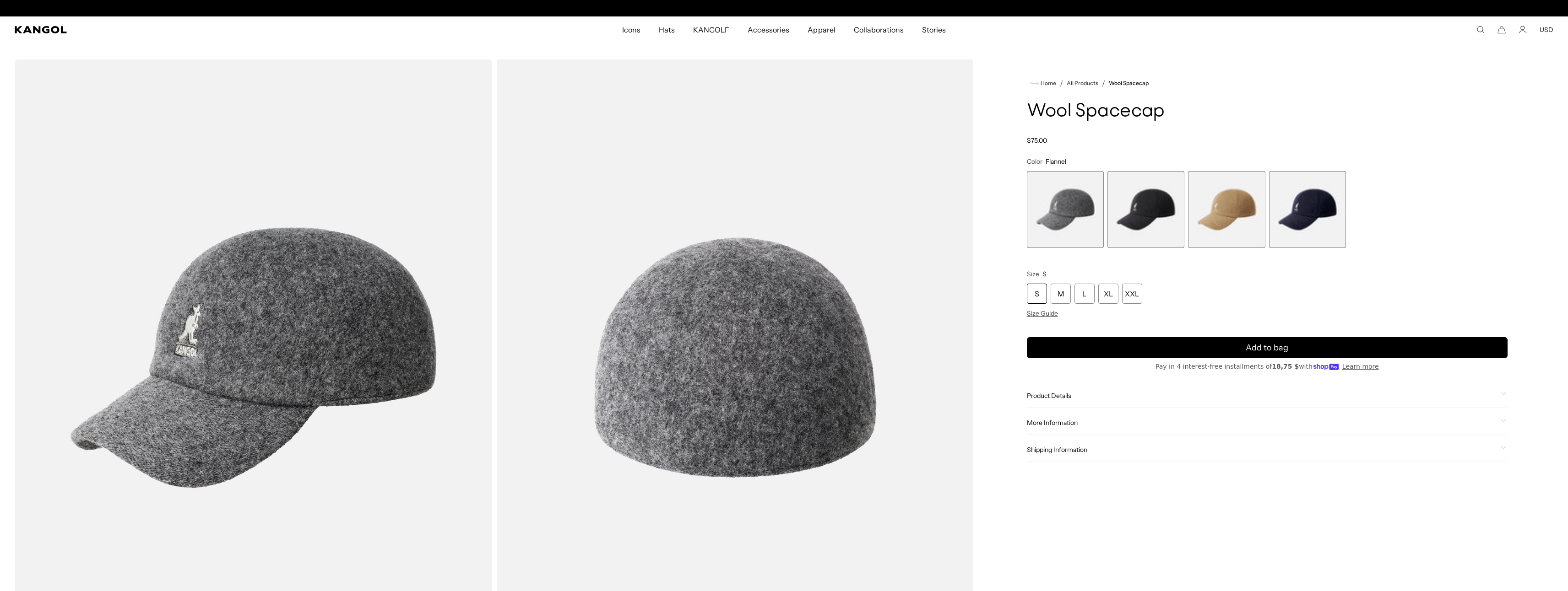
scroll to position [0, 189]
click at [1356, 114] on h1 "Wool Spacecap" at bounding box center [1267, 111] width 480 height 20
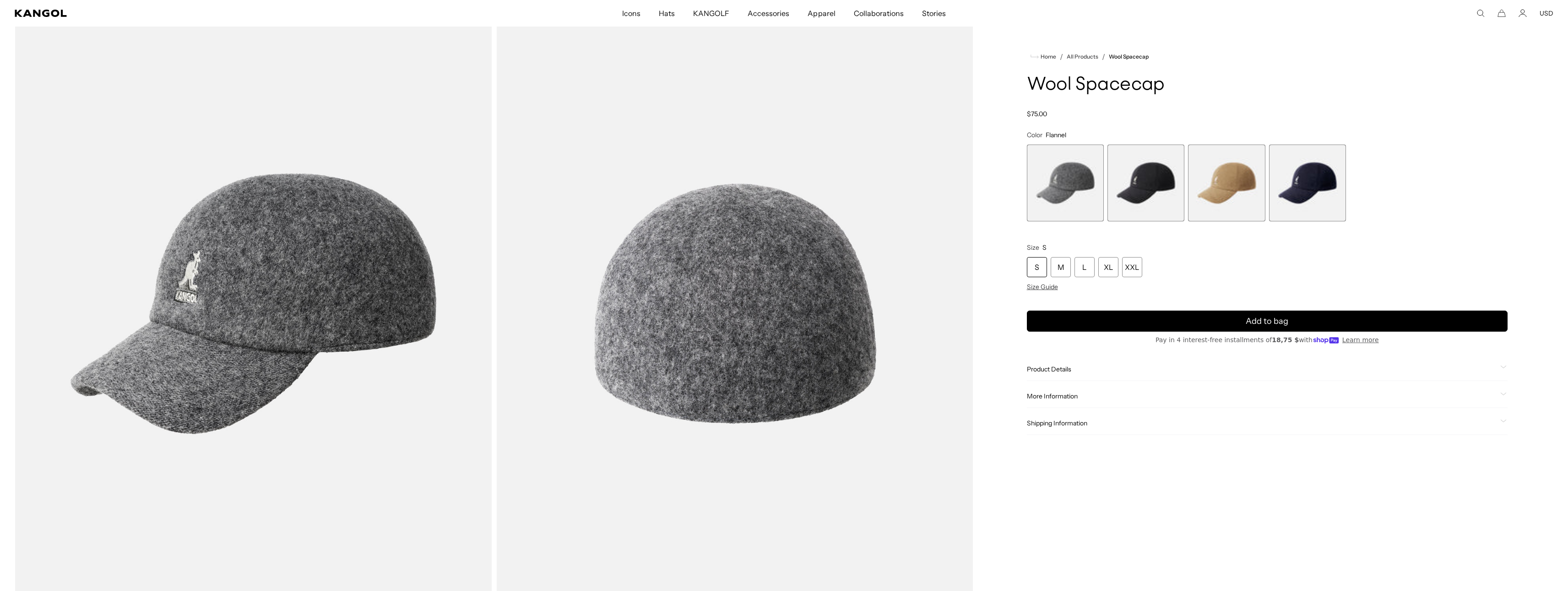
click at [1396, 83] on h1 "Wool Spacecap" at bounding box center [1267, 85] width 480 height 20
click at [1129, 201] on span "2 of 4" at bounding box center [1146, 183] width 77 height 77
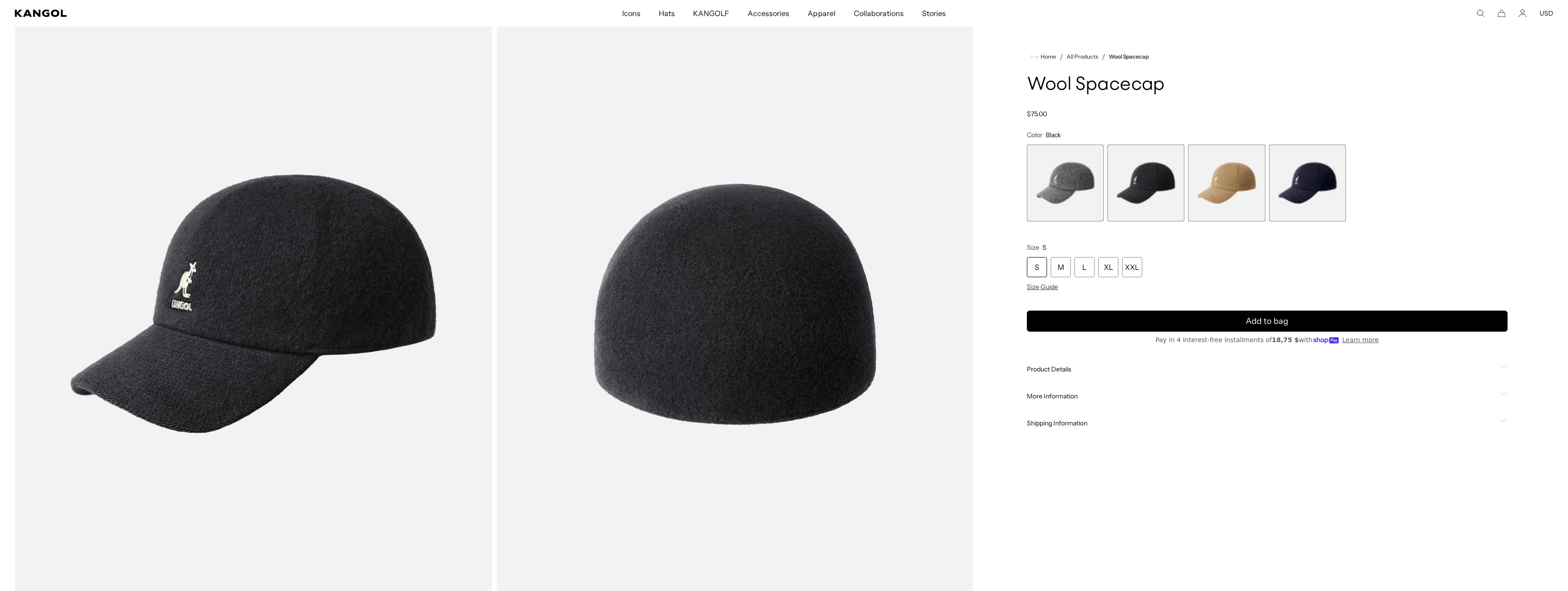
click at [1083, 196] on span "1 of 4" at bounding box center [1066, 183] width 77 height 77
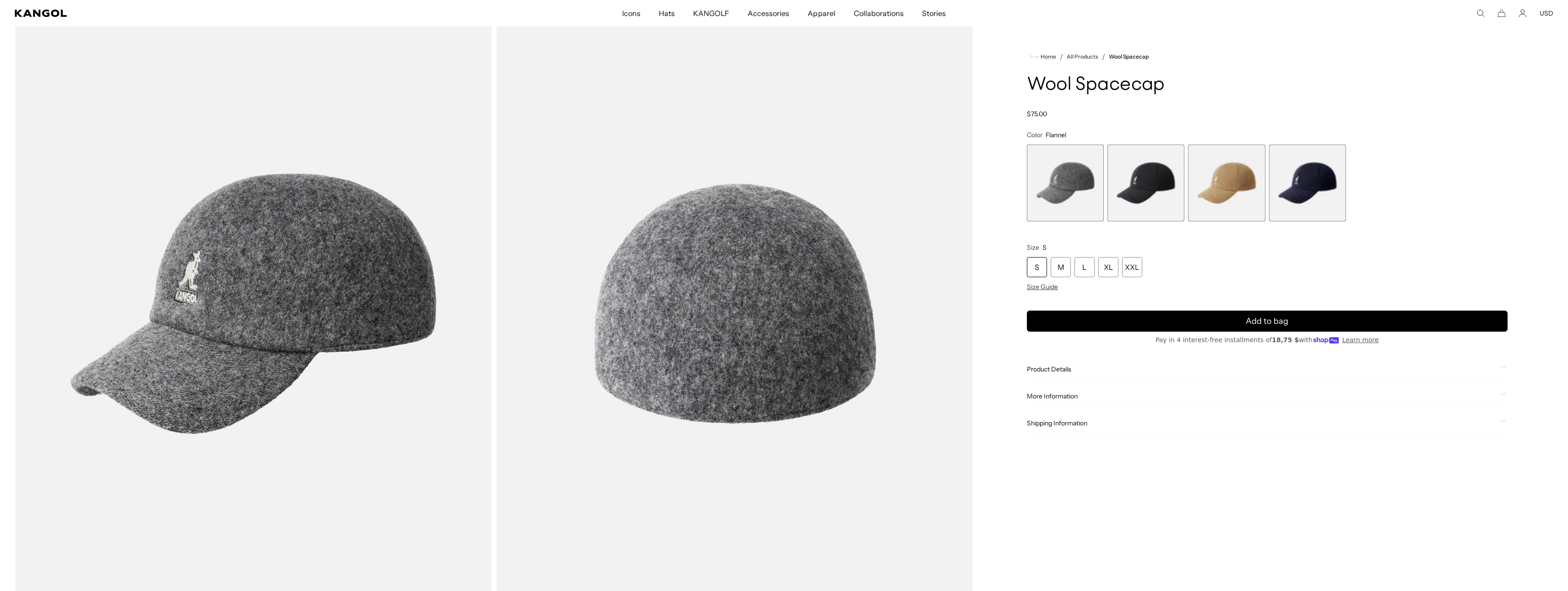
click at [1129, 188] on span "2 of 4" at bounding box center [1146, 183] width 77 height 77
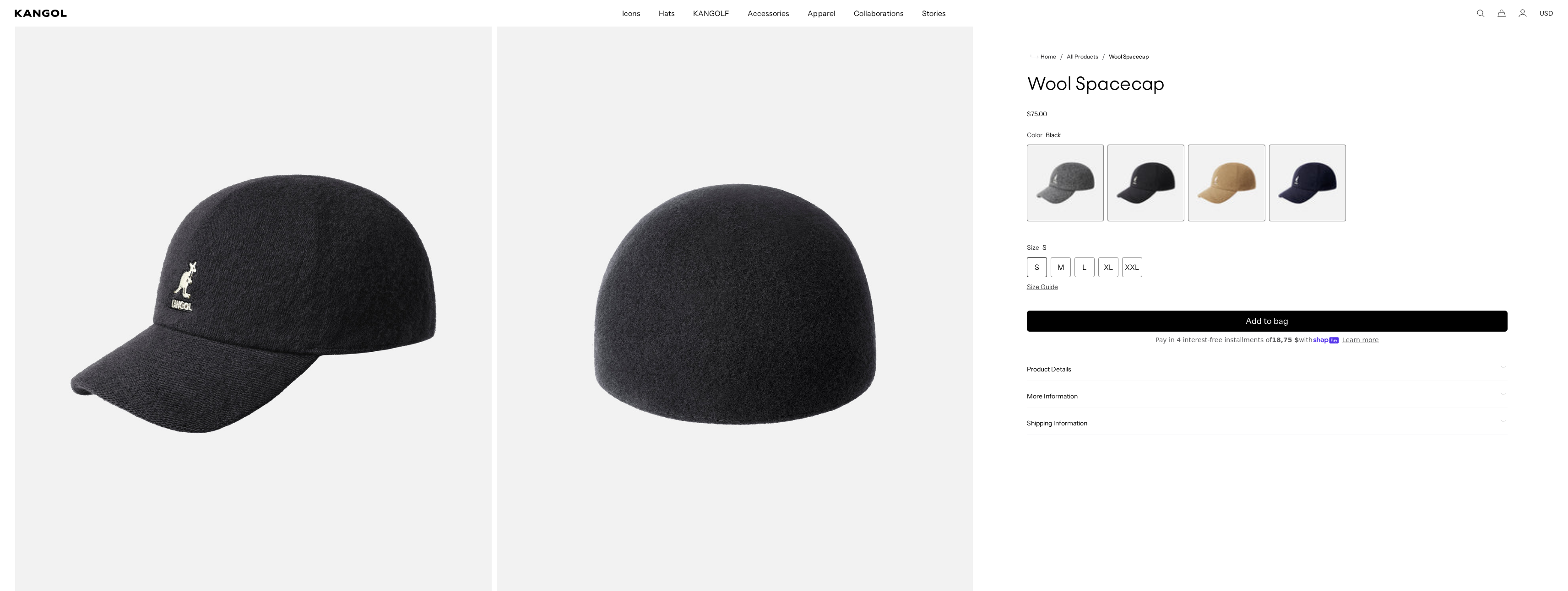
click at [1091, 189] on span "1 of 4" at bounding box center [1066, 183] width 77 height 77
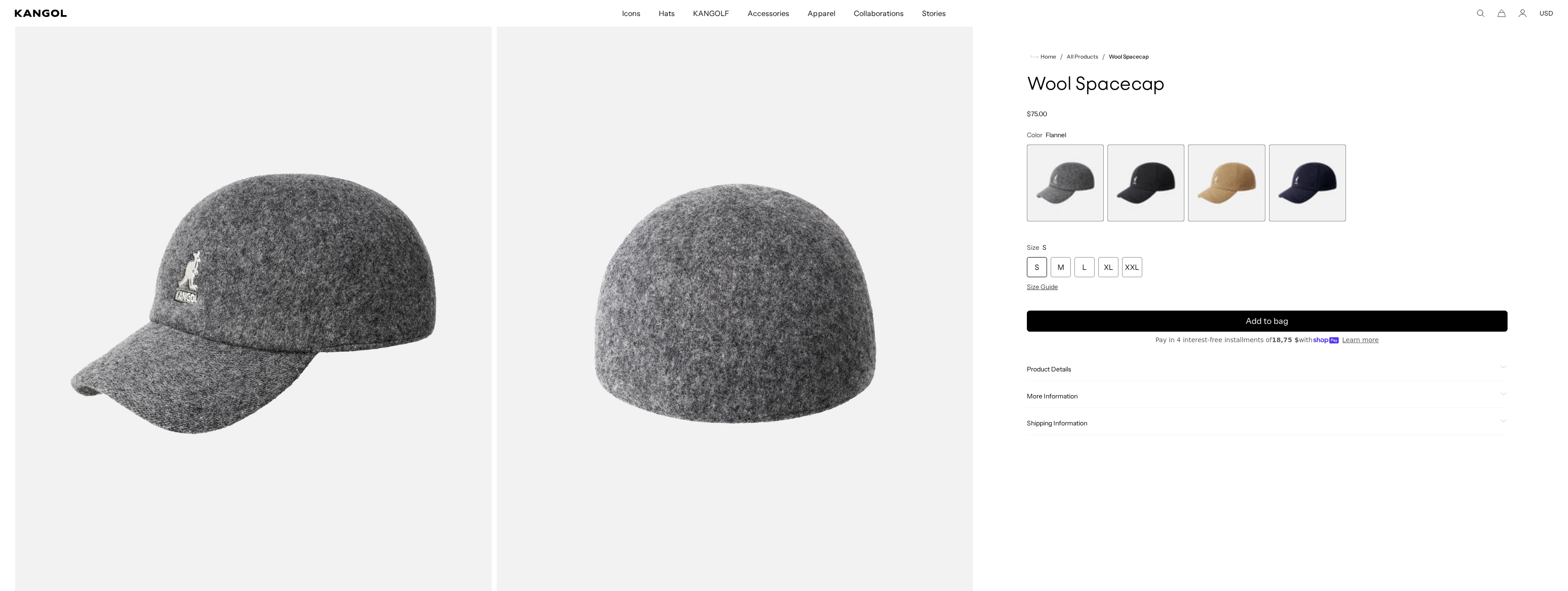
click at [1308, 188] on span "4 of 4" at bounding box center [1308, 183] width 77 height 77
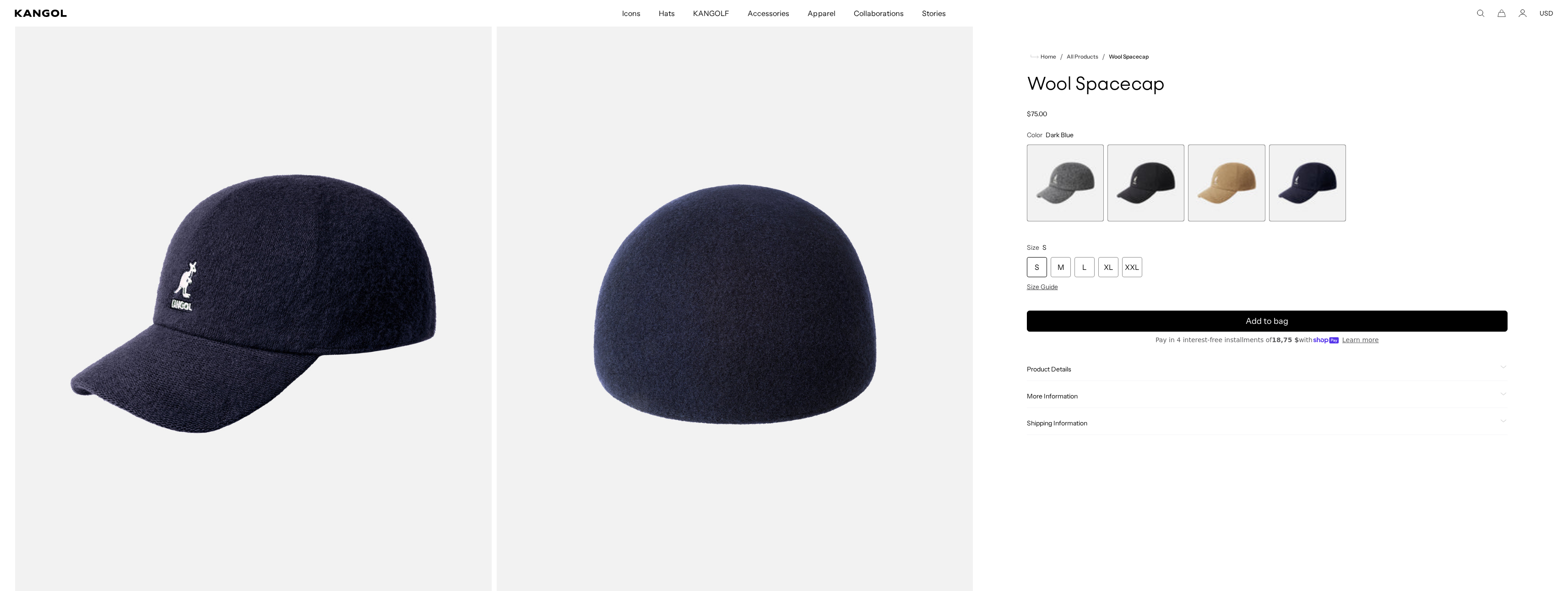
scroll to position [0, 189]
click at [1235, 126] on product-info "Home / All Products / Wool Spacecap Wool Spacecap Regular price $75.00 Regular …" at bounding box center [1267, 243] width 480 height 384
click at [1187, 180] on div "Flannel Variant sold out or unavailable Black Variant sold out or unavailable C…" at bounding box center [1267, 183] width 480 height 77
click at [1171, 185] on span "2 of 4" at bounding box center [1146, 183] width 77 height 77
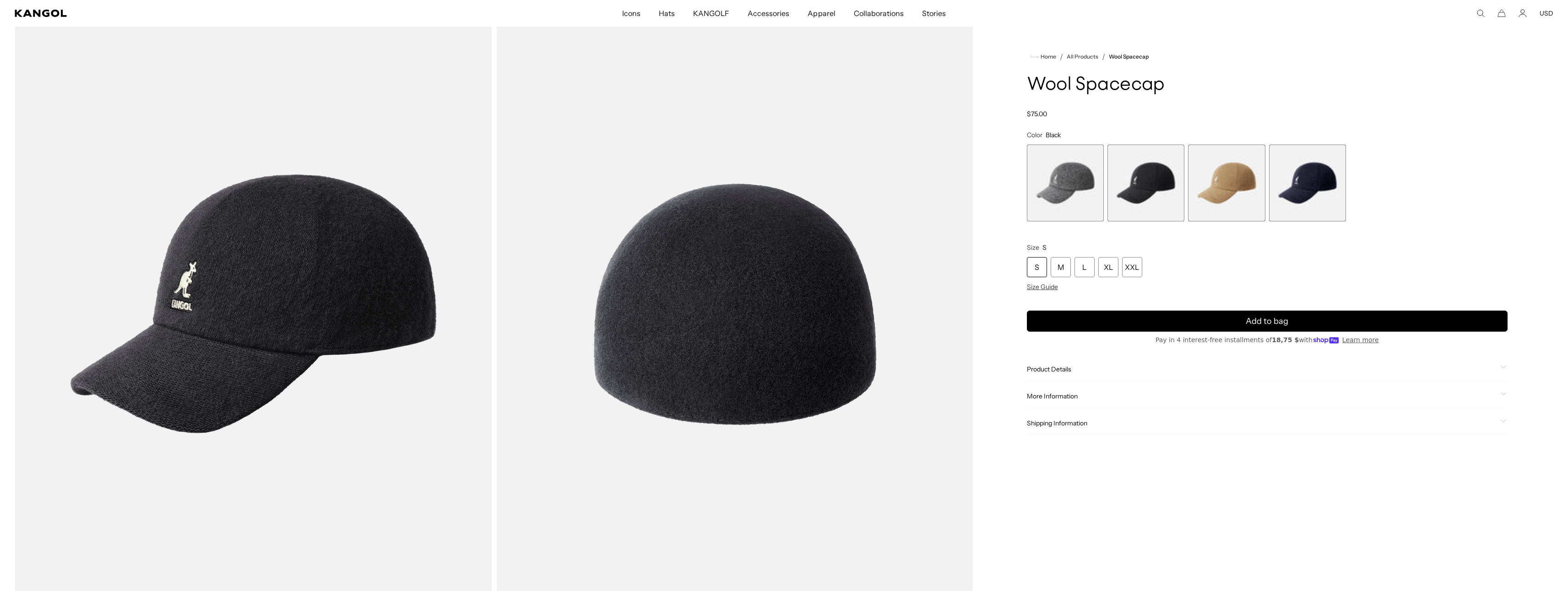
click at [1313, 190] on span "4 of 4" at bounding box center [1308, 183] width 77 height 77
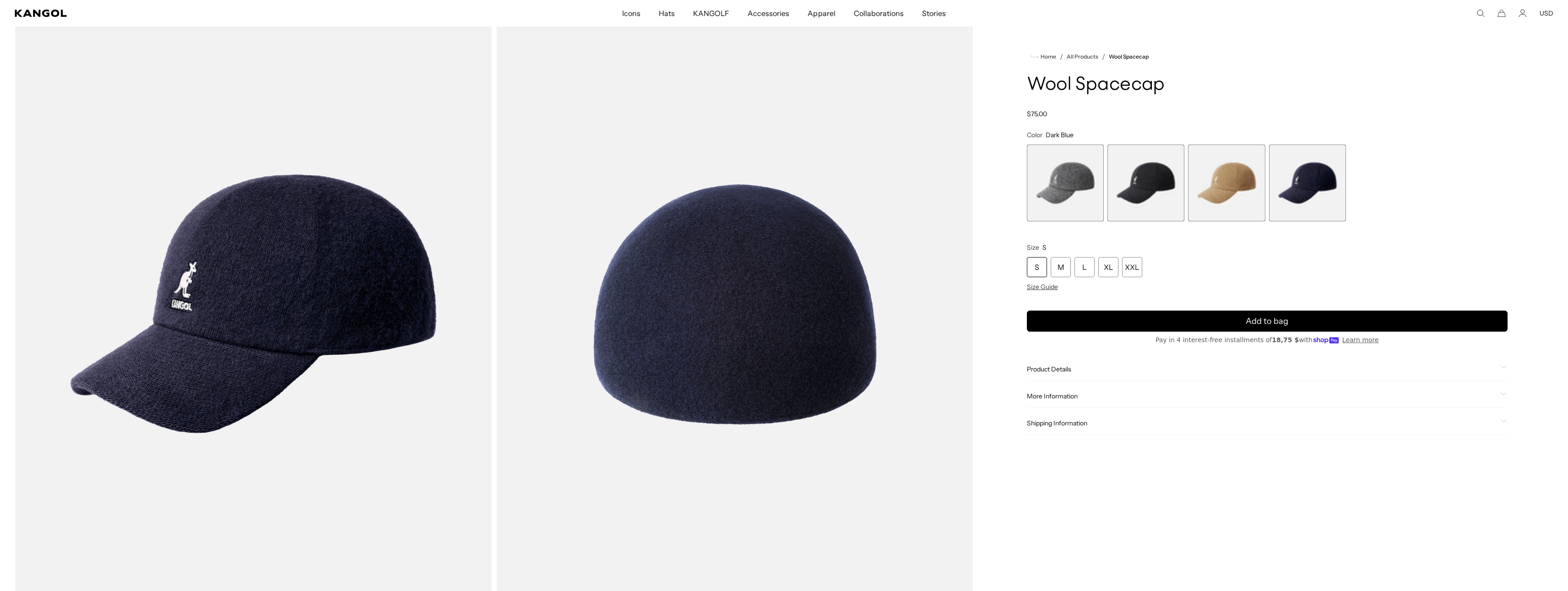
click at [1242, 197] on span "3 of 4" at bounding box center [1226, 183] width 77 height 77
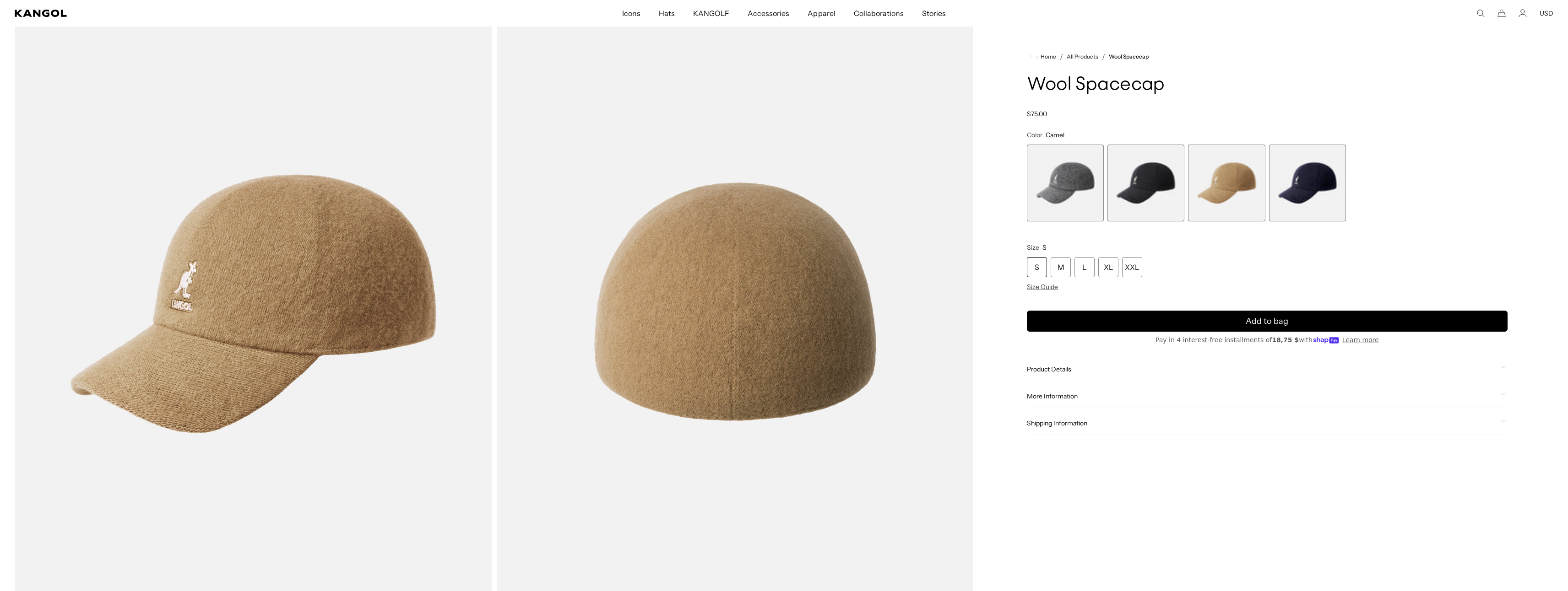
scroll to position [0, 189]
click at [1413, 134] on fieldset "Color Camel Previous Next Flannel Variant sold out or unavailable Black Variant…" at bounding box center [1267, 176] width 480 height 90
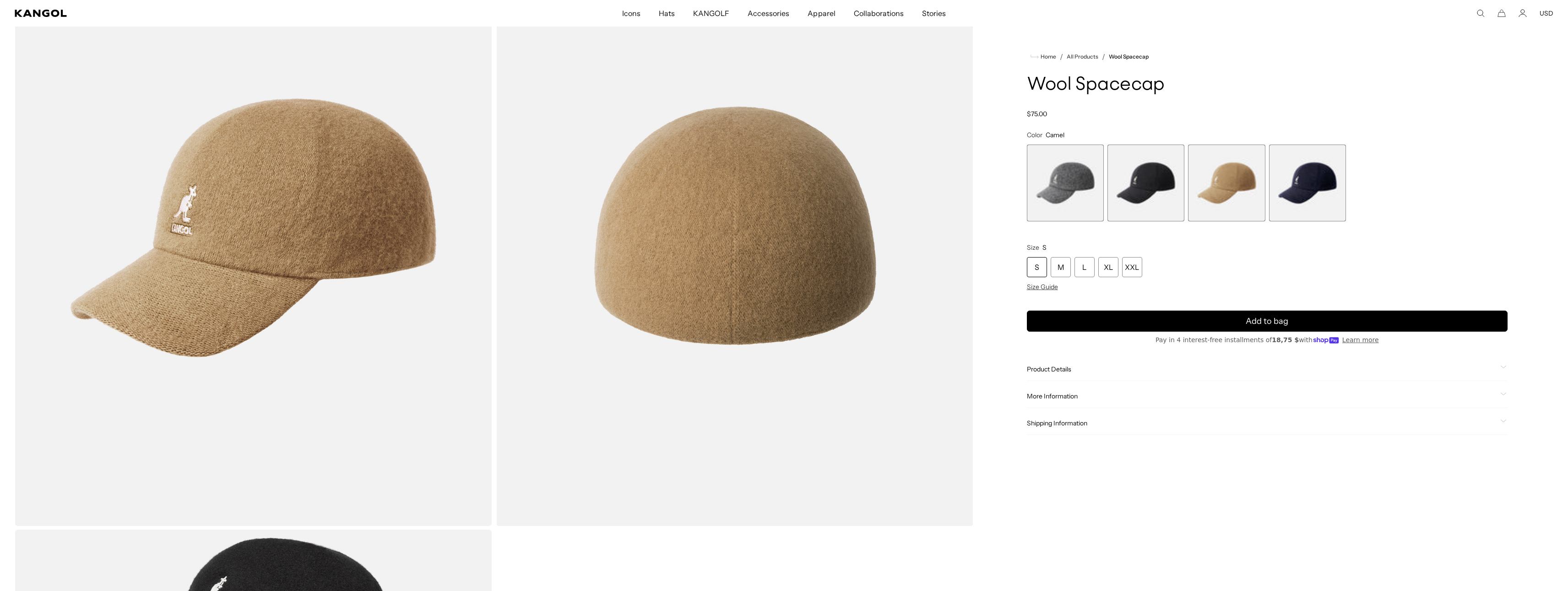
scroll to position [125, 0]
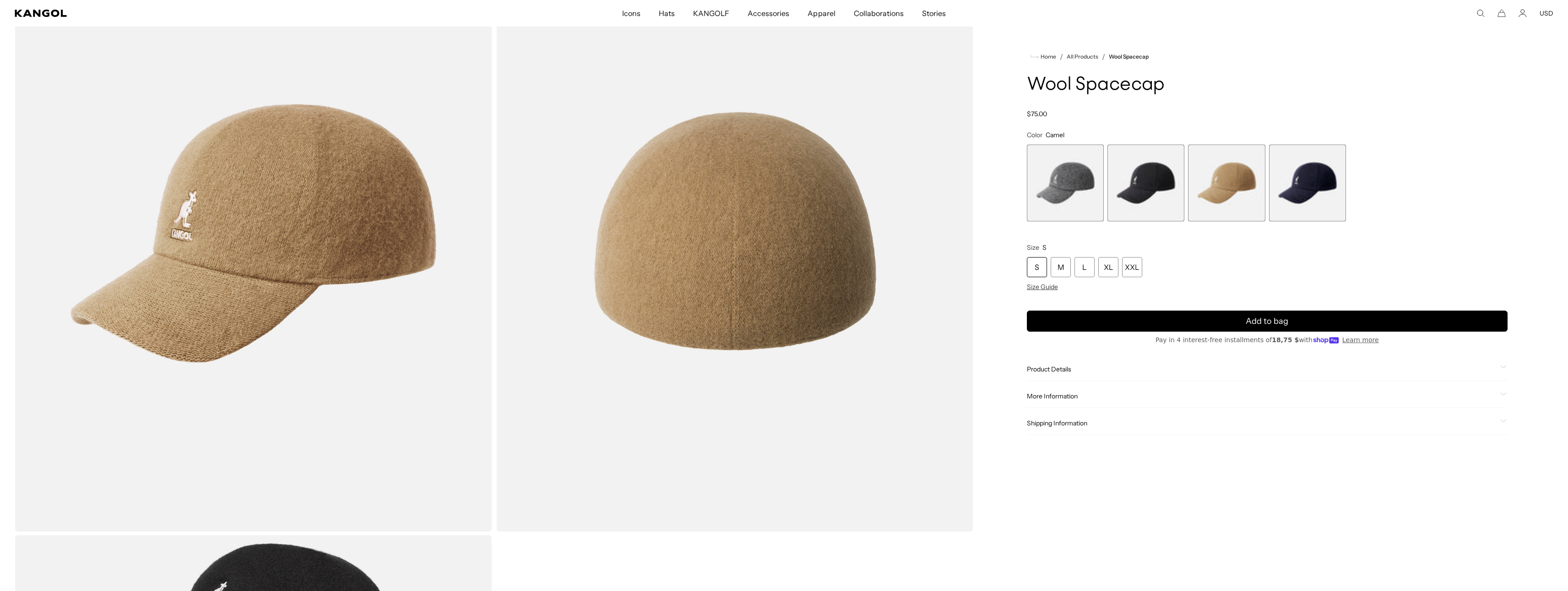
click at [1450, 92] on h1 "Wool Spacecap" at bounding box center [1267, 85] width 480 height 20
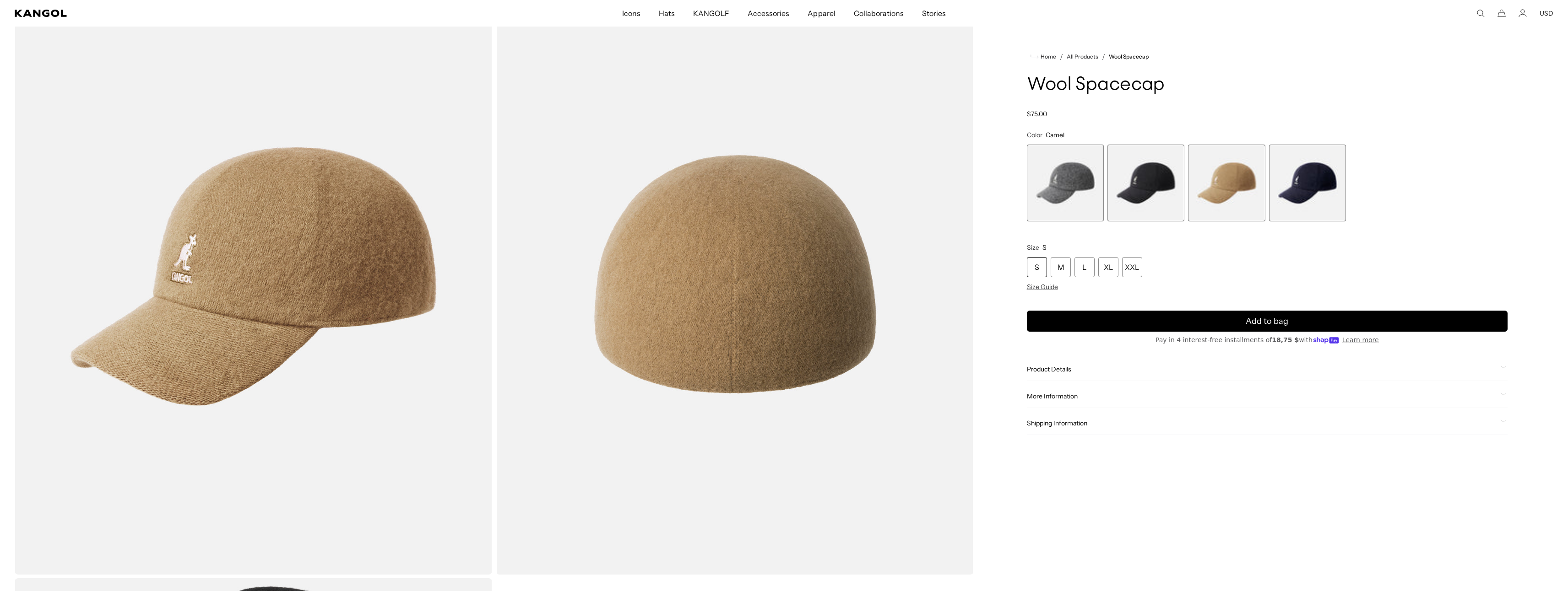
scroll to position [0, 0]
click at [1410, 23] on comp-header "Icons Icons Buckets & Casuals Berets 504s & 507s" at bounding box center [784, 13] width 1568 height 26
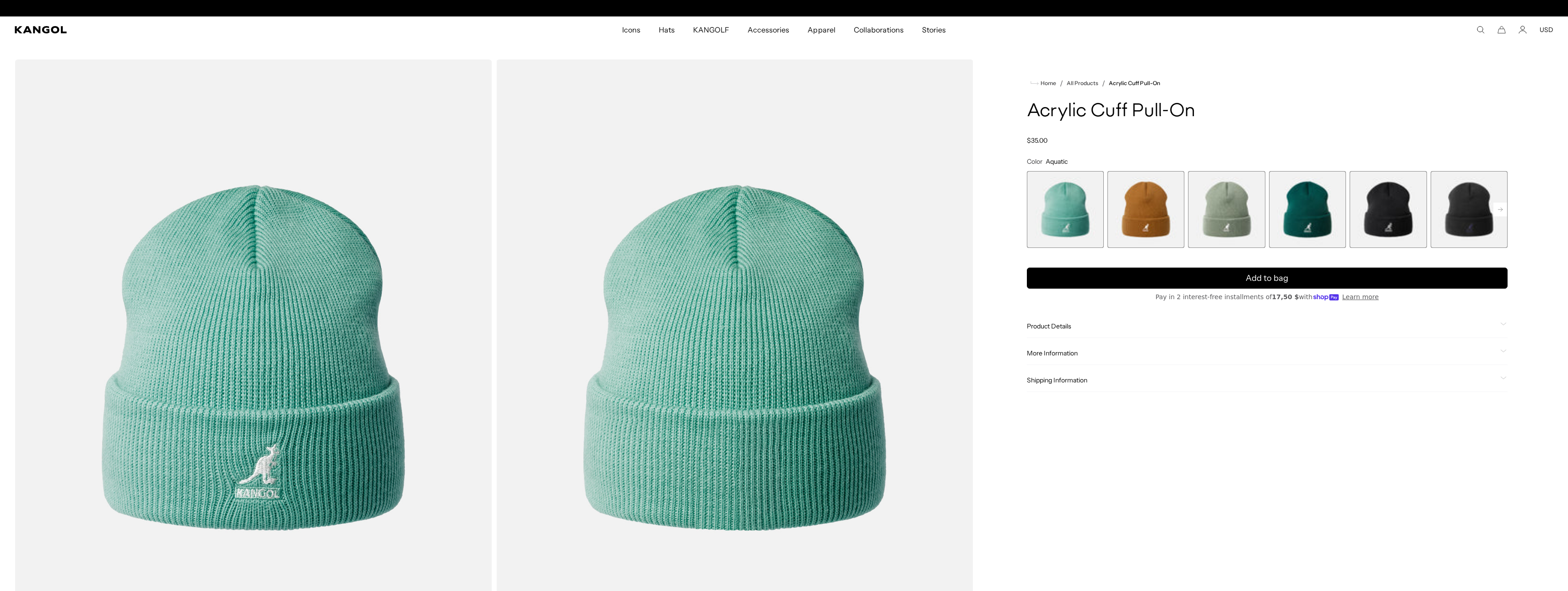
click at [1394, 210] on span "5 of 13" at bounding box center [1388, 210] width 77 height 77
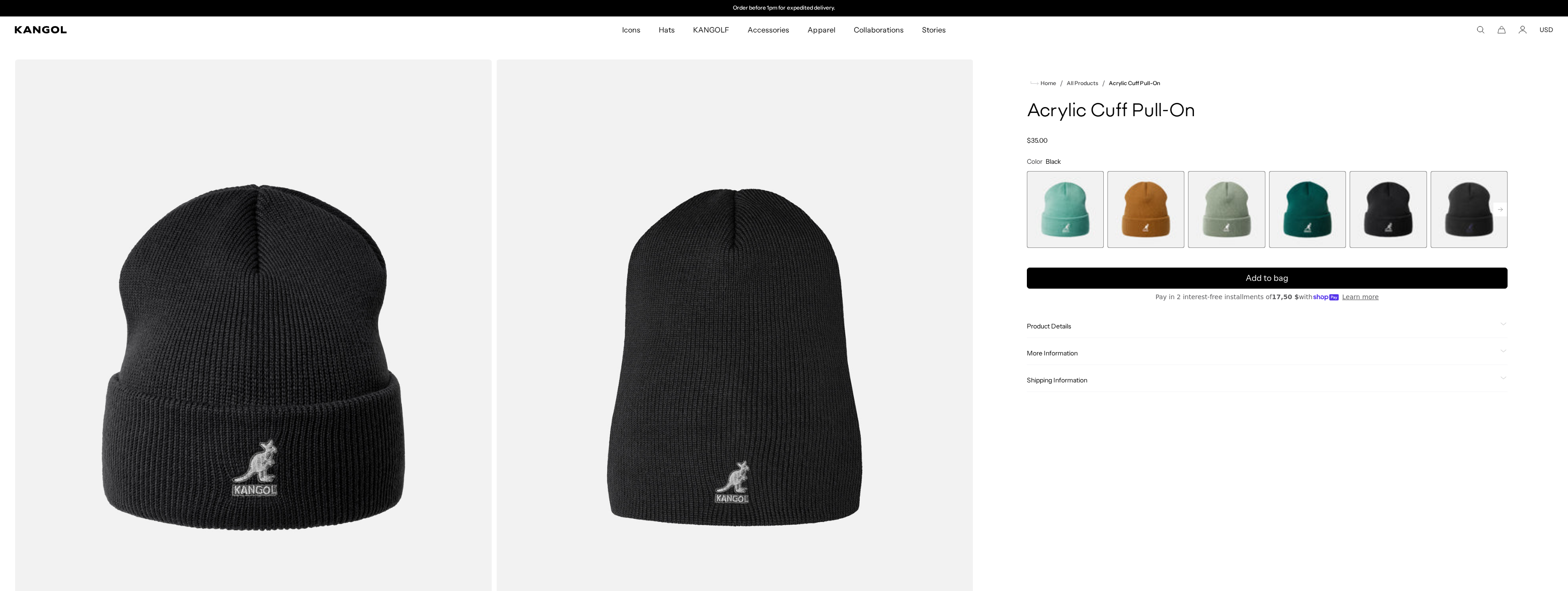
click at [1503, 210] on rect at bounding box center [1500, 210] width 13 height 13
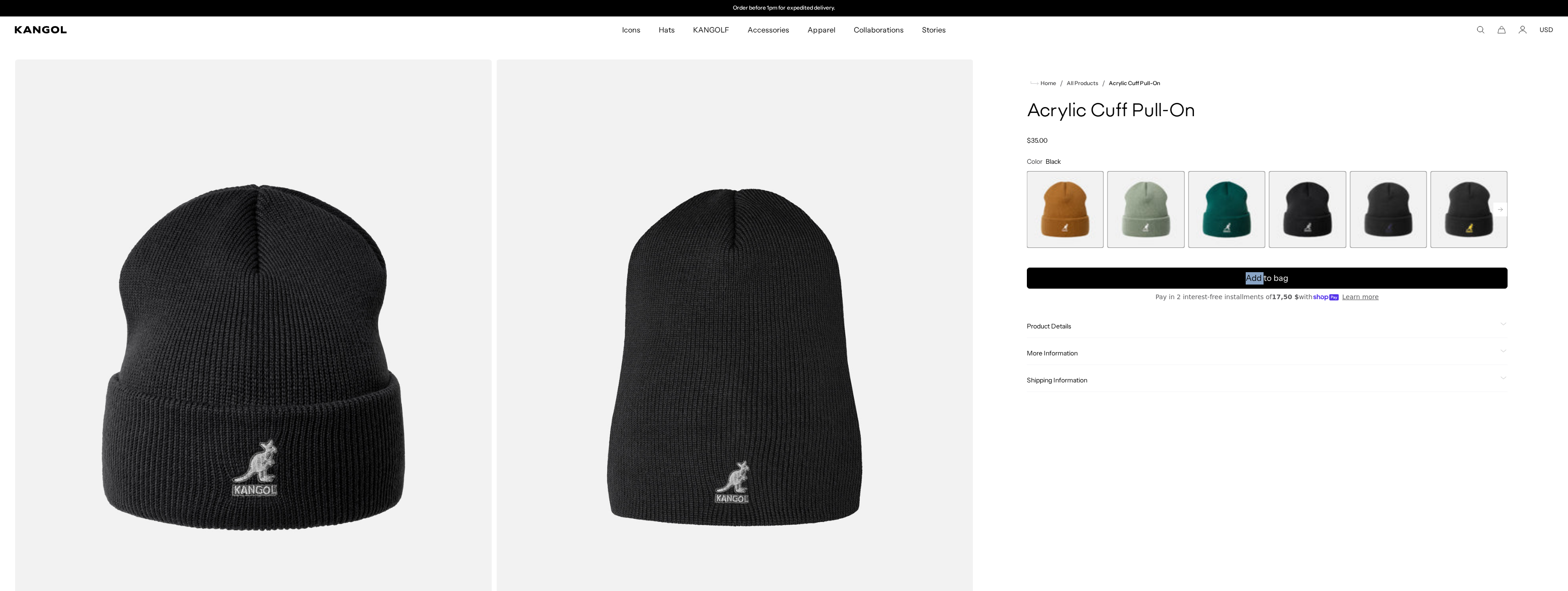
click at [1503, 210] on rect at bounding box center [1500, 210] width 13 height 13
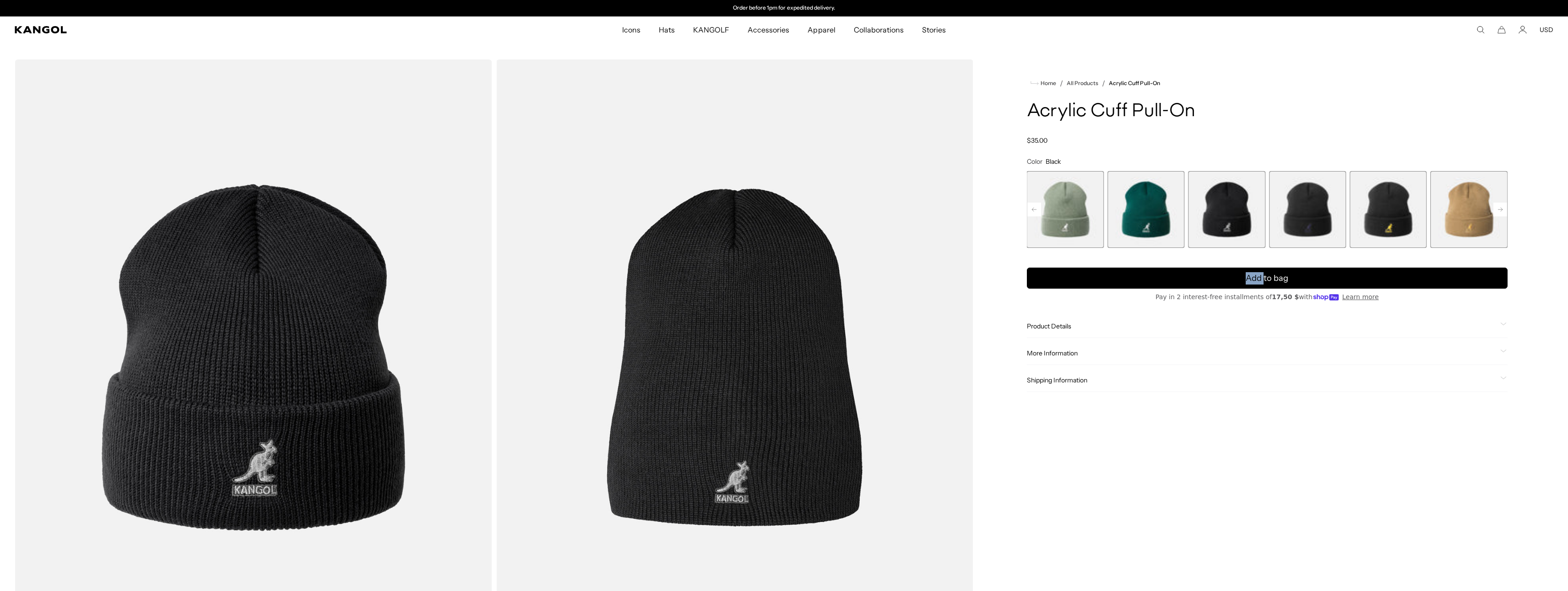
click at [1390, 211] on span "7 of 13" at bounding box center [1388, 210] width 77 height 77
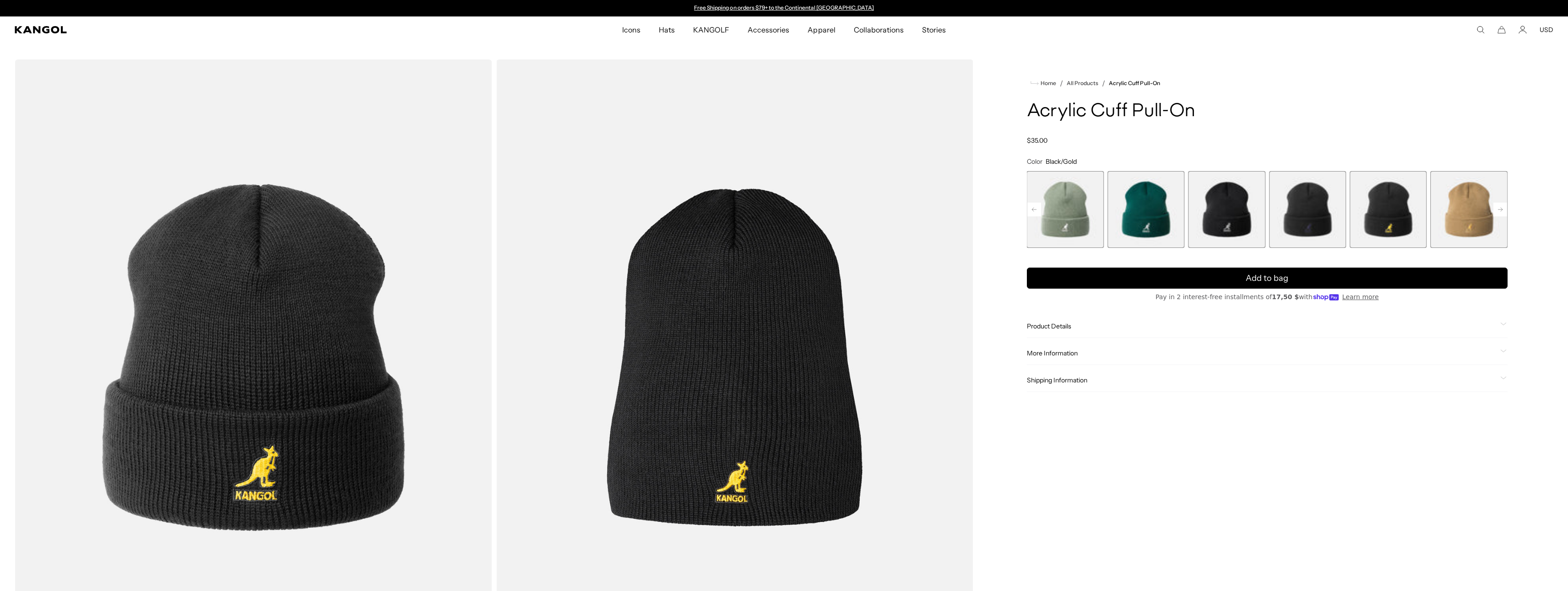
click at [1438, 216] on span "8 of 13" at bounding box center [1469, 210] width 77 height 77
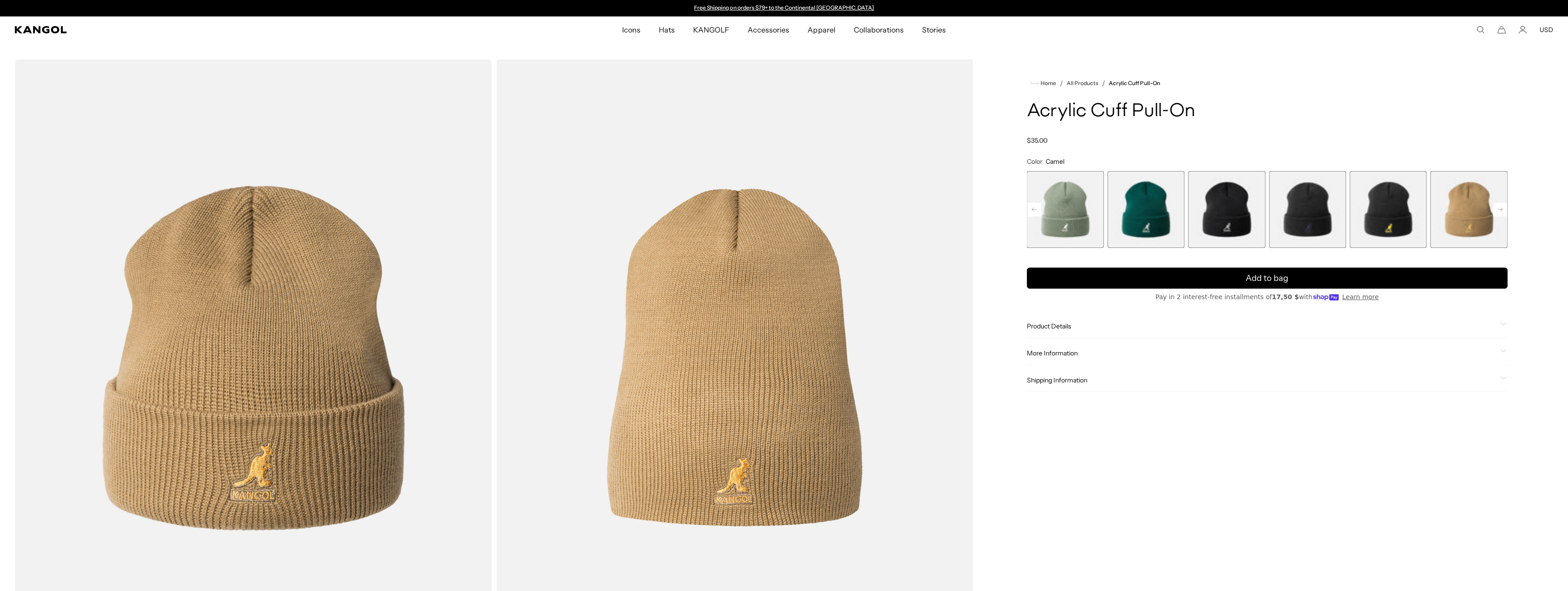
click at [1503, 208] on rect at bounding box center [1500, 210] width 13 height 13
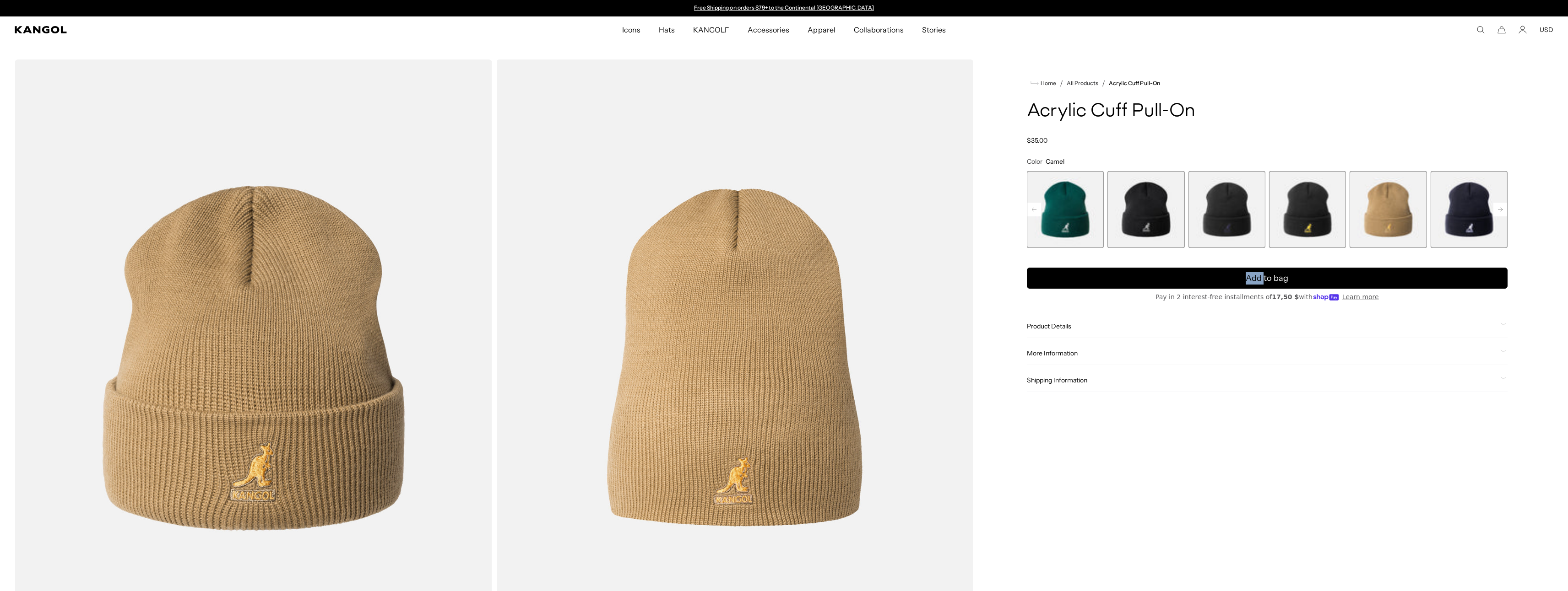
click at [1503, 208] on rect at bounding box center [1500, 210] width 13 height 13
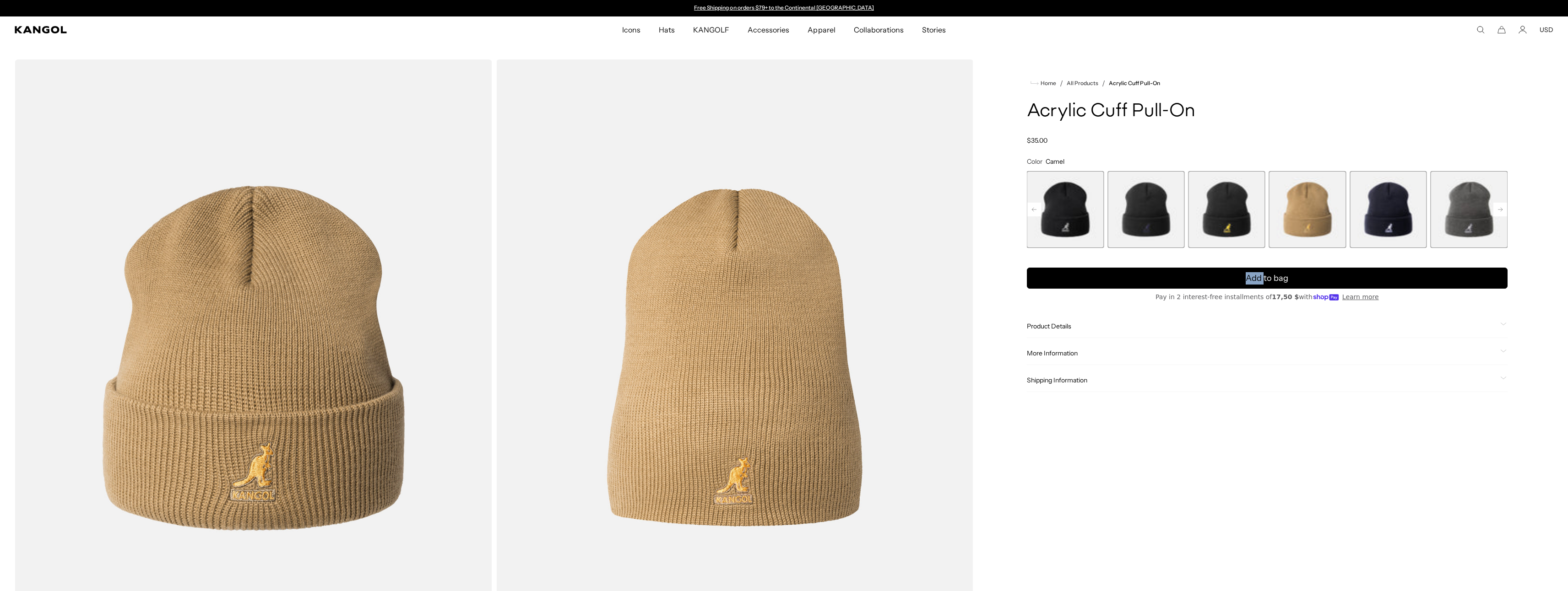
click at [1413, 219] on span "9 of 13" at bounding box center [1388, 210] width 77 height 77
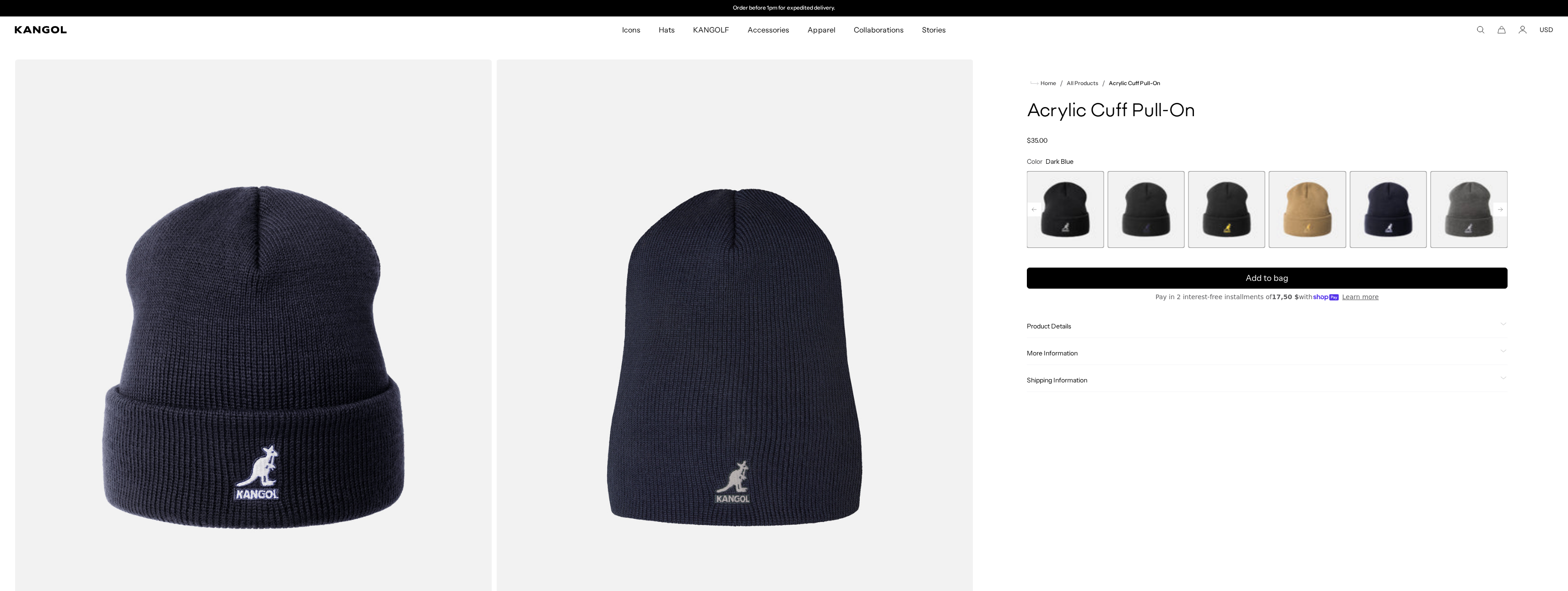
click at [1504, 210] on rect at bounding box center [1500, 210] width 13 height 13
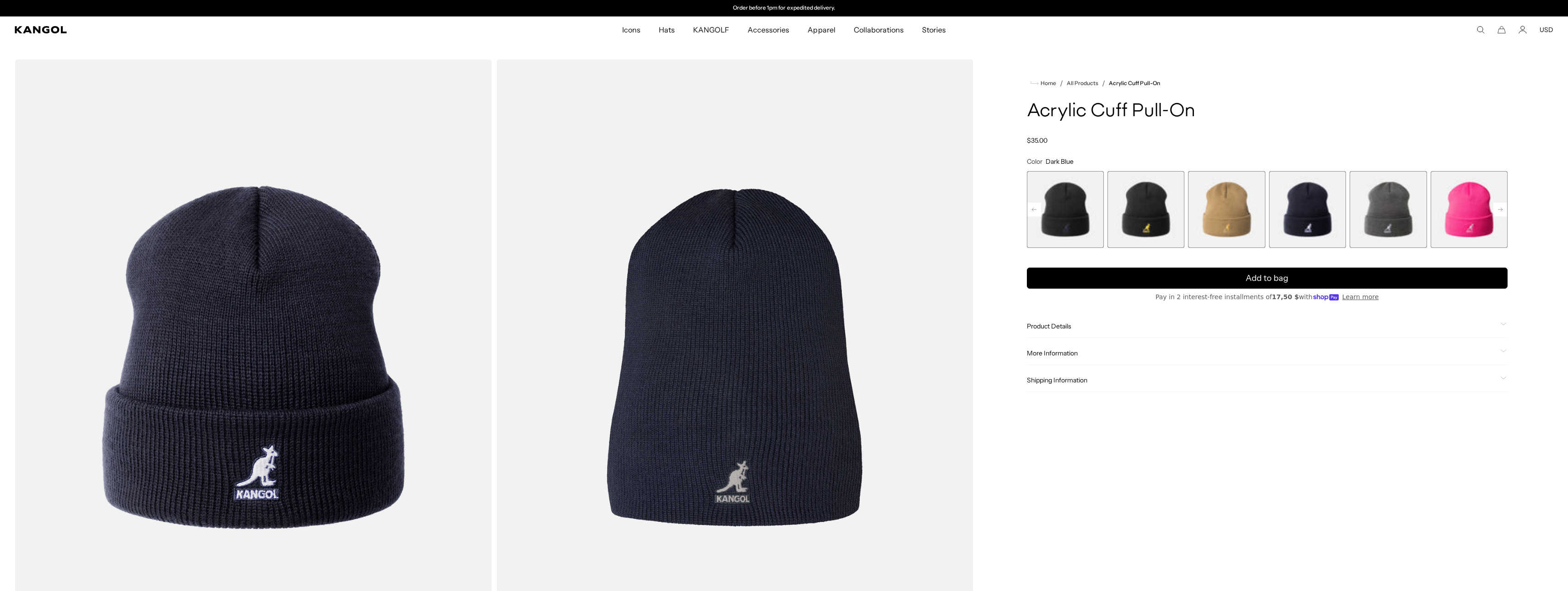
click at [1501, 209] on rect at bounding box center [1500, 210] width 13 height 13
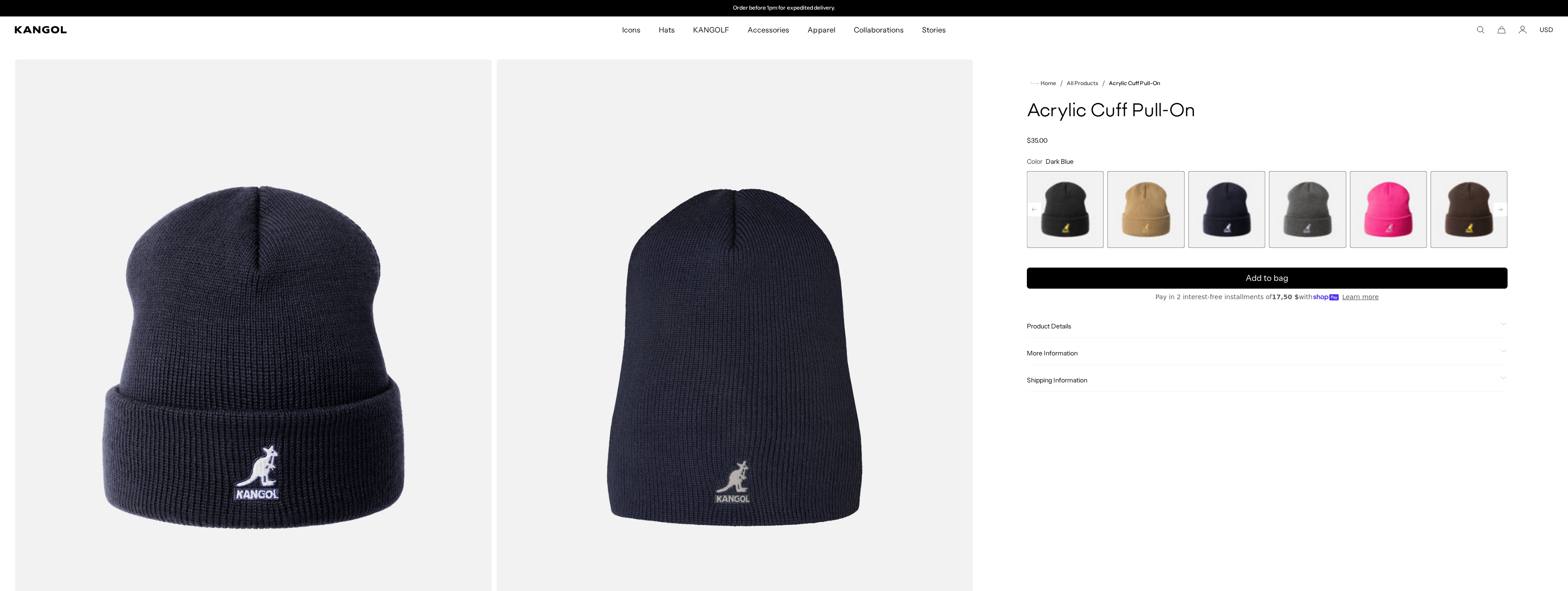
click at [1319, 205] on span "10 of 13" at bounding box center [1308, 210] width 77 height 77
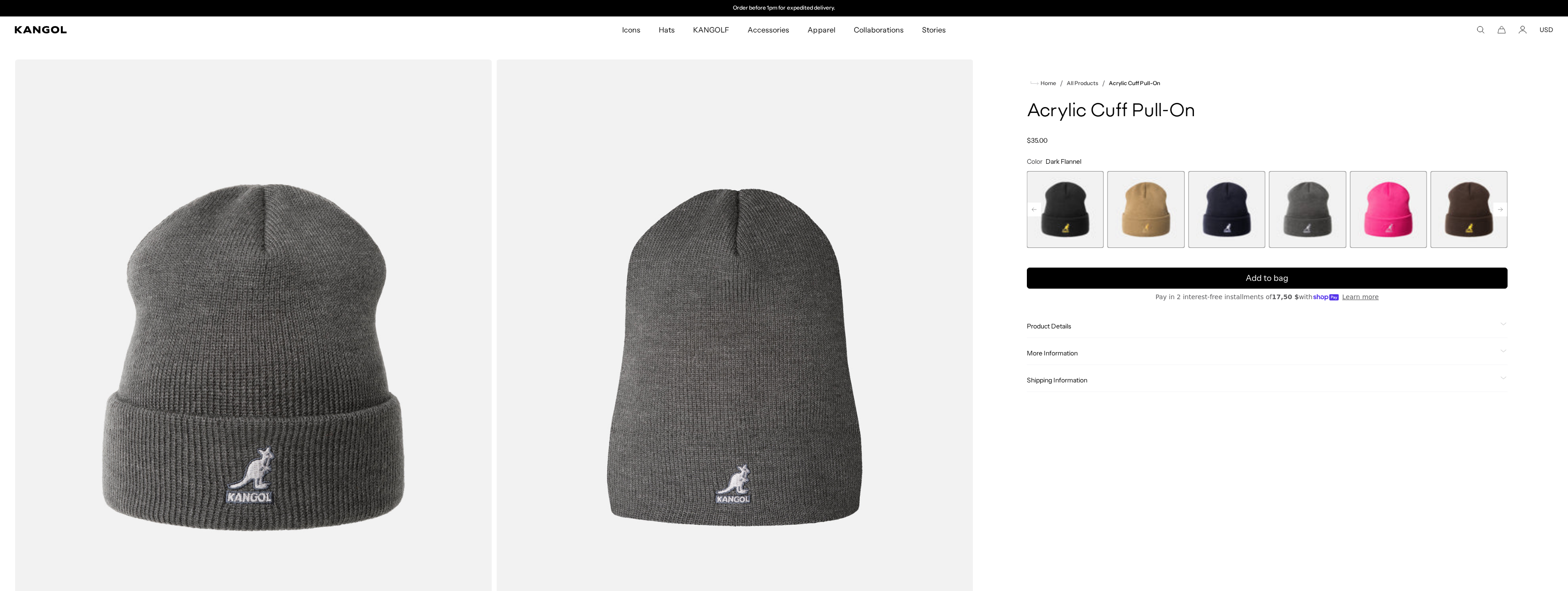
click at [1467, 212] on span "12 of 13" at bounding box center [1469, 210] width 77 height 77
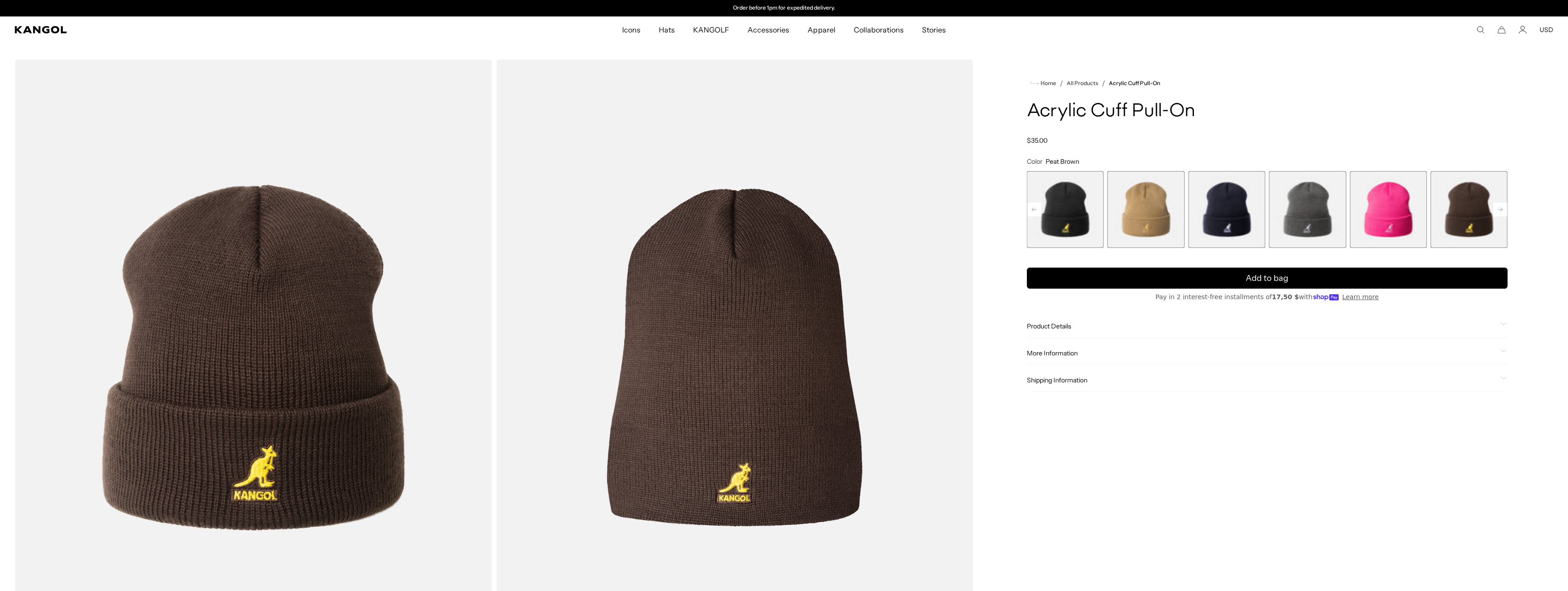
click at [1502, 210] on icon at bounding box center [1500, 210] width 4 height 4
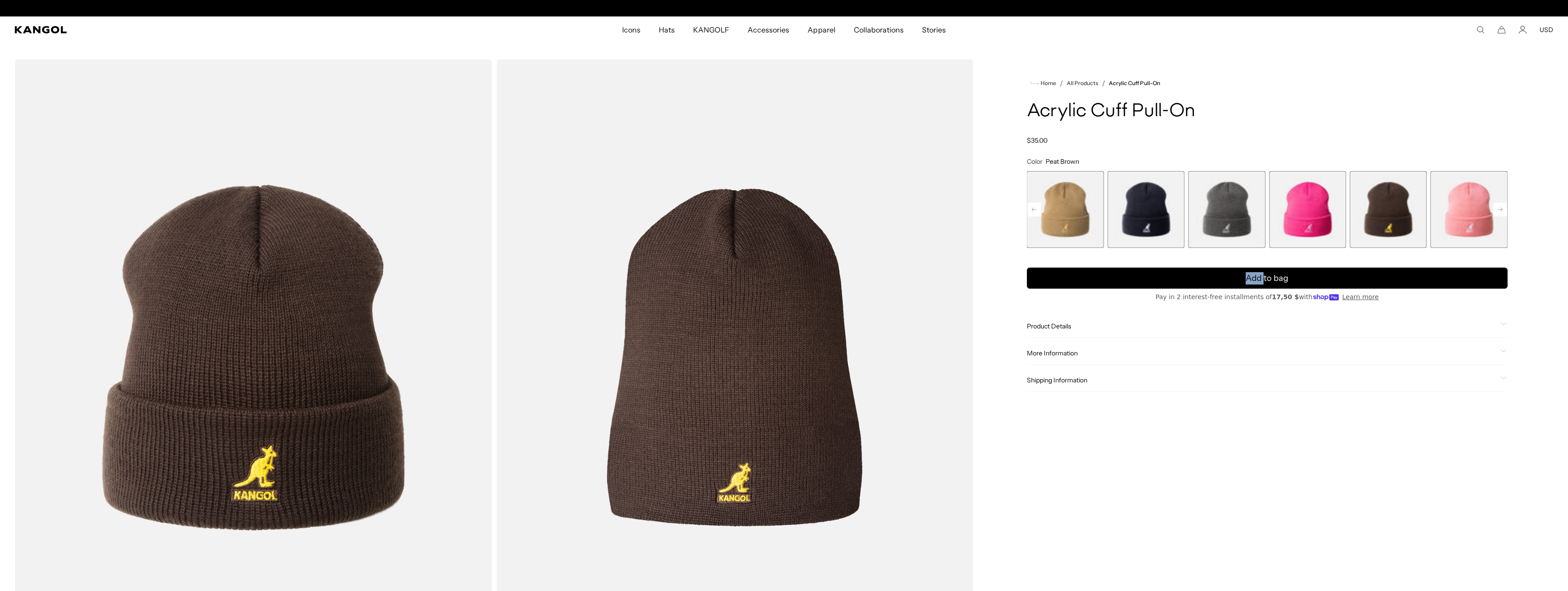
click at [1502, 210] on icon at bounding box center [1500, 210] width 4 height 4
click at [1502, 210] on span "13 of 13" at bounding box center [1469, 210] width 77 height 77
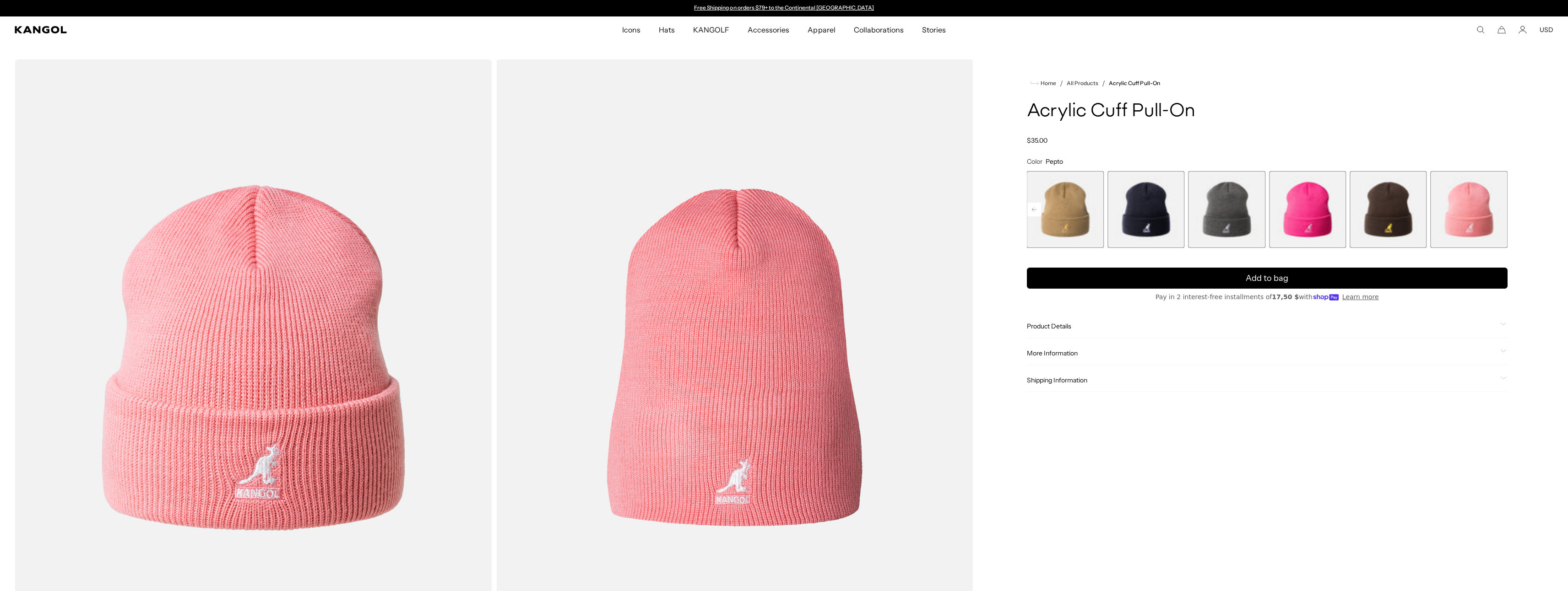
click at [1037, 208] on rect at bounding box center [1034, 210] width 13 height 13
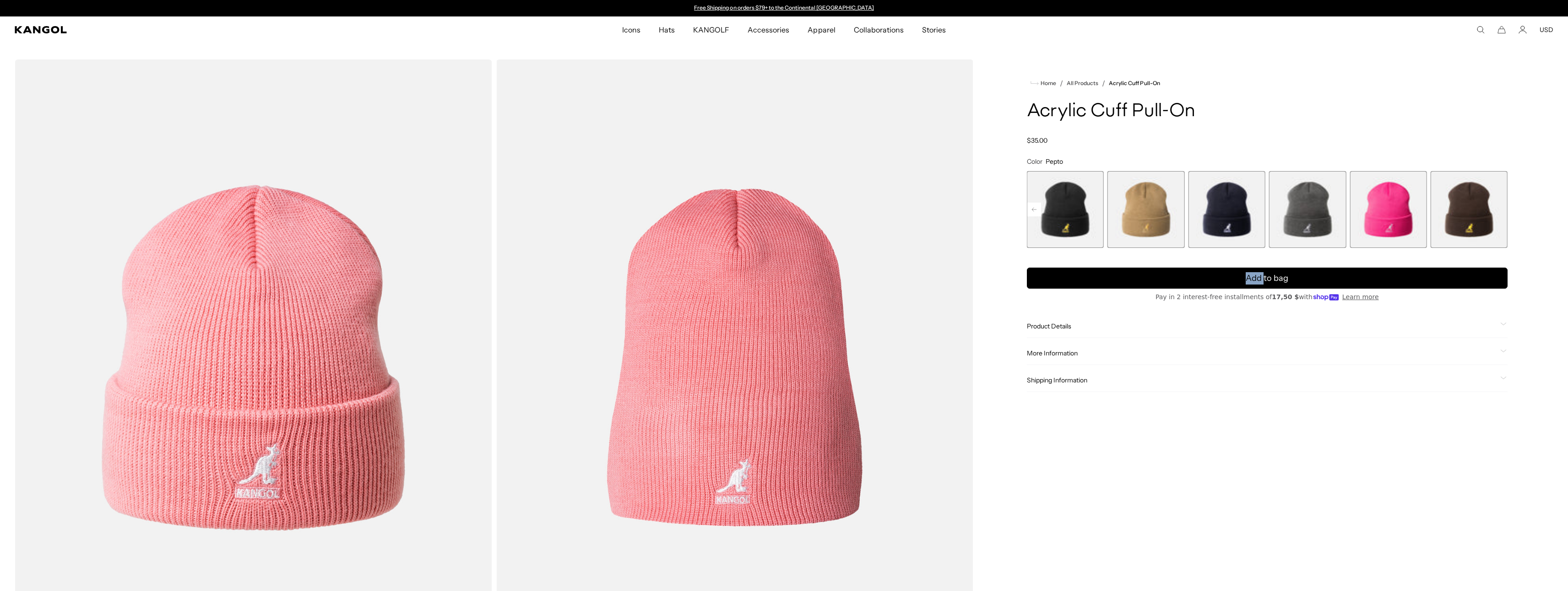
click at [1037, 208] on rect at bounding box center [1034, 210] width 13 height 13
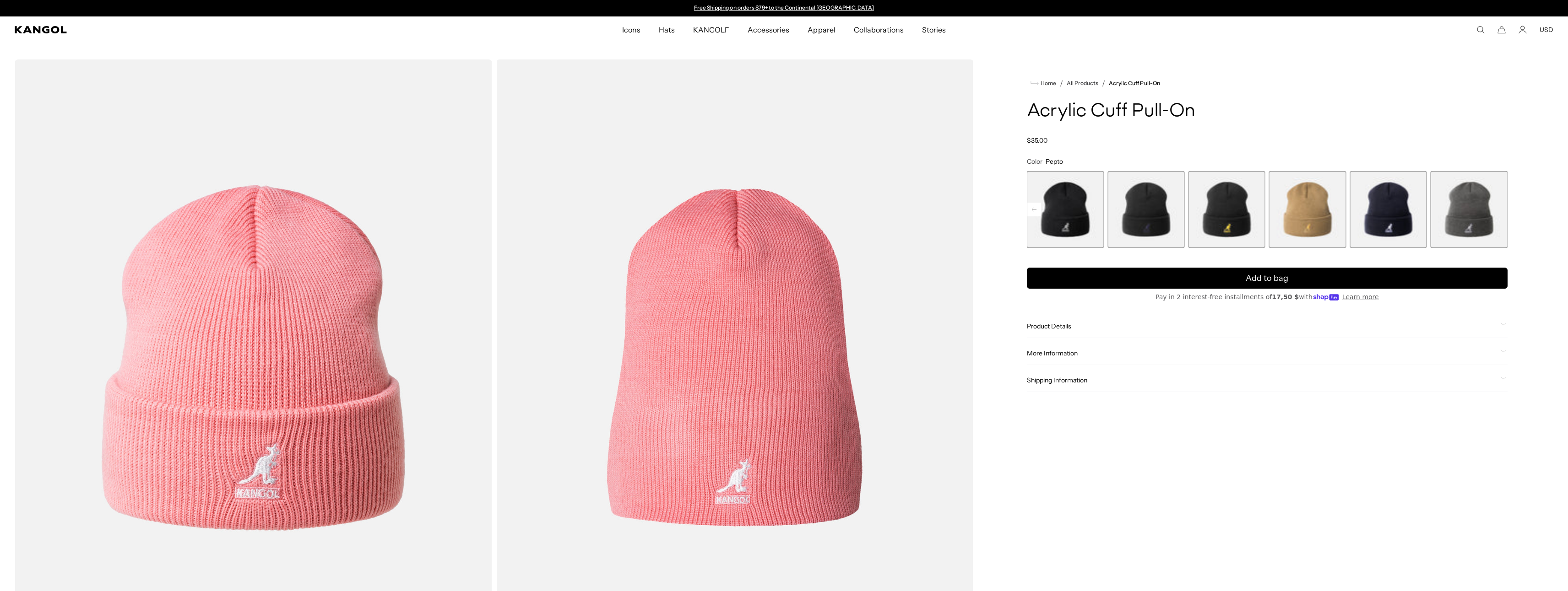
click at [1037, 208] on rect at bounding box center [1034, 210] width 13 height 13
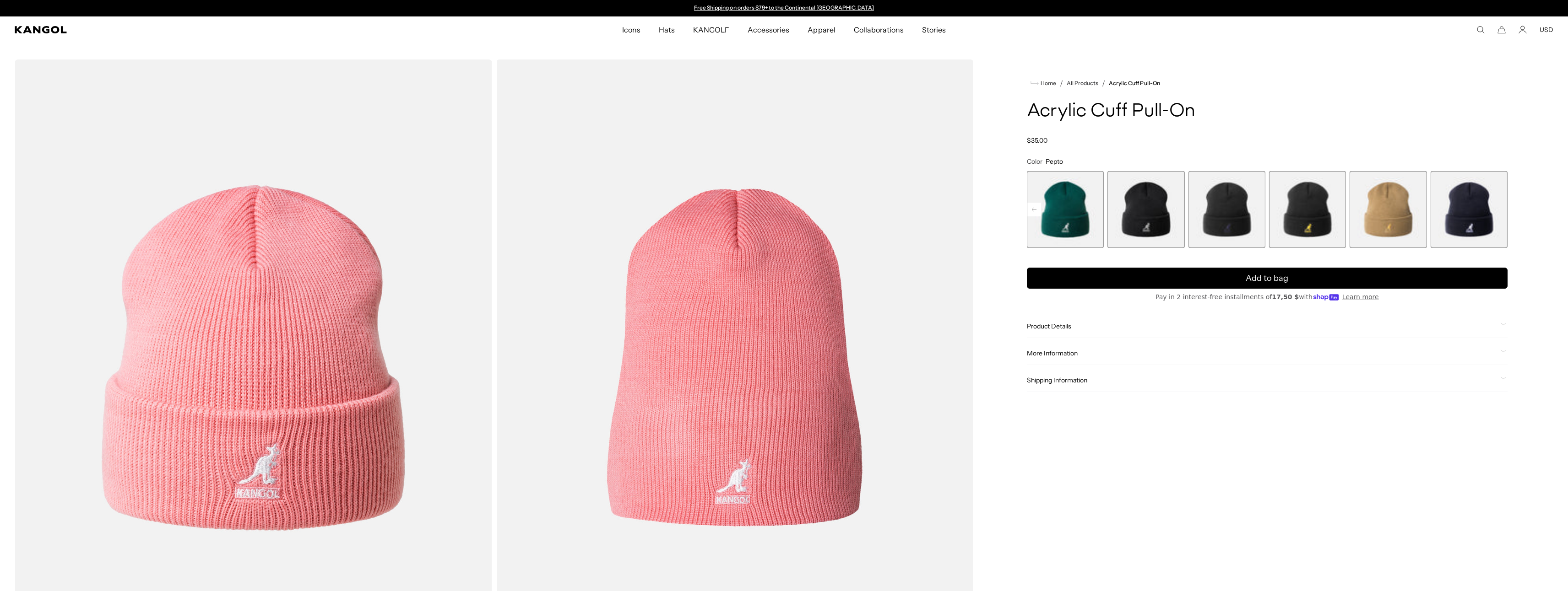
click at [1037, 208] on rect at bounding box center [1034, 210] width 13 height 13
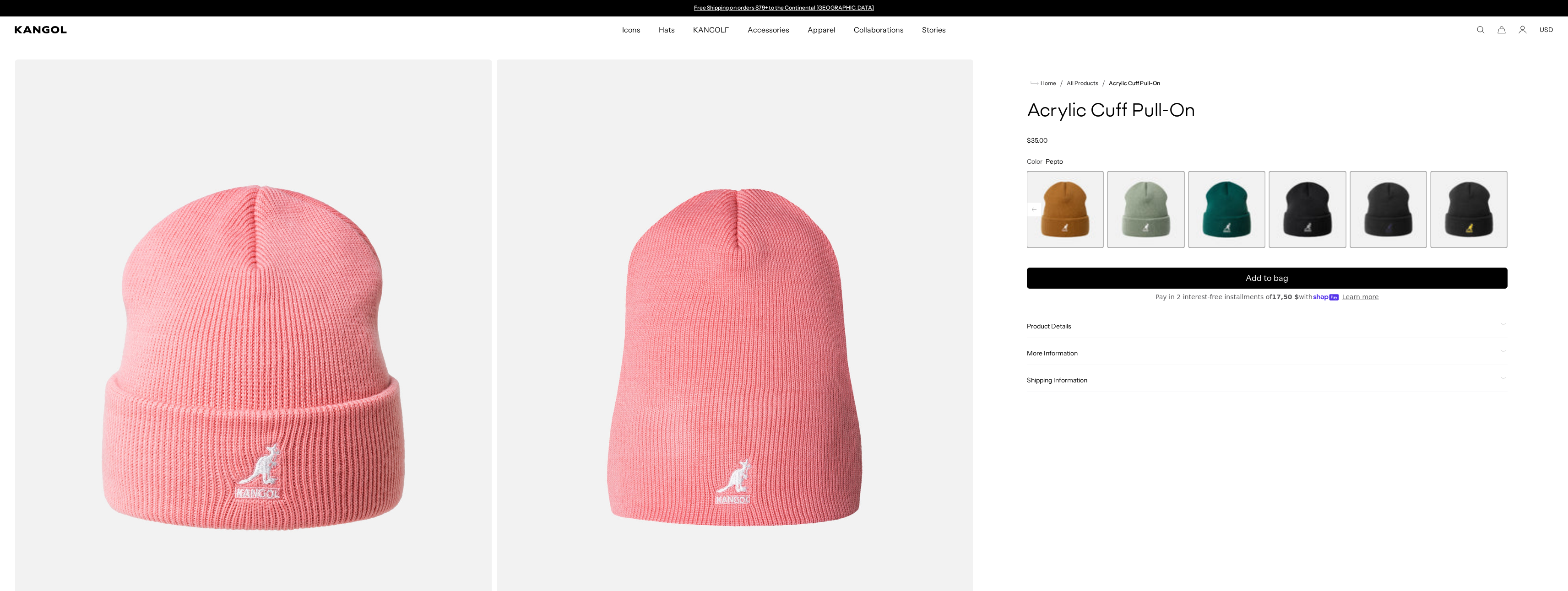
click at [1037, 208] on rect at bounding box center [1034, 210] width 13 height 13
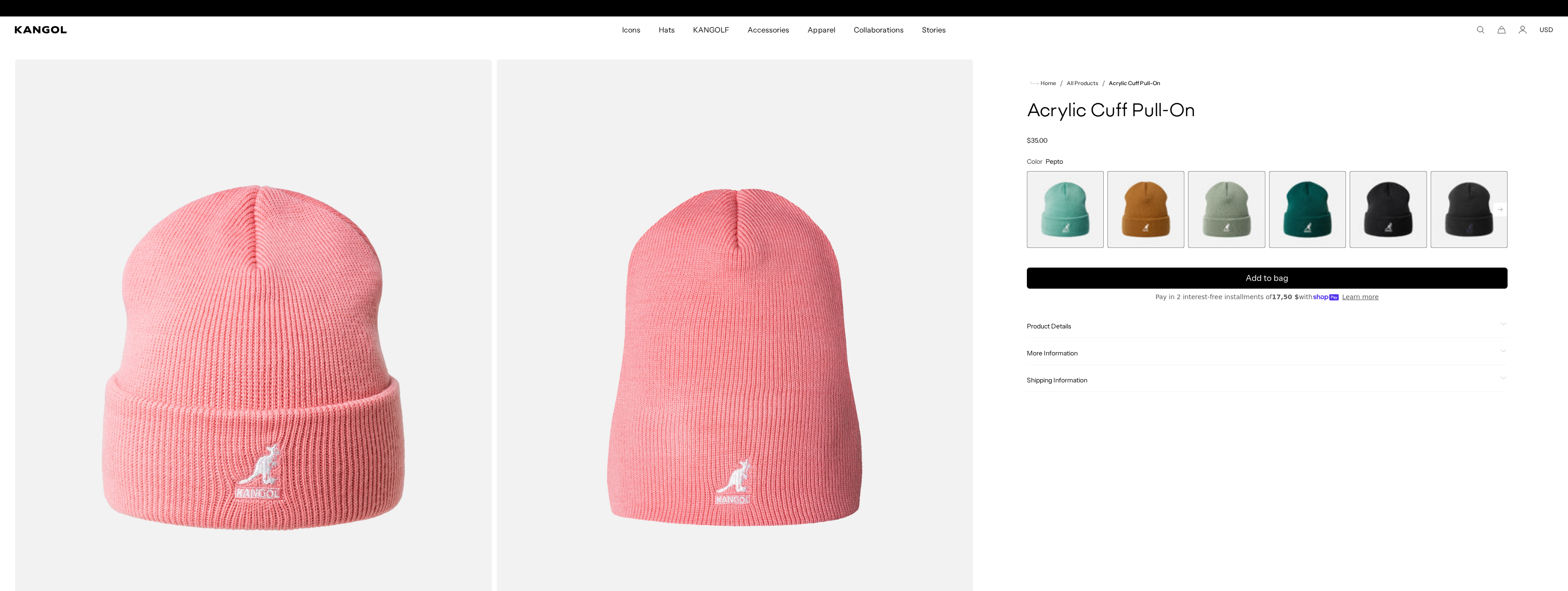
click at [1331, 216] on span "4 of 13" at bounding box center [1308, 210] width 77 height 77
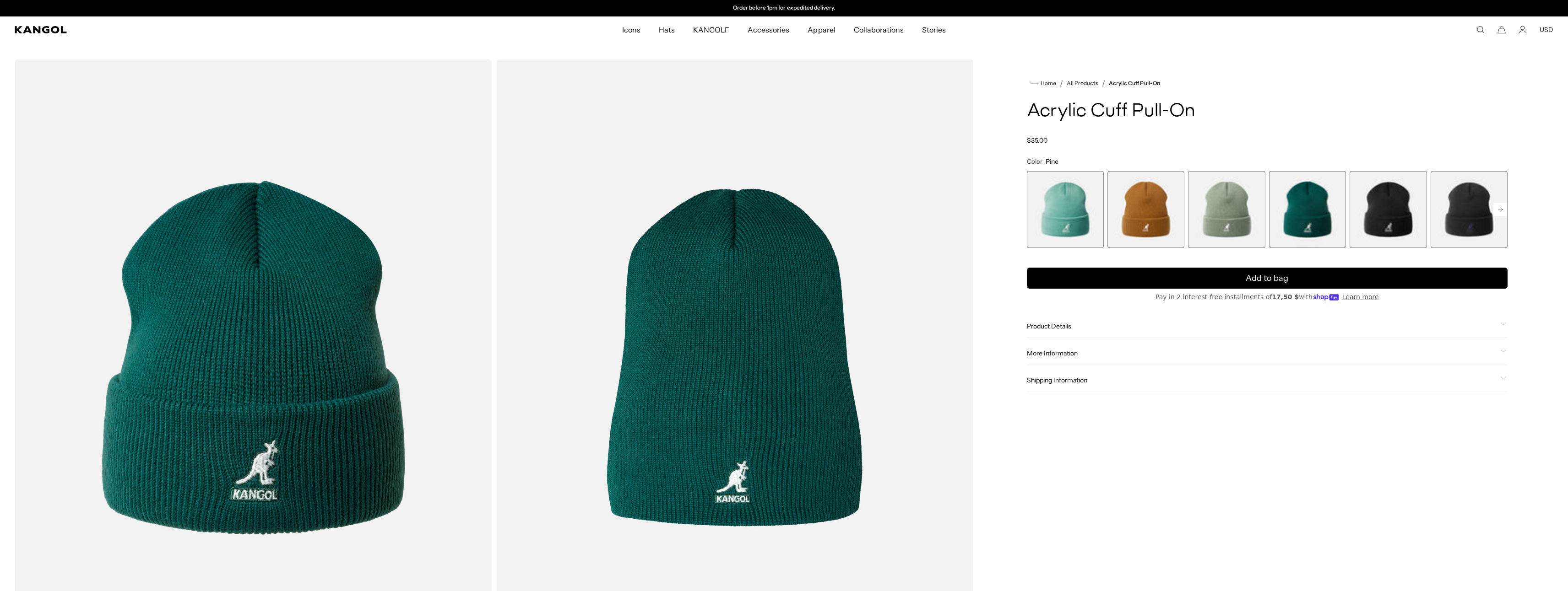
click at [1244, 213] on span "3 of 13" at bounding box center [1226, 210] width 77 height 77
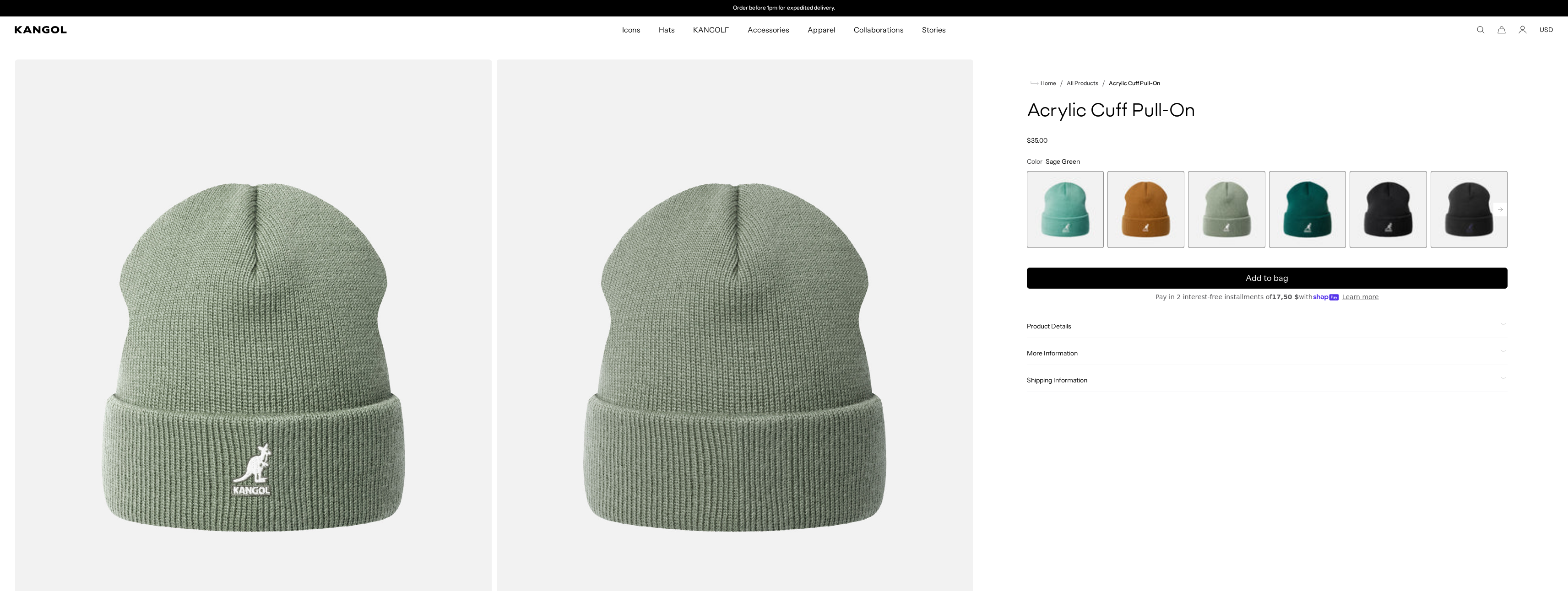
click at [1152, 215] on span "2 of 13" at bounding box center [1146, 210] width 77 height 77
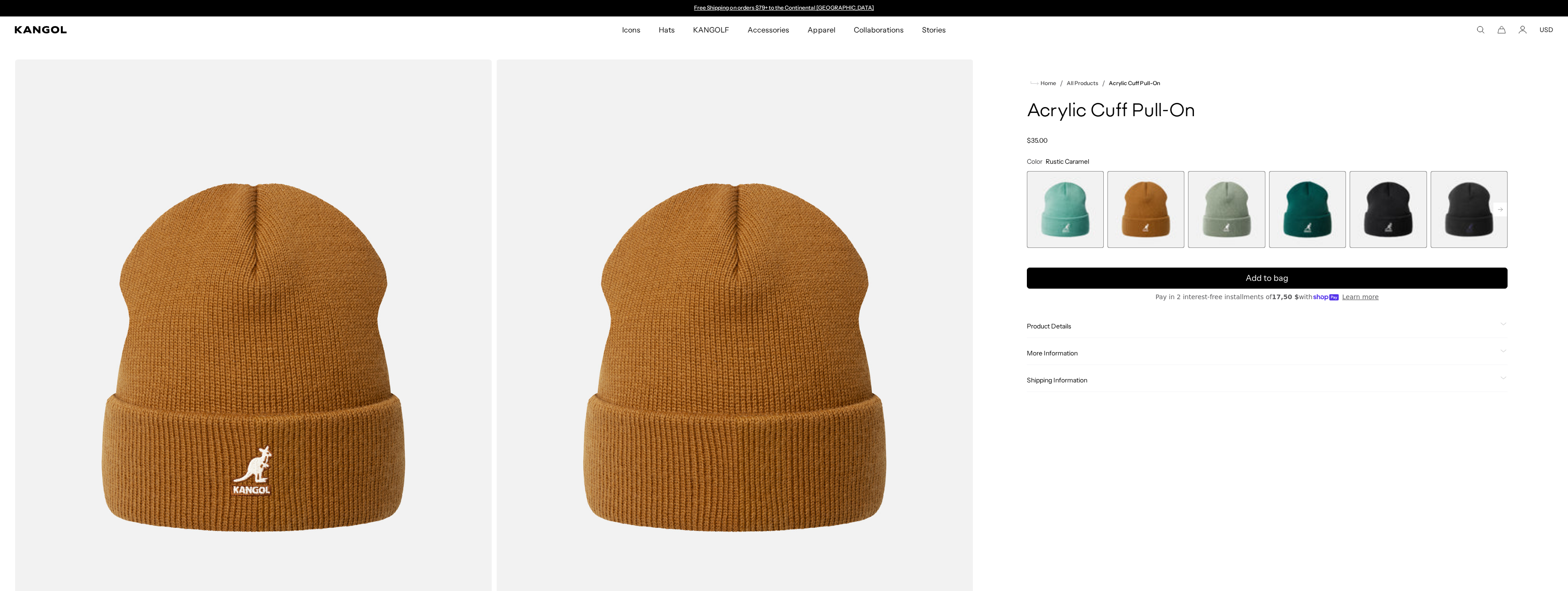
click at [1066, 215] on span "1 of 13" at bounding box center [1066, 210] width 77 height 77
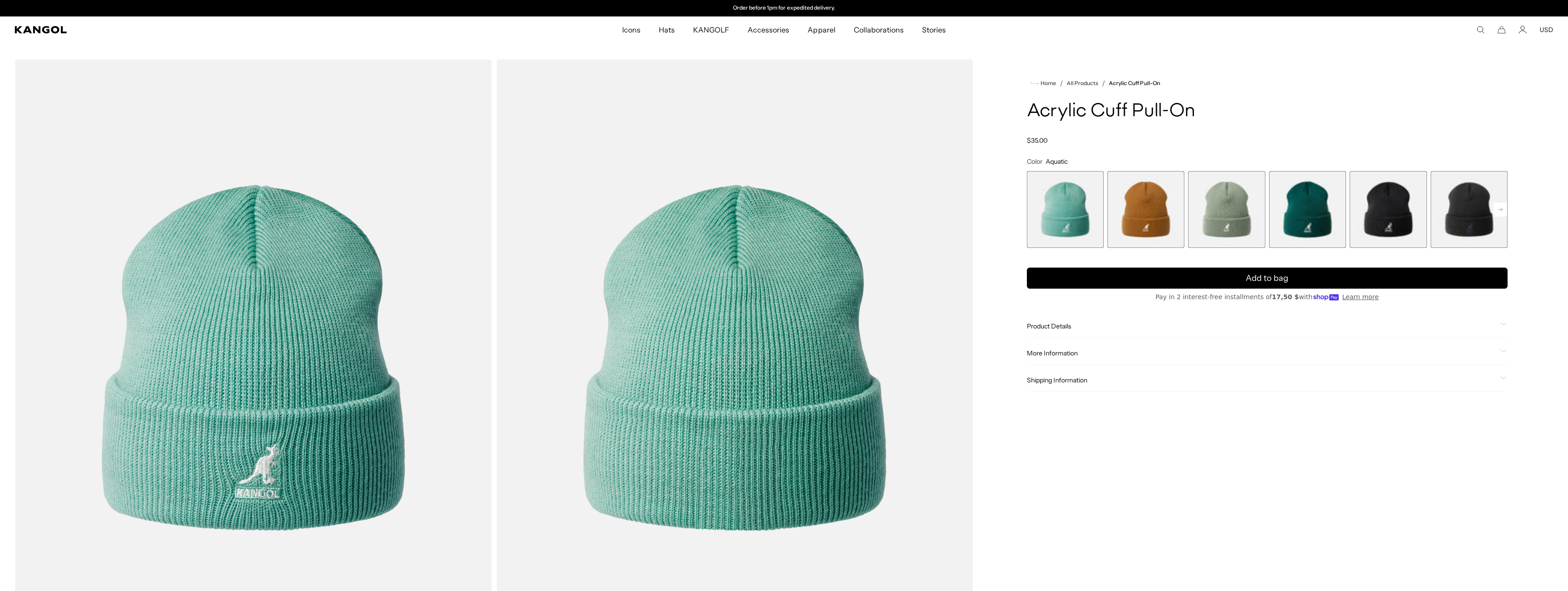
click at [1168, 211] on span "2 of 13" at bounding box center [1146, 210] width 77 height 77
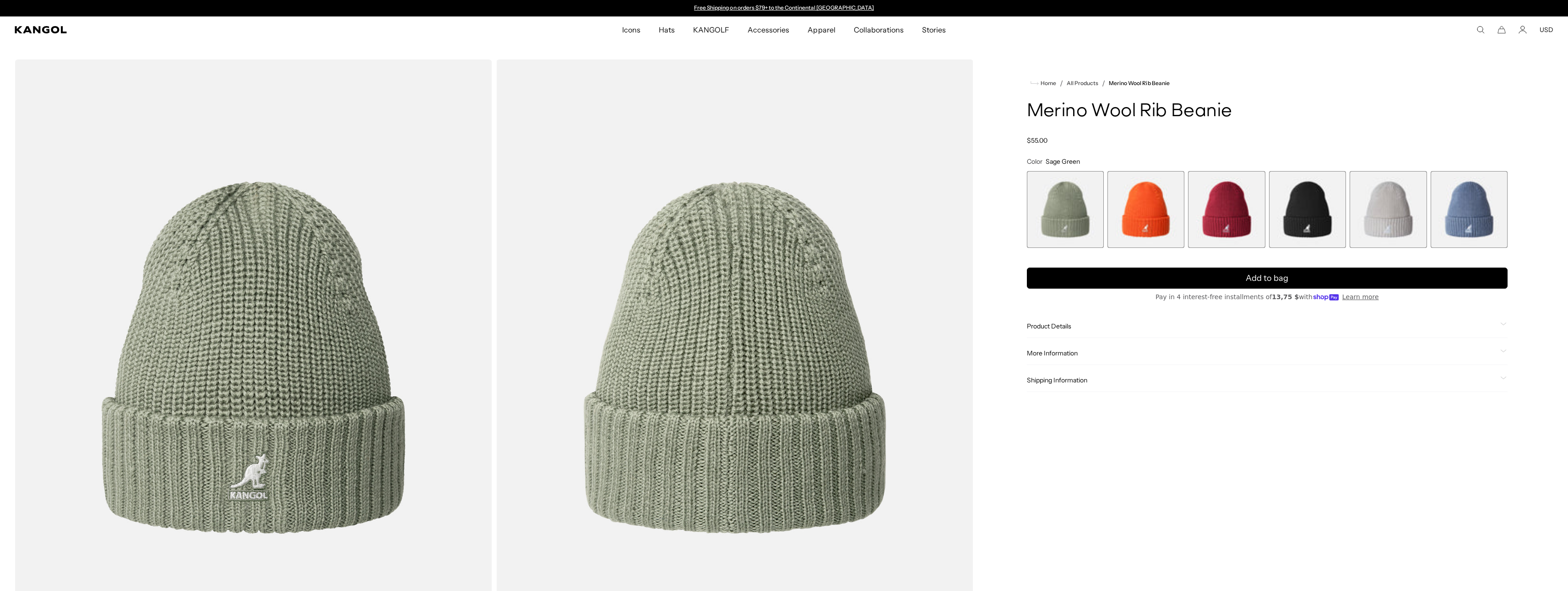
scroll to position [0, 189]
click at [1389, 207] on span "5 of 6" at bounding box center [1388, 210] width 77 height 77
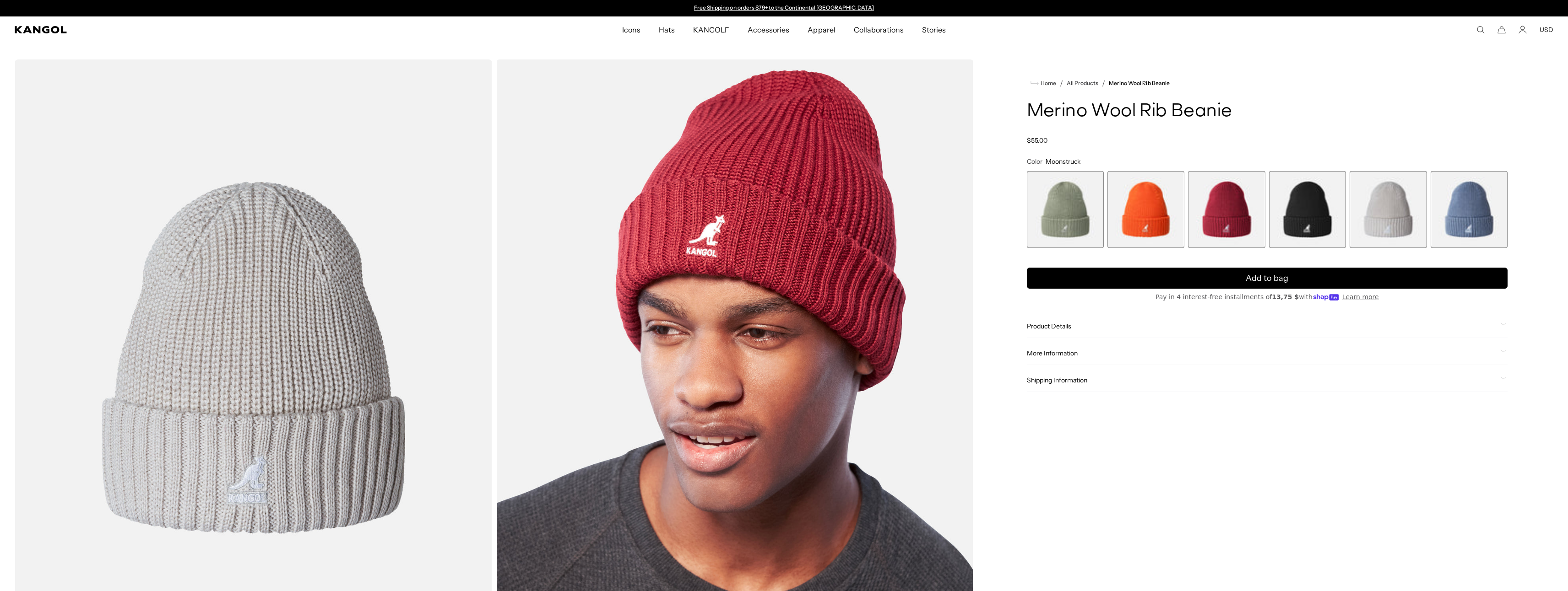
click at [1482, 224] on span "6 of 6" at bounding box center [1469, 210] width 77 height 77
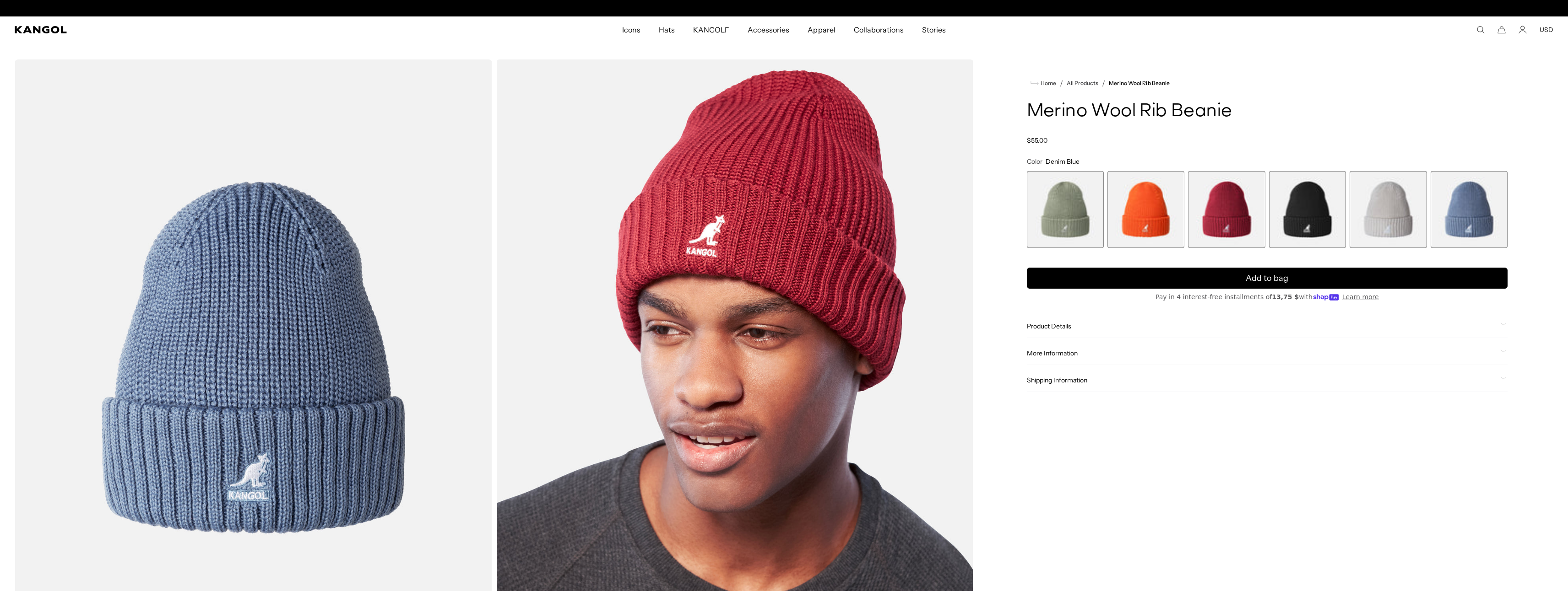
scroll to position [0, 189]
click at [1435, 205] on span "6 of 6" at bounding box center [1469, 210] width 77 height 77
click at [1401, 207] on span "5 of 6" at bounding box center [1388, 210] width 77 height 77
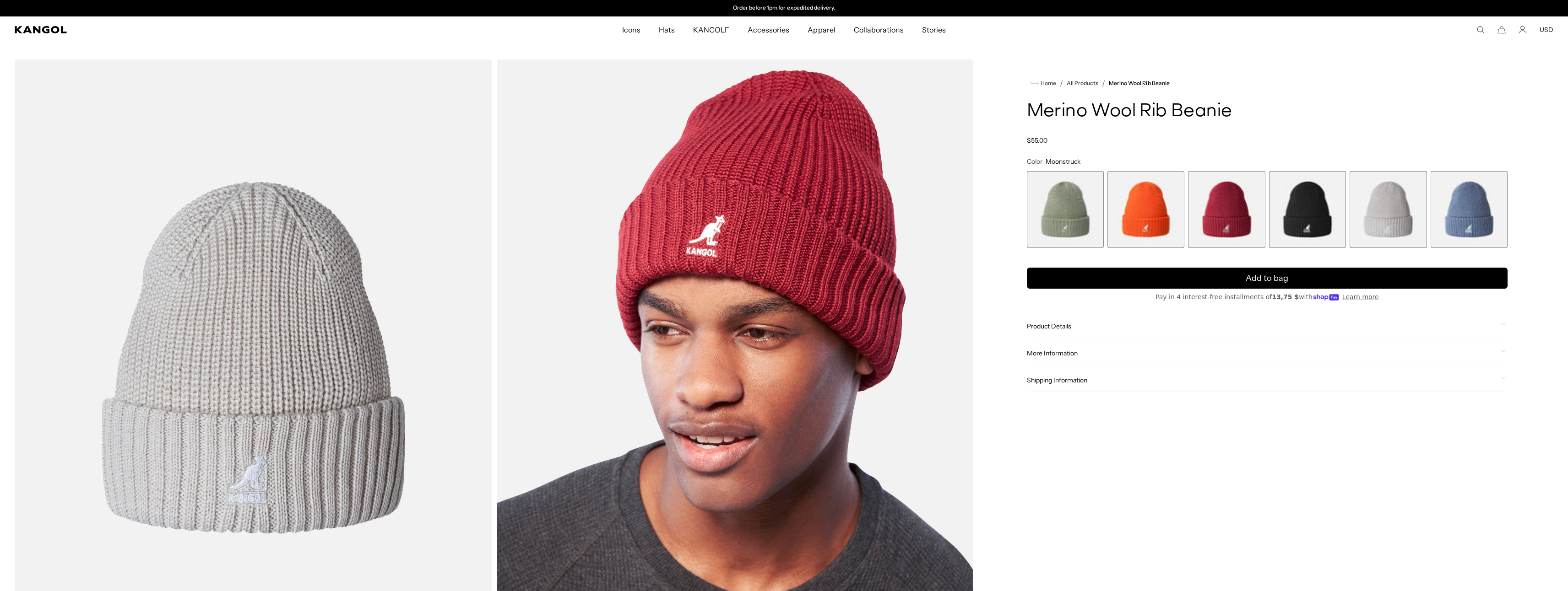
click at [1035, 200] on span "1 of 6" at bounding box center [1066, 210] width 77 height 77
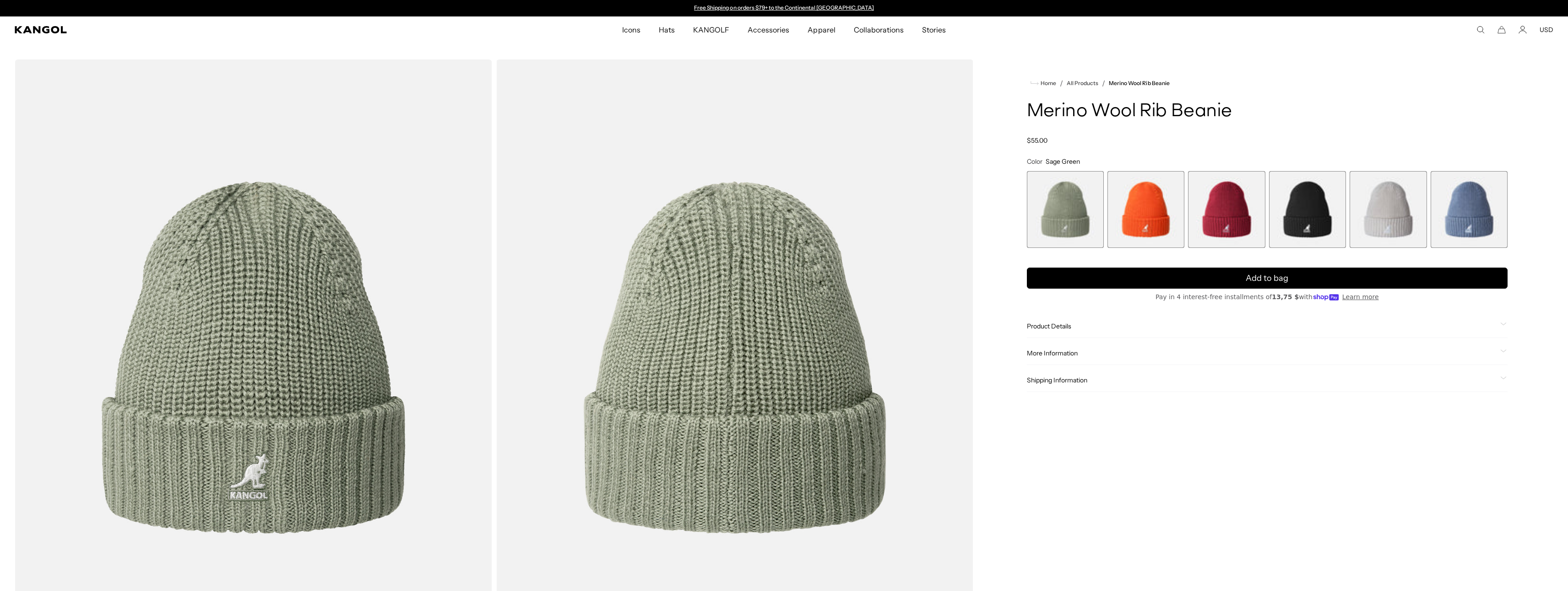
click at [1280, 214] on span "4 of 6" at bounding box center [1308, 210] width 77 height 77
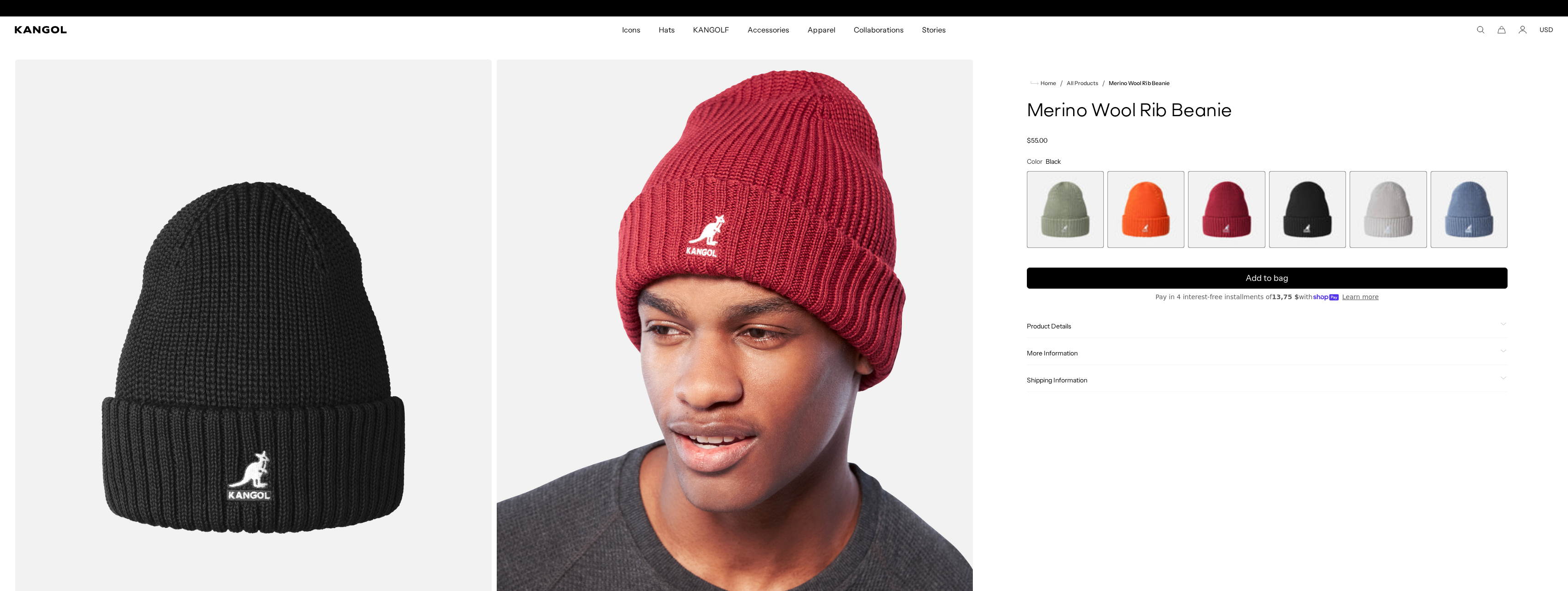
scroll to position [0, 189]
click at [1497, 208] on span "6 of 6" at bounding box center [1469, 210] width 77 height 77
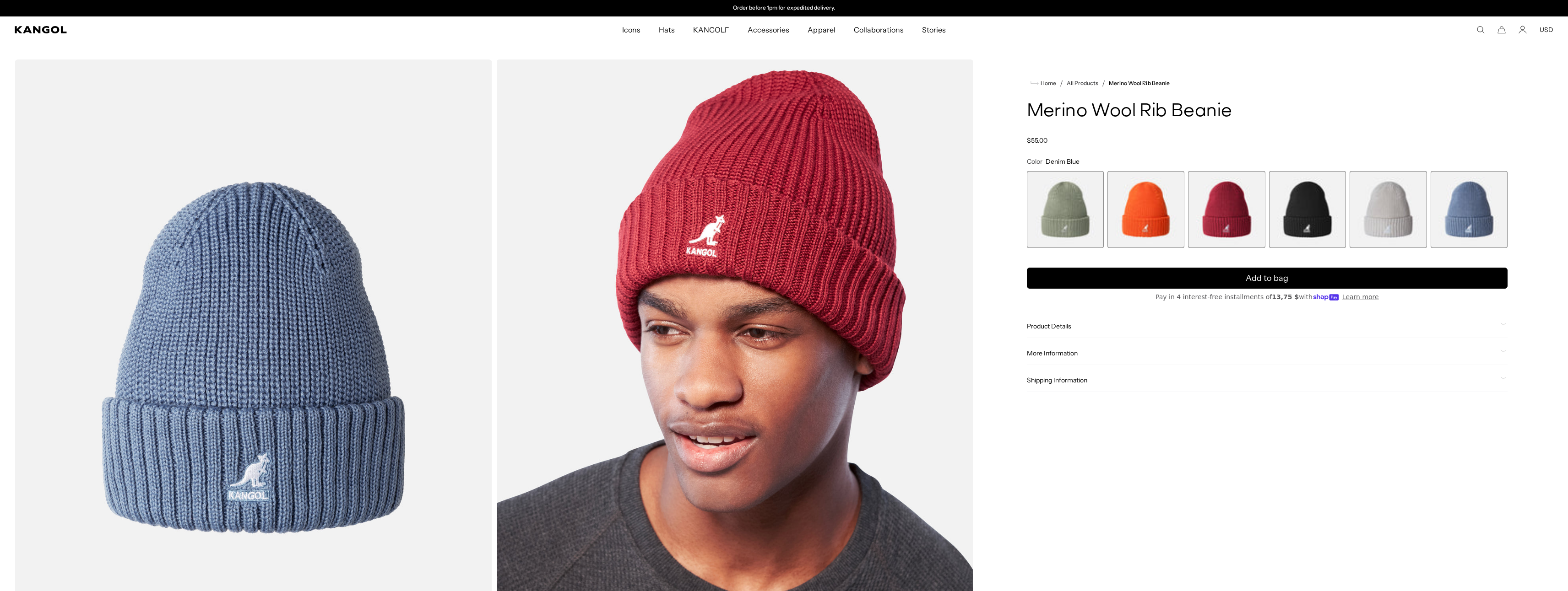
click at [1240, 214] on span "3 of 6" at bounding box center [1226, 210] width 77 height 77
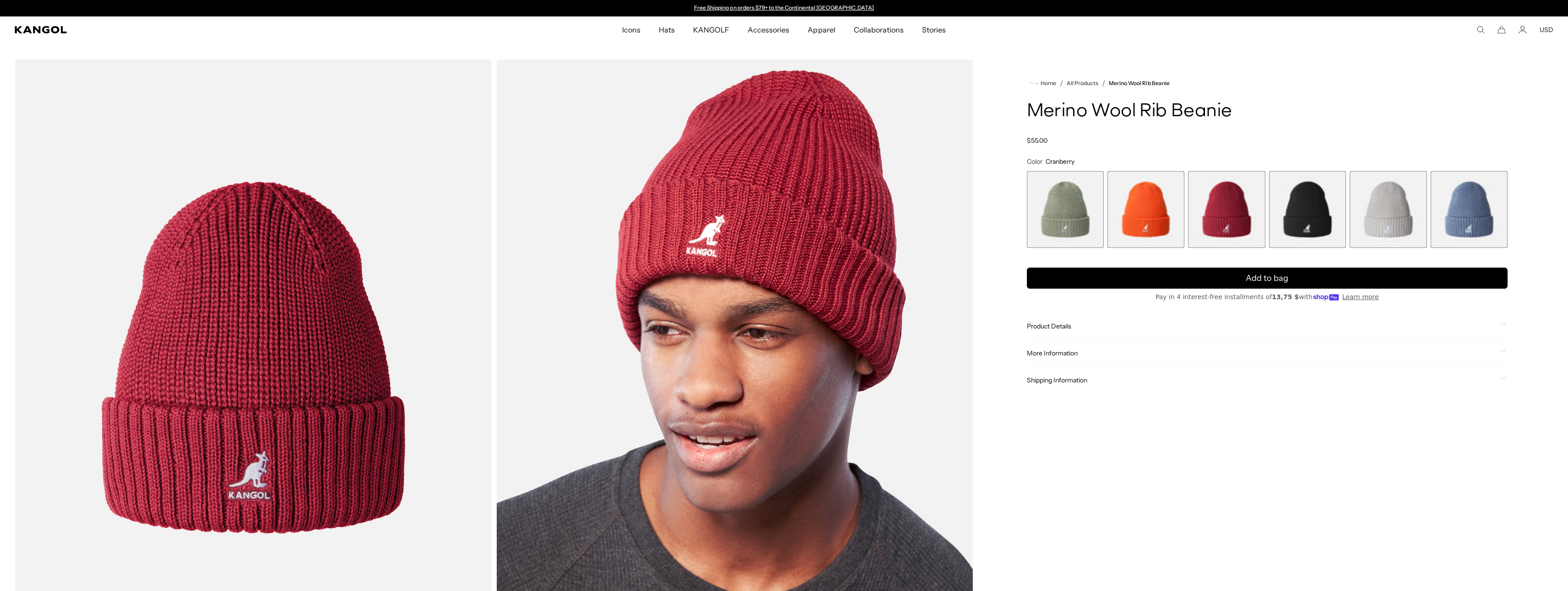
click at [1294, 203] on span "4 of 6" at bounding box center [1308, 210] width 77 height 77
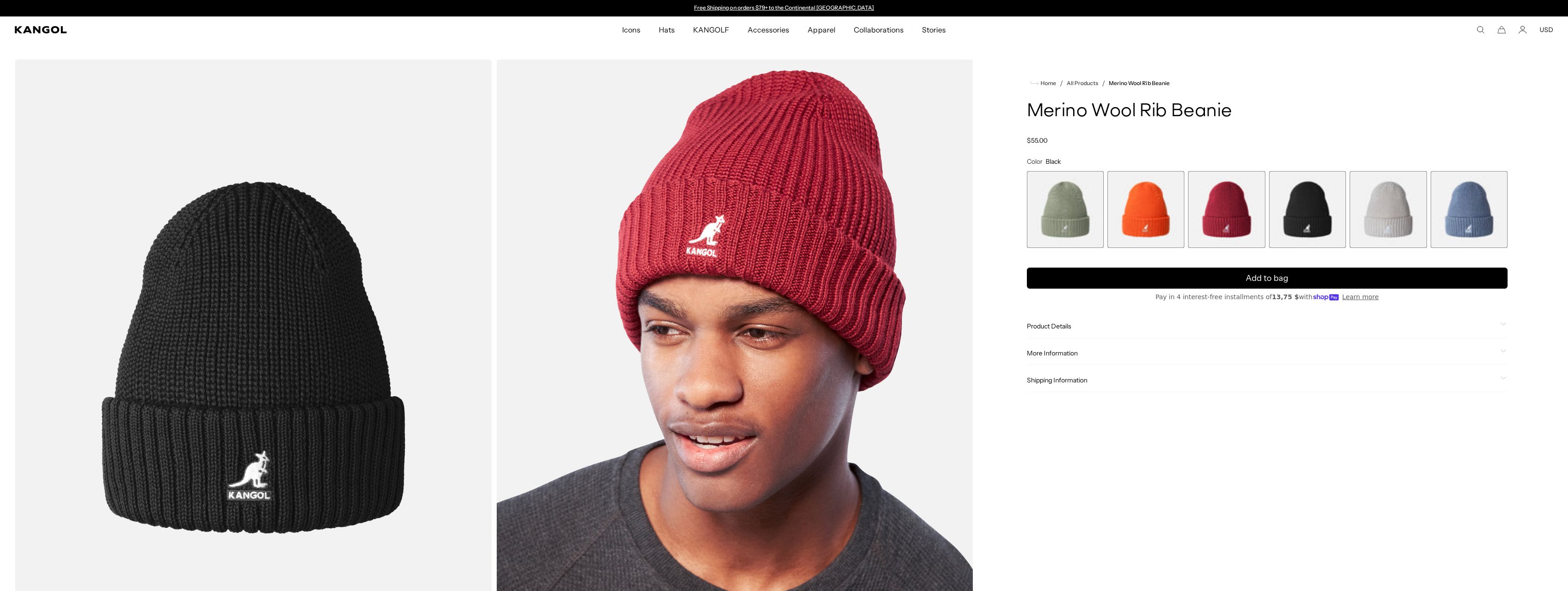
click at [1056, 202] on span "1 of 6" at bounding box center [1066, 210] width 77 height 77
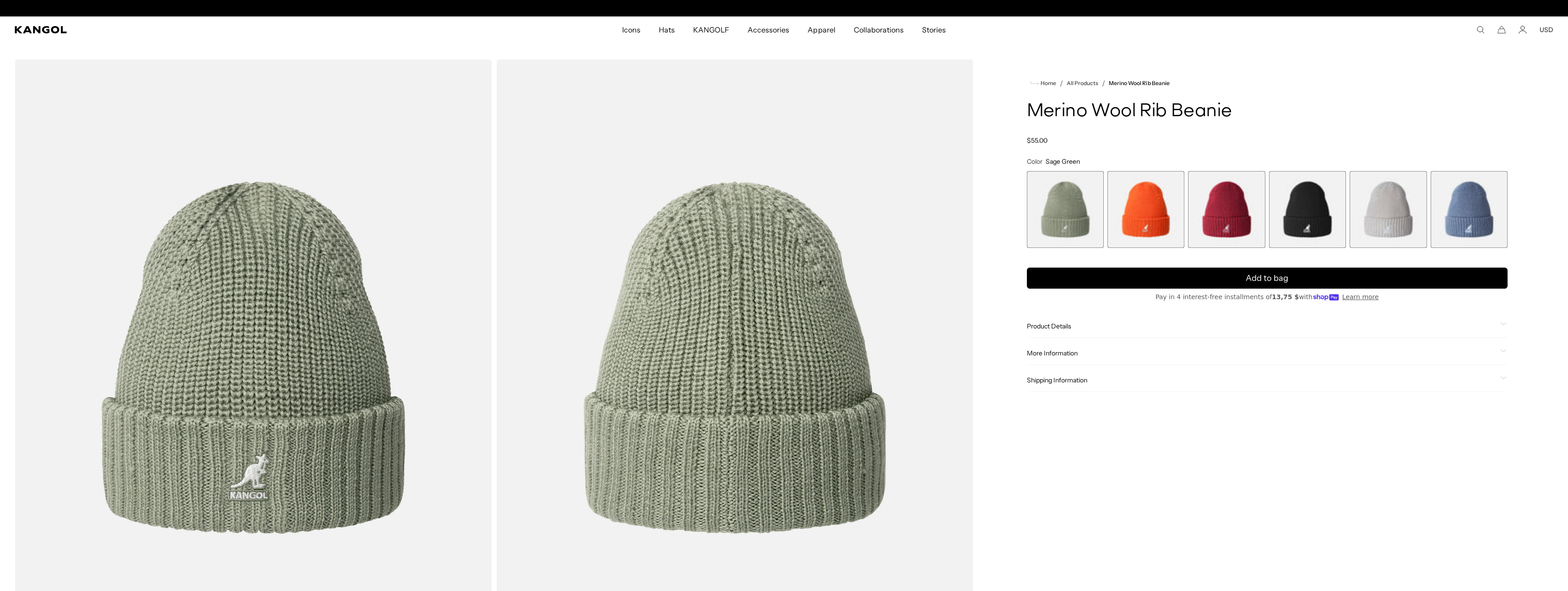
scroll to position [0, 189]
click at [1308, 205] on span "4 of 6" at bounding box center [1308, 210] width 77 height 77
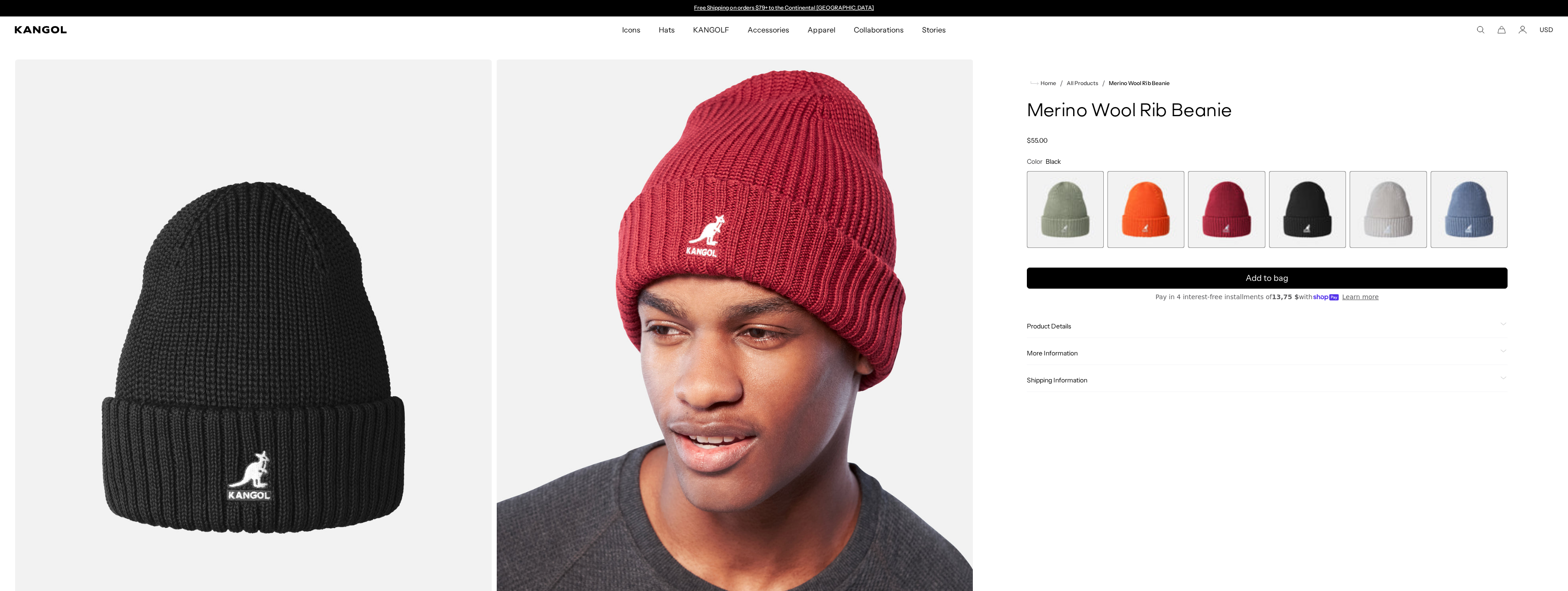
click at [1327, 150] on product-info "Home / All Products / Merino Wool Rib Beanie Merino Wool Rib Beanie Regular pri…" at bounding box center [1267, 235] width 480 height 314
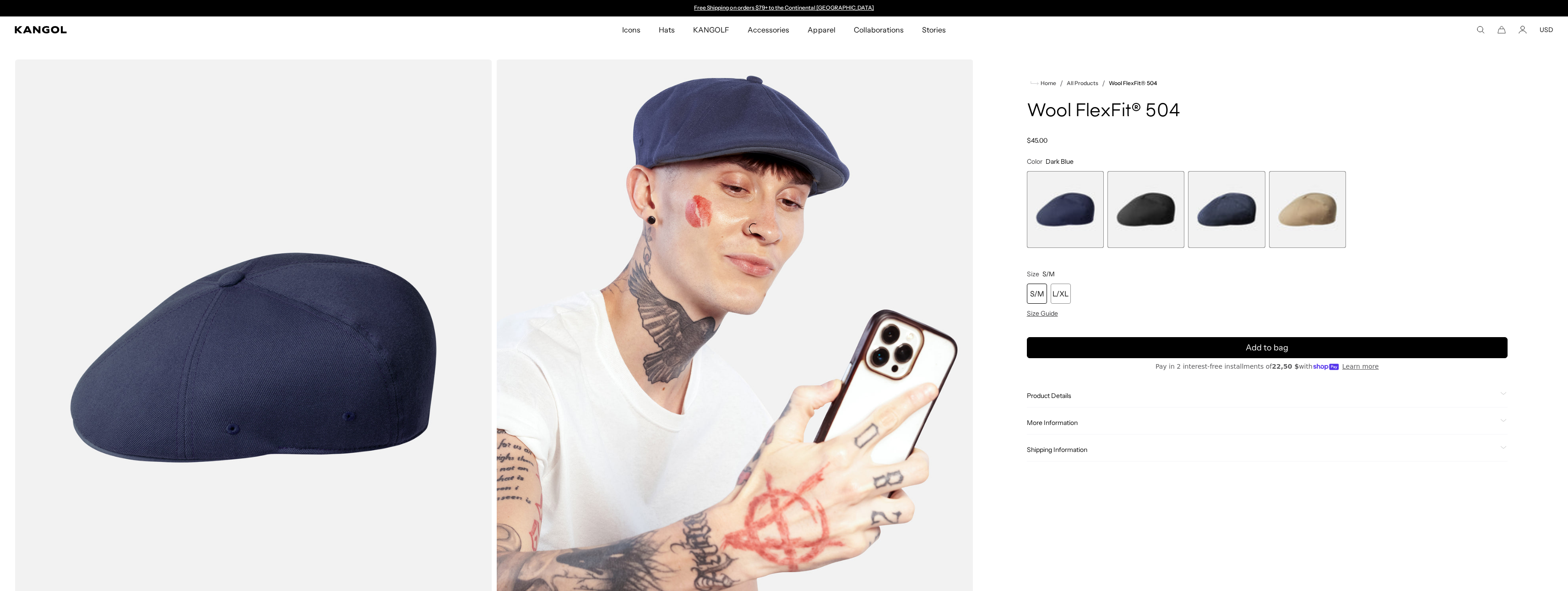
click at [1135, 201] on span "2 of 4" at bounding box center [1146, 210] width 77 height 77
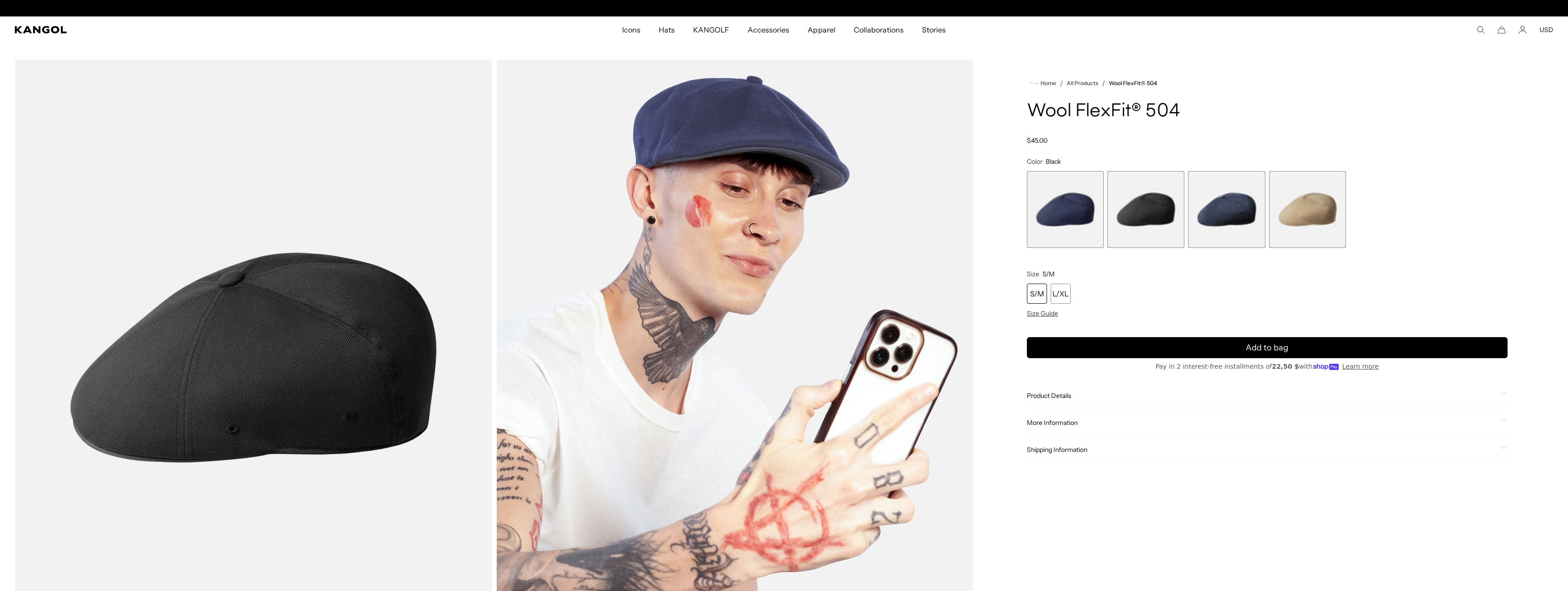
scroll to position [0, 189]
click at [1228, 210] on span "3 of 4" at bounding box center [1226, 210] width 77 height 77
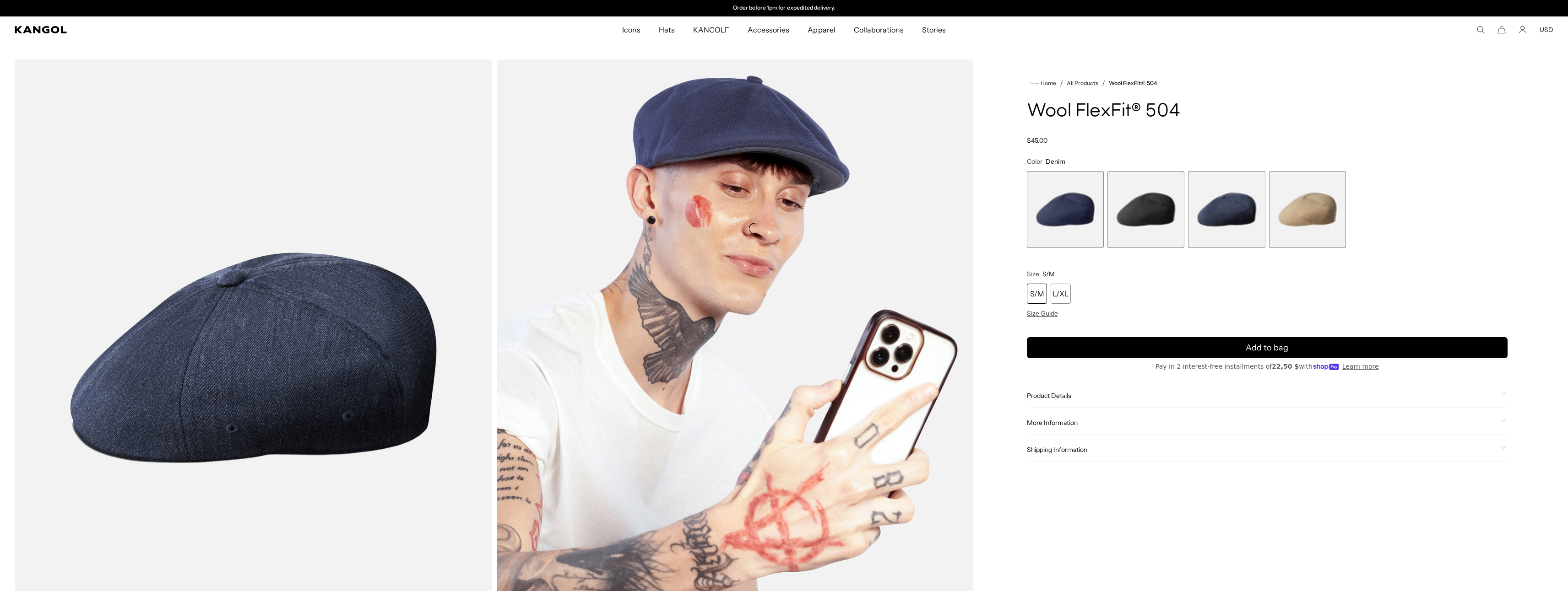
click at [1308, 204] on span "4 of 4" at bounding box center [1308, 210] width 77 height 77
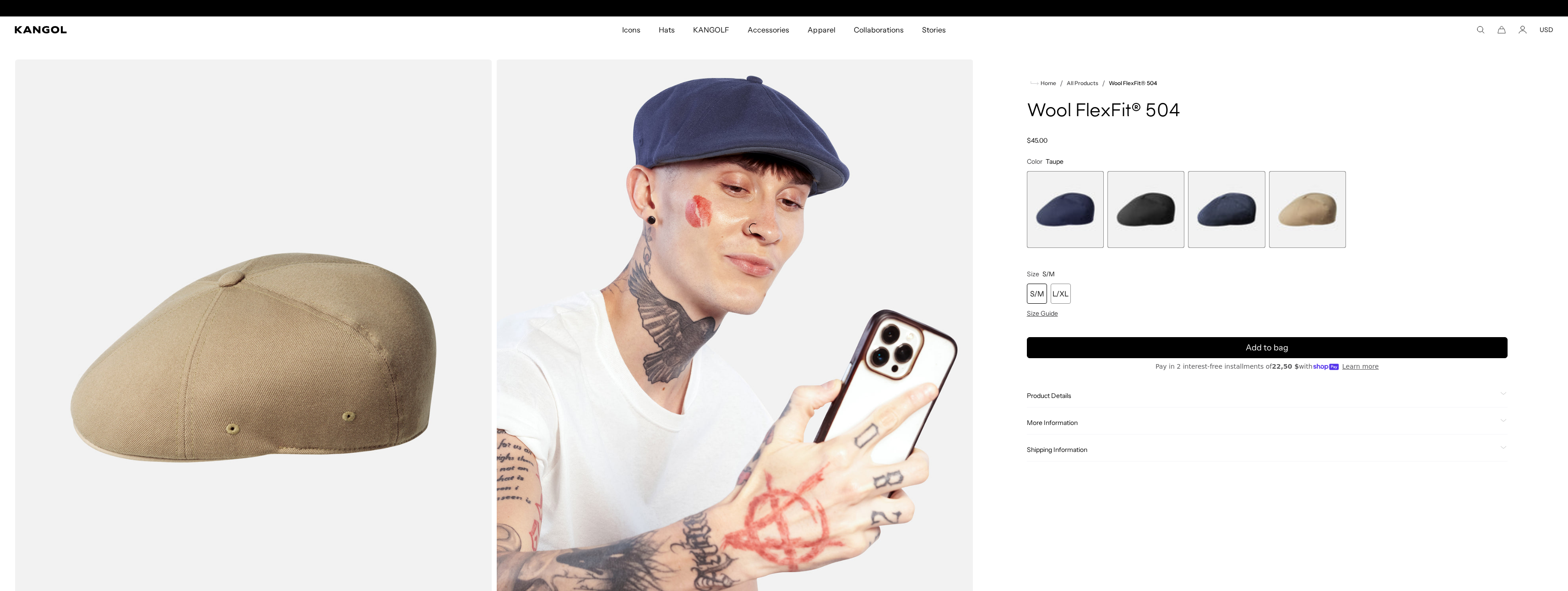
scroll to position [0, 189]
click at [1183, 194] on span "2 of 4" at bounding box center [1146, 210] width 77 height 77
